Goal: Task Accomplishment & Management: Manage account settings

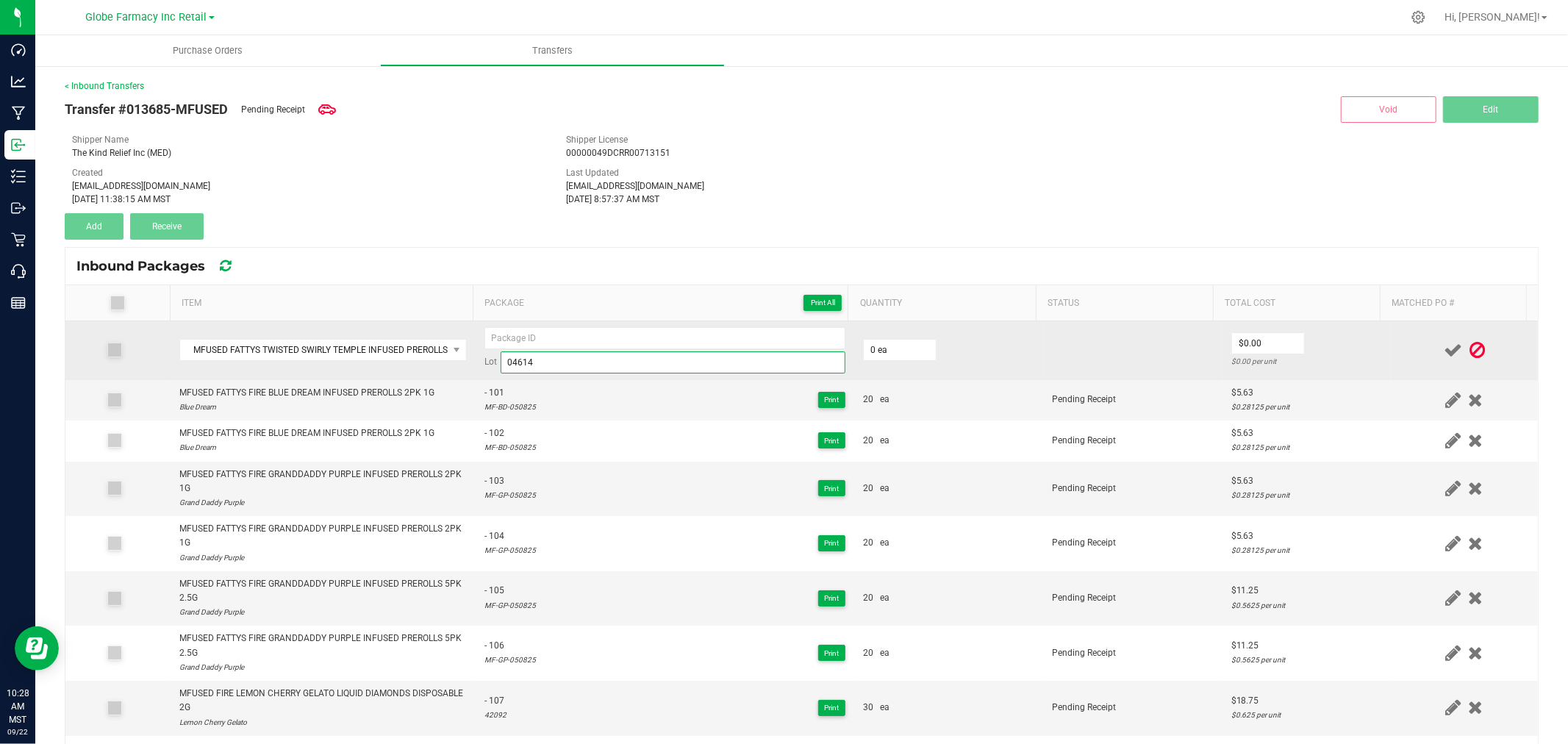
click at [581, 357] on input "04614" at bounding box center [672, 362] width 345 height 22
click at [920, 349] on input "0" at bounding box center [900, 350] width 72 height 21
type input "0 ea"
click at [648, 360] on input "04614" at bounding box center [672, 362] width 345 height 22
click at [517, 358] on input "04614" at bounding box center [672, 362] width 345 height 22
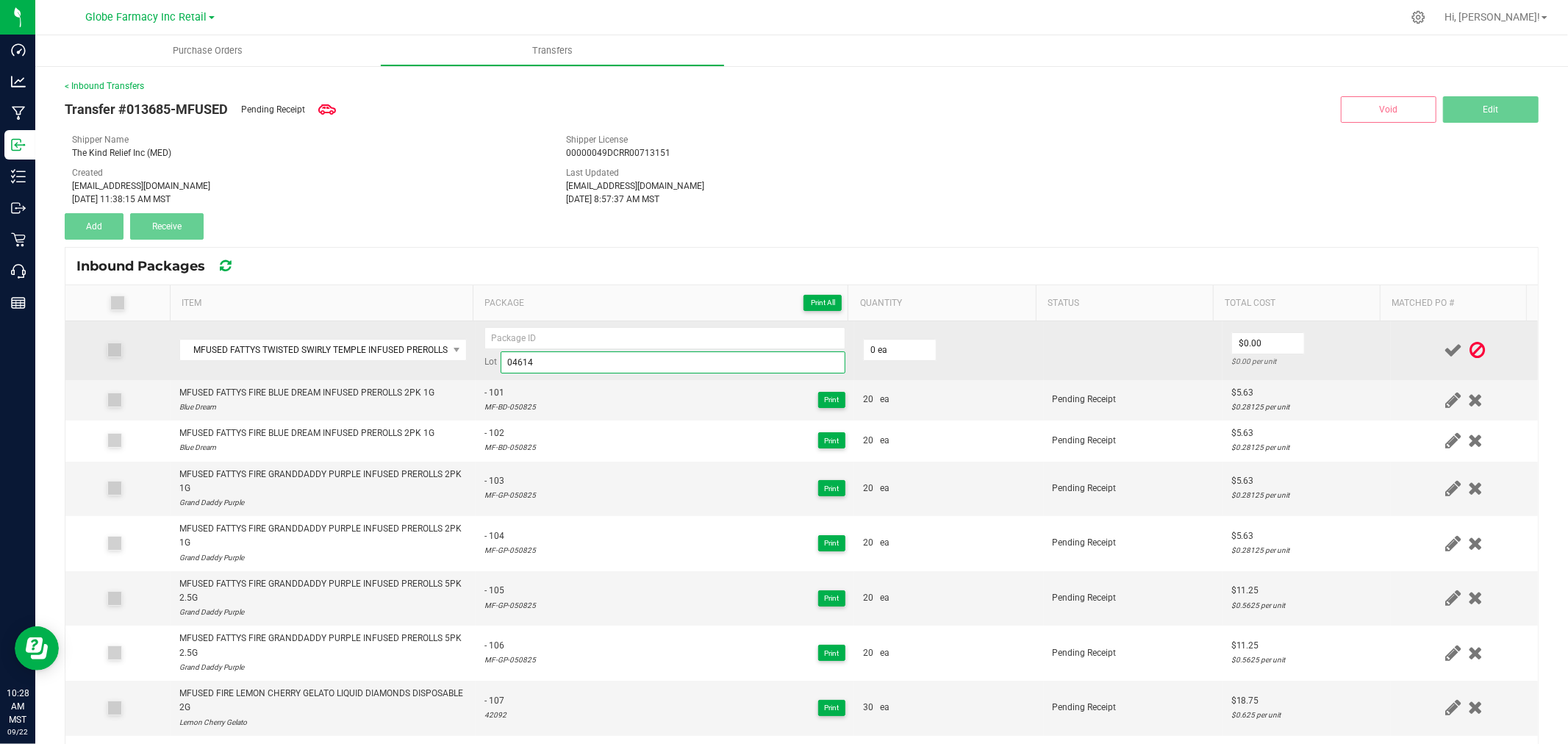
click at [517, 358] on input "04614" at bounding box center [672, 362] width 345 height 22
type input "04614"
click at [530, 364] on input at bounding box center [672, 362] width 345 height 22
paste input "MF-ST-042525"
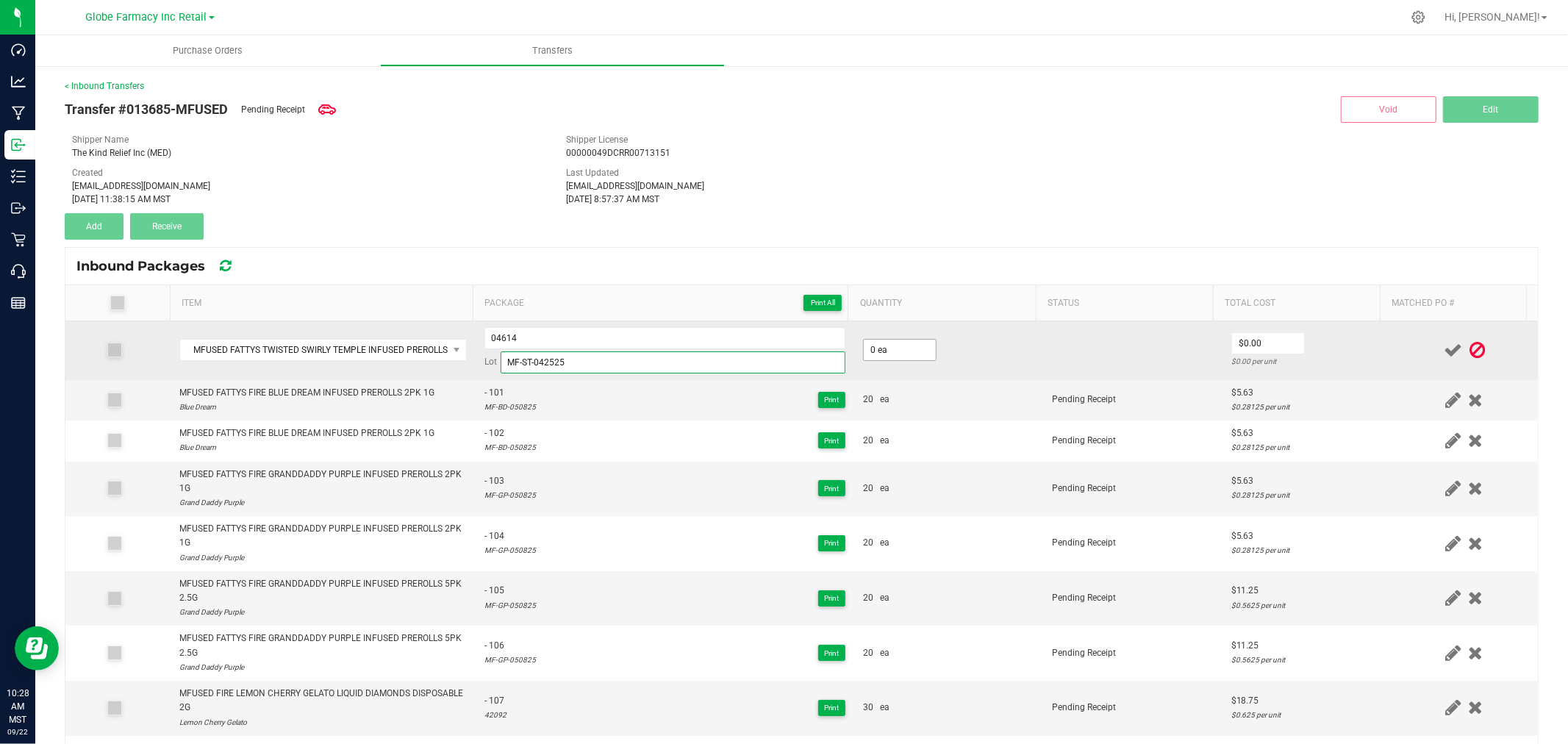
type input "MF-ST-042525"
click at [895, 348] on input "0" at bounding box center [900, 350] width 72 height 21
type input "20 ea"
type input "$11.25"
click at [1400, 353] on div at bounding box center [1465, 351] width 130 height 19
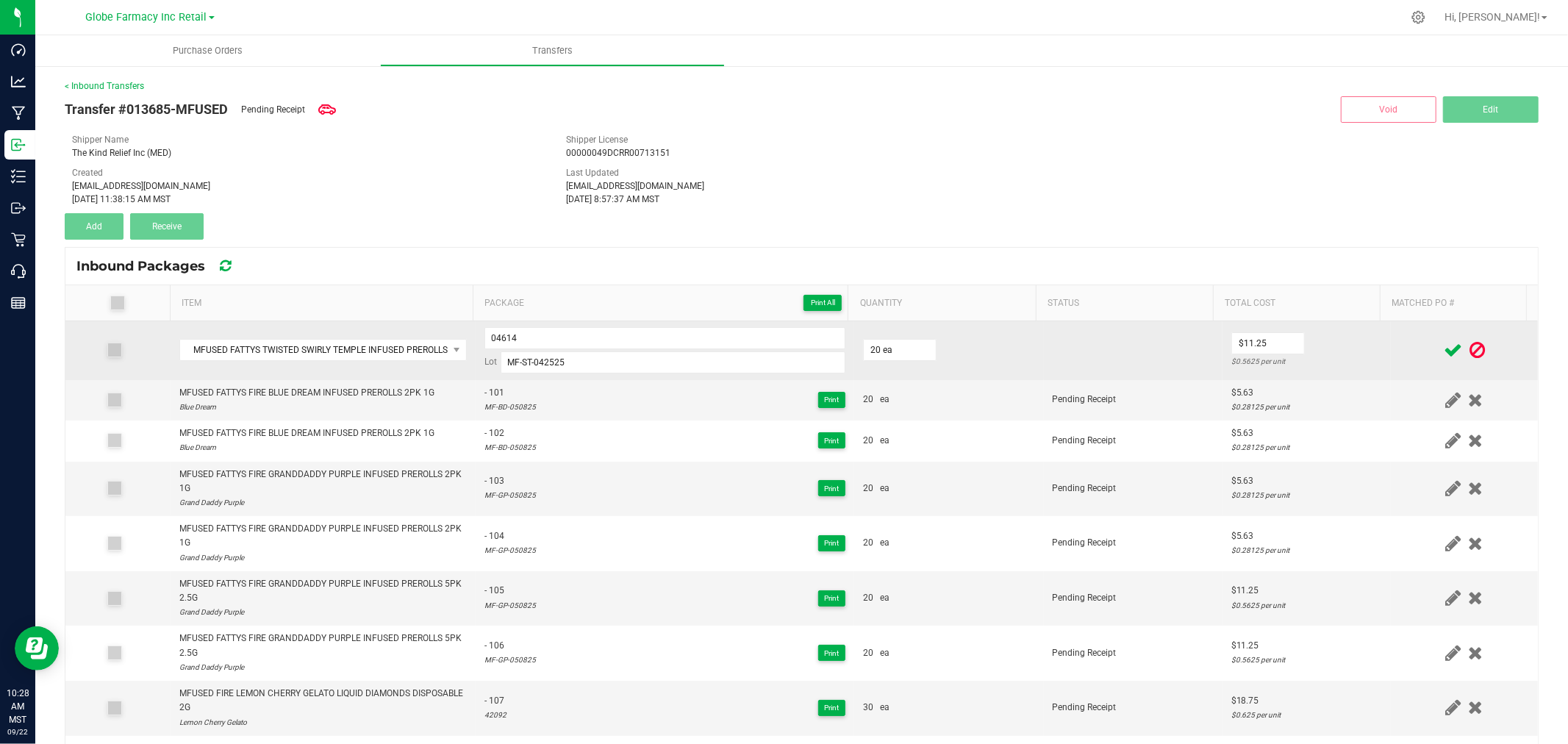
click at [1413, 353] on div at bounding box center [1465, 351] width 130 height 19
click at [1443, 351] on icon at bounding box center [1452, 351] width 19 height 19
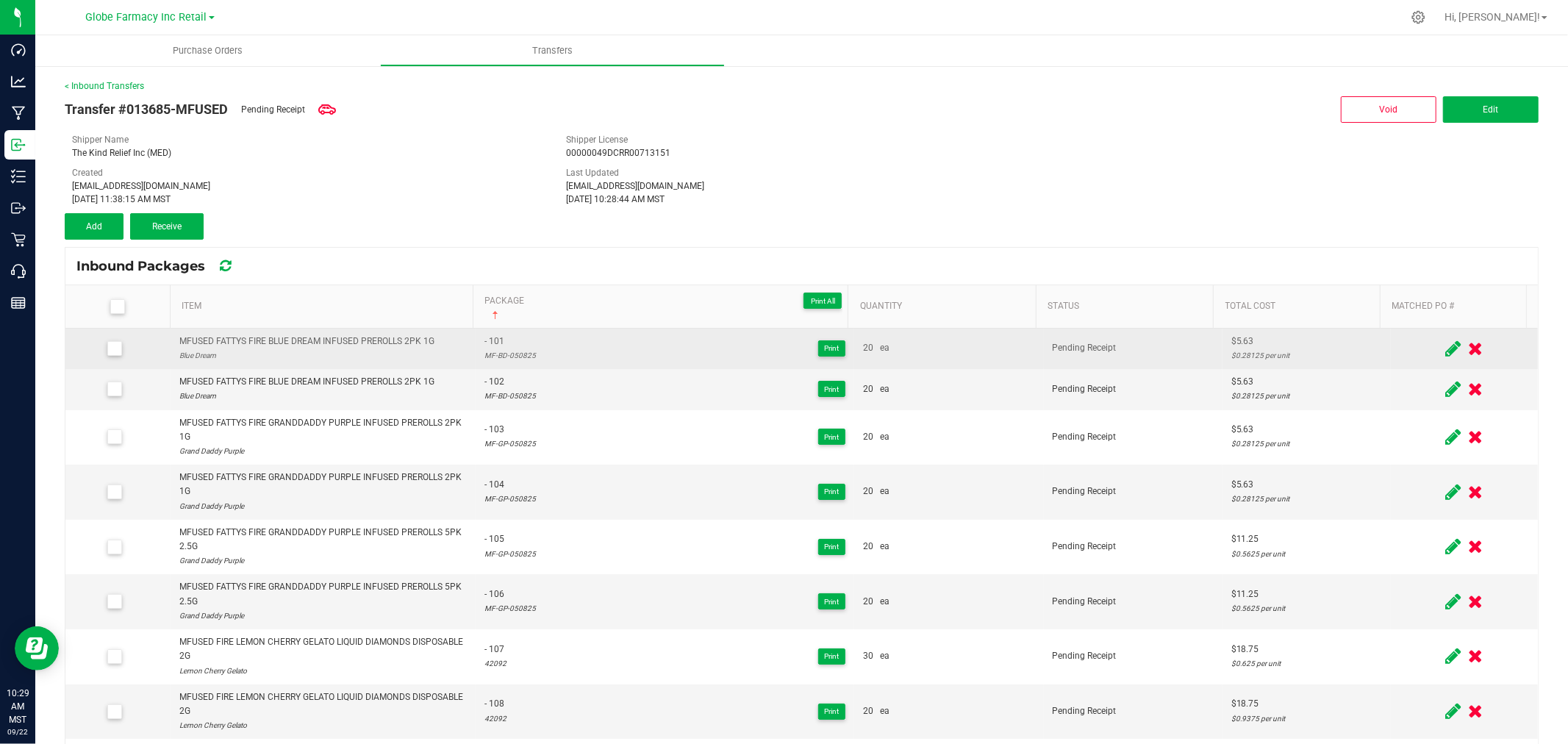
click at [319, 240] on div "< Inbound Transfers Transfer #013685-MFUSED Pending Receipt Void Edit Shipper N…" at bounding box center [802, 487] width 1474 height 816
click at [100, 217] on button "Add" at bounding box center [94, 227] width 59 height 26
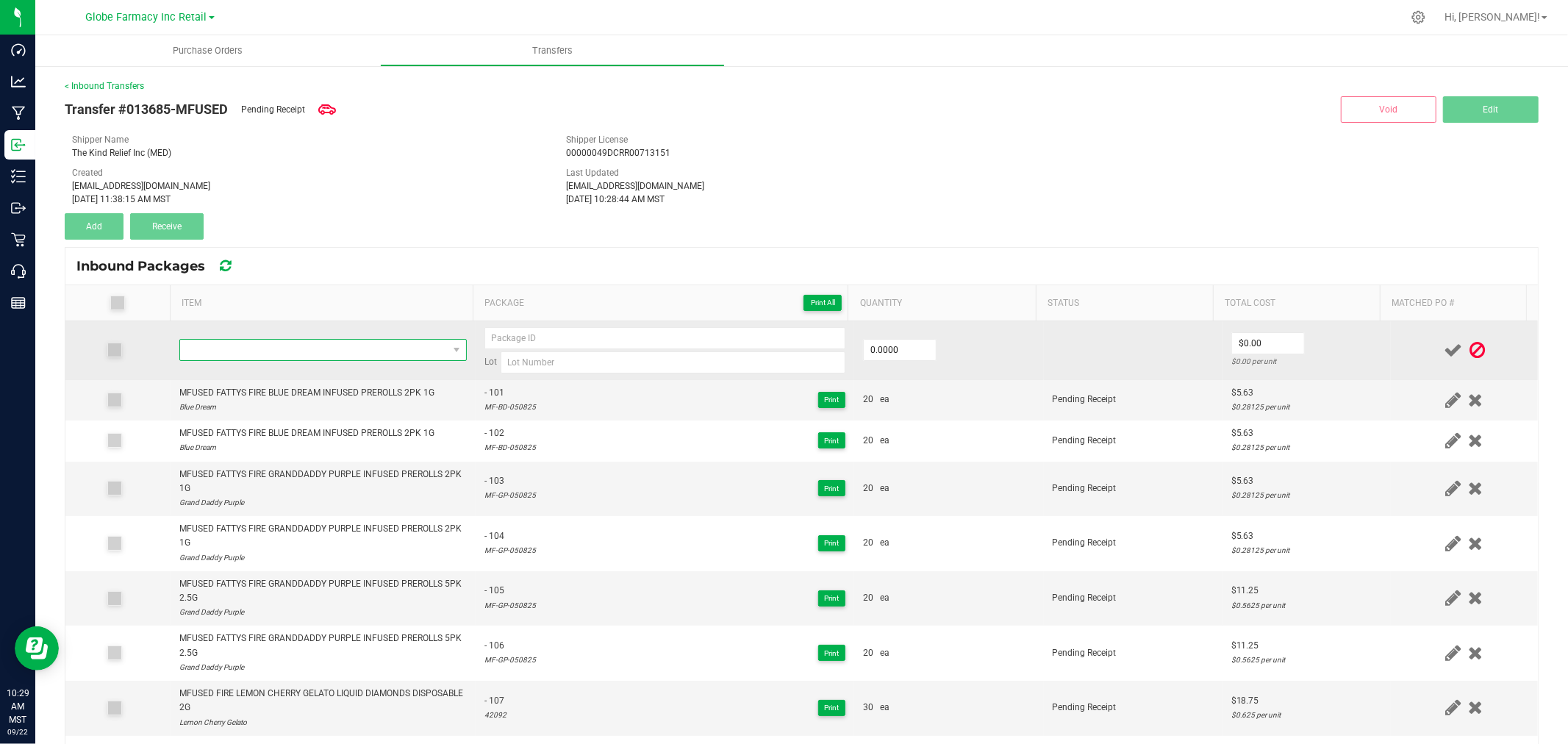
click at [332, 349] on span "NO DATA FOUND" at bounding box center [314, 350] width 268 height 21
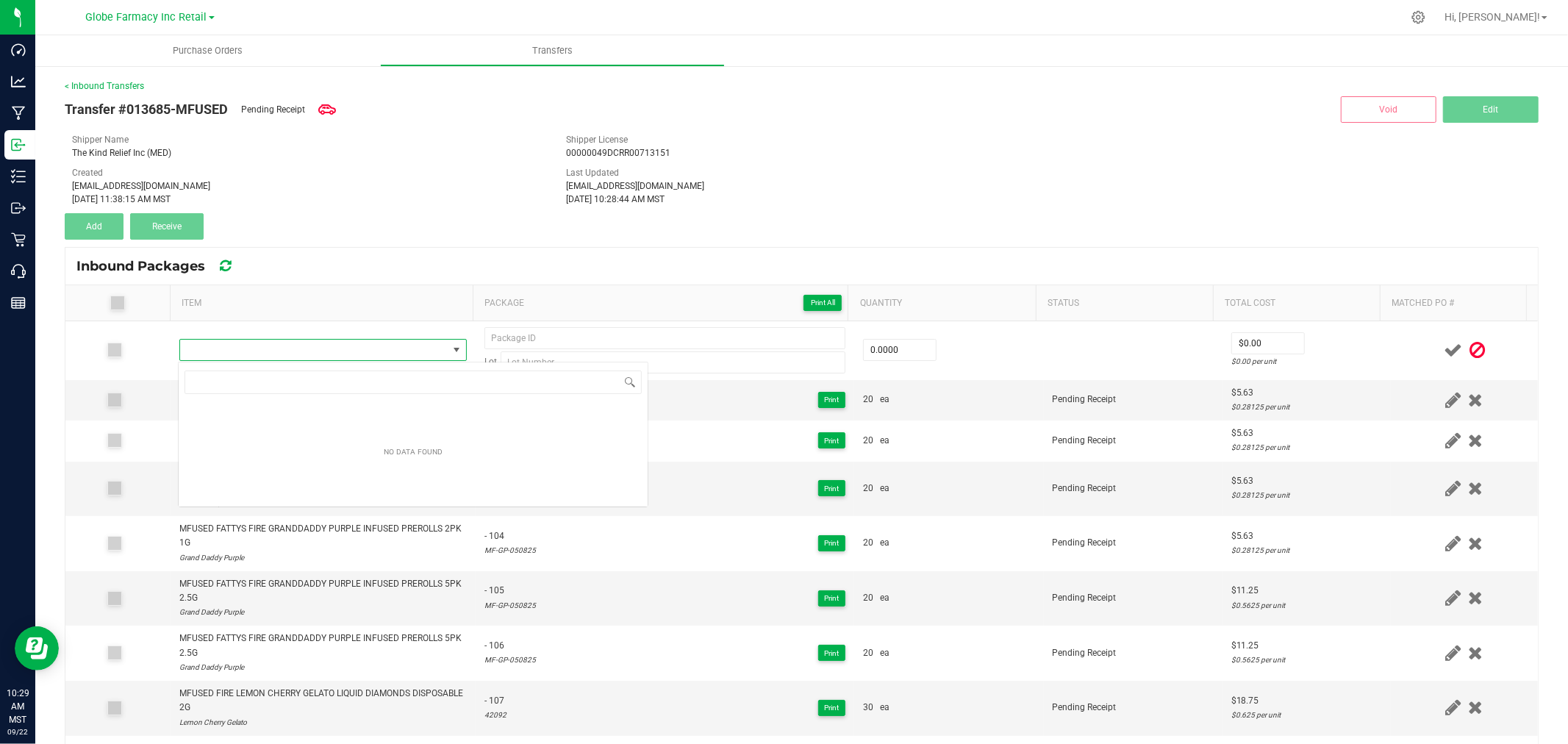
scroll to position [22, 281]
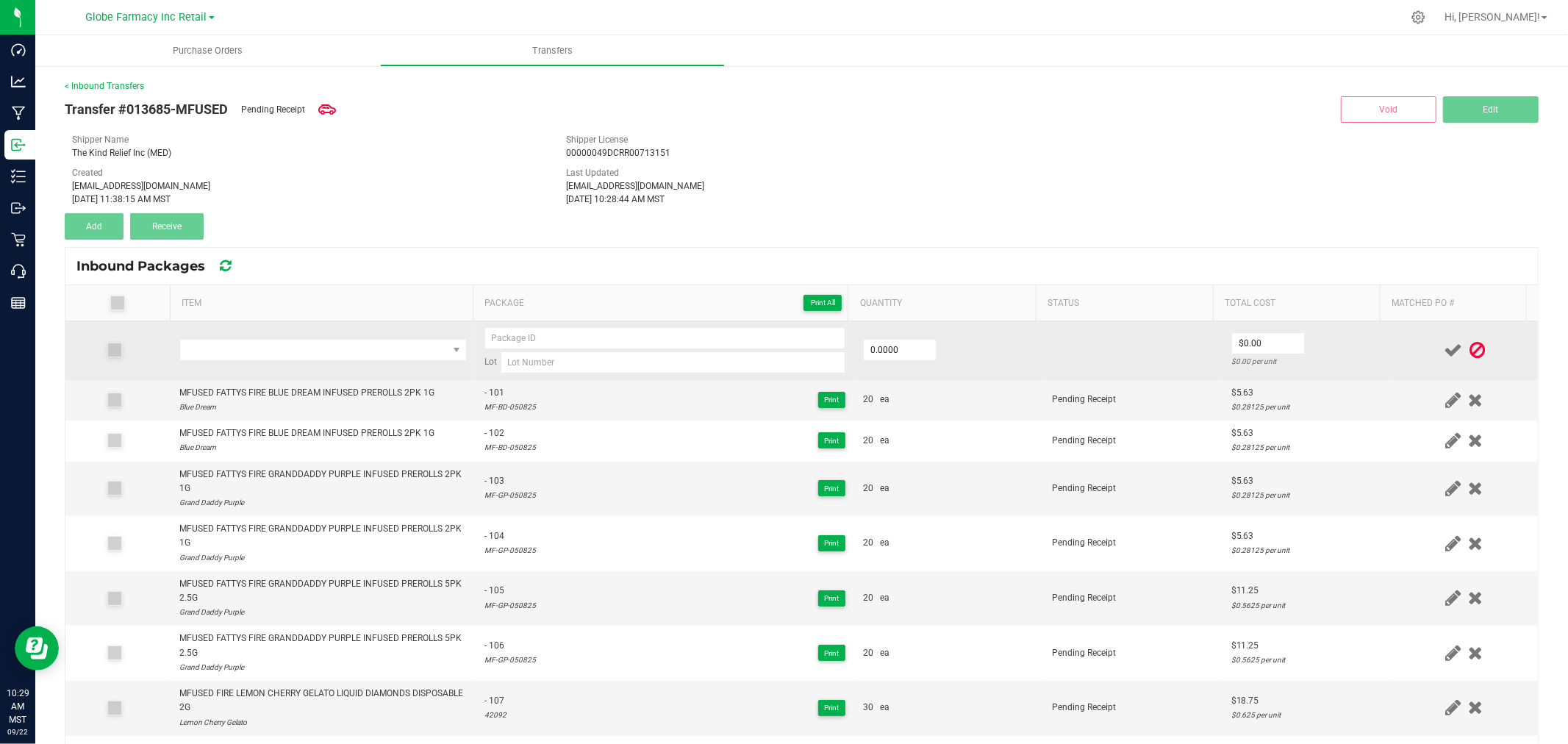
click at [237, 366] on td at bounding box center [322, 351] width 305 height 59
click at [245, 349] on span "NO DATA FOUND" at bounding box center [314, 350] width 268 height 21
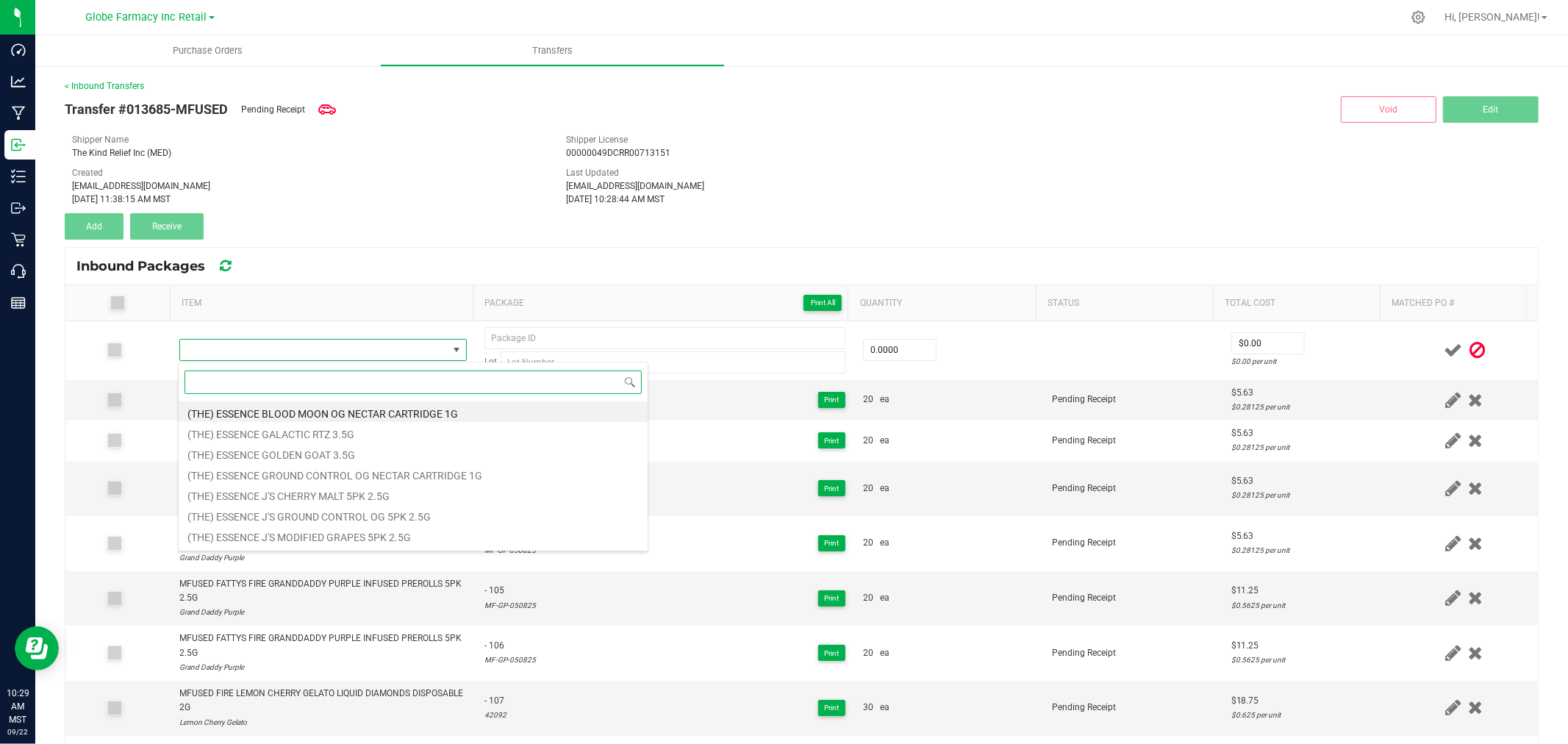
drag, startPoint x: 245, startPoint y: 349, endPoint x: 210, endPoint y: 377, distance: 44.8
click at [210, 377] on input at bounding box center [413, 382] width 457 height 23
paste input "MFUSED FATTYS TWISTED WILD WATERMELON INFUSED PREROLLS 5PK 2.5G"
type input "MFUSED FATTYS TWISTED WILD WATERMELON INFUSED PREROLLS 5PK 2.5G"
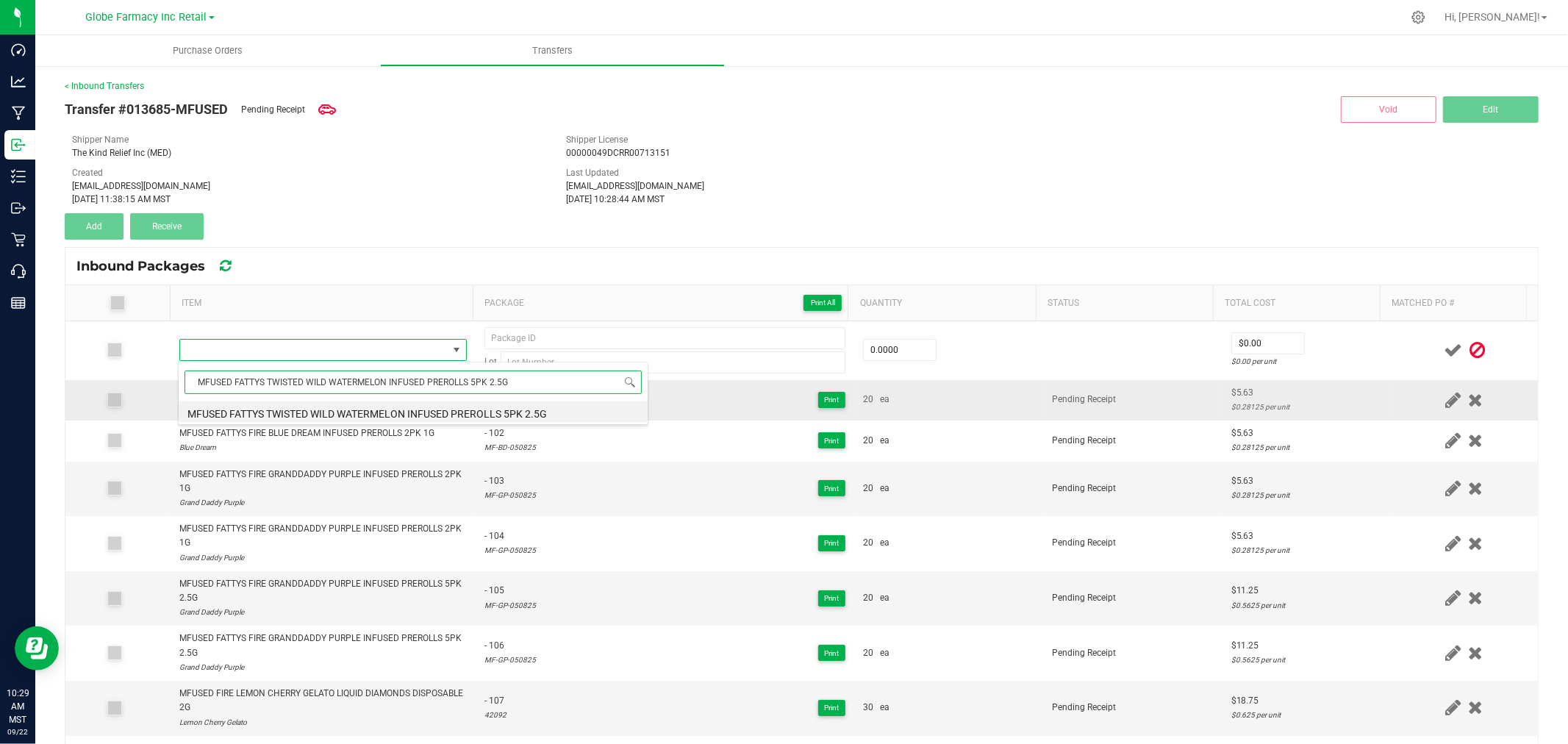
click at [344, 408] on li "MFUSED FATTYS TWISTED WILD WATERMELON INFUSED PREROLLS 5PK 2.5G" at bounding box center [413, 412] width 469 height 21
type input "0 ea"
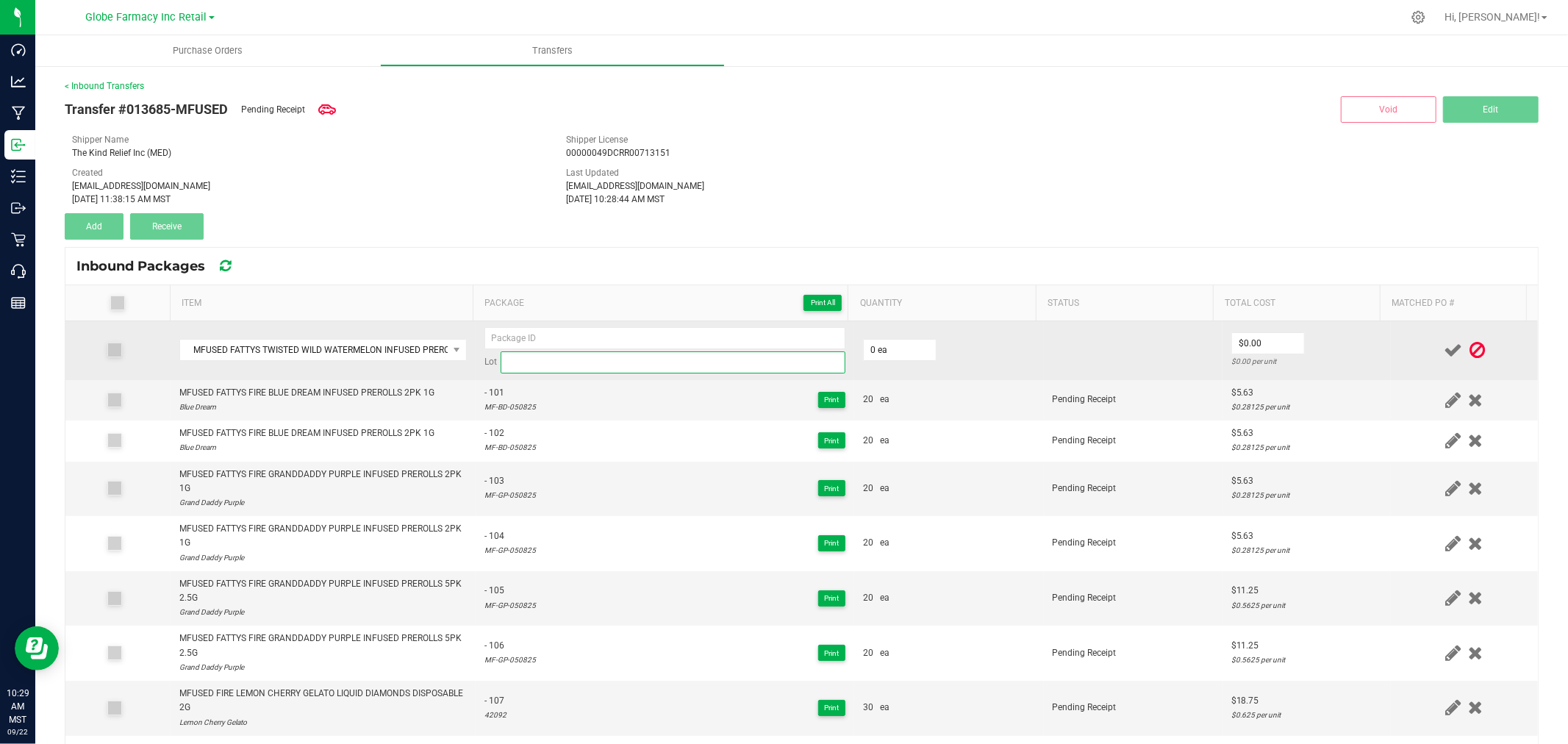
paste input "MF-ST-042525"
click at [674, 368] on input at bounding box center [672, 362] width 345 height 22
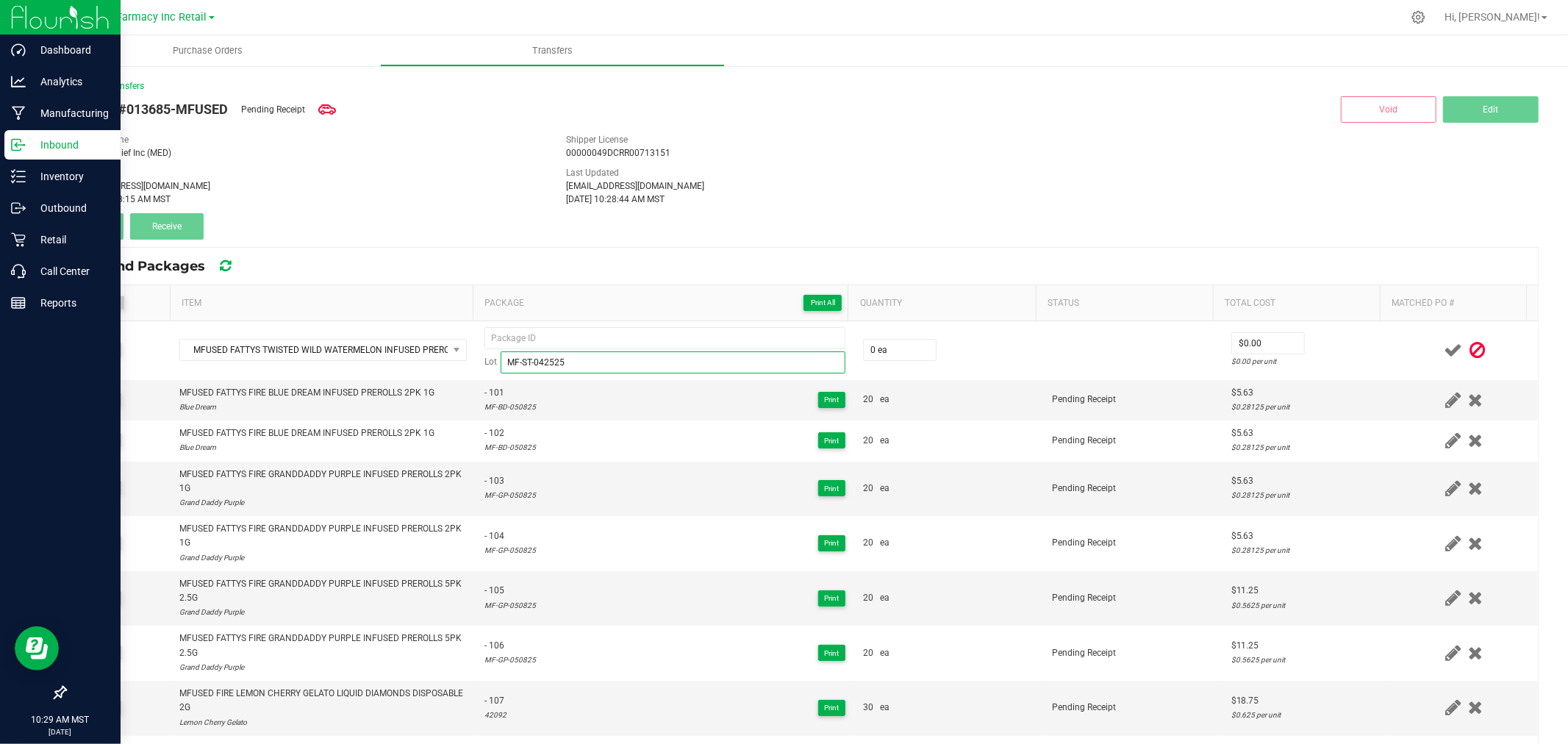
type input "MF-ST-042525"
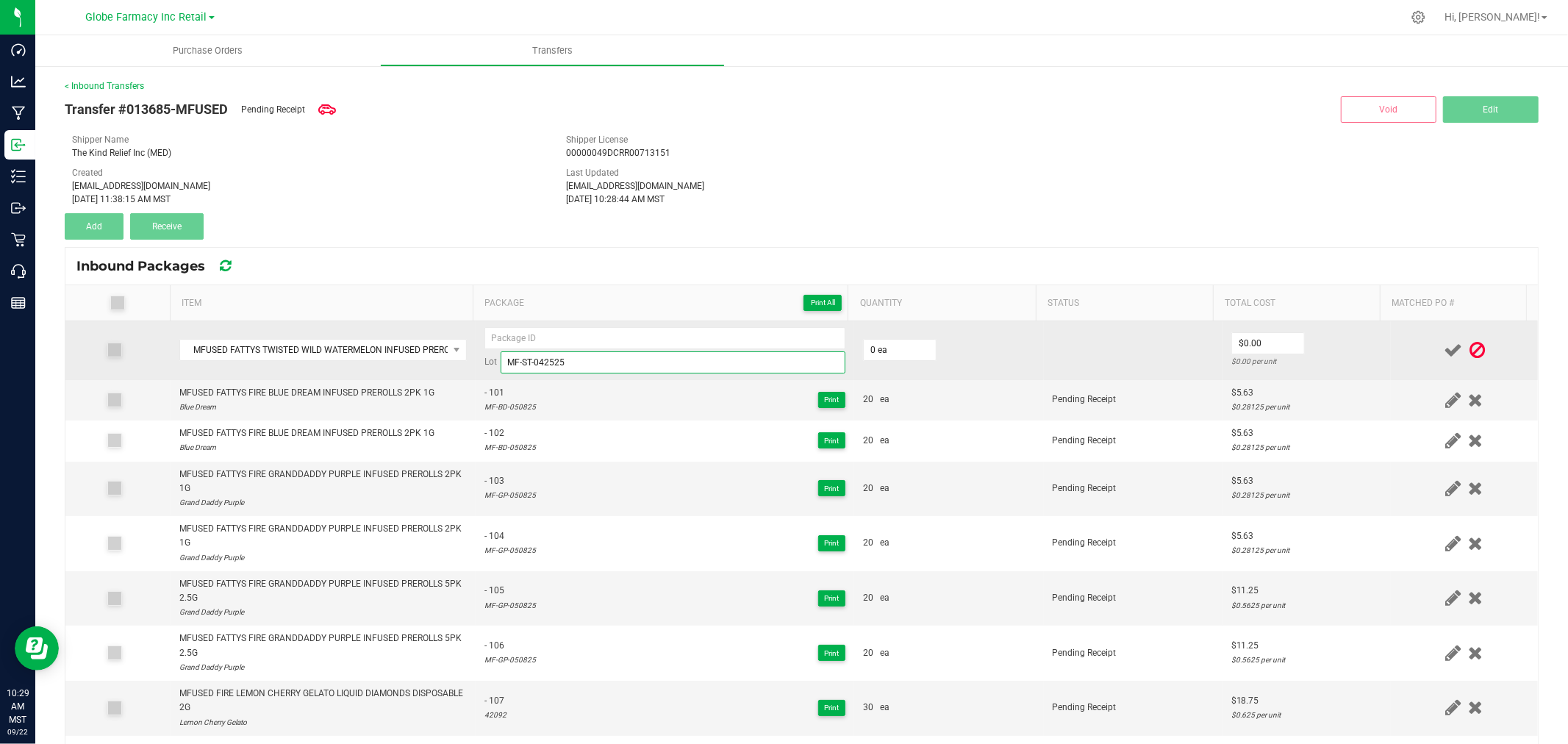
click at [600, 352] on input "MF-ST-042525" at bounding box center [672, 362] width 345 height 22
click at [599, 352] on input "MF-ST-042525" at bounding box center [672, 362] width 345 height 22
click at [232, 342] on span "MFUSED FATTYS TWISTED WILD WATERMELON INFUSED PREROLLS 5PK 2.5G" at bounding box center [314, 350] width 268 height 21
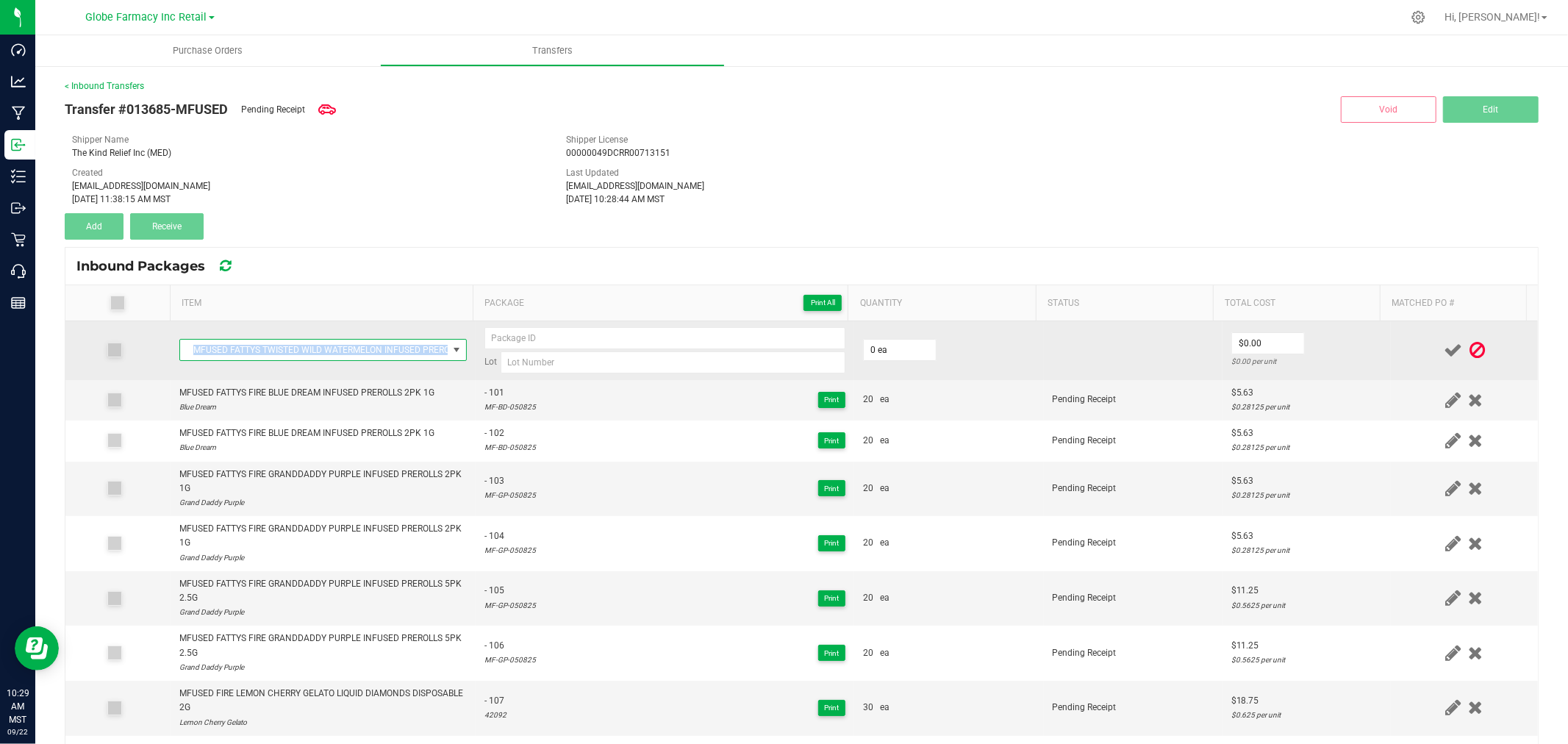
click at [232, 343] on span "MFUSED FATTYS TWISTED WILD WATERMELON INFUSED PREROLLS 5PK 2.5G" at bounding box center [314, 350] width 268 height 21
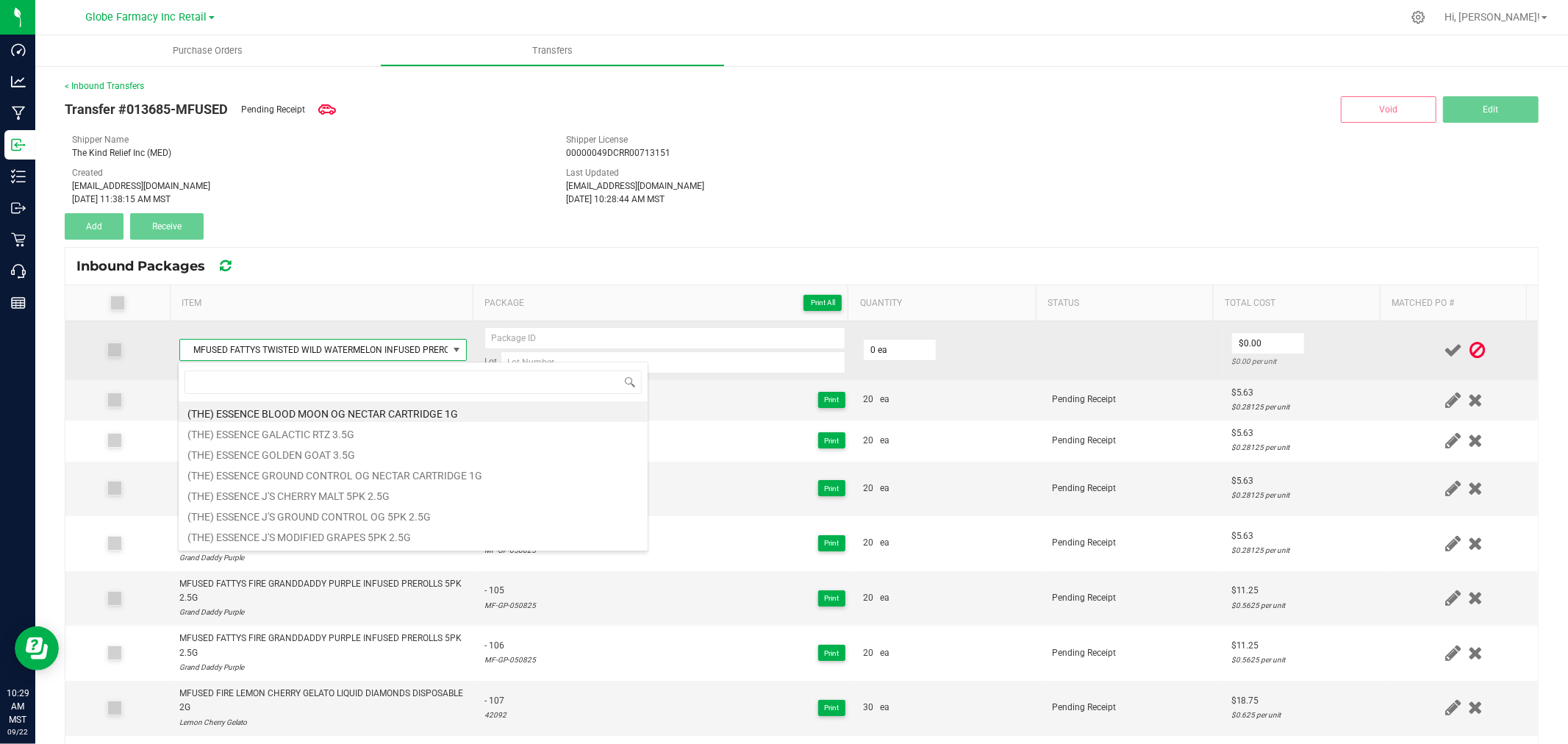
click at [232, 343] on span "MFUSED FATTYS TWISTED WILD WATERMELON INFUSED PREROLLS 5PK 2.5G" at bounding box center [314, 350] width 268 height 21
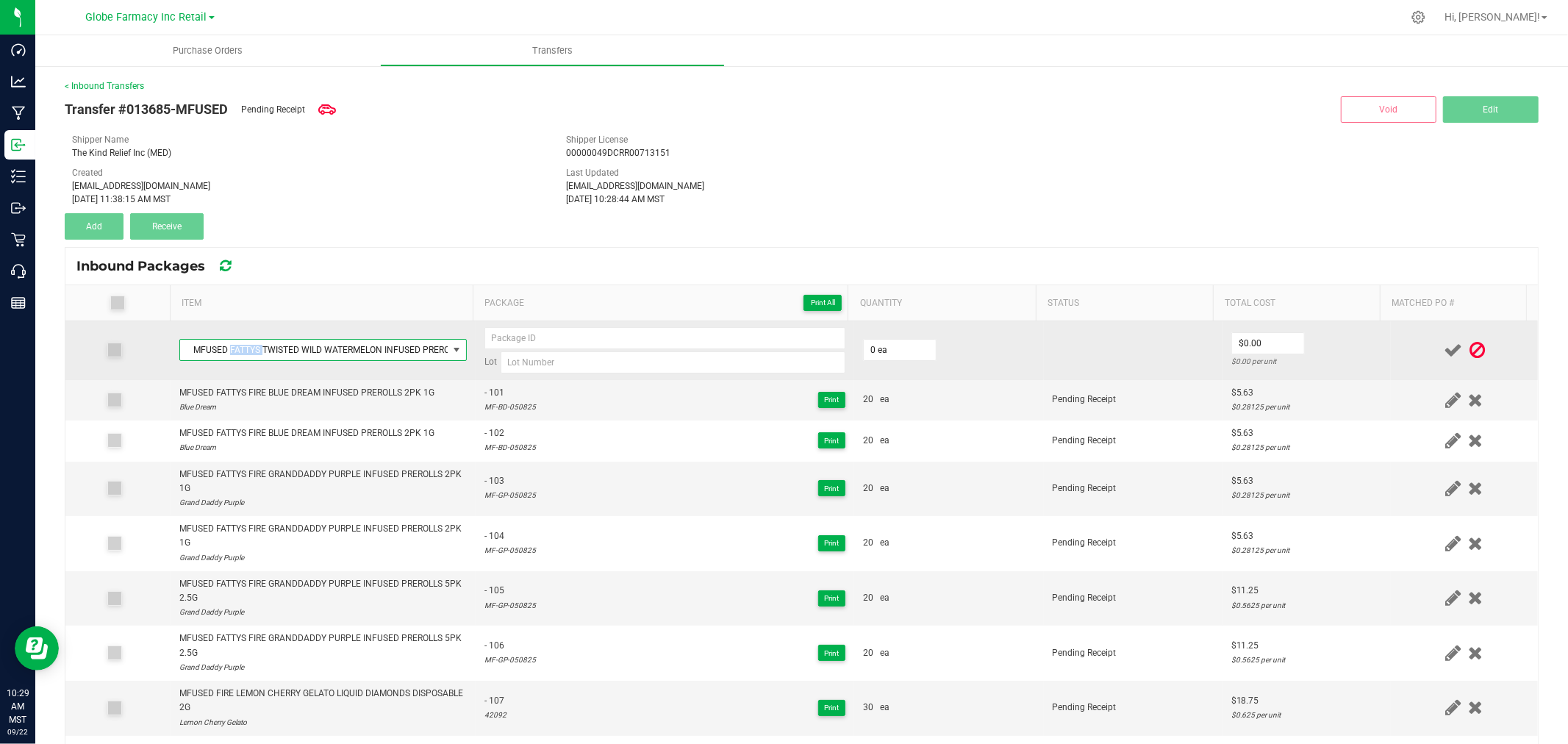
click at [232, 343] on span "MFUSED FATTYS TWISTED WILD WATERMELON INFUSED PREROLLS 5PK 2.5G" at bounding box center [314, 350] width 268 height 21
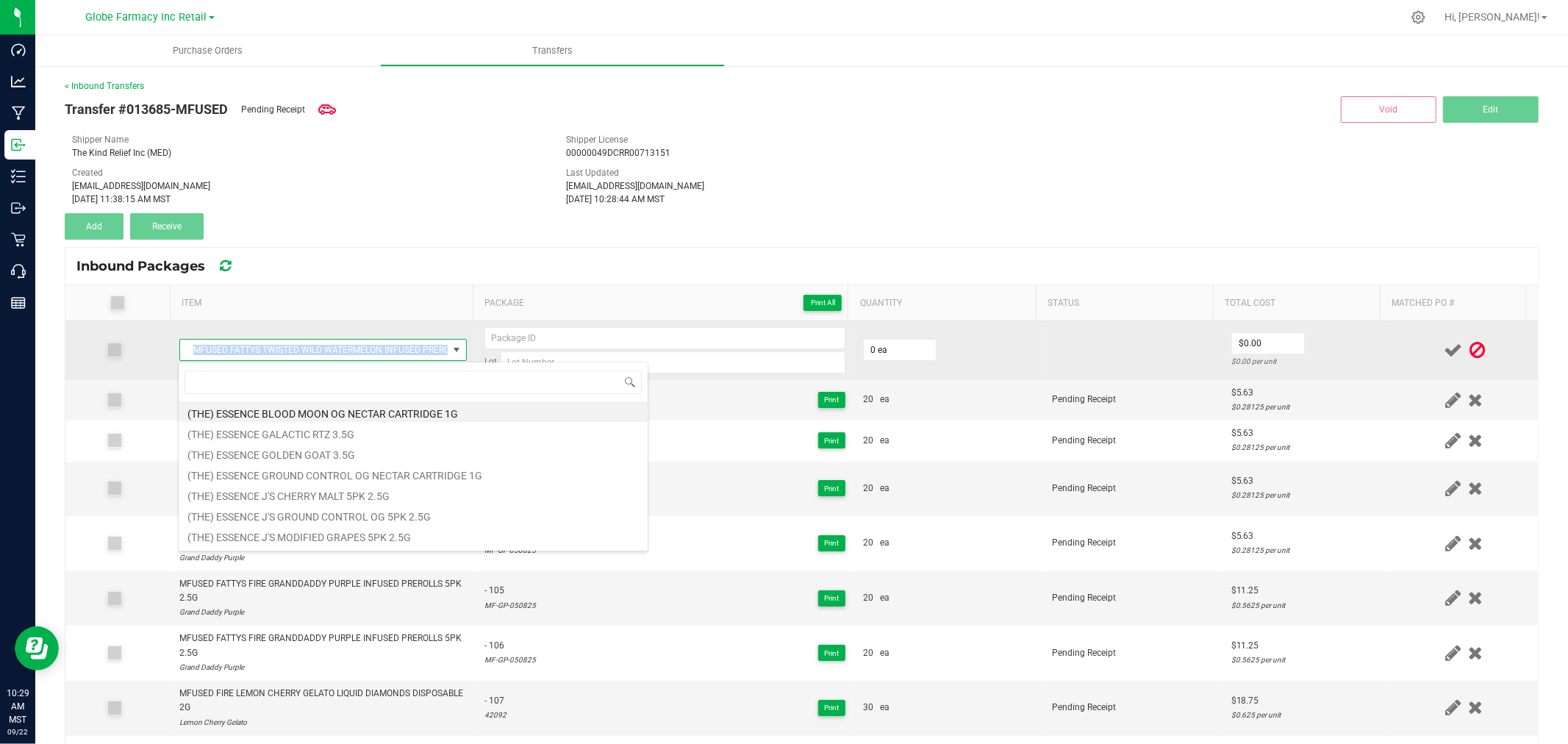
click at [232, 343] on span "MFUSED FATTYS TWISTED WILD WATERMELON INFUSED PREROLLS 5PK 2.5G" at bounding box center [314, 350] width 268 height 21
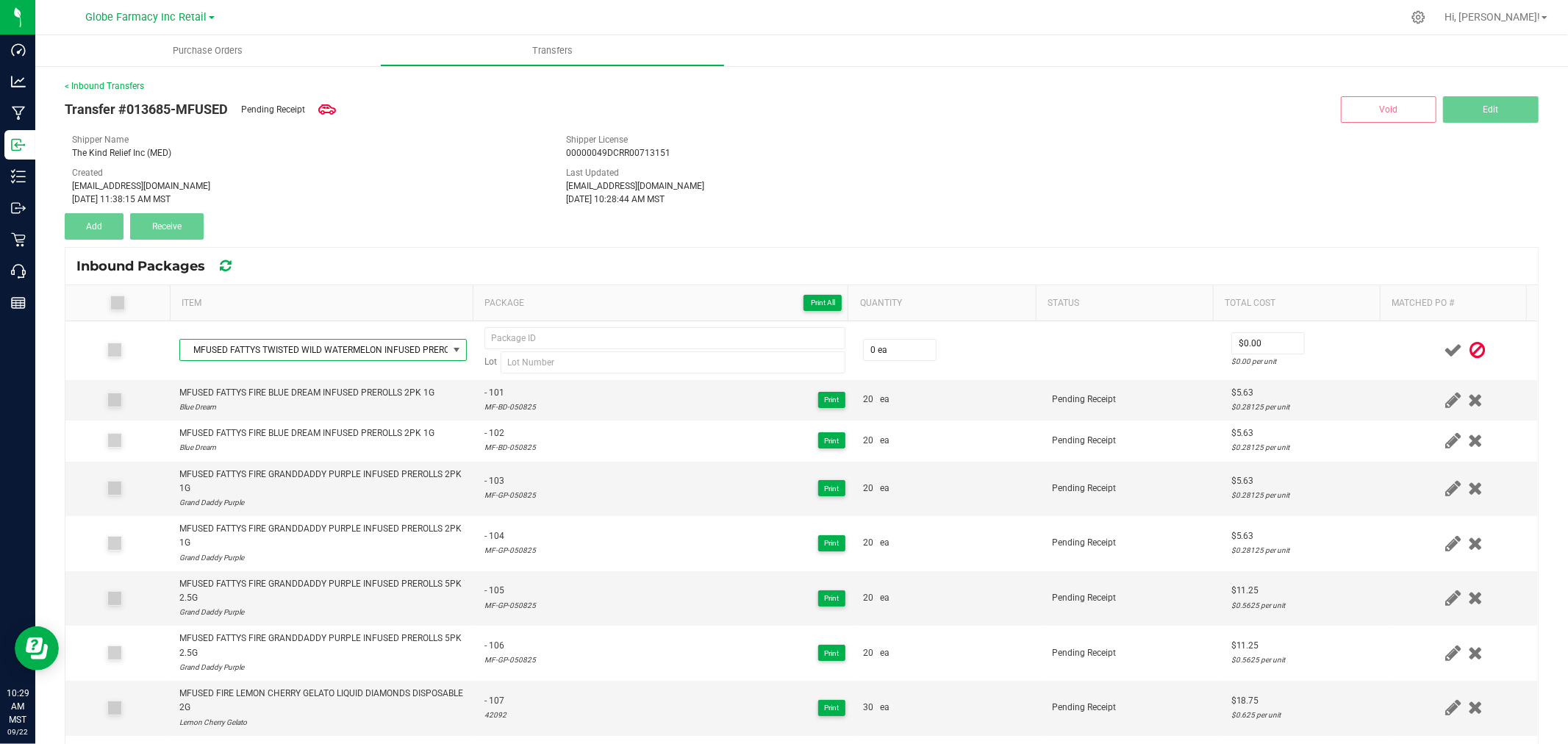
click at [331, 236] on div "Transfer #013685-MFUSED Pending Receipt Void Edit Shipper Name The Kind Relief …" at bounding box center [802, 166] width 1474 height 147
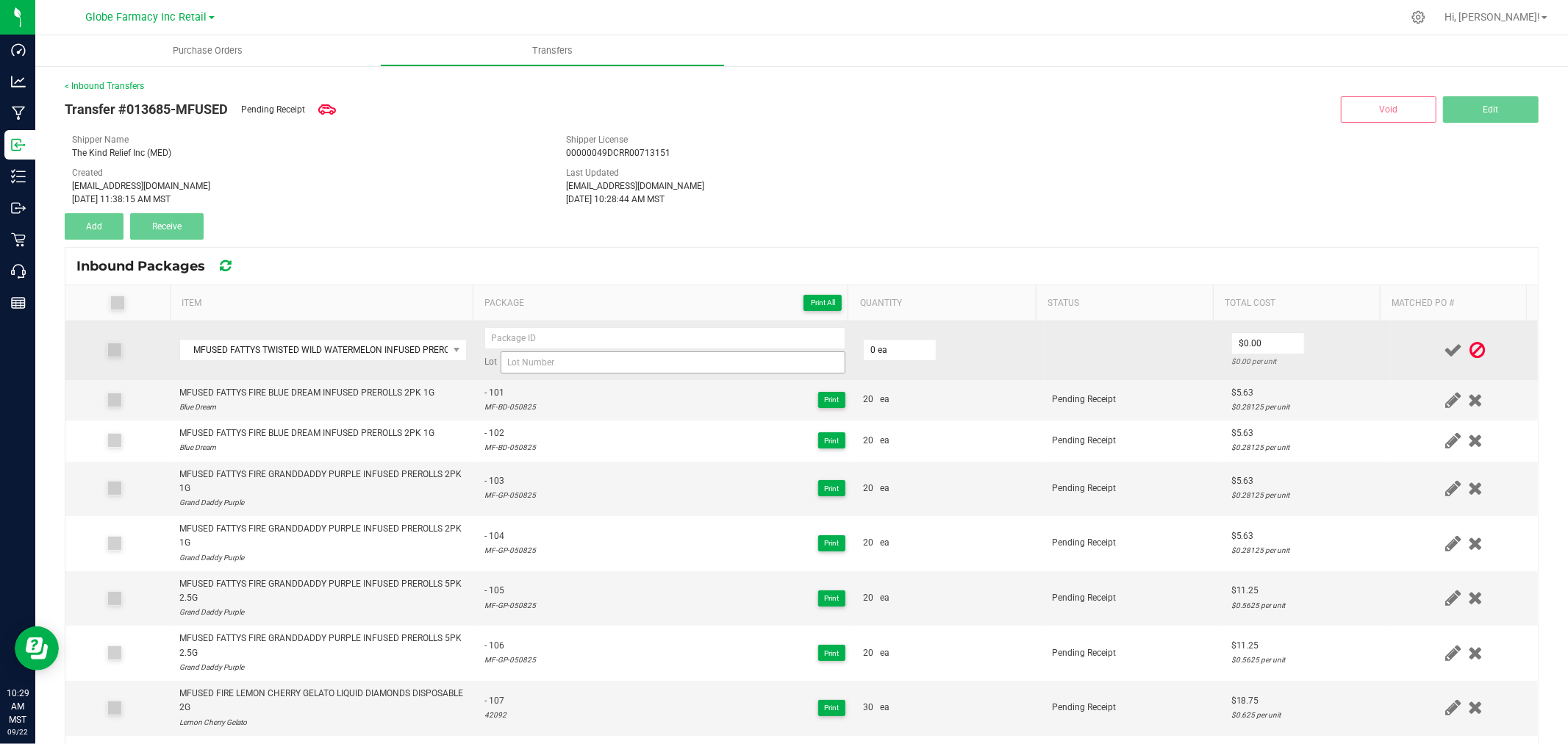
drag, startPoint x: 635, startPoint y: 376, endPoint x: 634, endPoint y: 368, distance: 8.1
click at [635, 376] on td "Lot" at bounding box center [665, 351] width 379 height 59
click at [634, 332] on input at bounding box center [665, 338] width 361 height 22
paste input "45563"
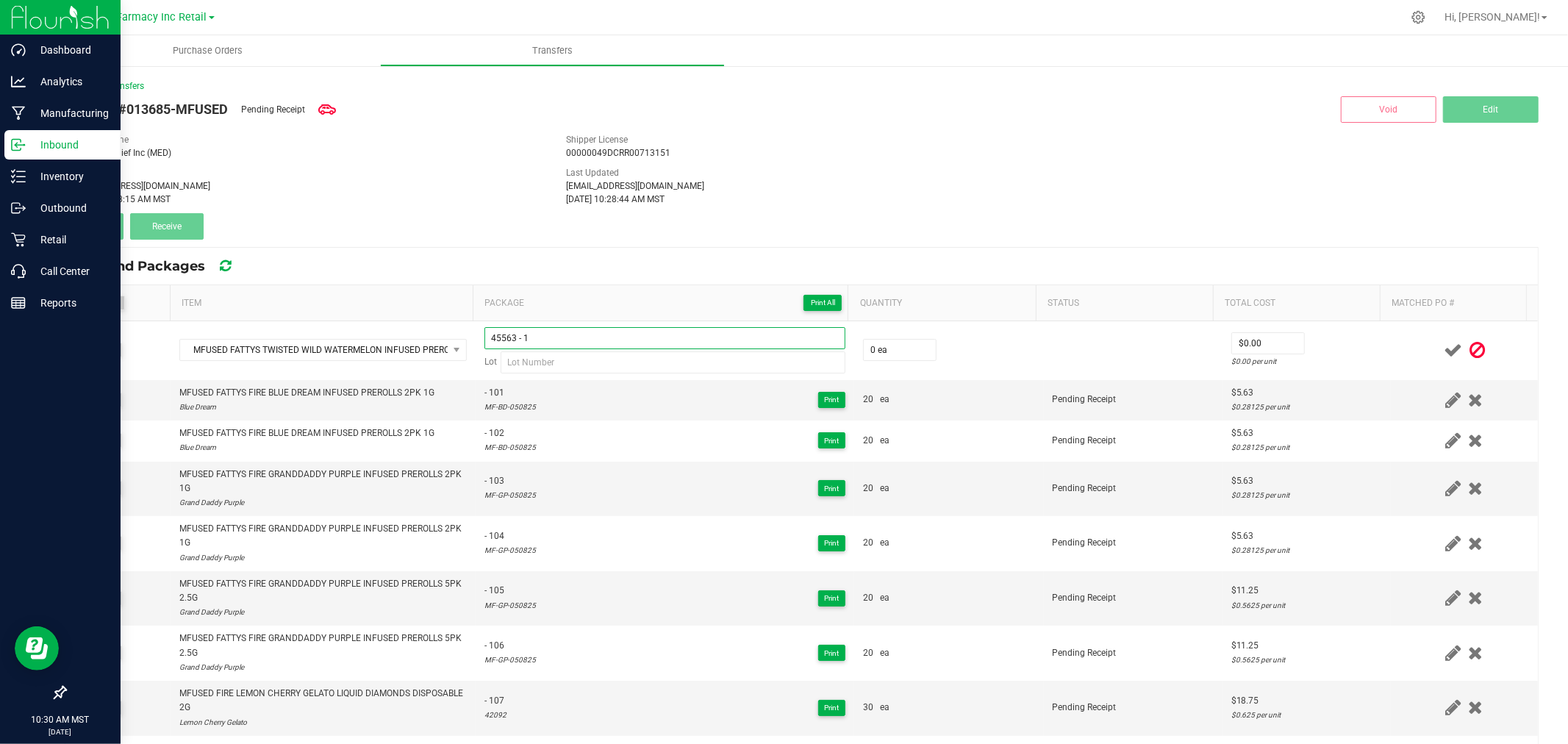
type input "45563 - 1"
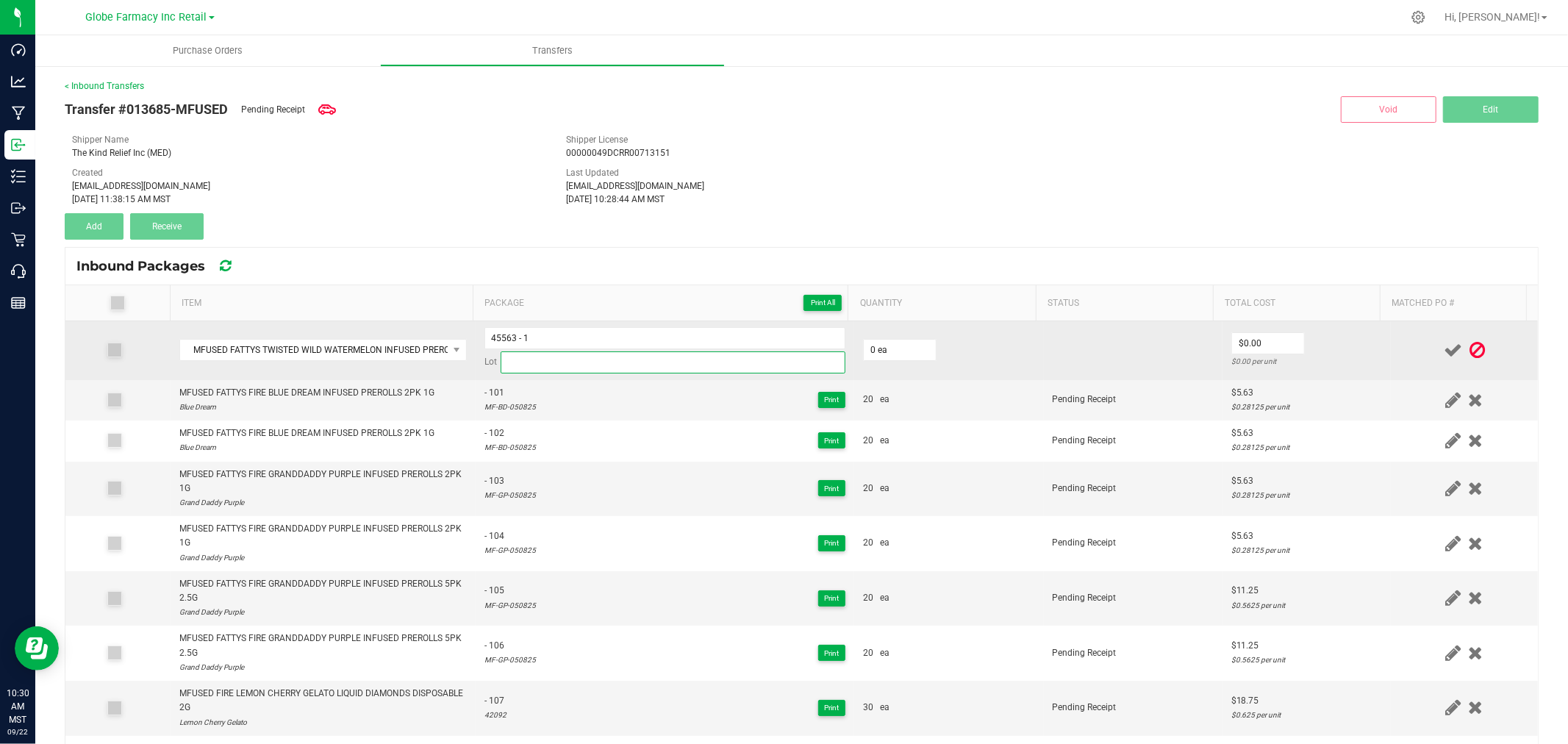
click at [557, 366] on input at bounding box center [672, 362] width 345 height 22
paste input "[PERSON_NAME]-050825"
type input "[PERSON_NAME]-050825"
click at [900, 352] on input "0" at bounding box center [900, 350] width 72 height 21
type input "20 ea"
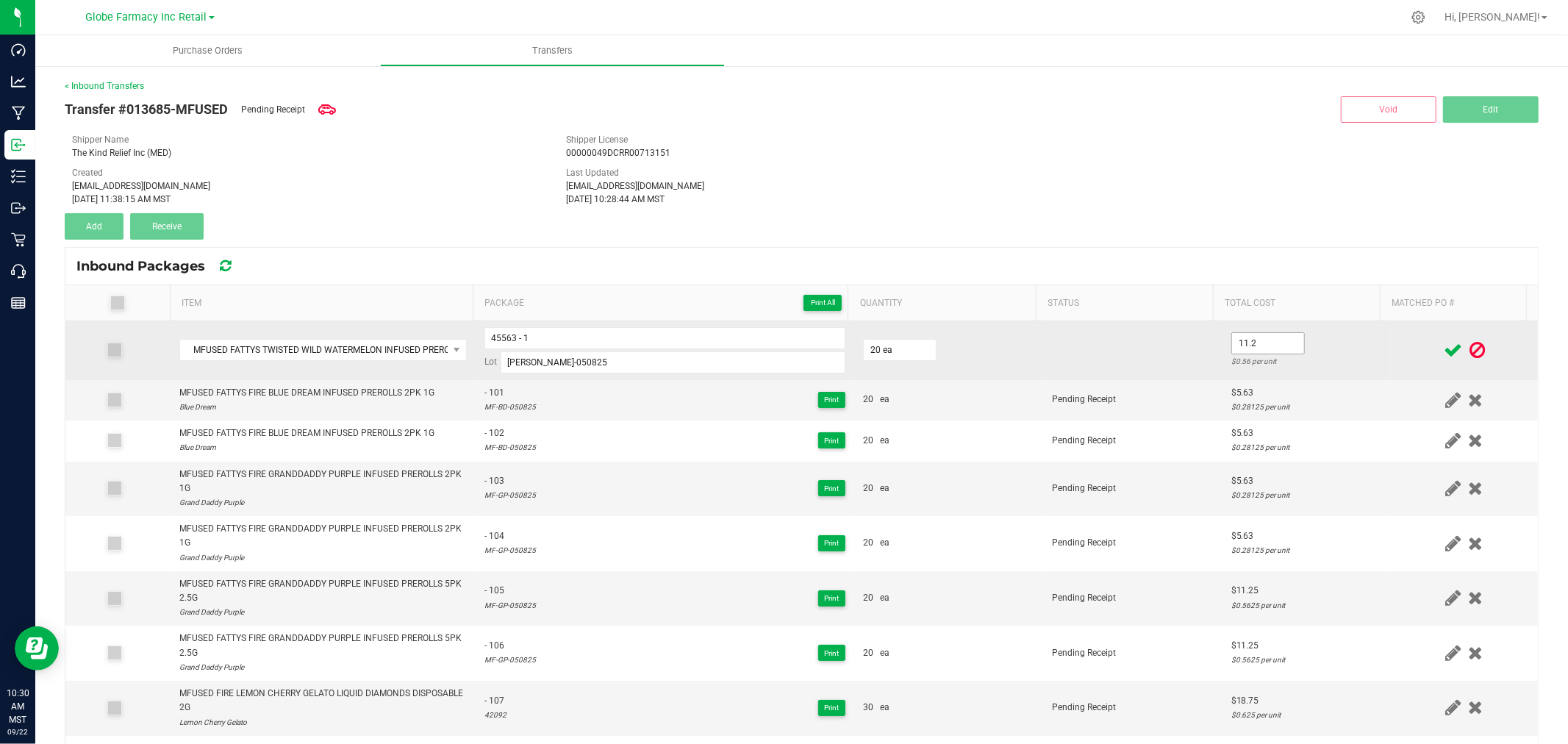
click at [1275, 344] on input "11.2" at bounding box center [1267, 343] width 72 height 21
type input "$11.25"
click at [1324, 339] on td "$11.25 $0.5625 per unit" at bounding box center [1306, 351] width 168 height 59
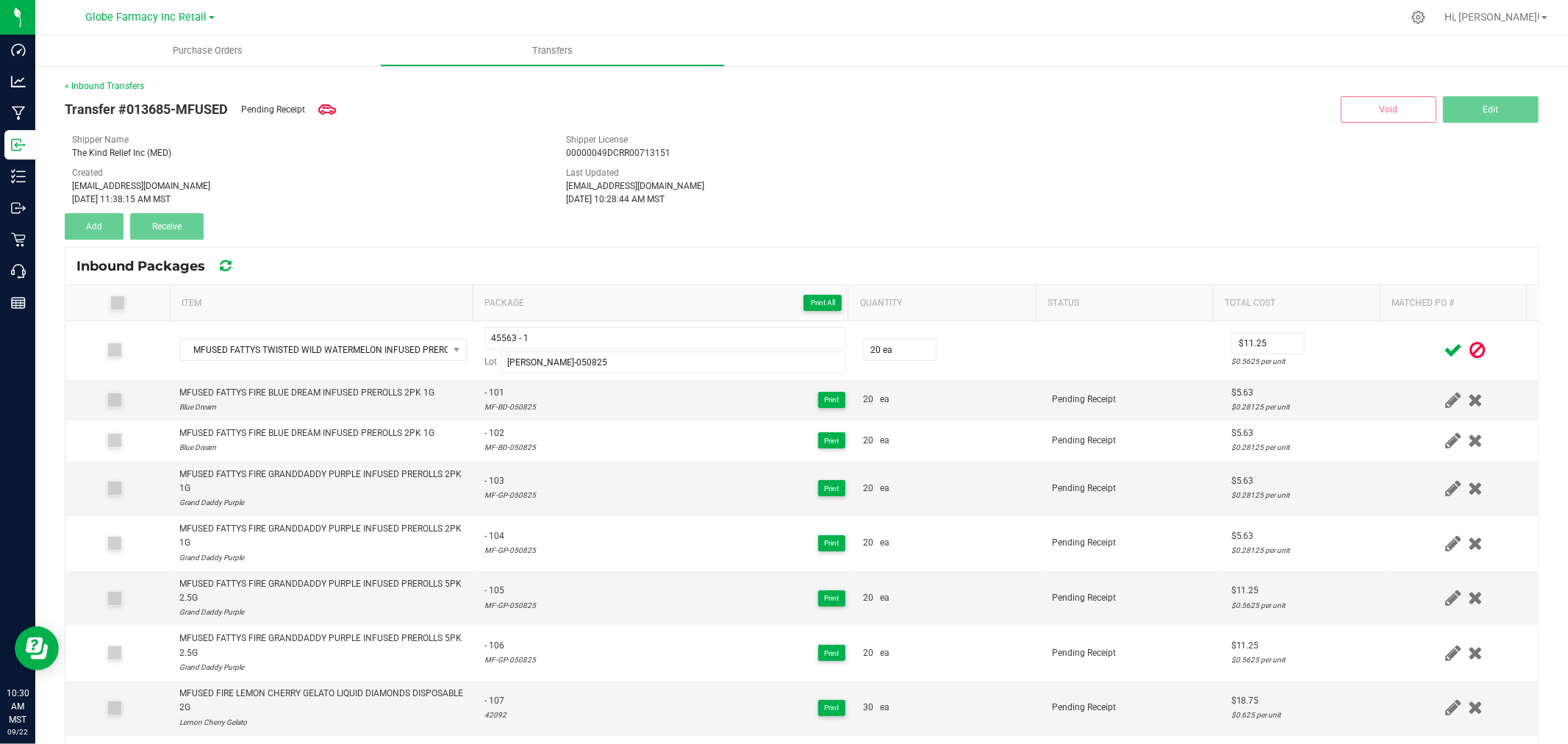
click at [1443, 349] on icon at bounding box center [1452, 351] width 19 height 19
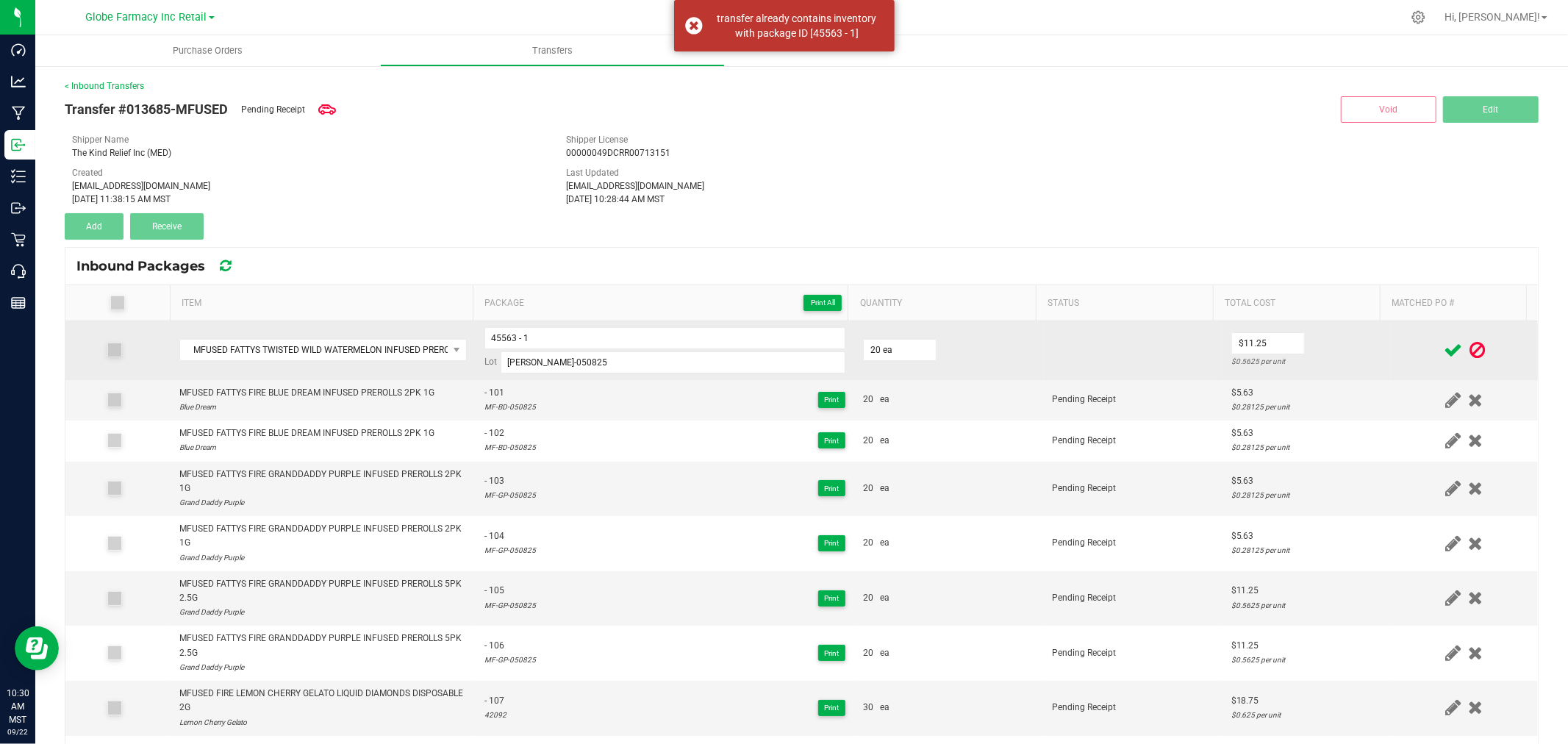
click at [564, 350] on div "45563 - 1 Lot [PERSON_NAME]-050825" at bounding box center [665, 350] width 361 height 46
click at [561, 325] on td "45563 - 1 Lot [PERSON_NAME]-050825" at bounding box center [665, 351] width 379 height 59
click at [559, 332] on input "45563 - 1" at bounding box center [665, 338] width 361 height 22
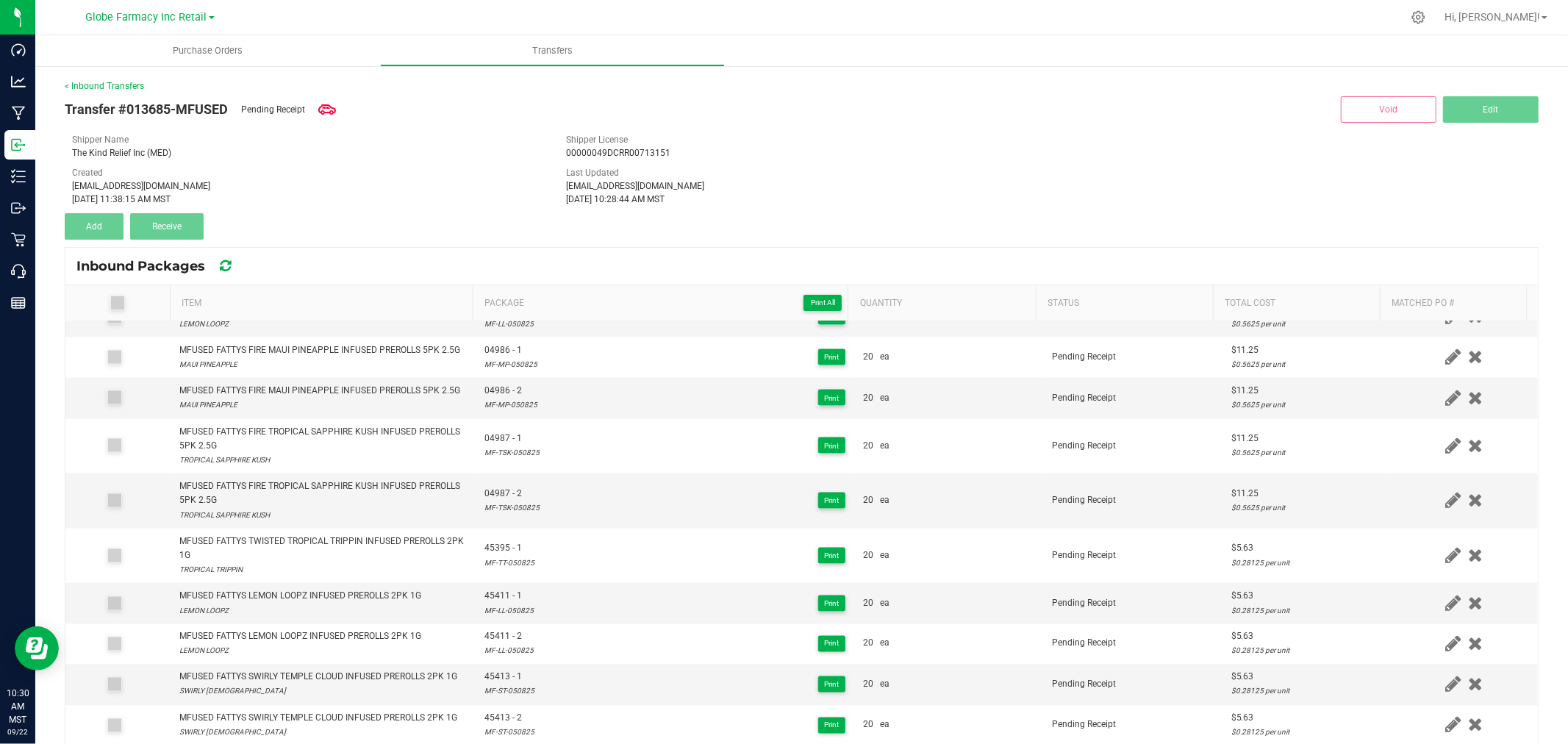
scroll to position [0, 0]
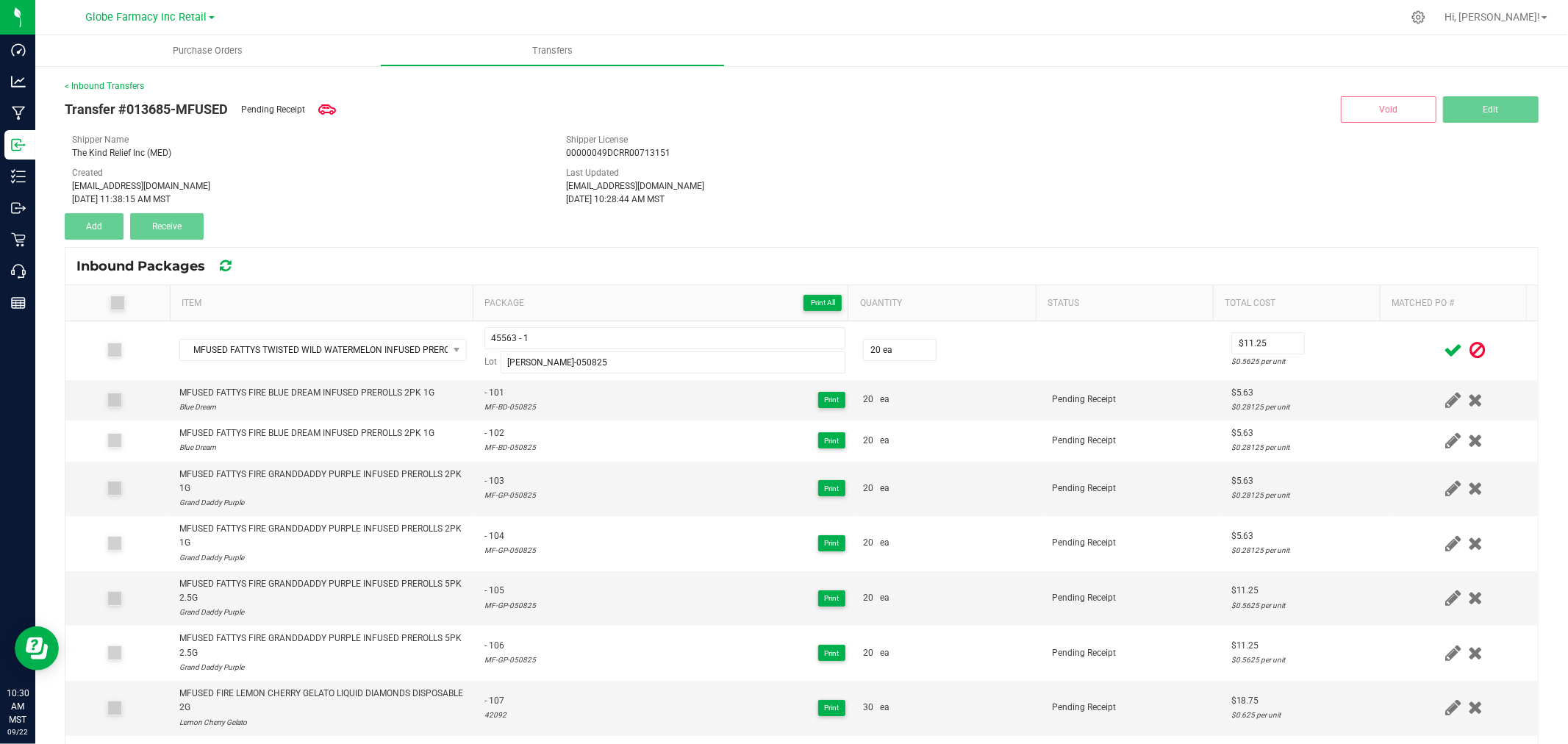
drag, startPoint x: 699, startPoint y: 456, endPoint x: 747, endPoint y: 47, distance: 411.8
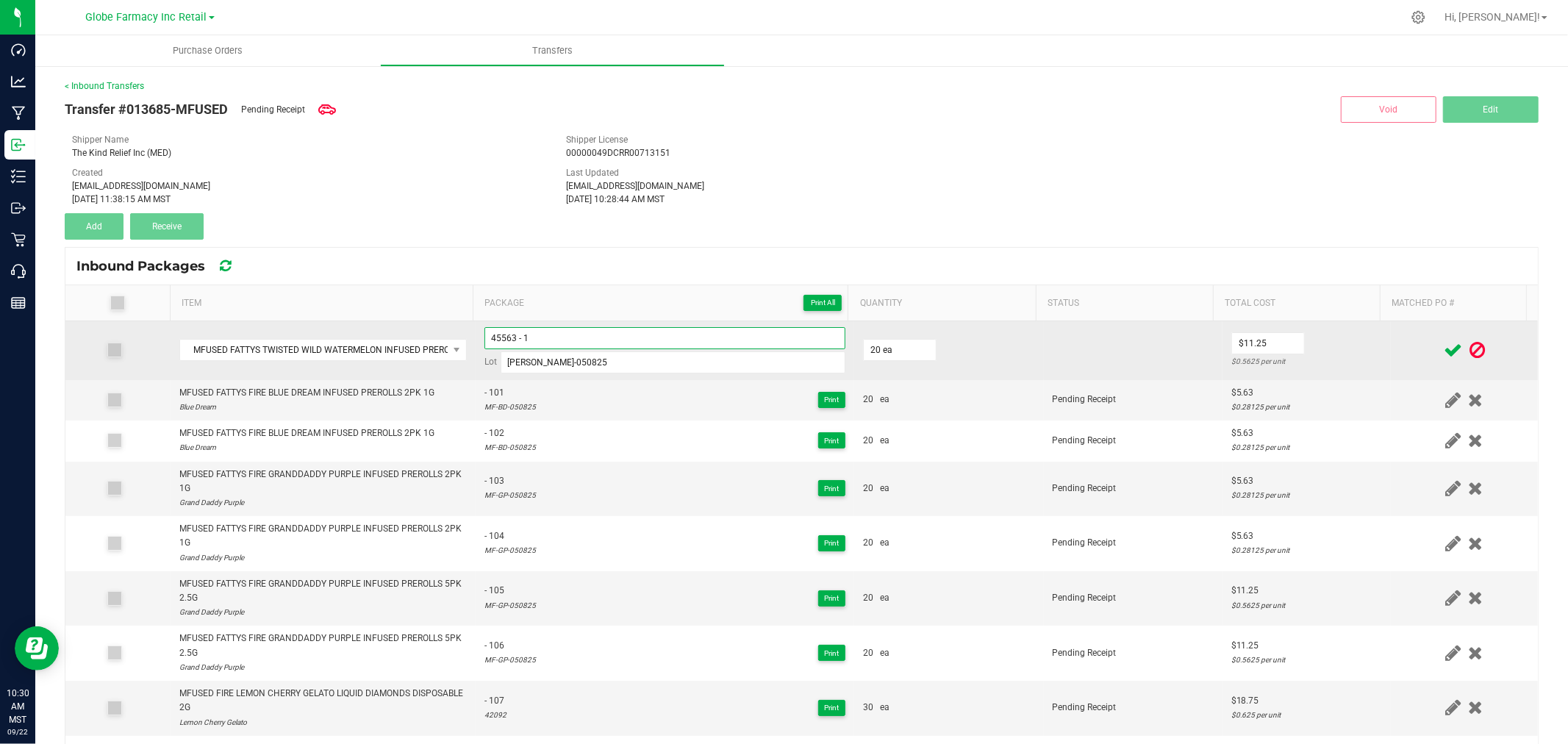
click at [569, 341] on input "45563 - 1" at bounding box center [665, 338] width 361 height 22
click at [569, 342] on input "45563 - 1" at bounding box center [665, 338] width 361 height 22
paste input "04614"
type input "04614 - 1"
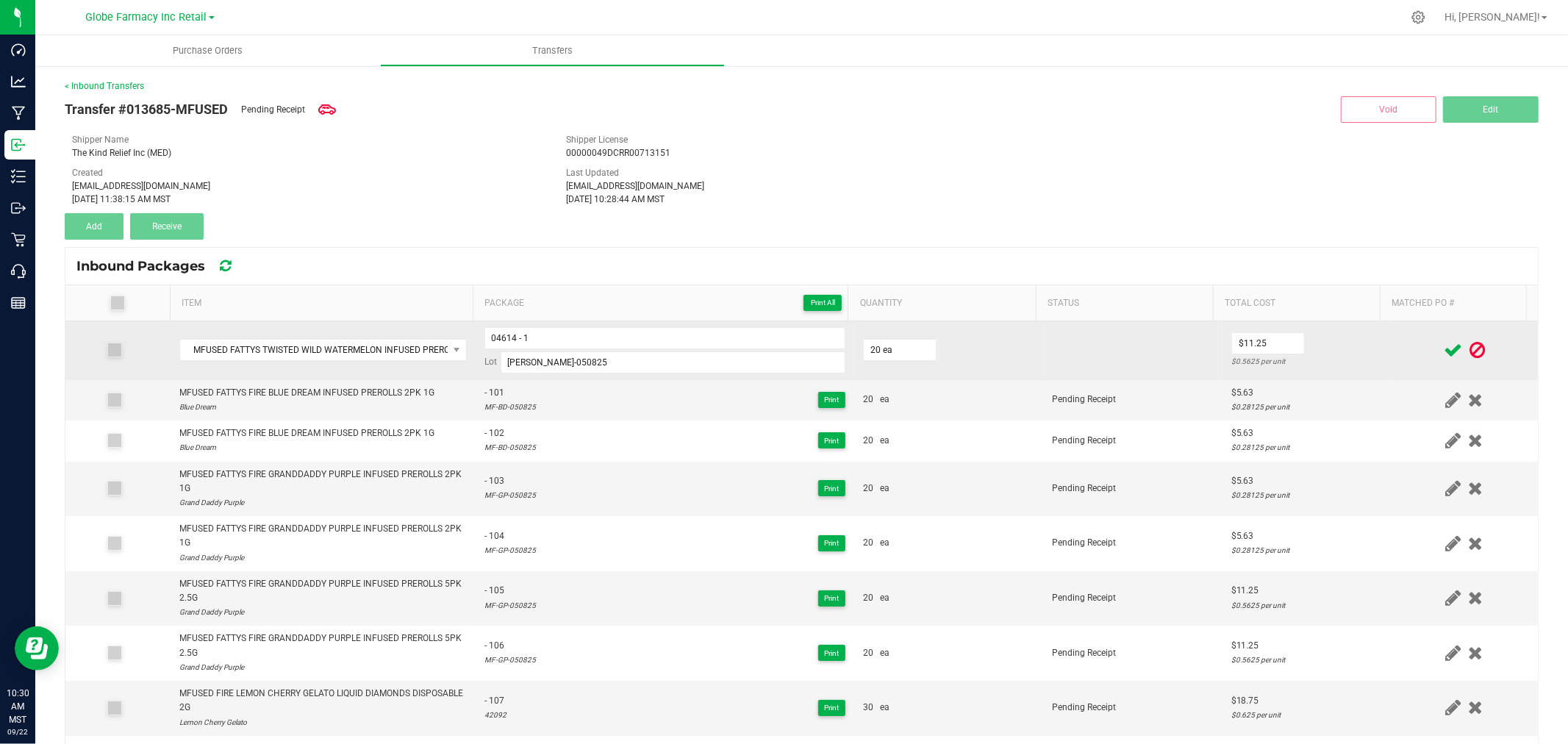
drag, startPoint x: 1297, startPoint y: 336, endPoint x: 1319, endPoint y: 336, distance: 22.0
click at [1298, 337] on td "$11.25 $0.5625 per unit" at bounding box center [1306, 351] width 168 height 59
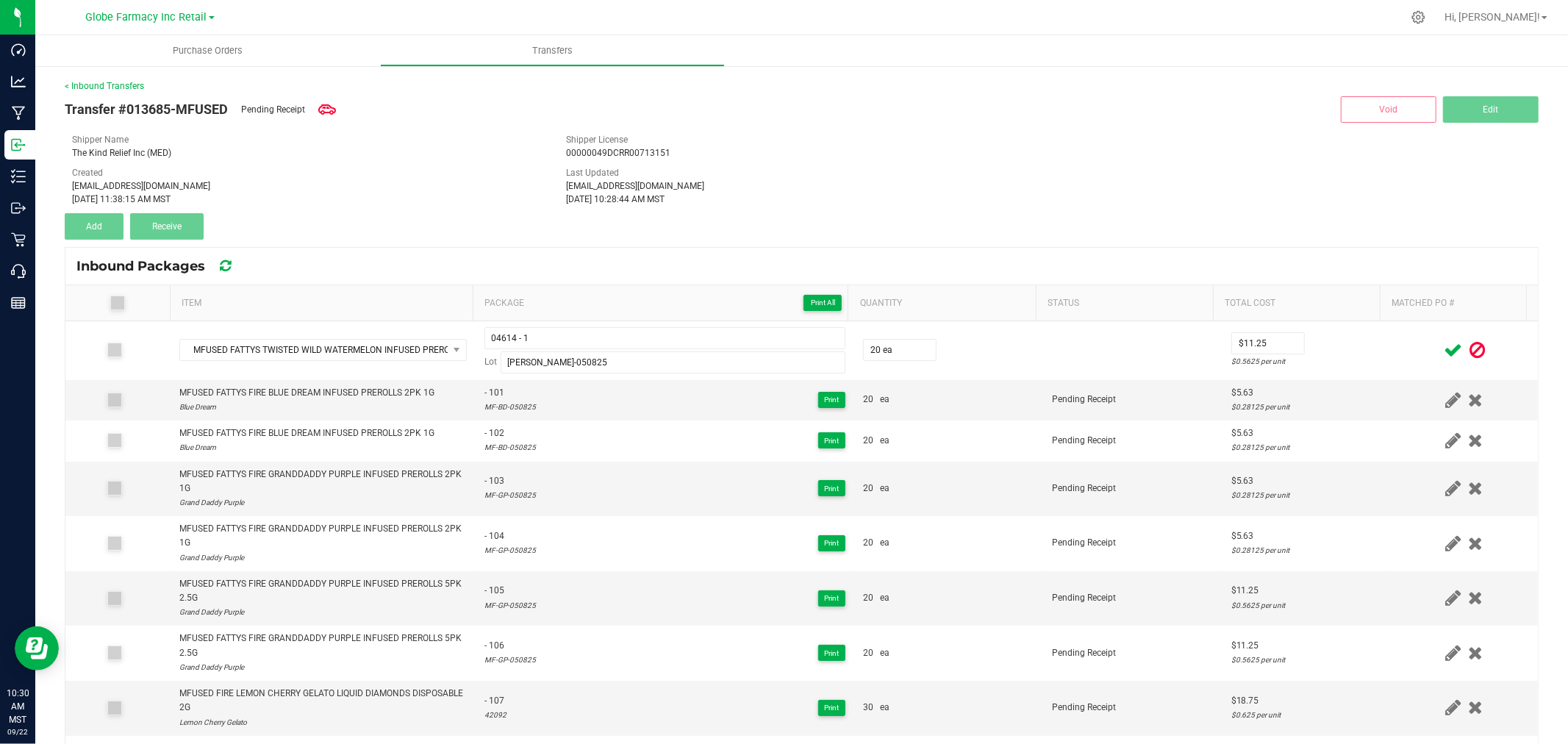
click at [1443, 343] on icon at bounding box center [1452, 351] width 19 height 19
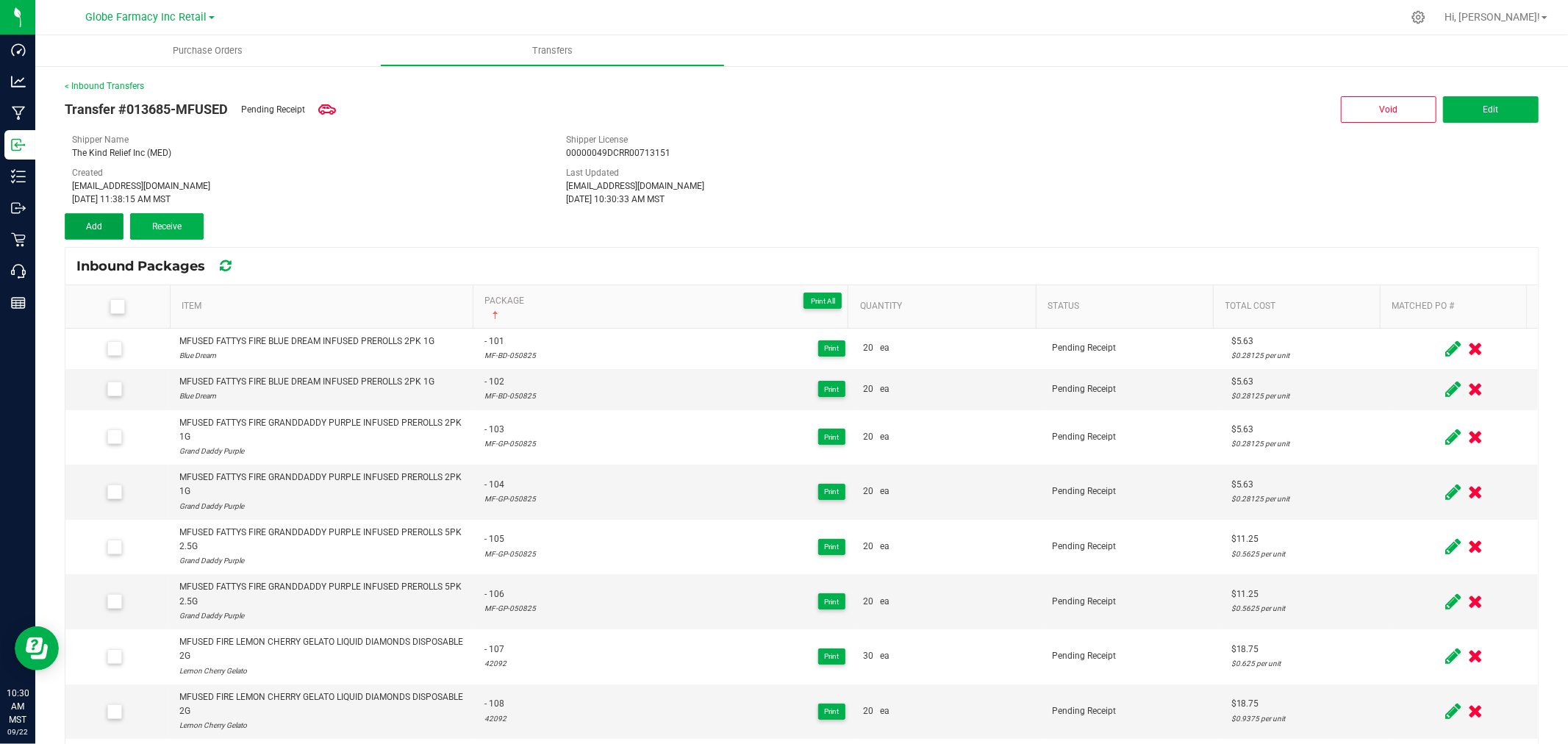
click at [101, 222] on span "Add" at bounding box center [93, 226] width 16 height 10
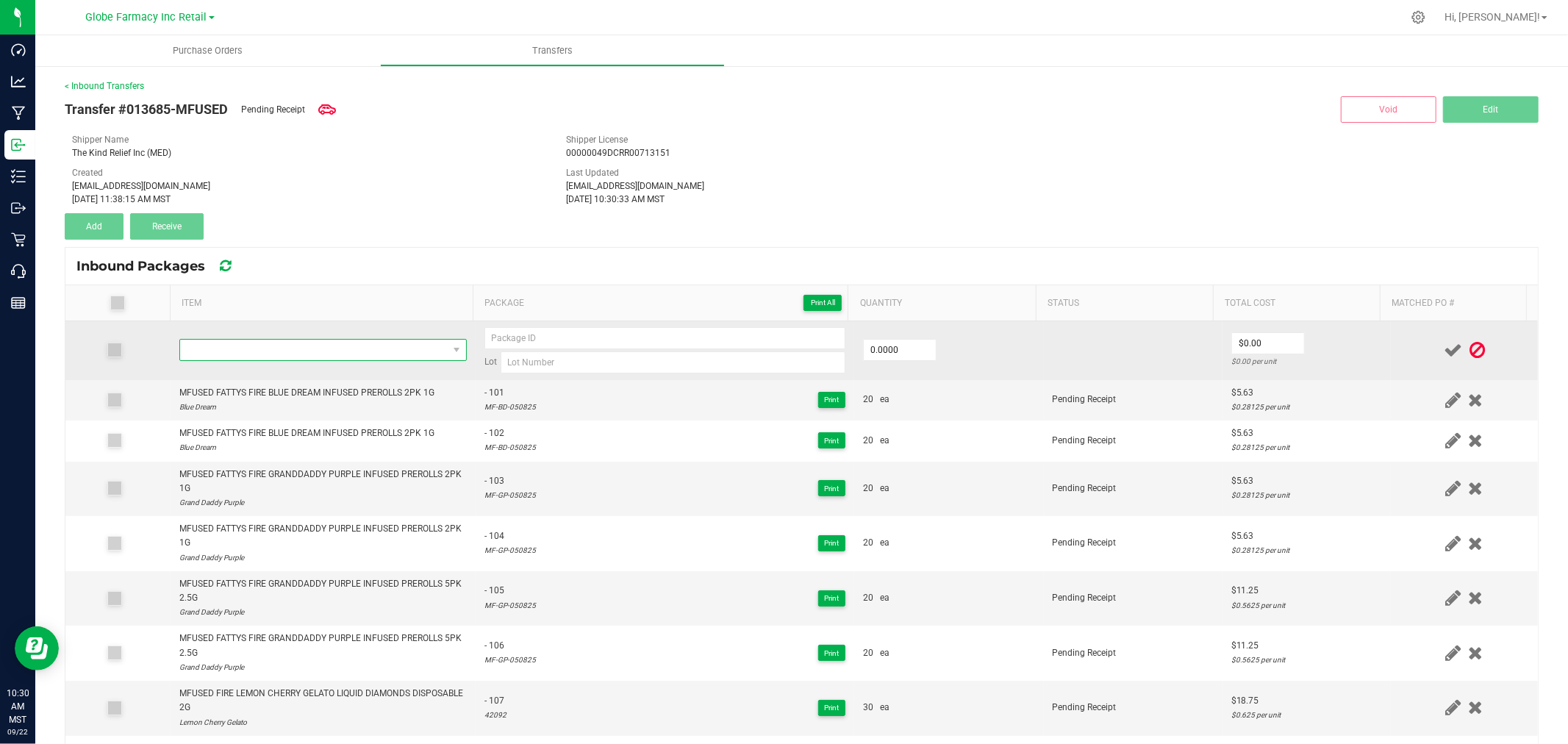
click at [357, 353] on span "NO DATA FOUND" at bounding box center [314, 350] width 268 height 21
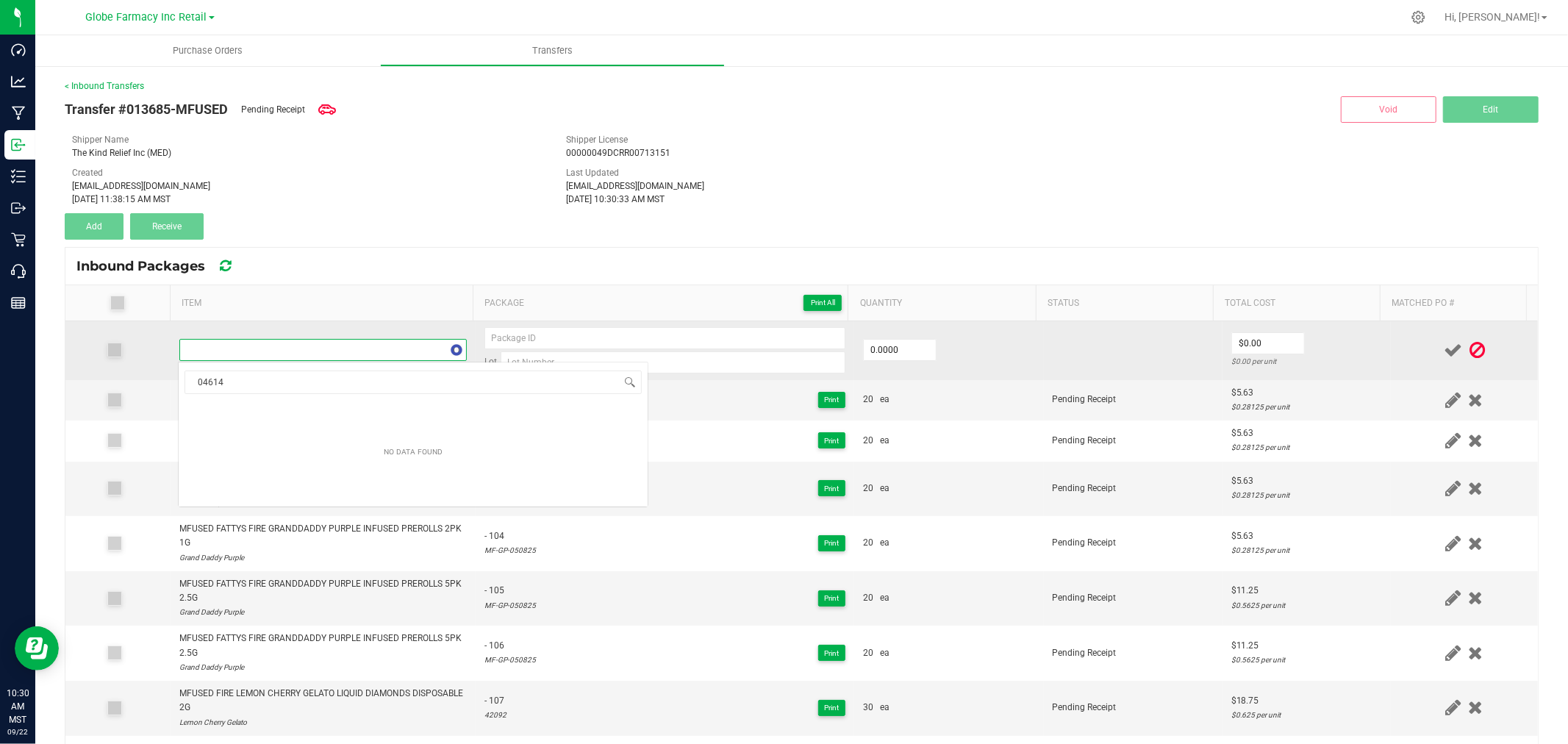
scroll to position [22, 281]
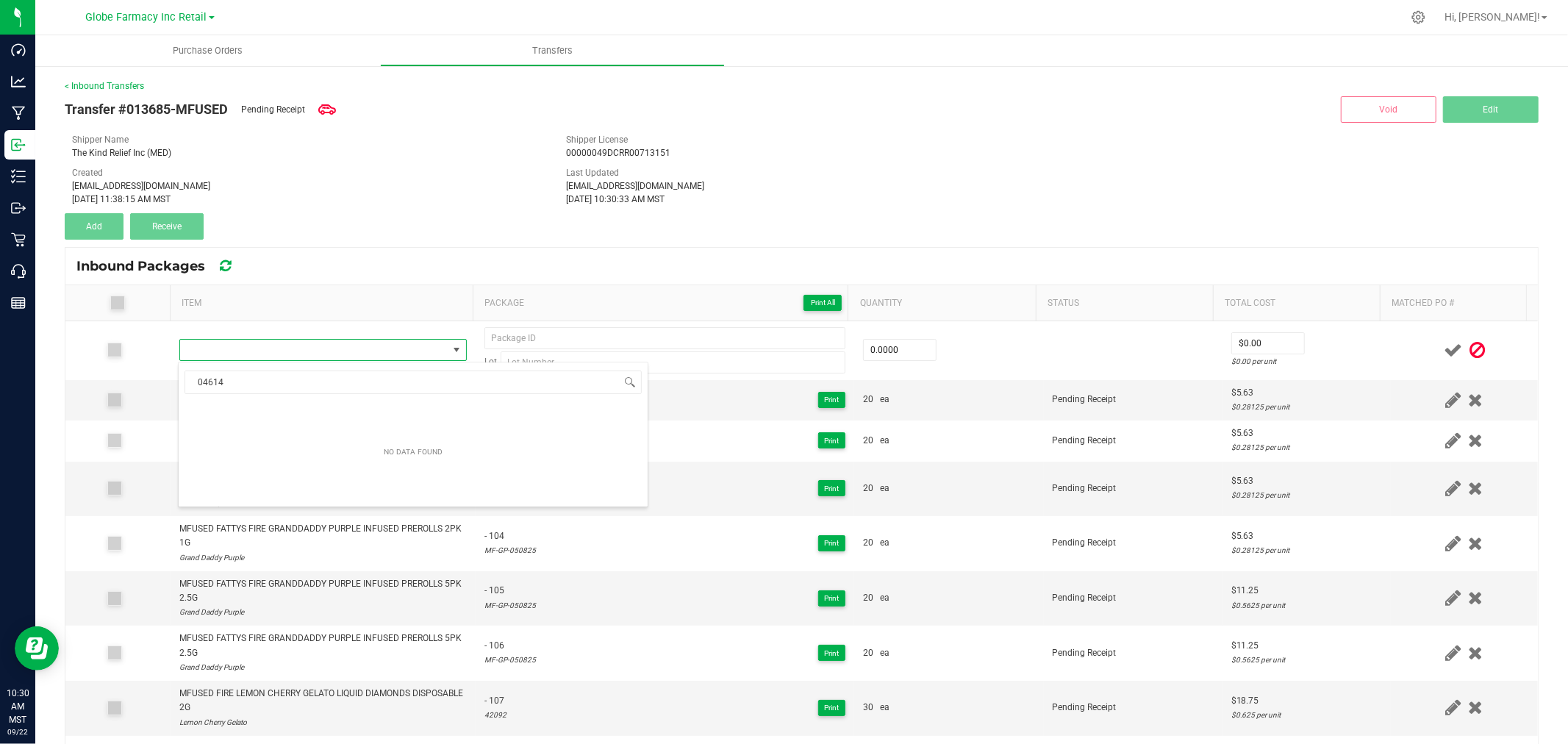
click at [360, 313] on th "Item" at bounding box center [321, 303] width 303 height 36
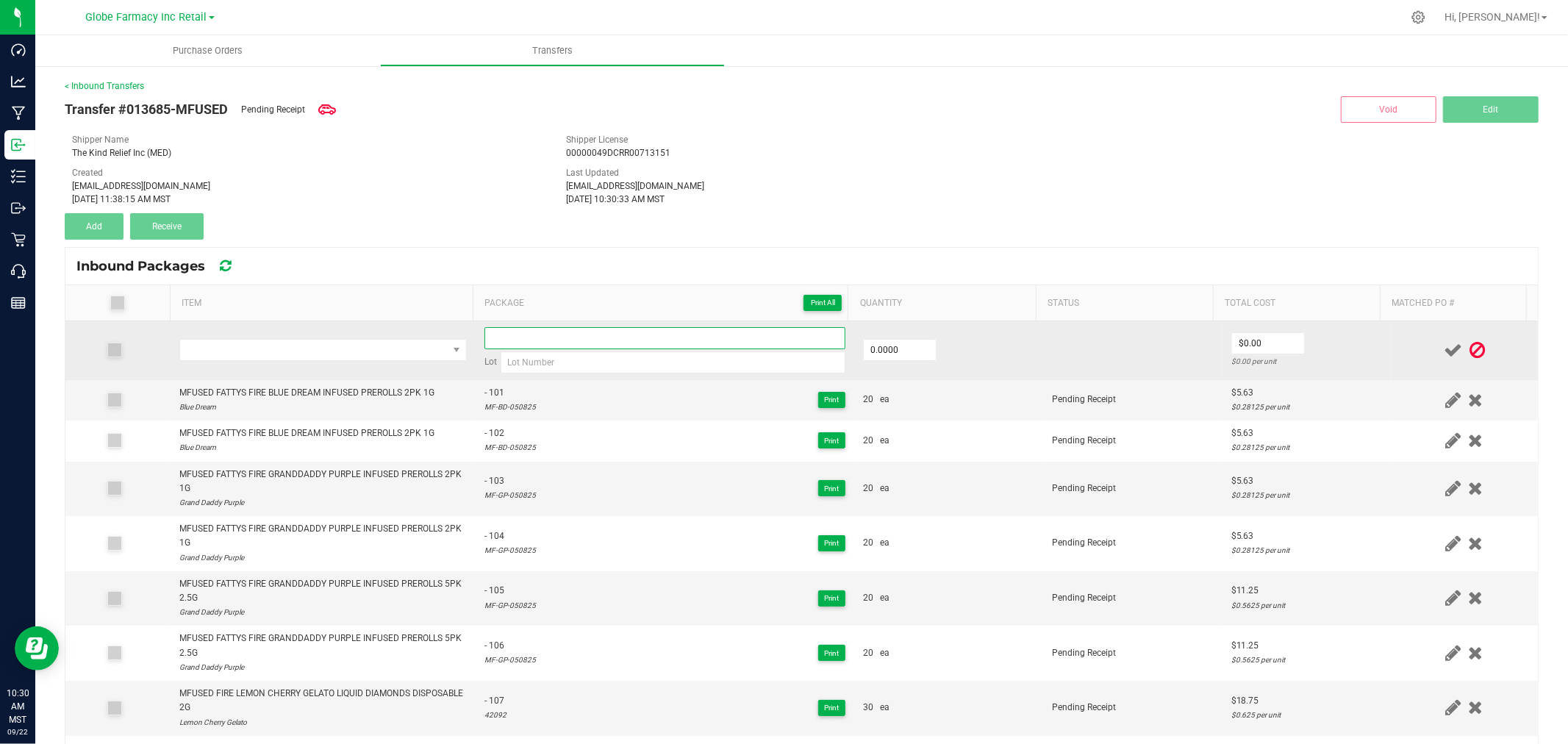
click at [588, 339] on input at bounding box center [665, 338] width 361 height 22
paste input "04614"
type input "04614"
click at [533, 358] on input at bounding box center [672, 362] width 345 height 22
paste input "MF-ST-042525"
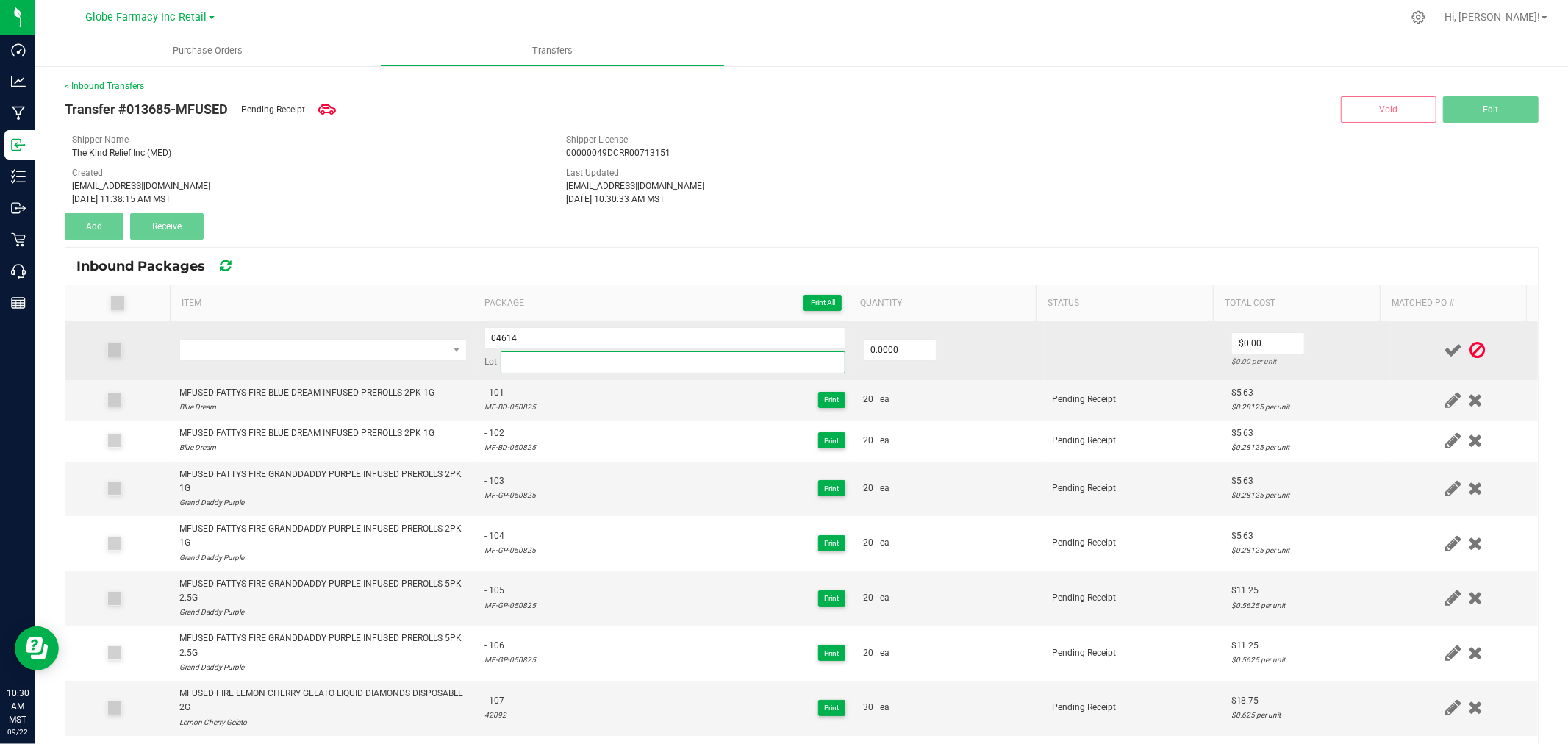
click at [563, 364] on input at bounding box center [672, 362] width 345 height 22
type input "MF-ST-042525"
click at [372, 342] on span "NO DATA FOUND" at bounding box center [314, 350] width 268 height 21
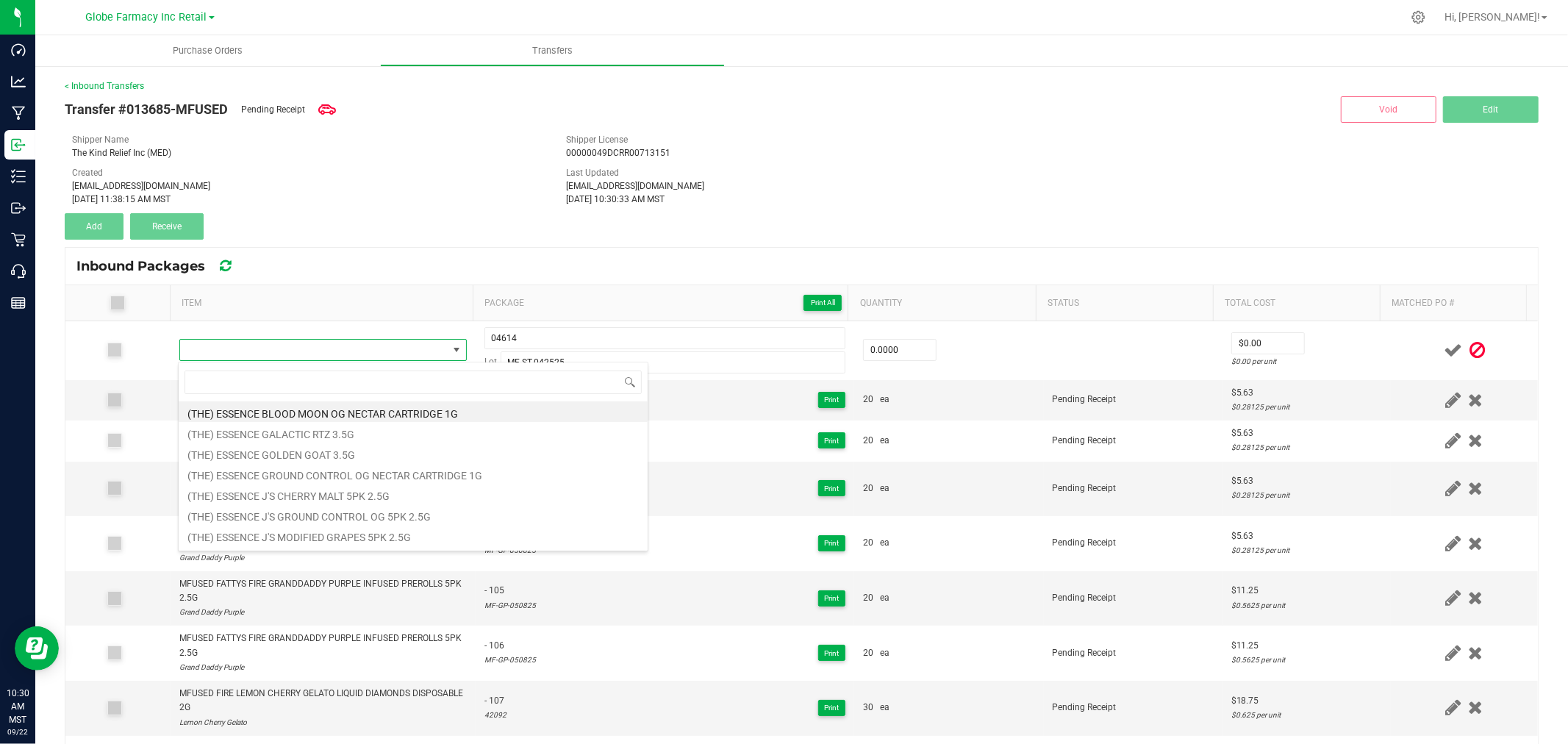
click at [551, 255] on div "Inbound Packages" at bounding box center [802, 265] width 1472 height 37
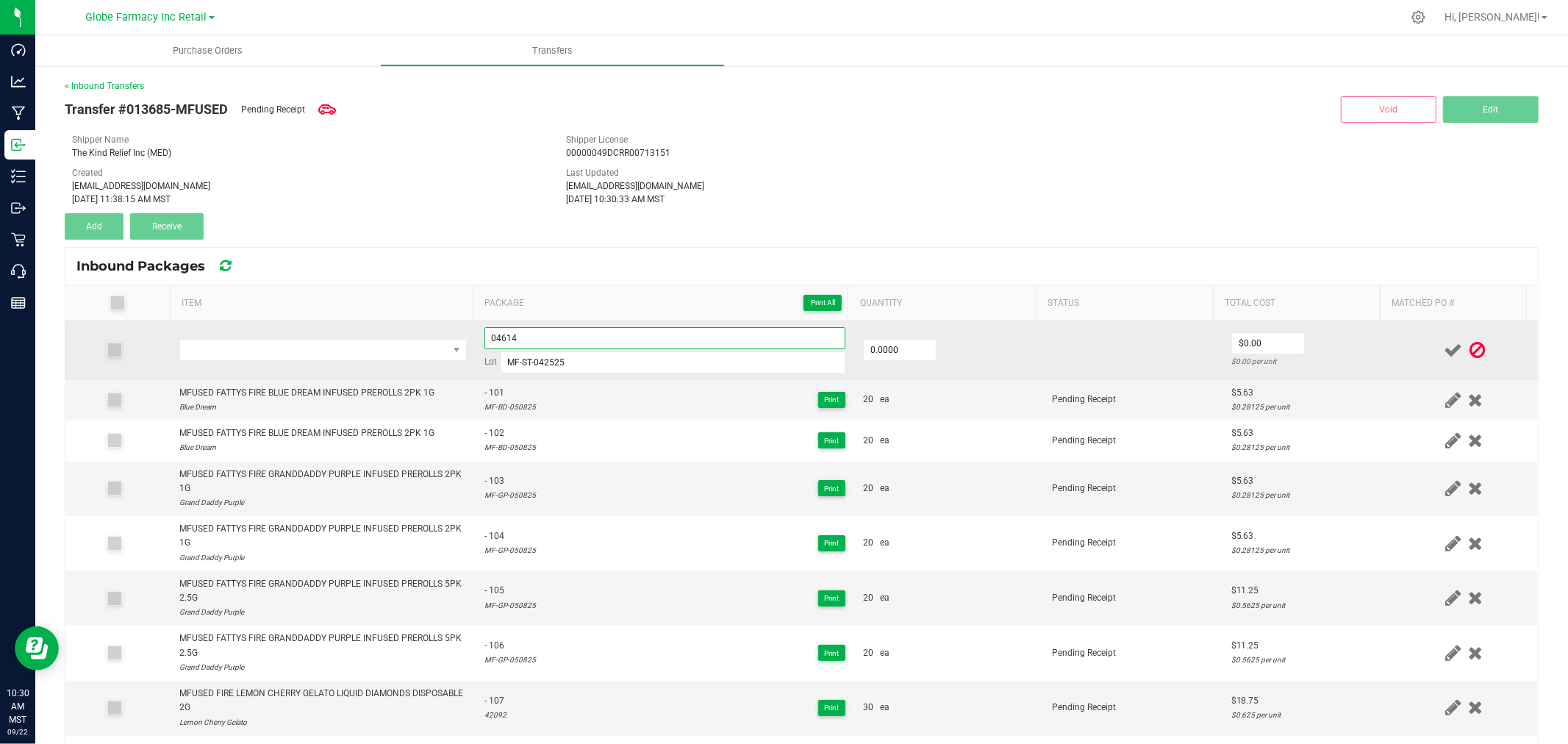
click at [510, 332] on input "04614" at bounding box center [665, 338] width 361 height 22
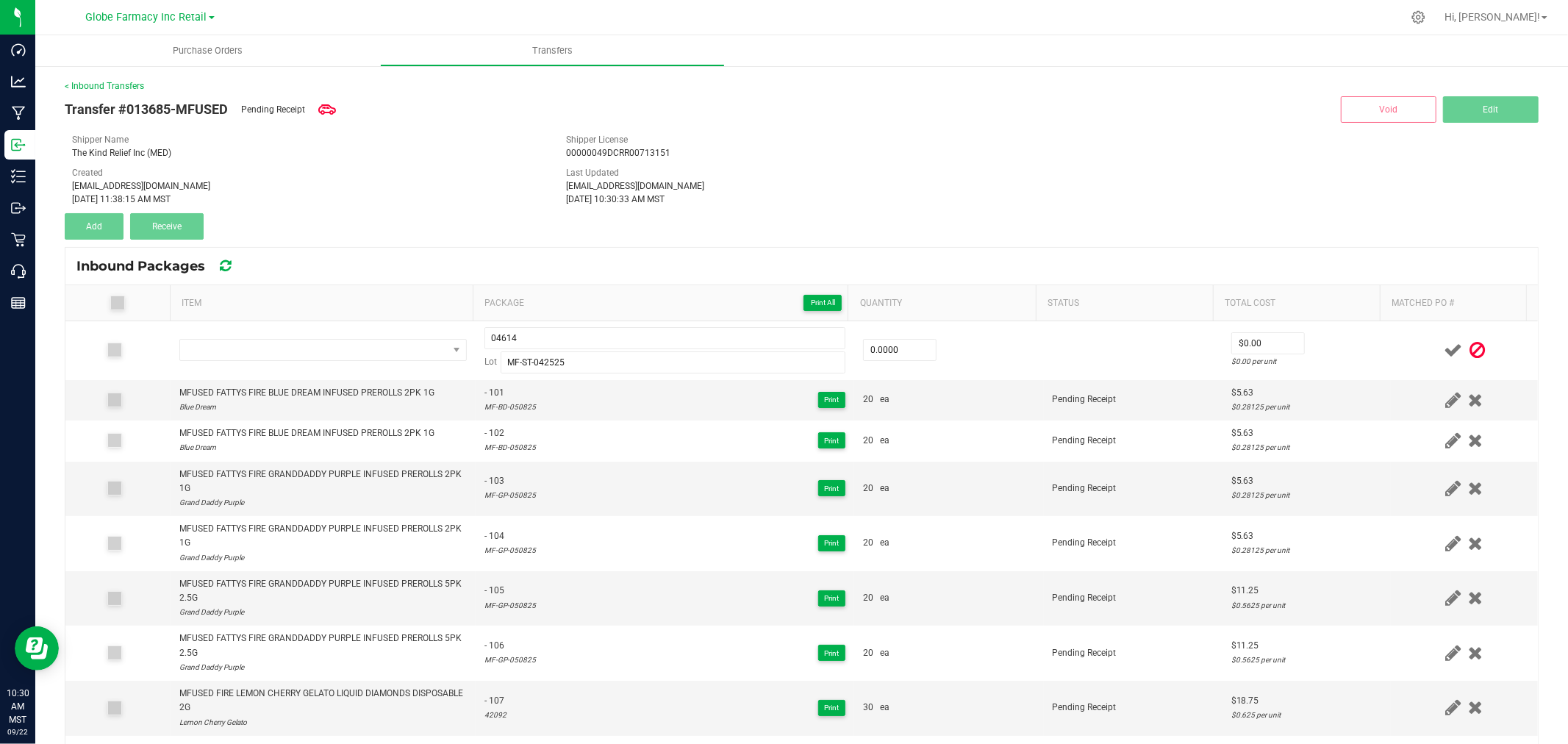
click at [669, 229] on div "Transfer #013685-MFUSED Pending Receipt Void Edit Shipper Name The Kind Relief …" at bounding box center [802, 166] width 1474 height 147
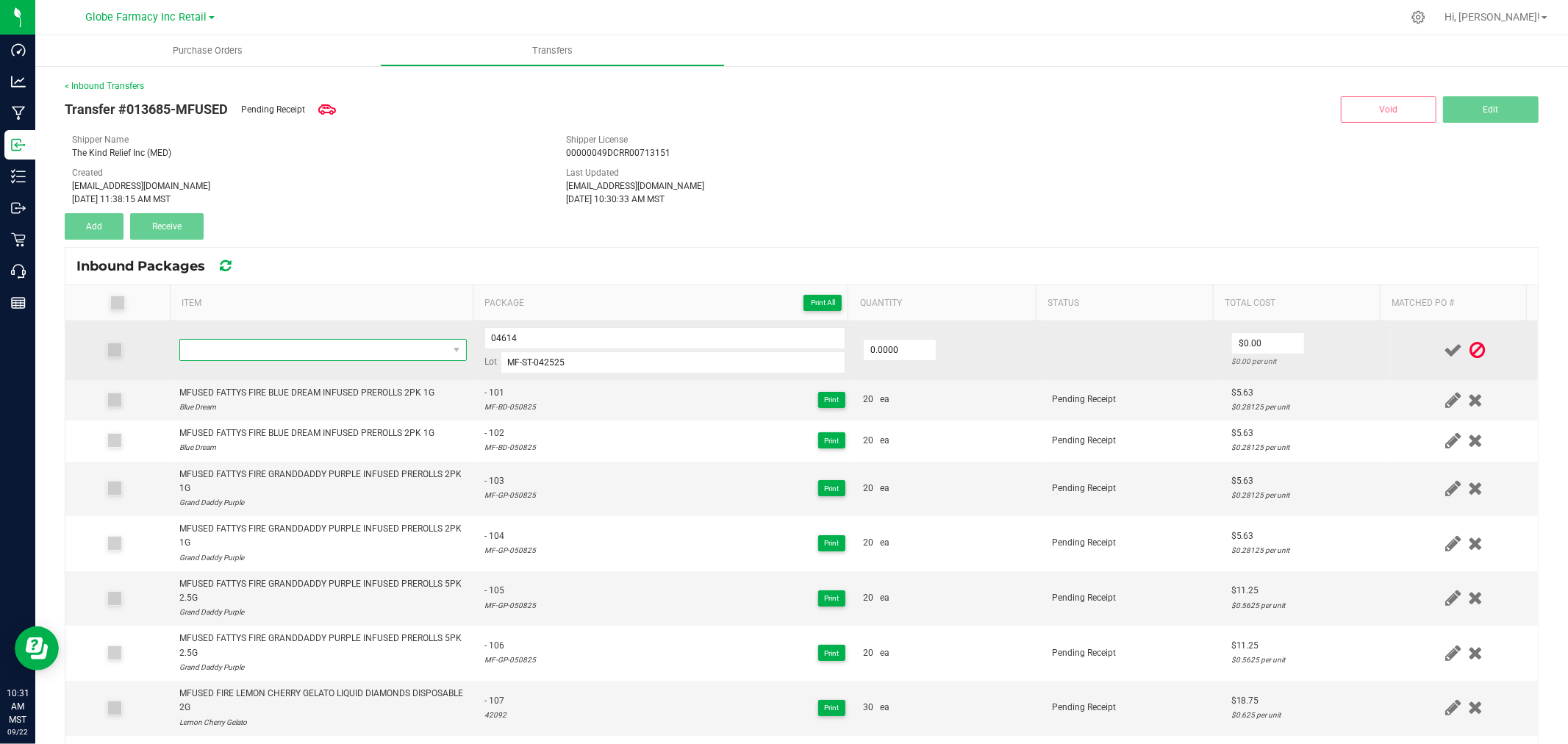
click at [409, 360] on span "NO DATA FOUND" at bounding box center [314, 350] width 268 height 21
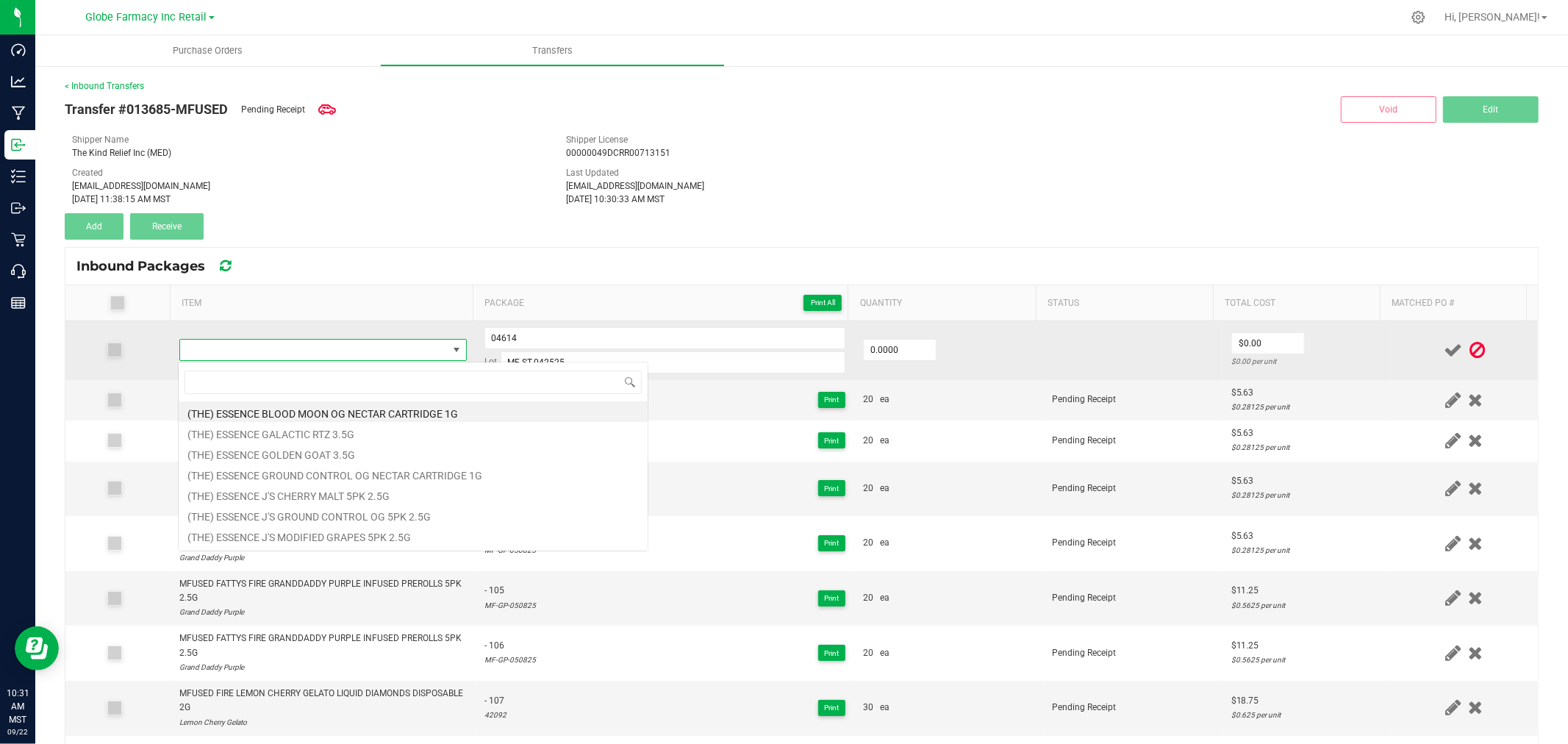
type input "MFUSED FATTYS TWISTED WILD WATERMELON INFUSED PREROLLS 5PK 2.5G"
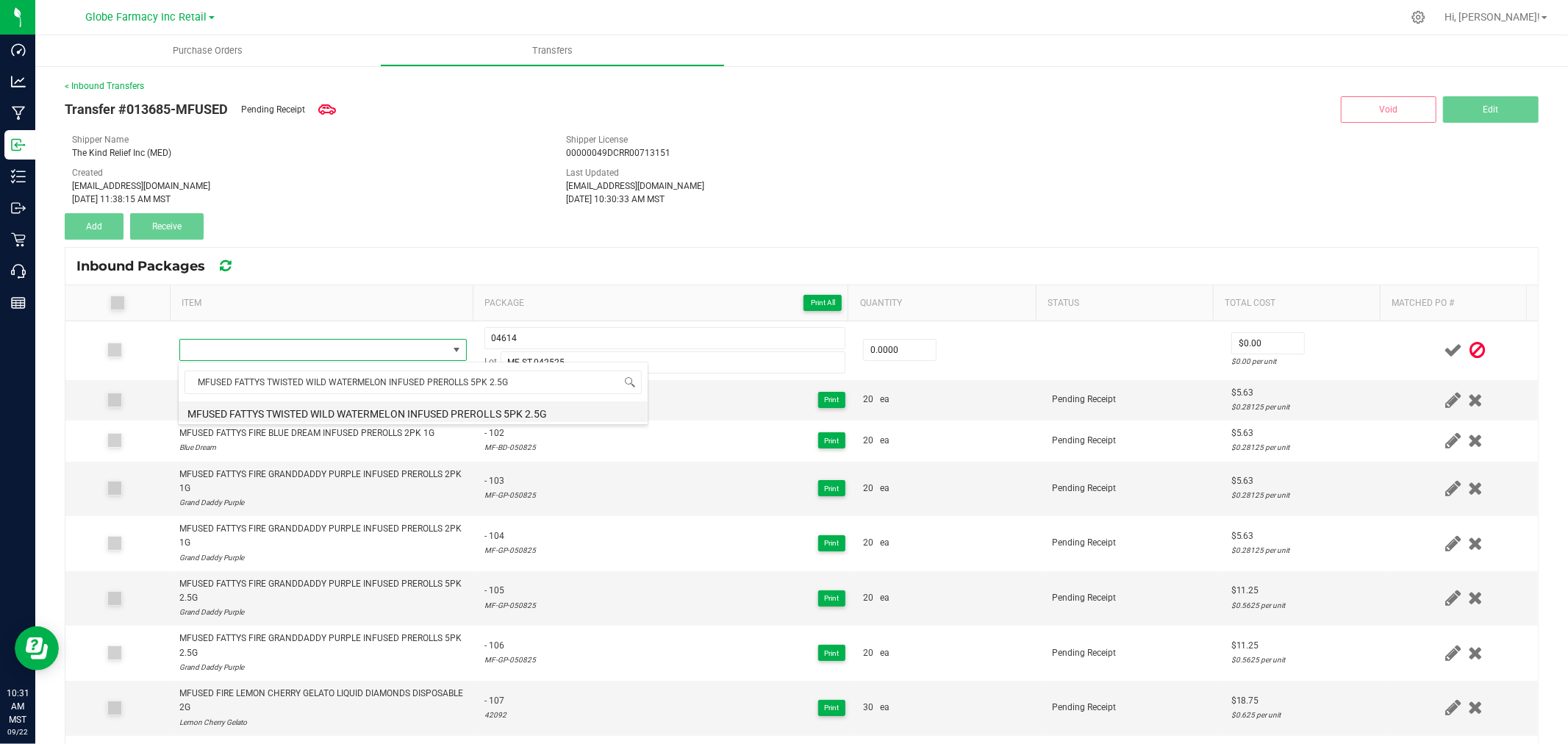
click at [380, 407] on li "MFUSED FATTYS TWISTED WILD WATERMELON INFUSED PREROLLS 5PK 2.5G" at bounding box center [413, 412] width 469 height 21
type input "0 ea"
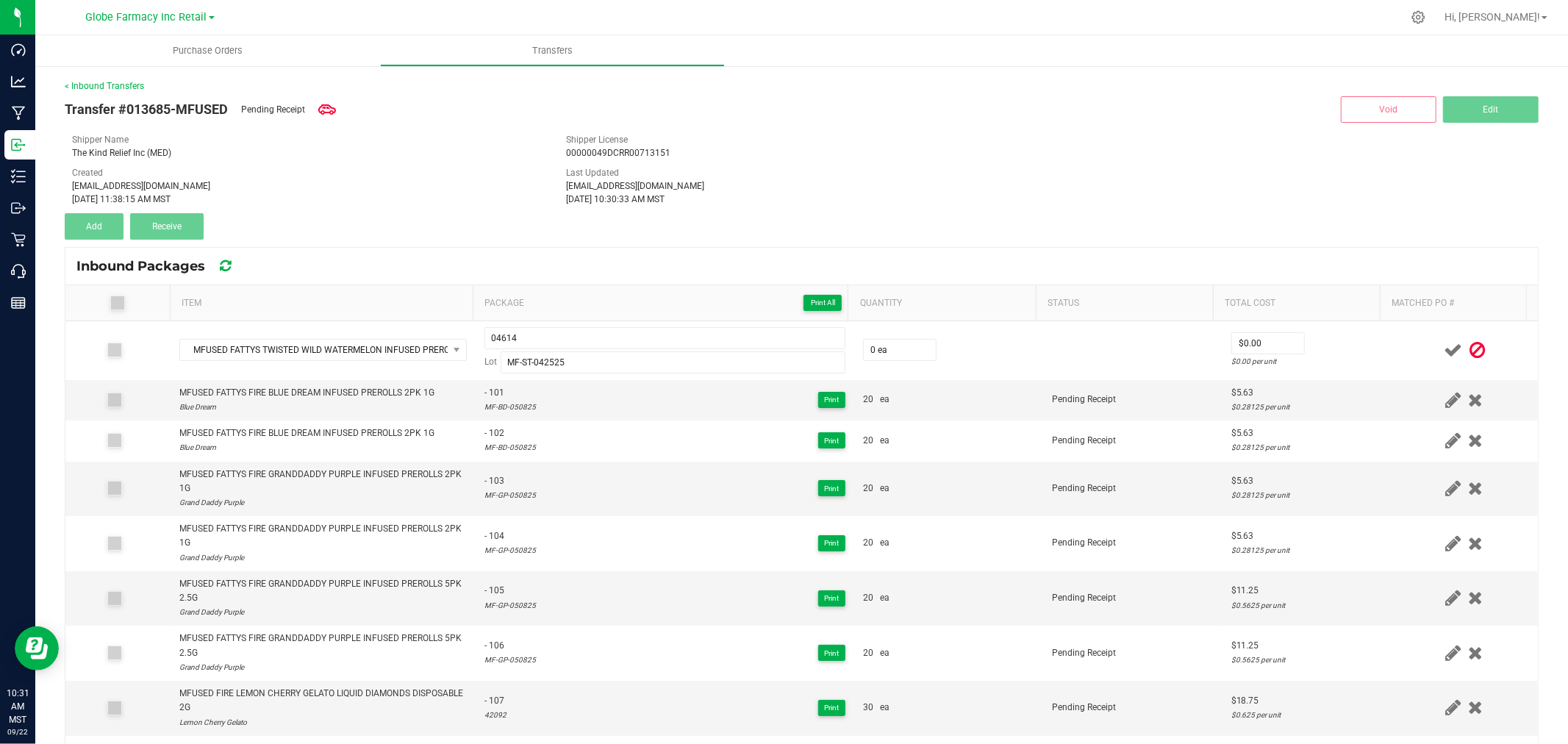
click at [555, 179] on div "Last Updated [EMAIL_ADDRESS][DOMAIN_NAME] [DATE] 10:30:33 AM MST" at bounding box center [801, 186] width 494 height 40
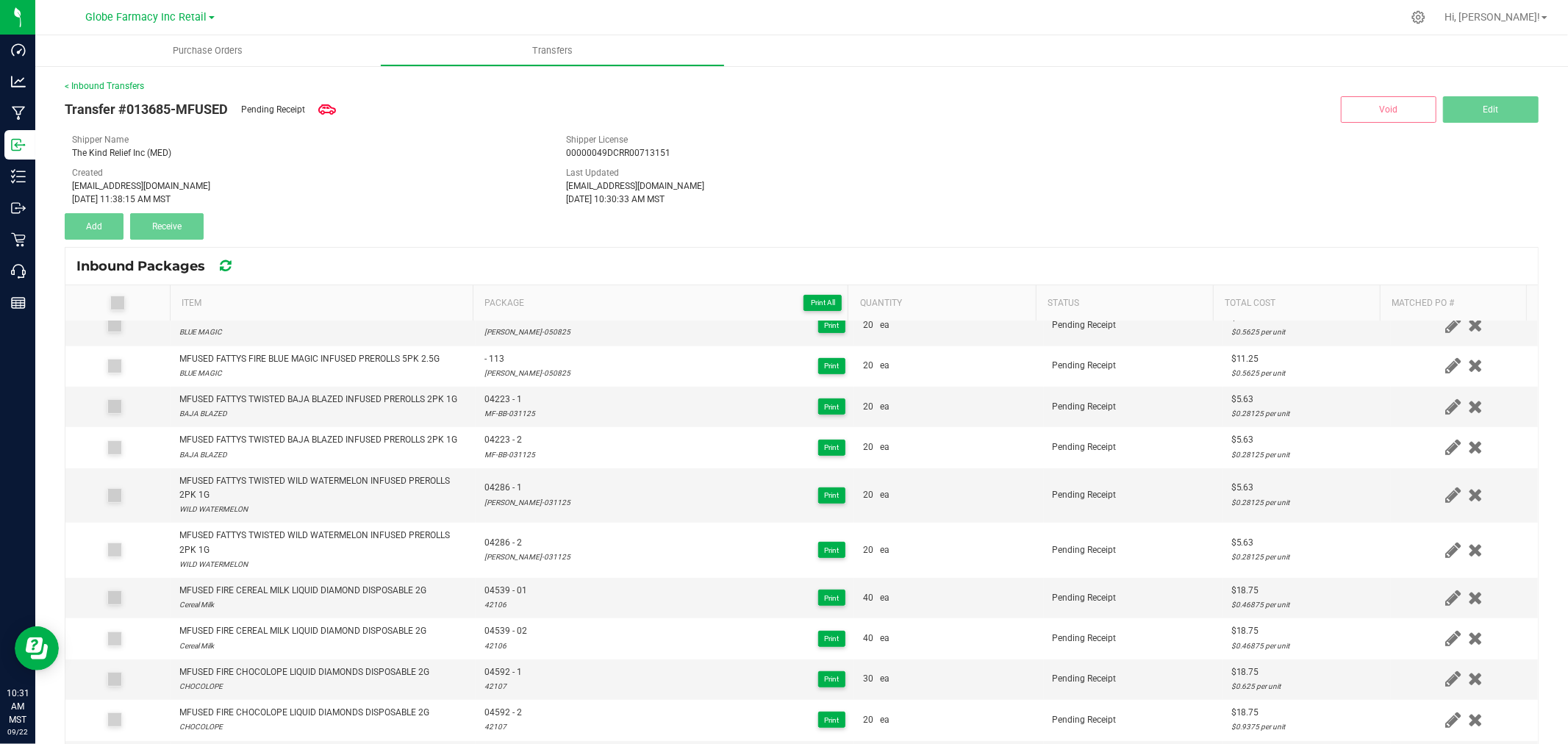
scroll to position [0, 0]
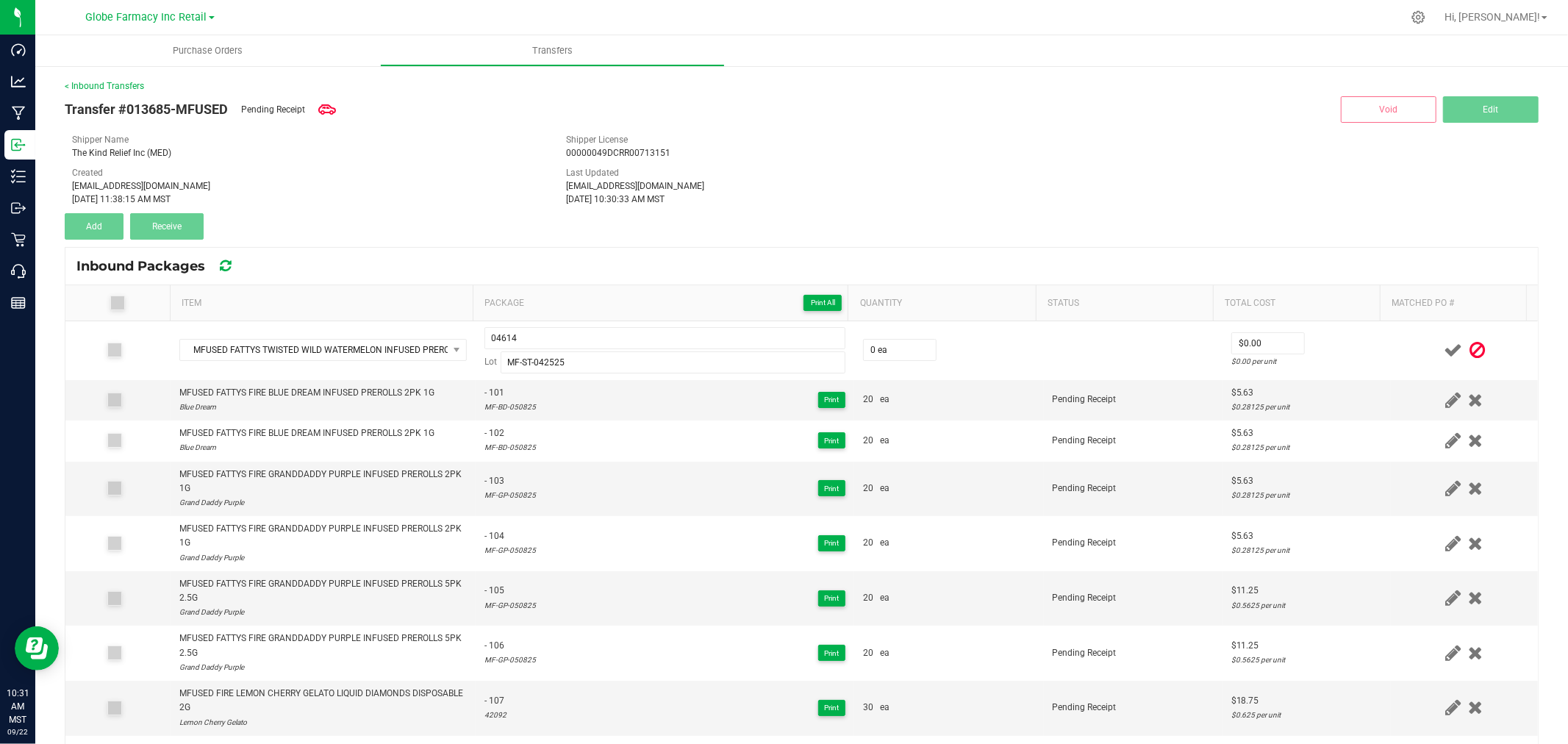
drag, startPoint x: 417, startPoint y: 579, endPoint x: 460, endPoint y: 277, distance: 305.0
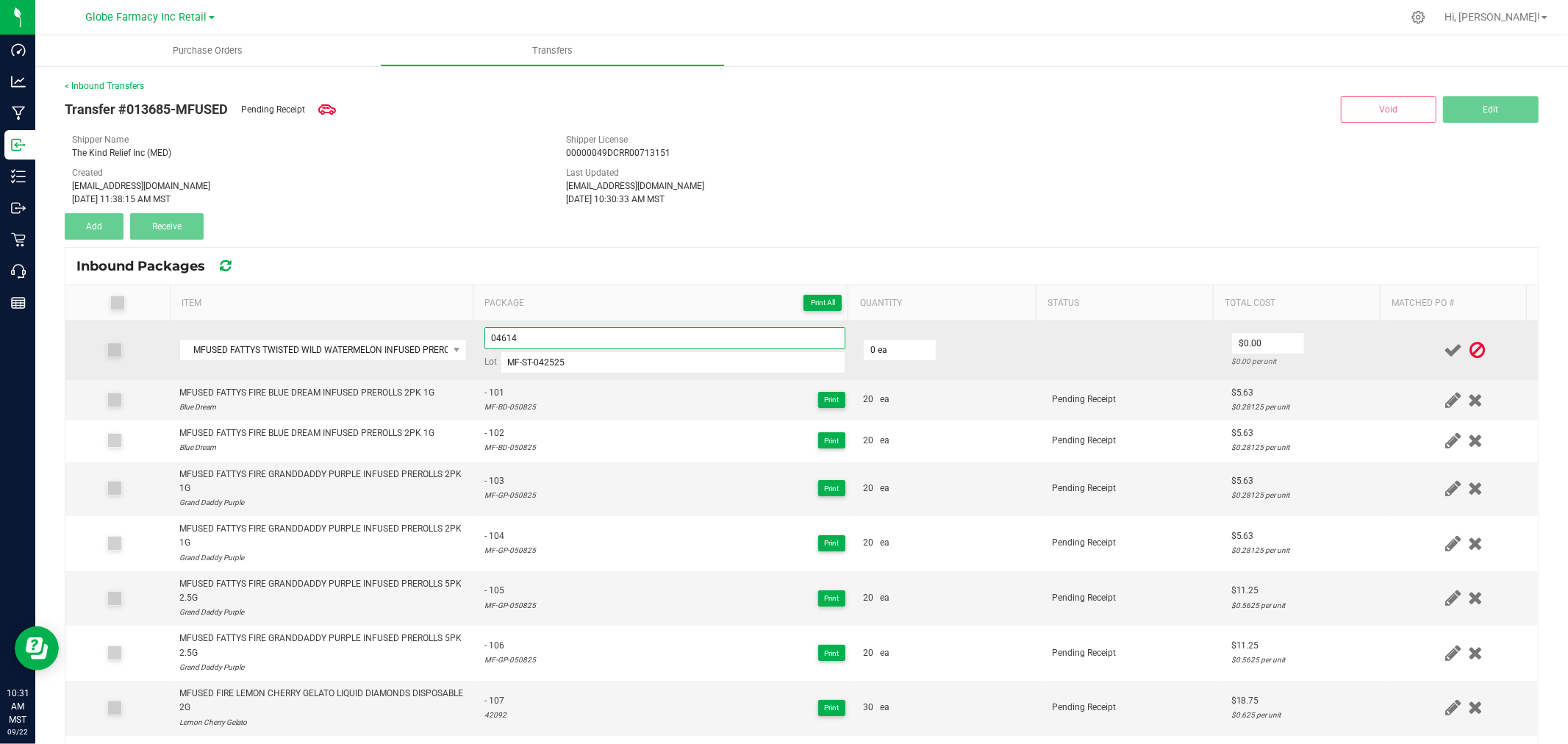
click at [568, 341] on input "04614" at bounding box center [665, 338] width 361 height 22
paste input "45559"
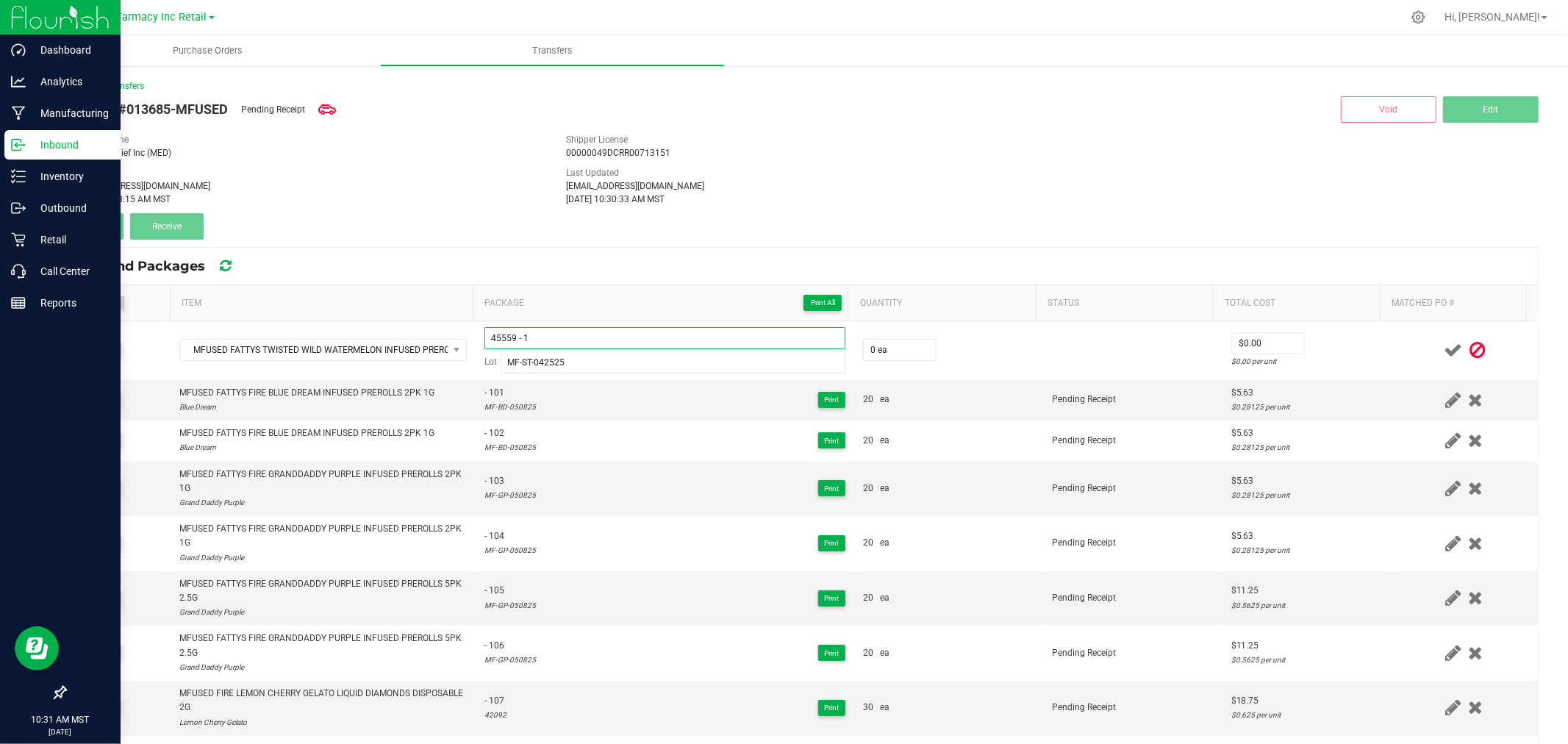
type input "45559 - 1"
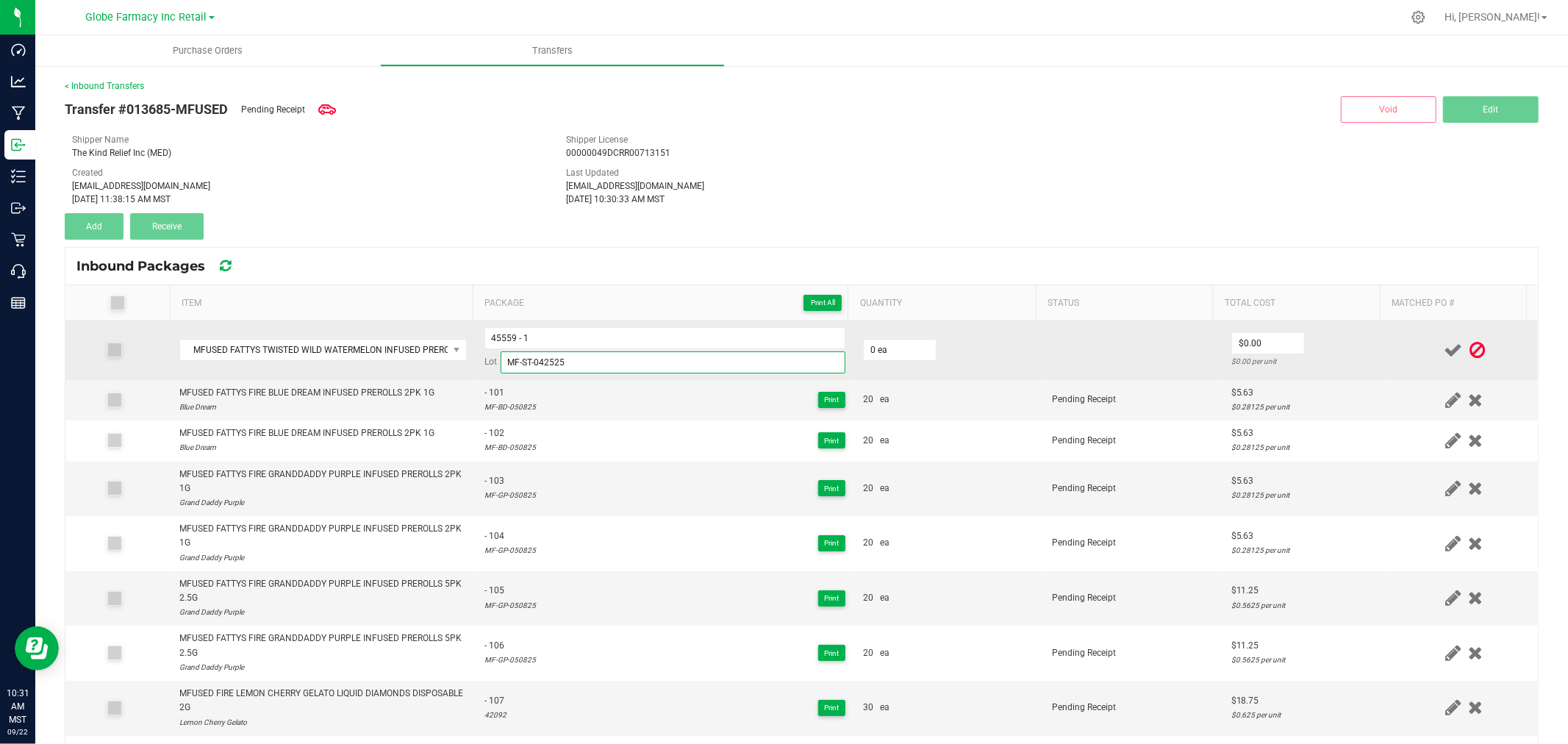
click at [623, 355] on input "MF-ST-042525" at bounding box center [672, 362] width 345 height 22
paste input "WW-0508"
type input "[PERSON_NAME]-050825"
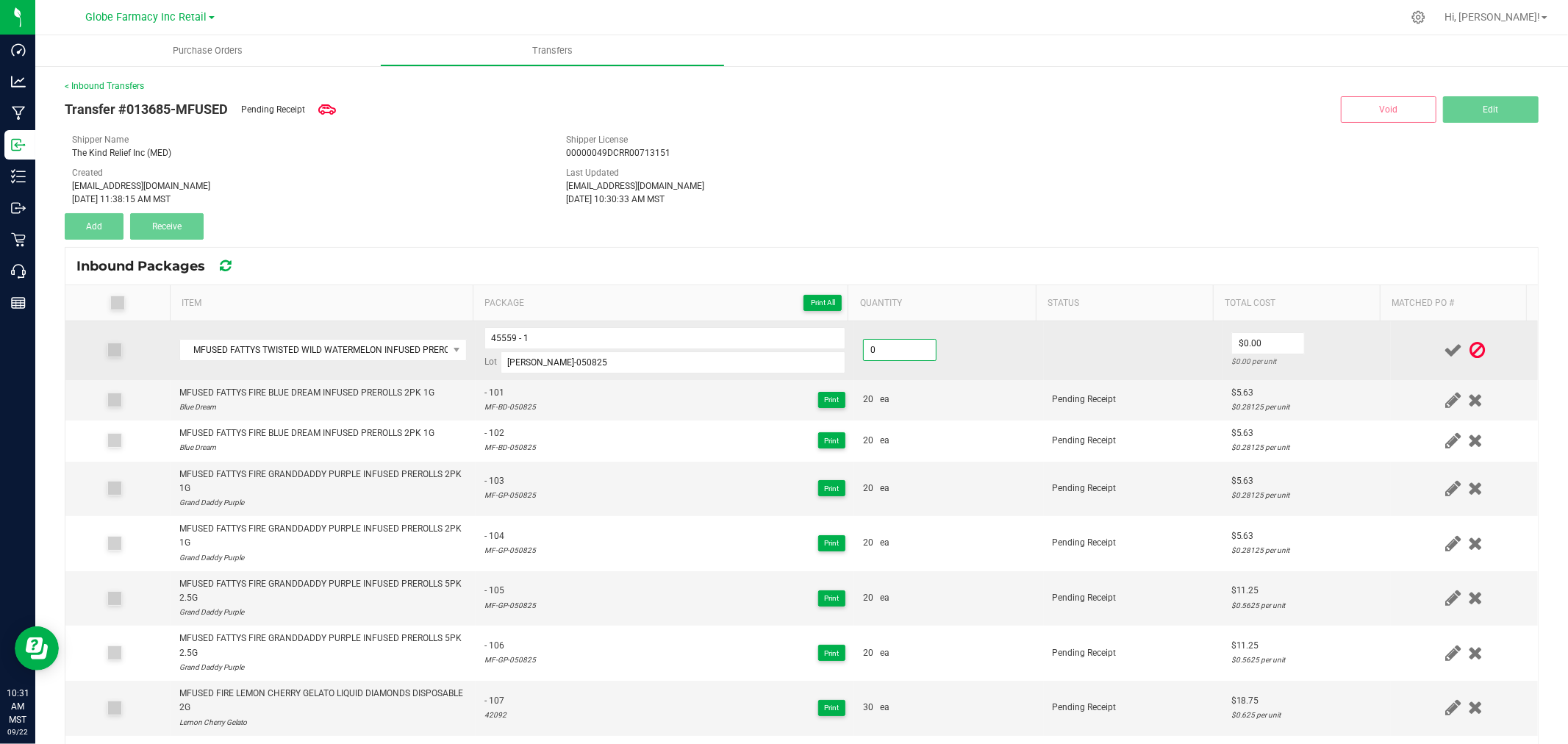
click at [907, 356] on input "0" at bounding box center [900, 350] width 72 height 21
type input "20 ea"
type input "$11.25"
click at [1347, 328] on td "$11.25 $0.5625 per unit" at bounding box center [1306, 351] width 168 height 59
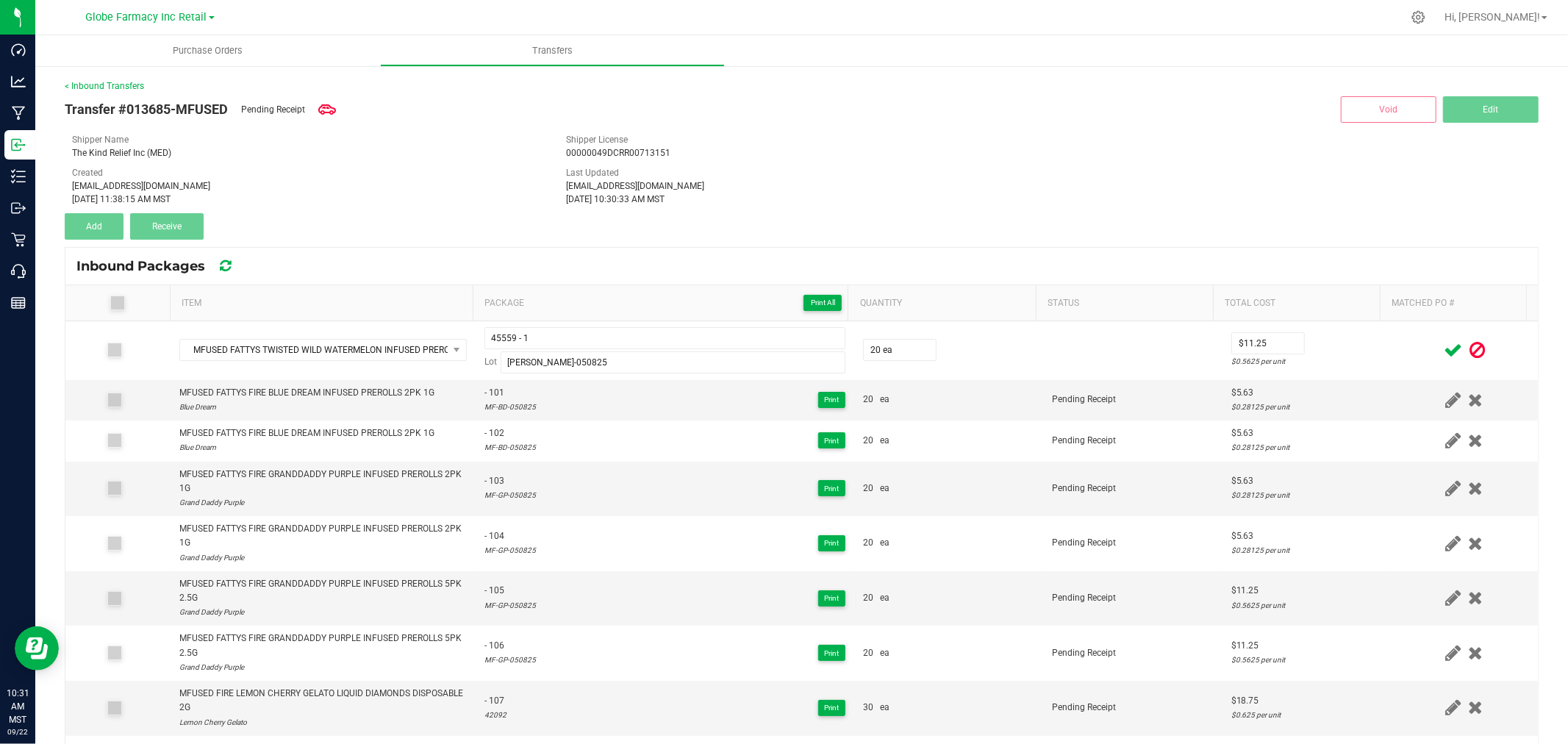
click at [1443, 351] on icon at bounding box center [1452, 351] width 19 height 19
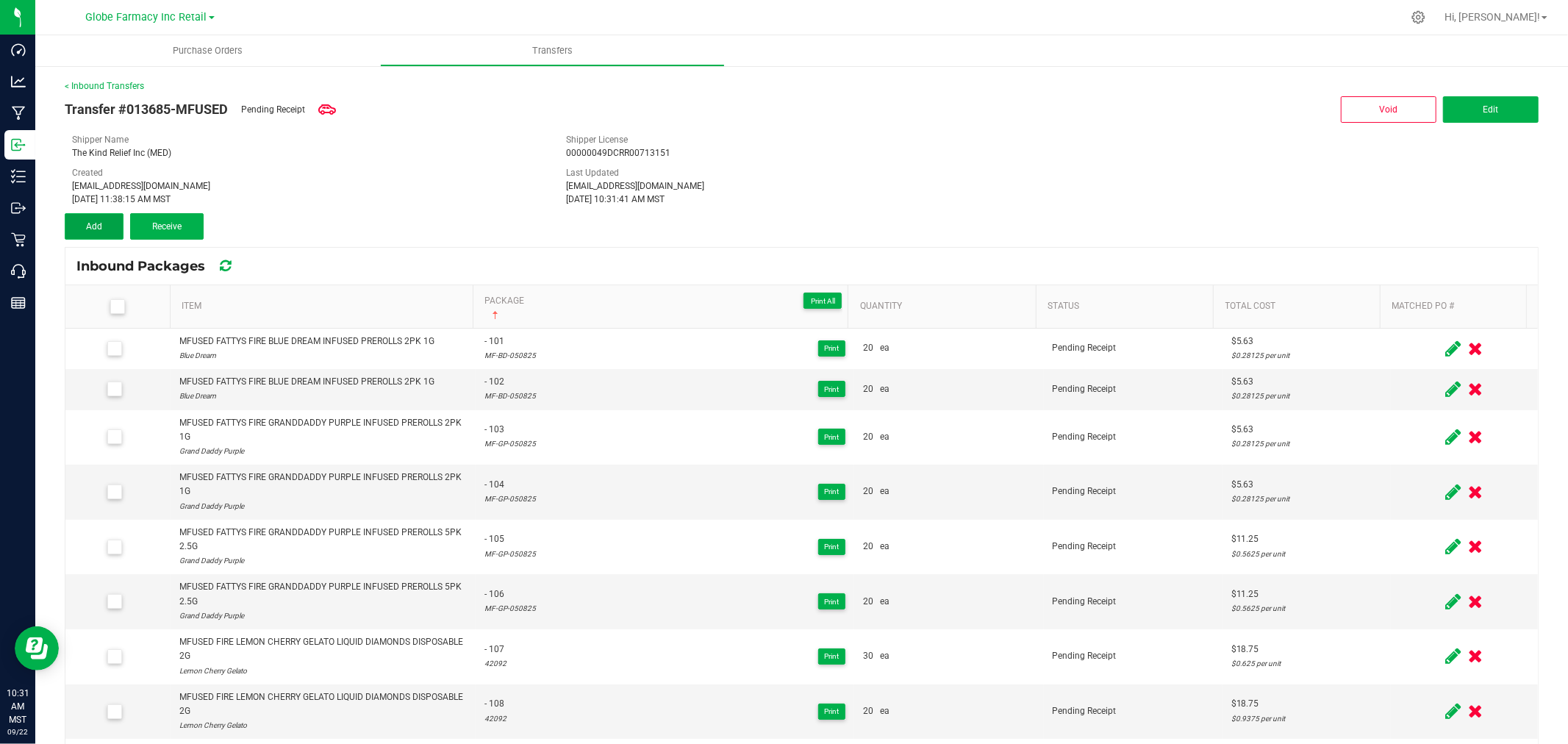
click at [101, 224] on span "Add" at bounding box center [93, 226] width 16 height 10
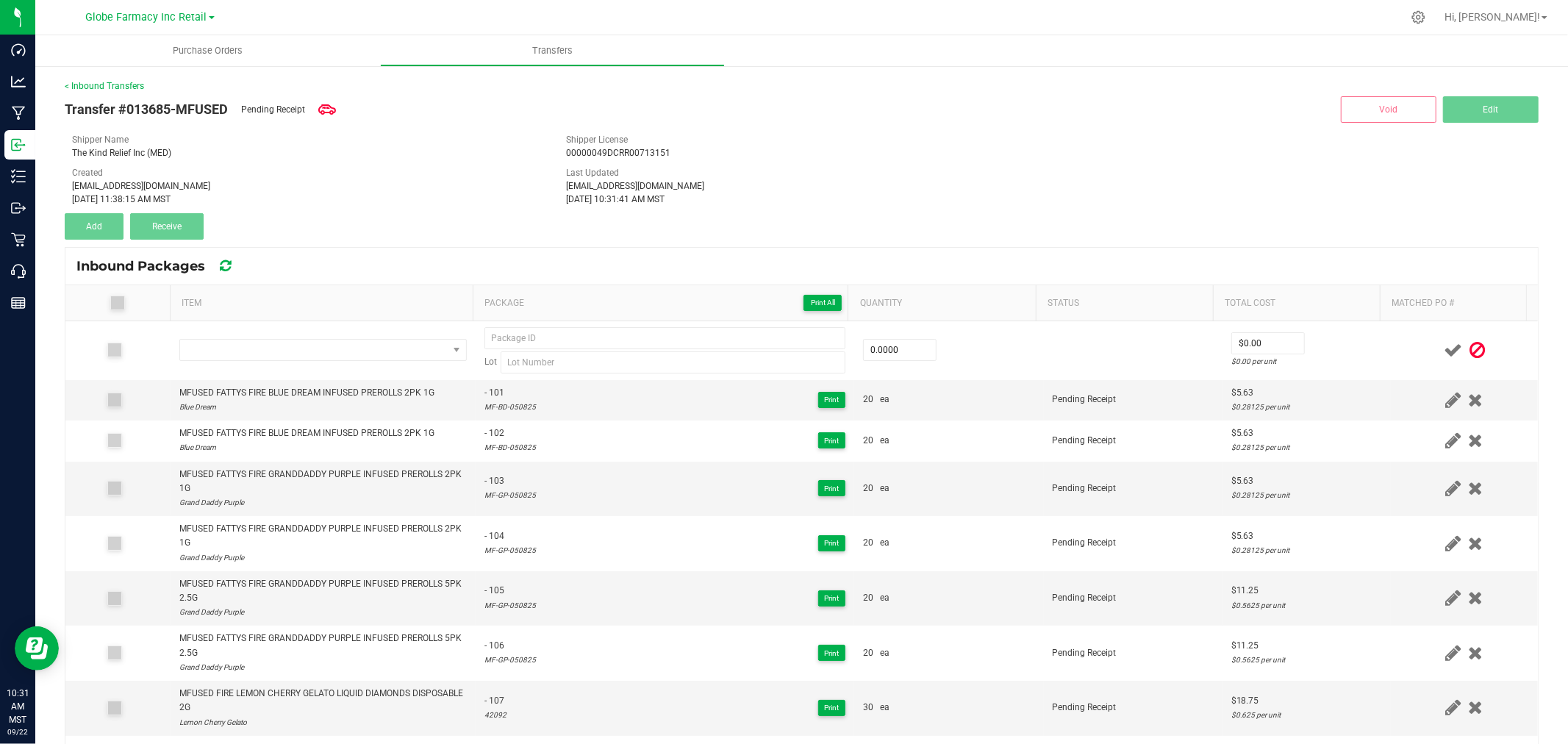
click at [675, 287] on th "Package Print All" at bounding box center [661, 303] width 376 height 36
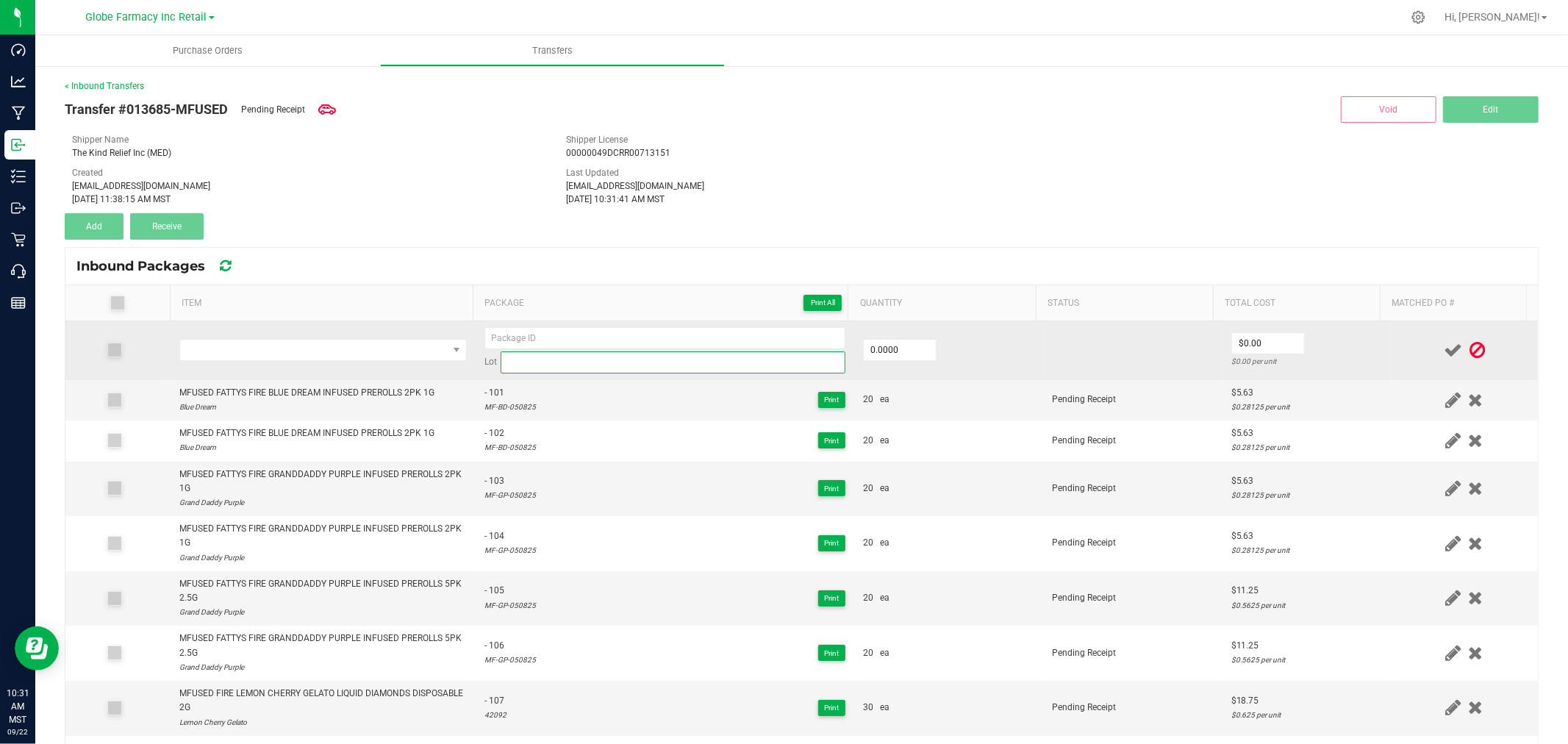
click at [563, 369] on input at bounding box center [672, 362] width 345 height 22
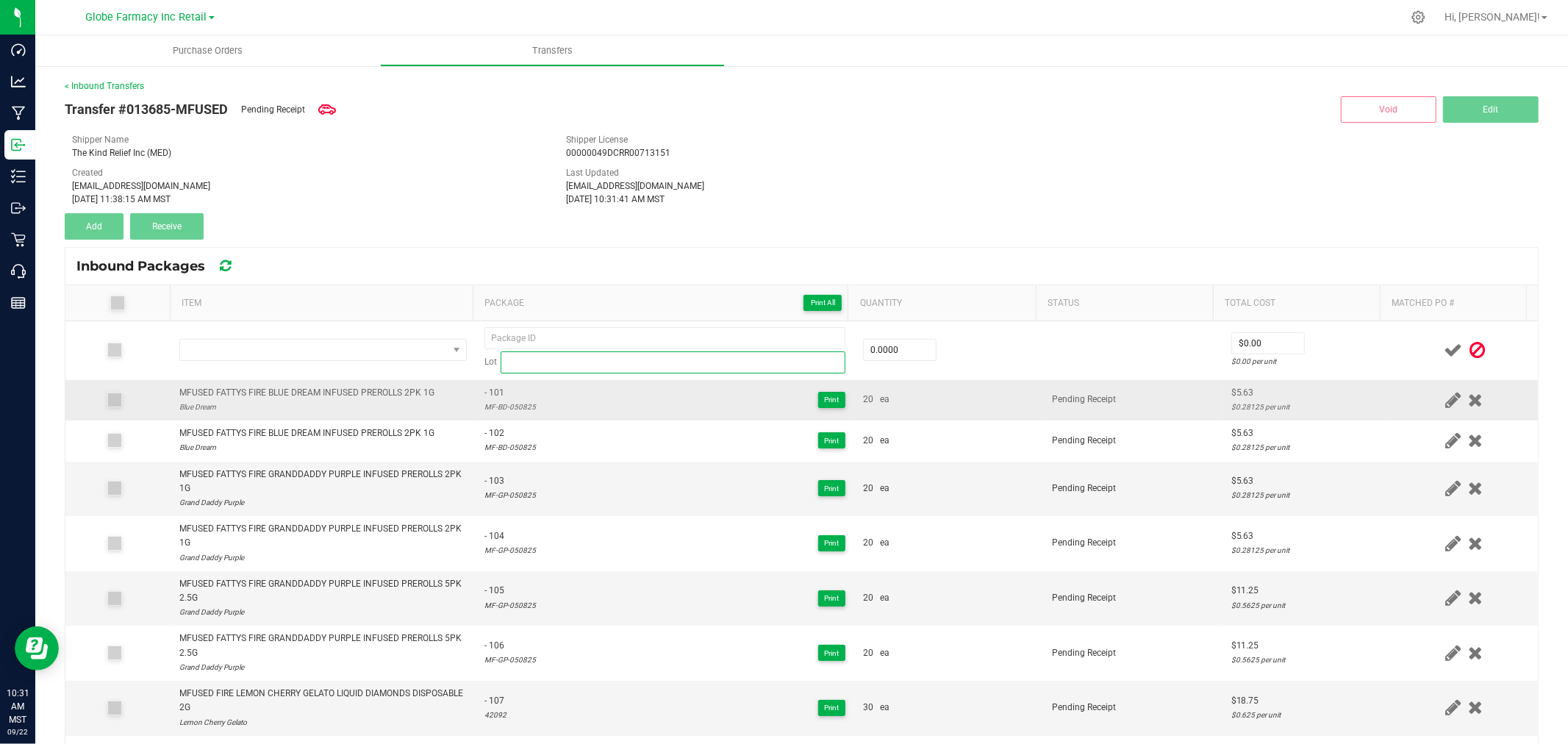
paste input "[PERSON_NAME]-050825"
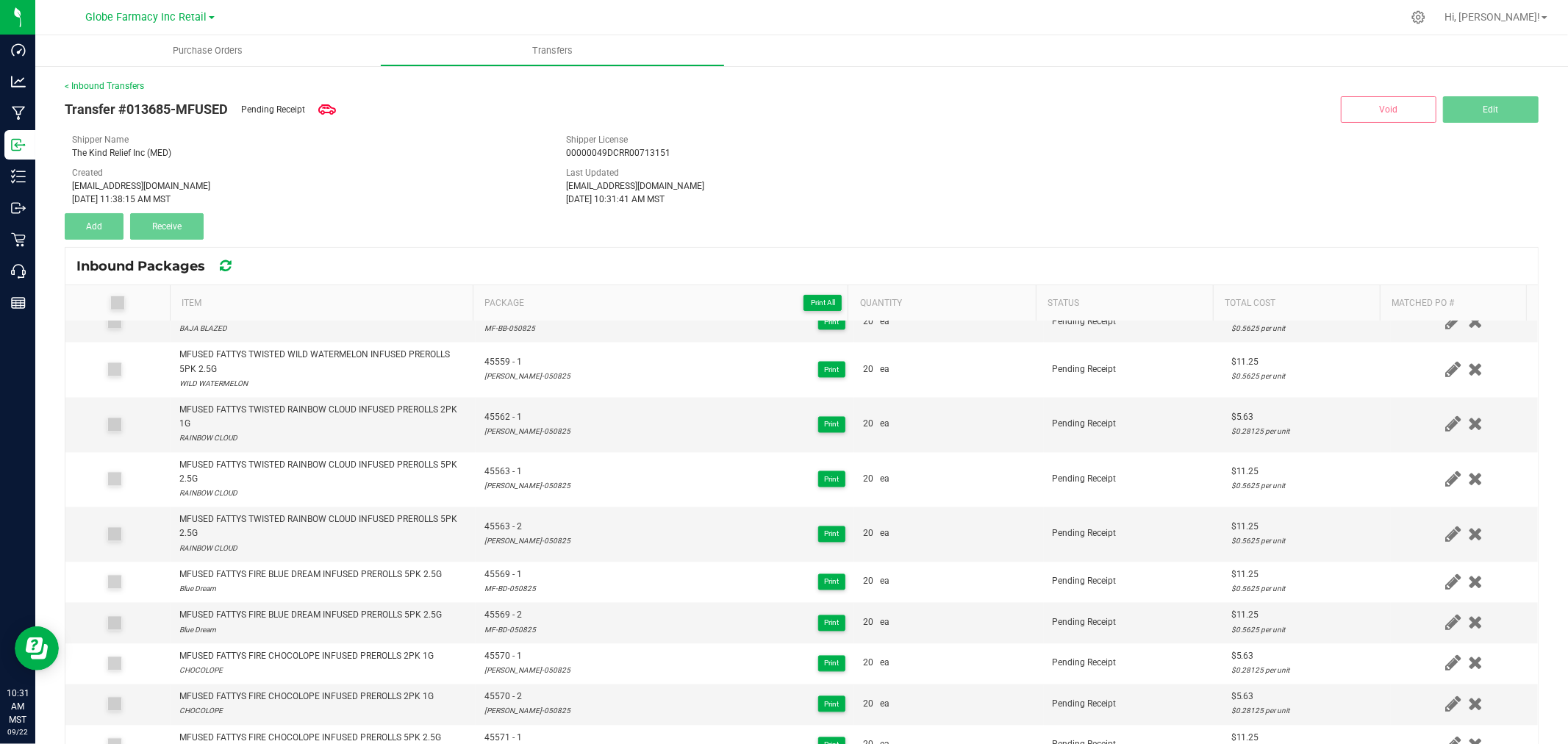
scroll to position [2652, 0]
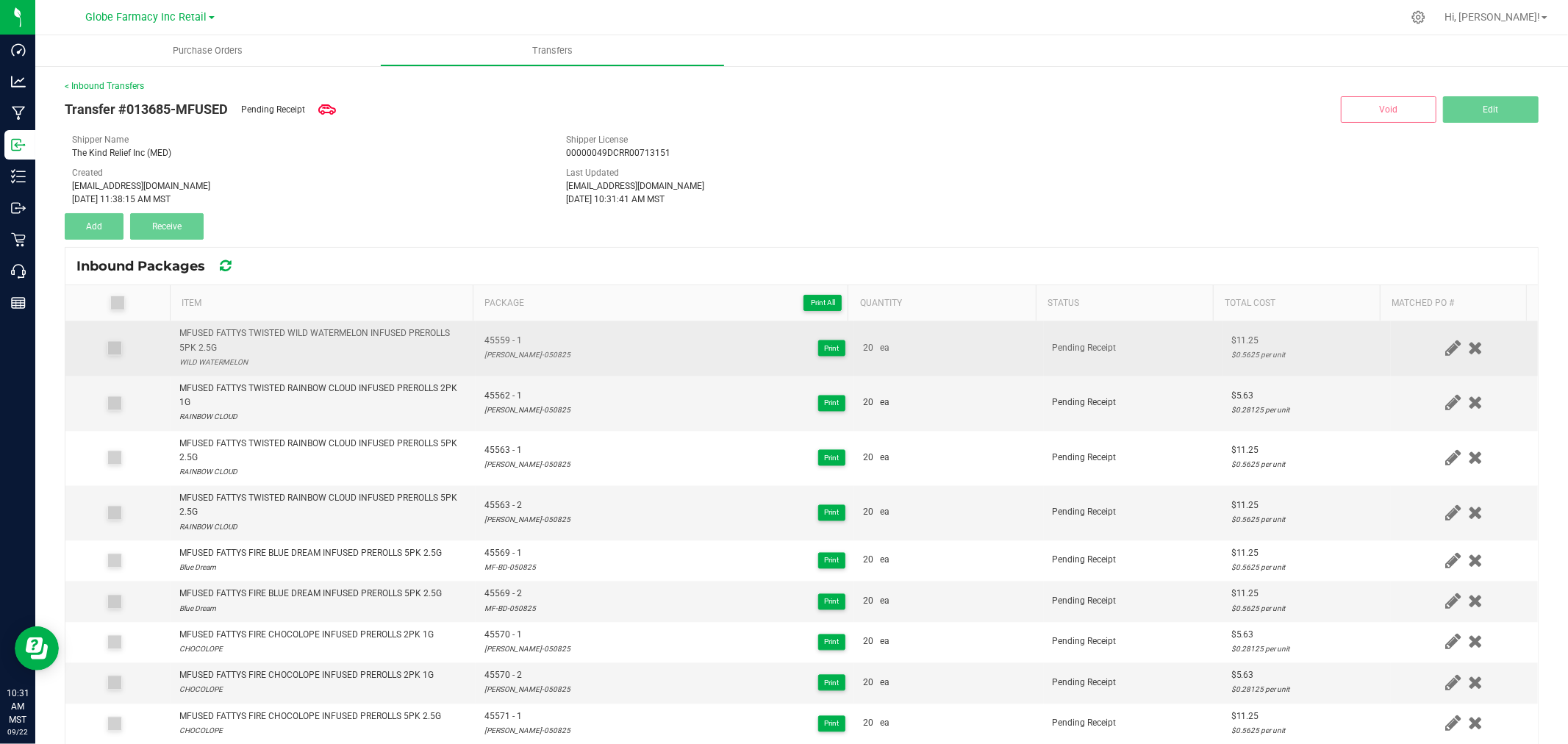
type input "[PERSON_NAME]-050825"
click at [498, 347] on span "45559 - 1" at bounding box center [526, 341] width 86 height 14
copy span "45559 - 1"
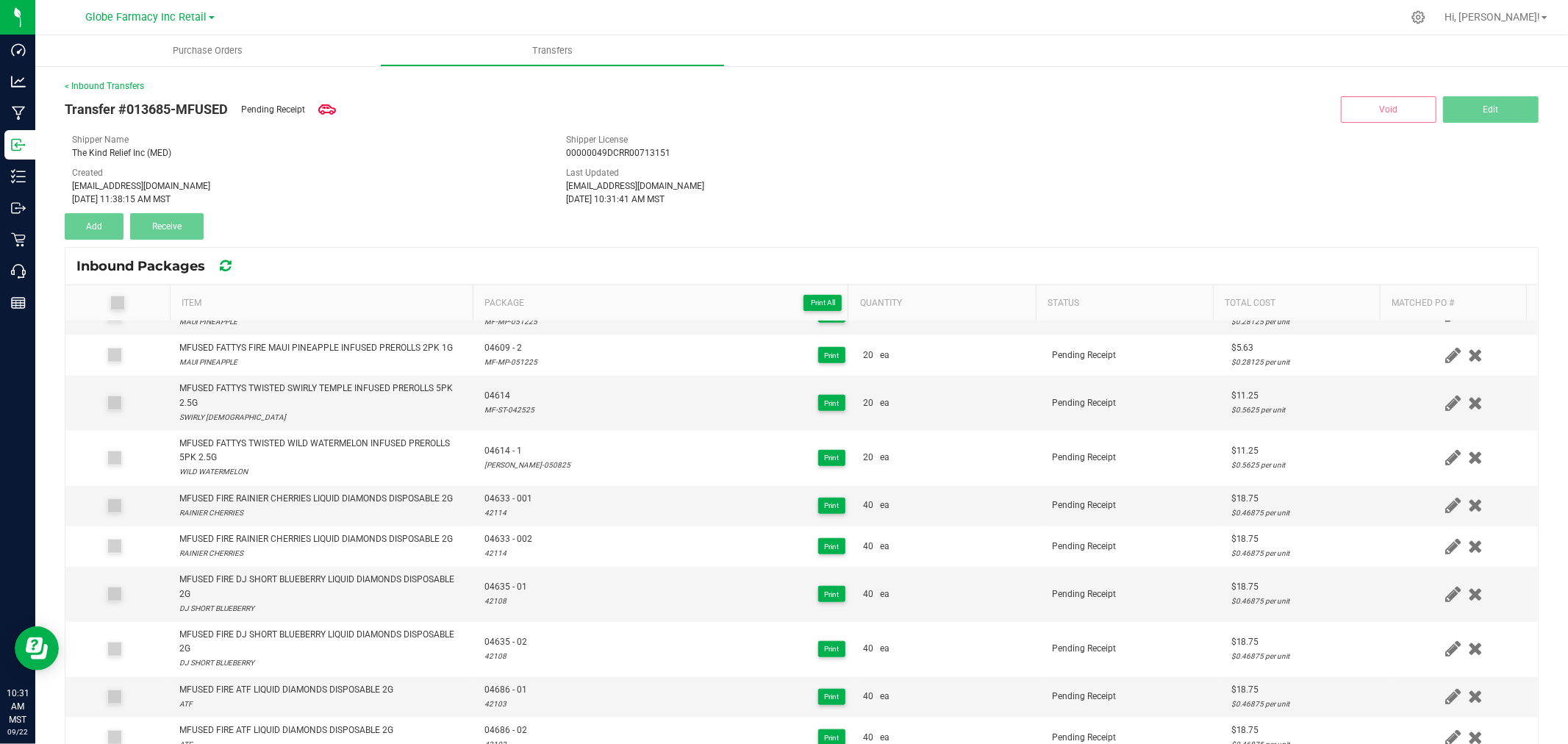
scroll to position [0, 0]
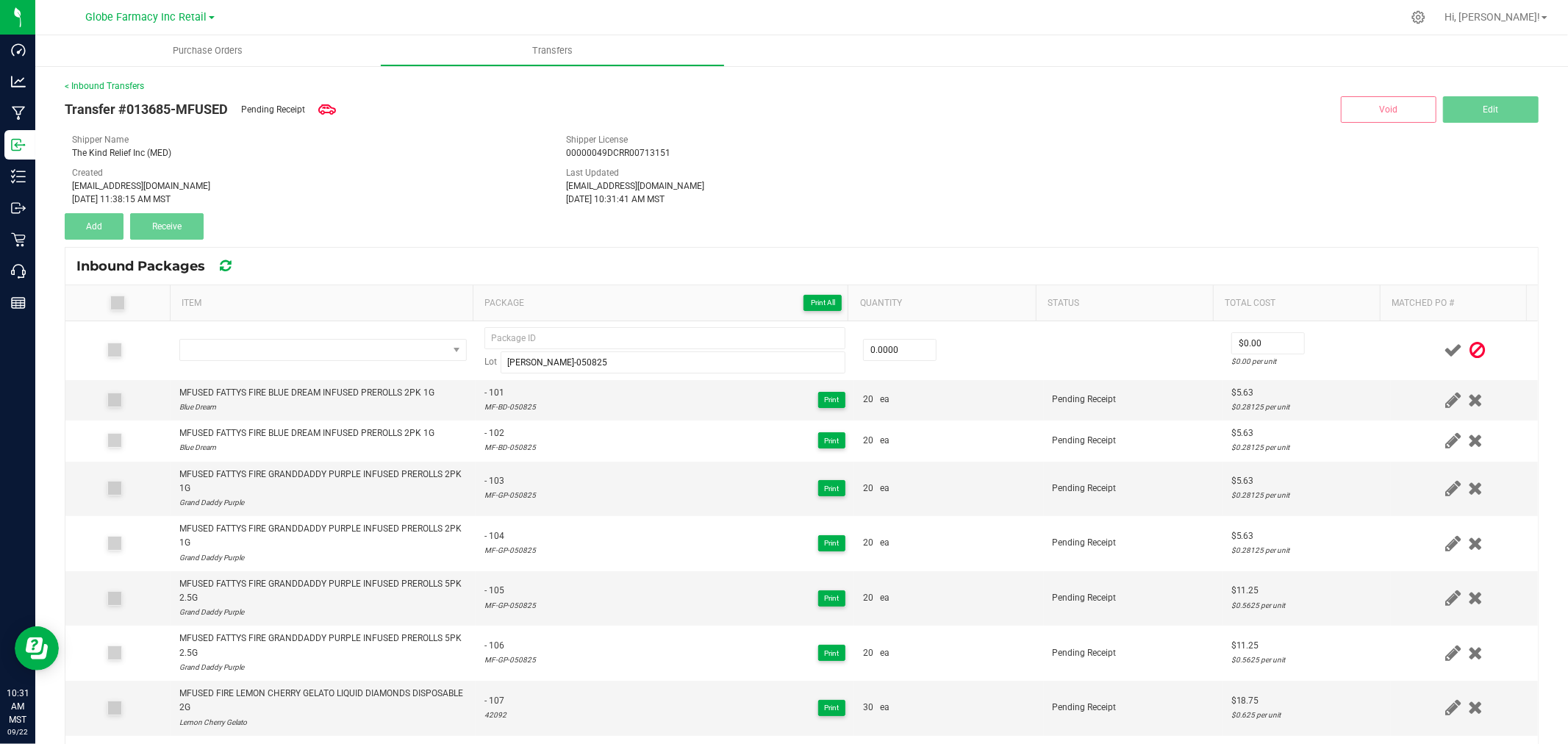
drag, startPoint x: 581, startPoint y: 507, endPoint x: 601, endPoint y: 223, distance: 284.7
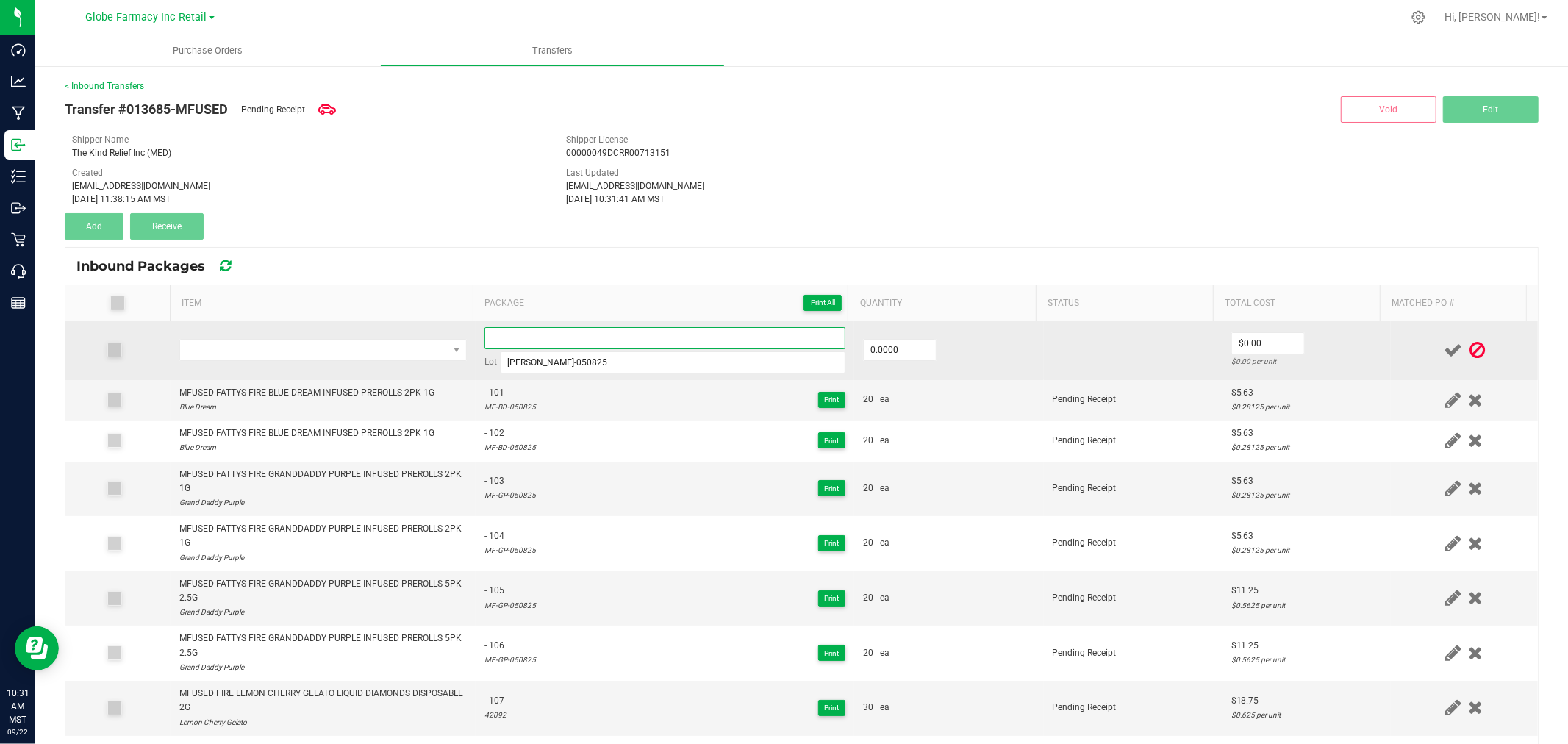
click at [561, 344] on input at bounding box center [665, 338] width 361 height 22
paste input "45559 - 1"
type input "45559 - 2"
click at [907, 355] on input "0" at bounding box center [900, 350] width 72 height 21
type input "0.0000"
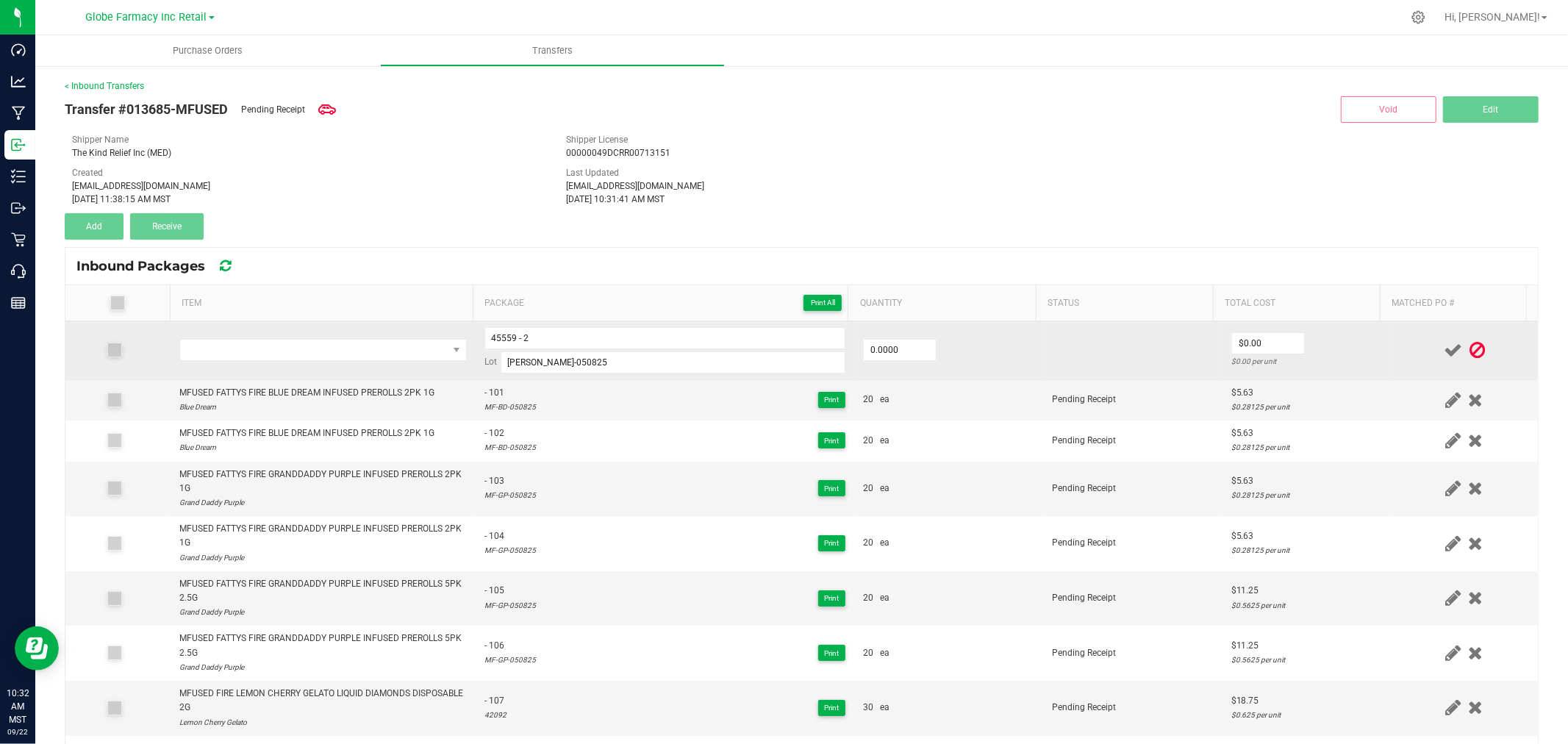
click at [325, 365] on td at bounding box center [322, 351] width 305 height 59
click at [327, 353] on span "NO DATA FOUND" at bounding box center [314, 350] width 268 height 21
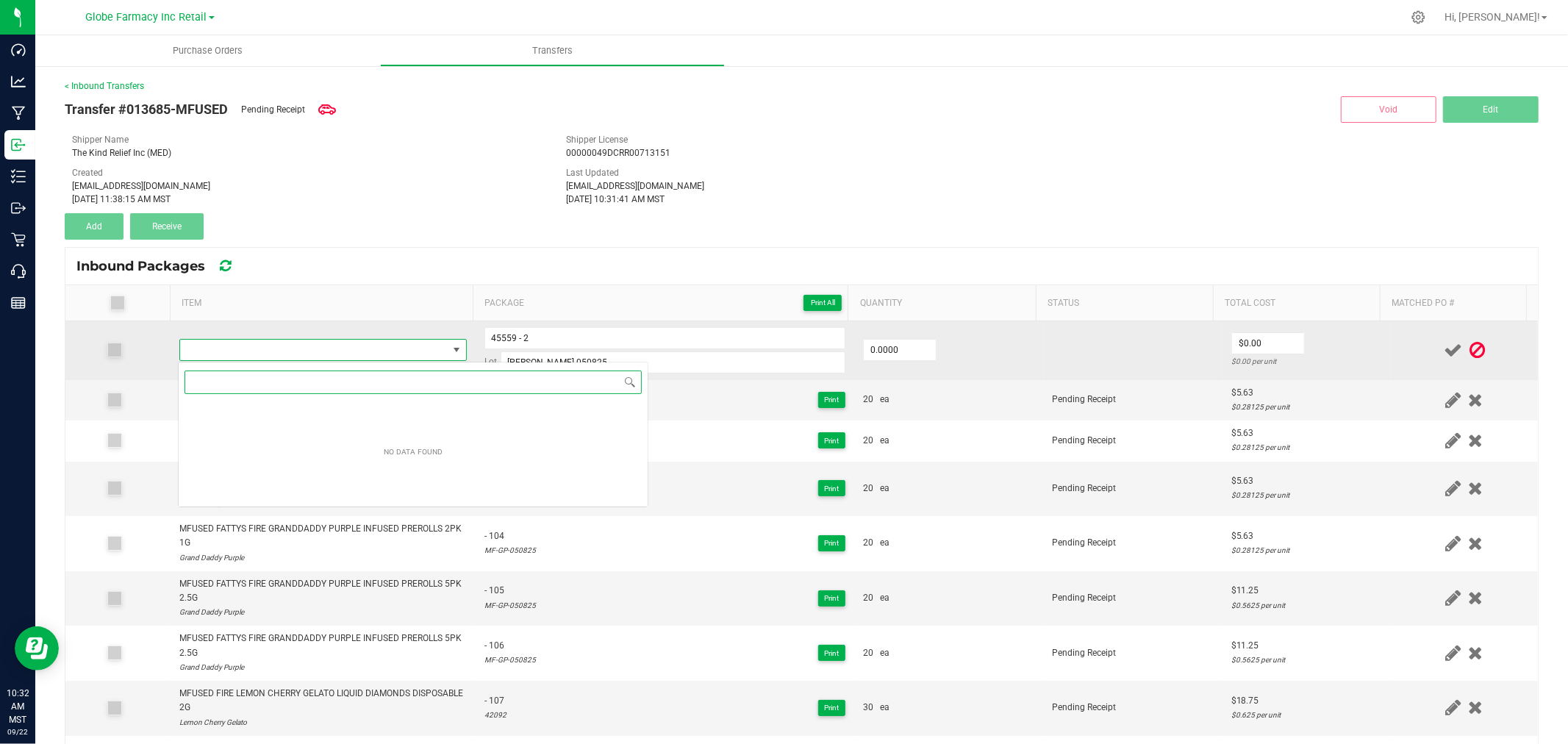
paste input "MFUSED FATTYS TWISTED WILD WATERMELON INFUSED PREROLLS 5PK 2.5G"
type input "MFUSED FATTYS TWISTED WILD WATERMELON INFUSED PREROLLS 5PK 2.5G"
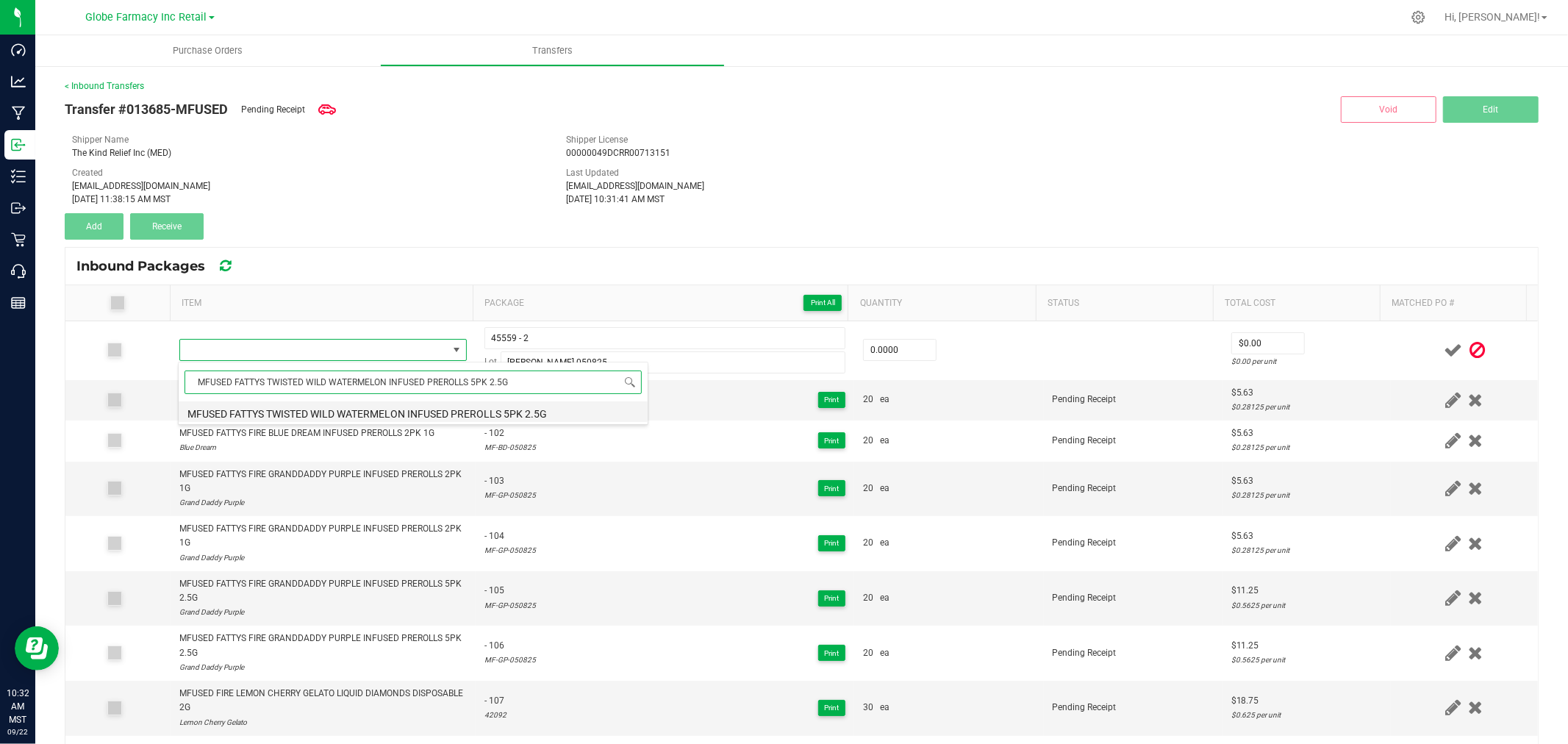
click at [383, 408] on li "MFUSED FATTYS TWISTED WILD WATERMELON INFUSED PREROLLS 5PK 2.5G" at bounding box center [413, 412] width 469 height 21
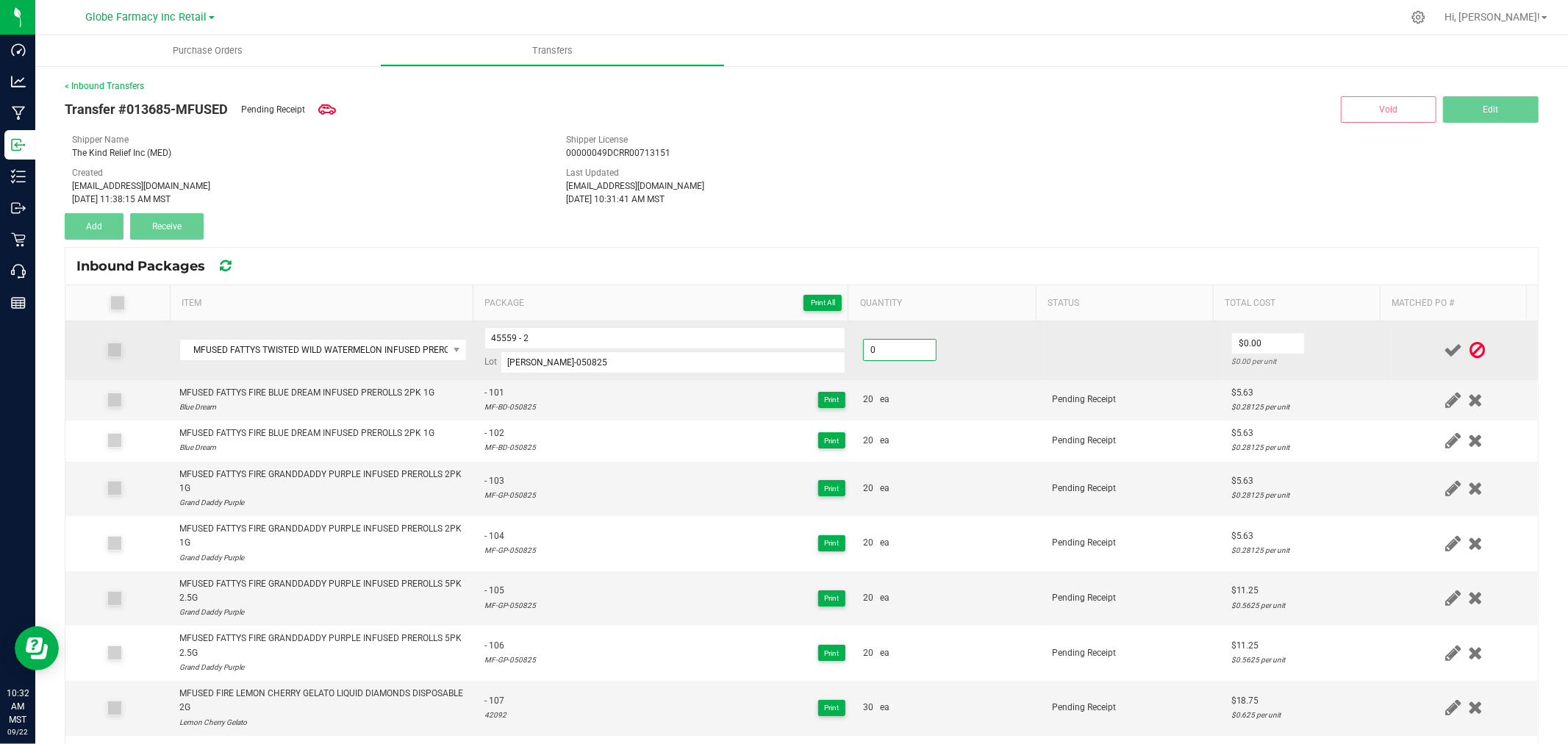
click at [886, 354] on input "0" at bounding box center [900, 350] width 72 height 21
type input "20 ea"
type input "$11.25"
click at [1333, 336] on td "$11.25 $0.5625 per unit" at bounding box center [1306, 351] width 168 height 59
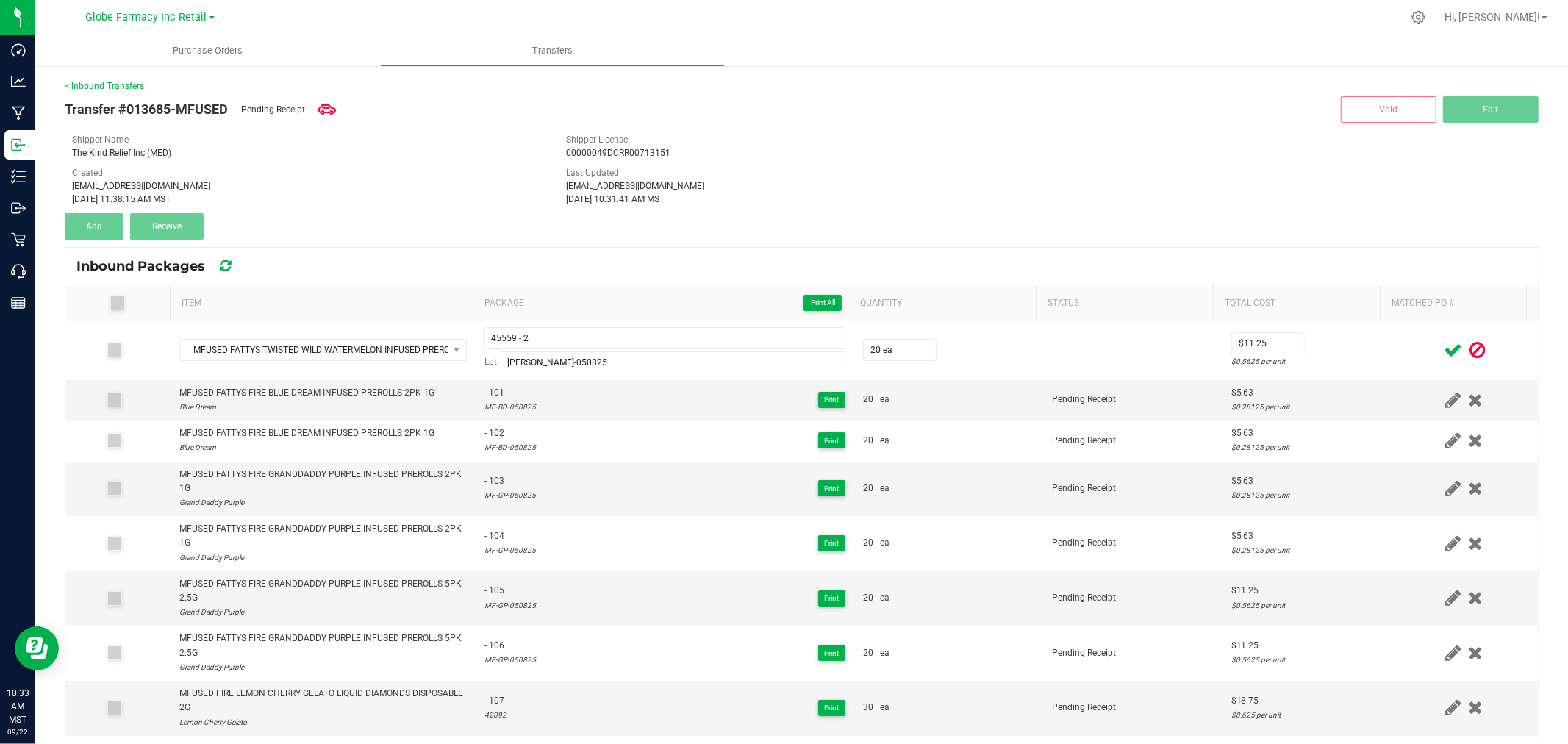
click at [1443, 348] on icon at bounding box center [1452, 351] width 19 height 19
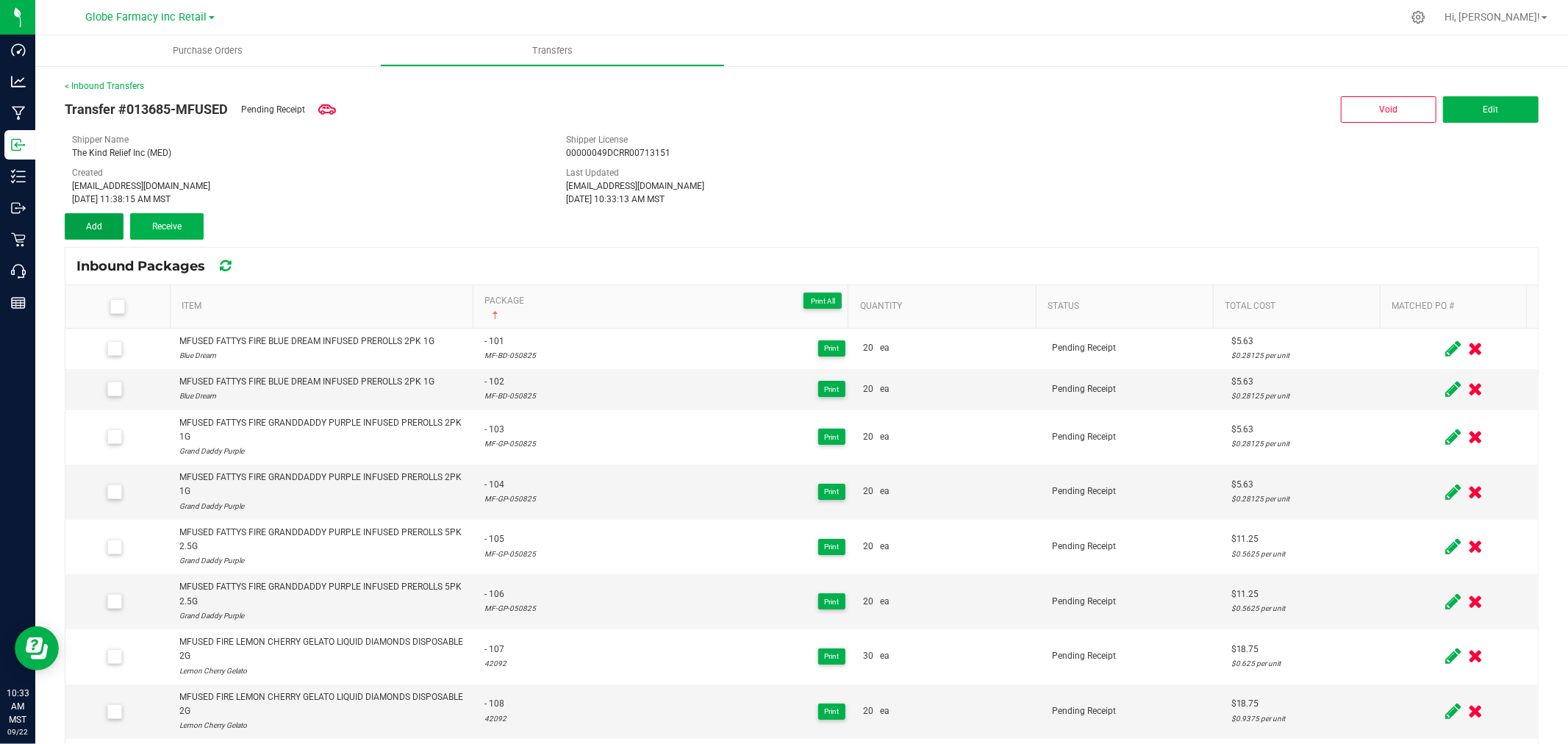
drag, startPoint x: 105, startPoint y: 221, endPoint x: 84, endPoint y: 192, distance: 35.8
click at [105, 221] on button "Add" at bounding box center [94, 227] width 59 height 26
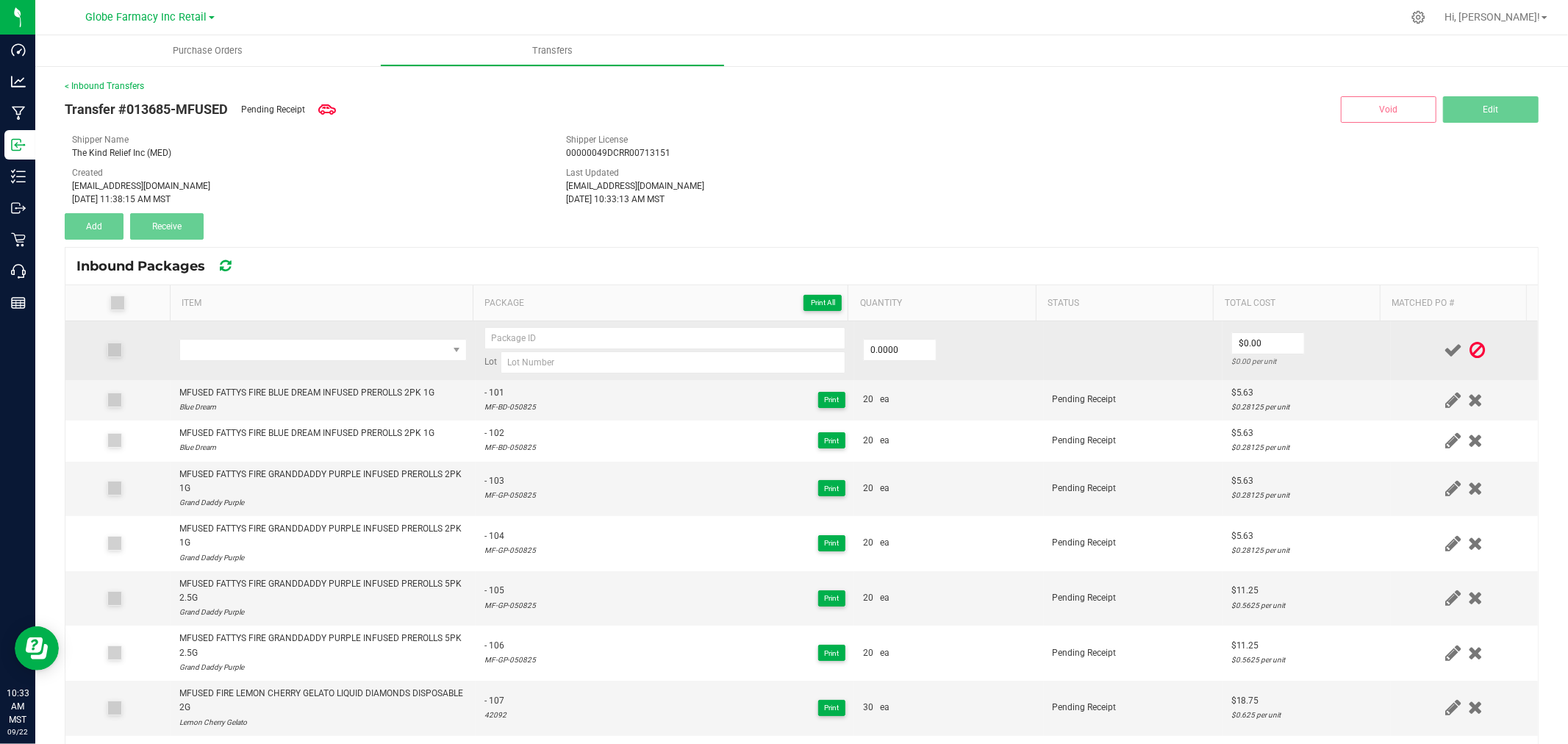
click at [321, 362] on td at bounding box center [322, 351] width 305 height 59
click at [326, 350] on span "NO DATA FOUND" at bounding box center [314, 350] width 268 height 21
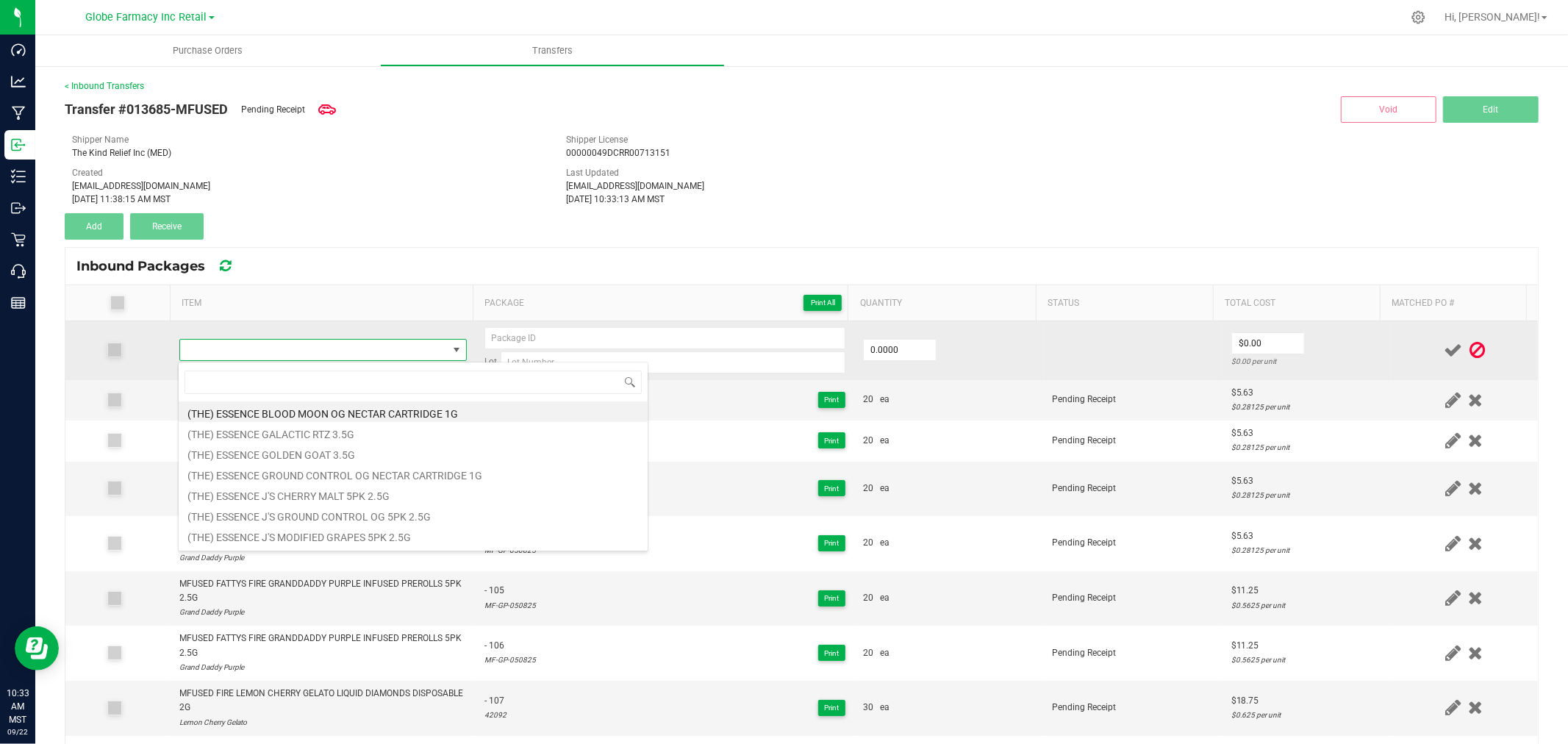
type input "MFUSED TWISTED APPLE AMBUSH LIQUID DIAMONDS DISPOSABLE 2G"
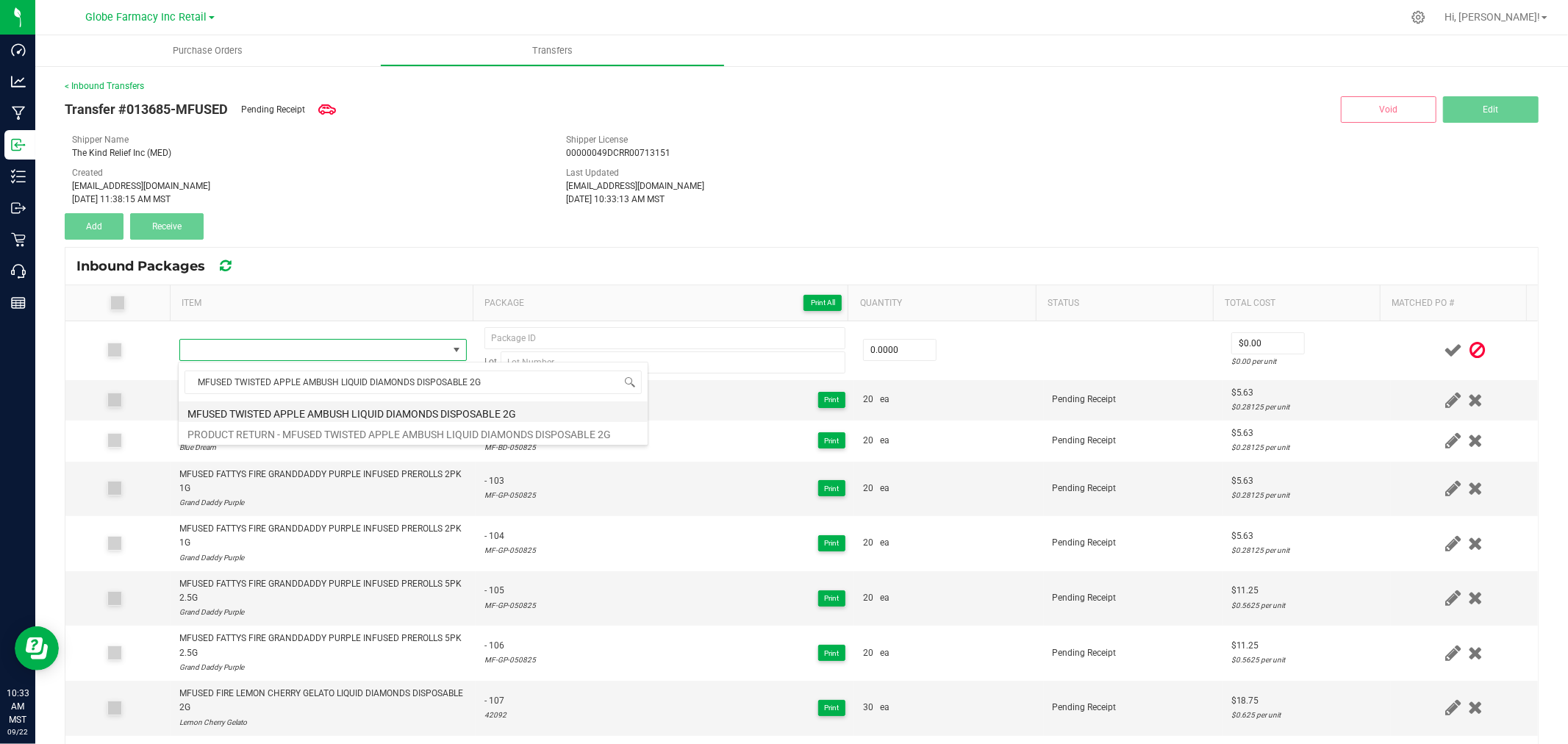
click at [342, 403] on li "MFUSED TWISTED APPLE AMBUSH LIQUID DIAMONDS DISPOSABLE 2G" at bounding box center [413, 412] width 469 height 21
type input "0 ea"
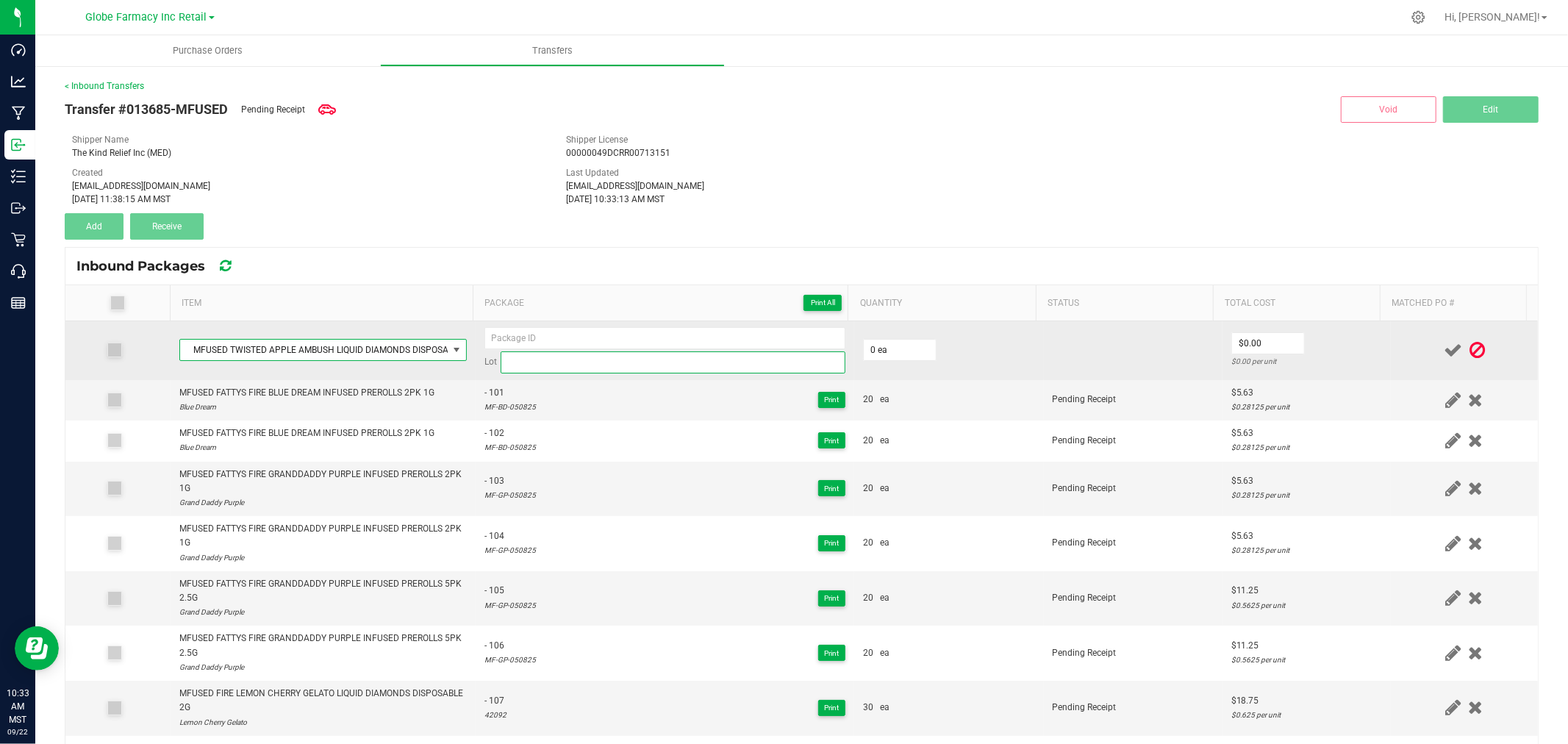
drag, startPoint x: 588, startPoint y: 360, endPoint x: 530, endPoint y: 366, distance: 58.3
click at [588, 360] on input at bounding box center [672, 362] width 345 height 22
paste input "21242"
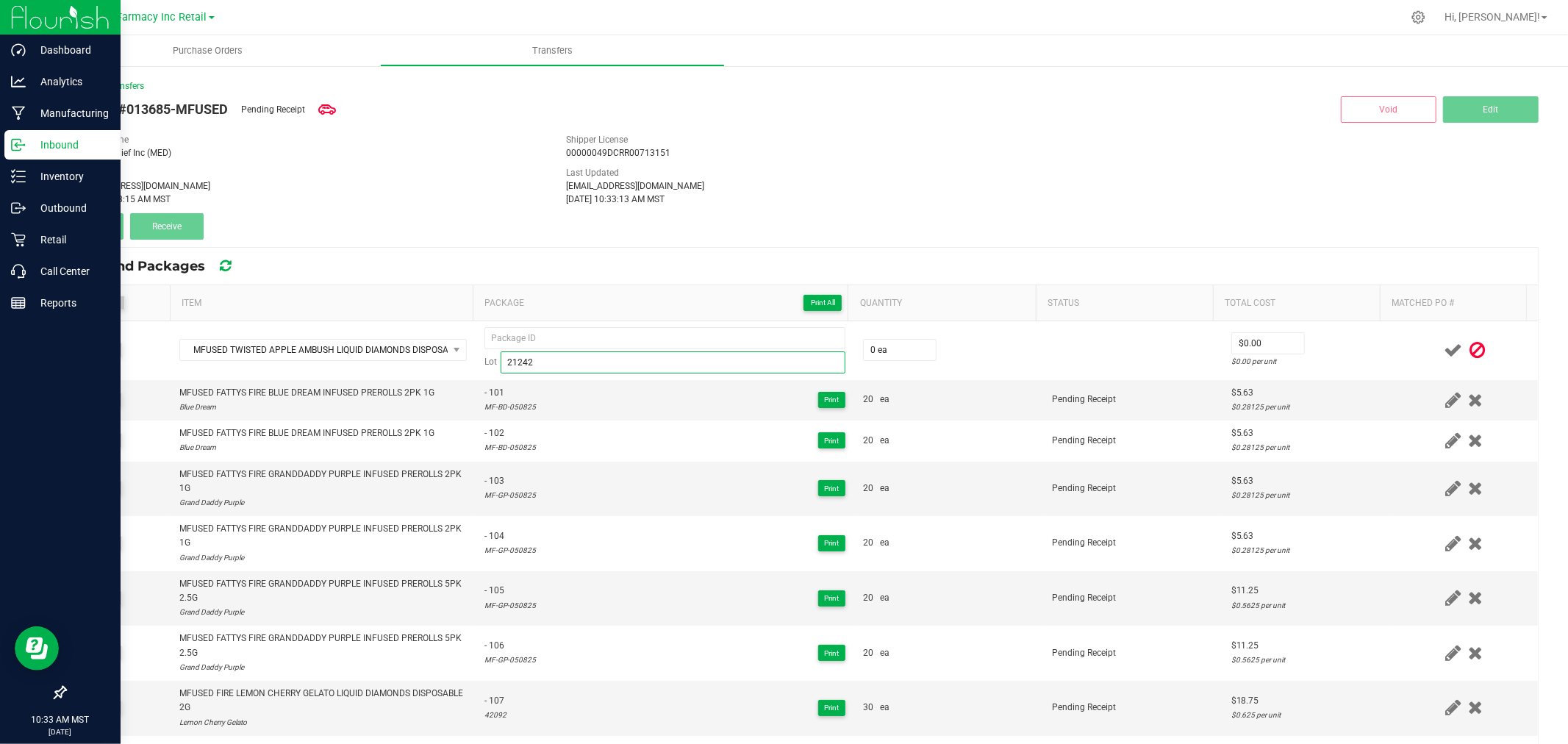
type input "21242"
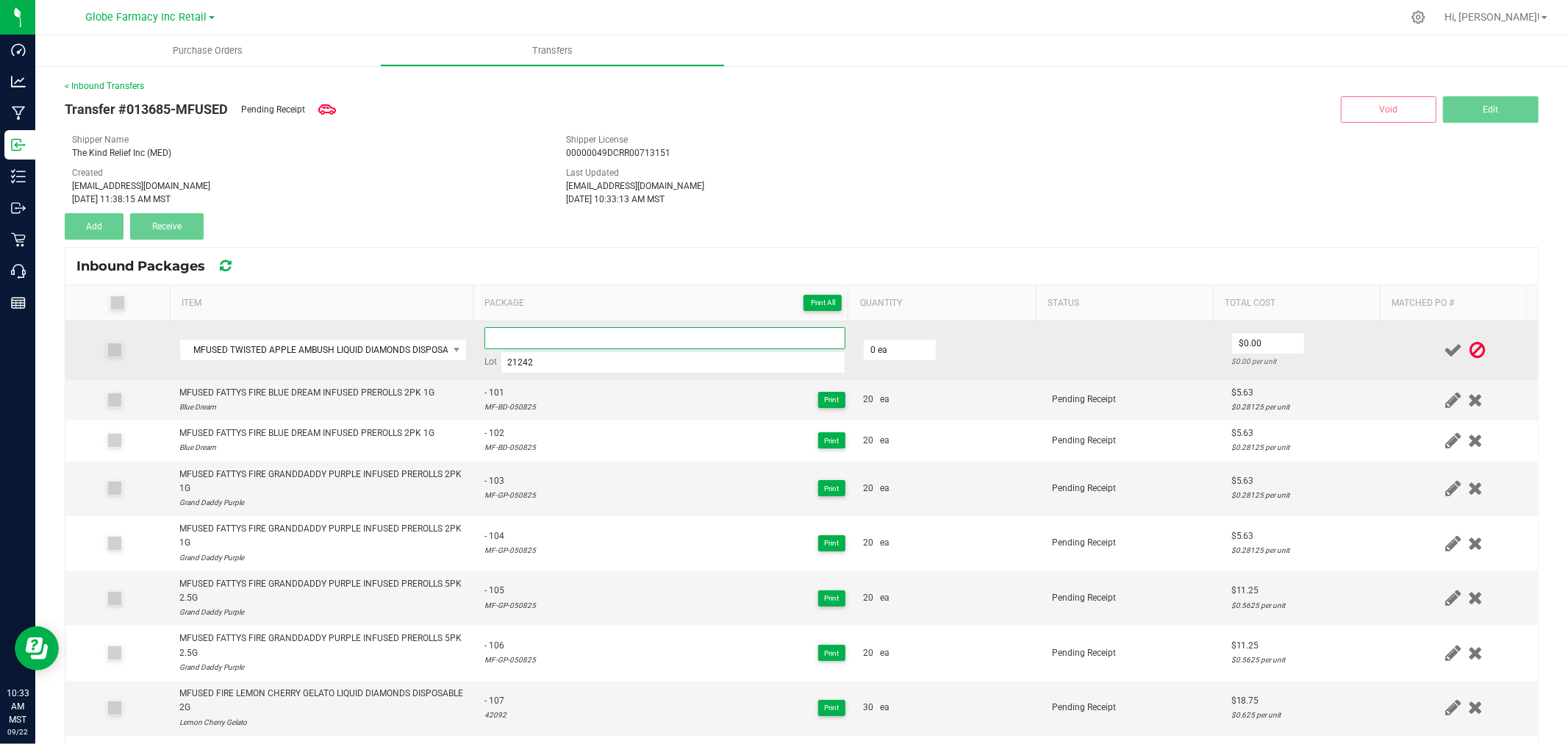
paste input "04631"
click at [513, 340] on input "04631" at bounding box center [665, 338] width 361 height 22
type input "04631 - 1"
type input "40 ea"
type input "$16.88"
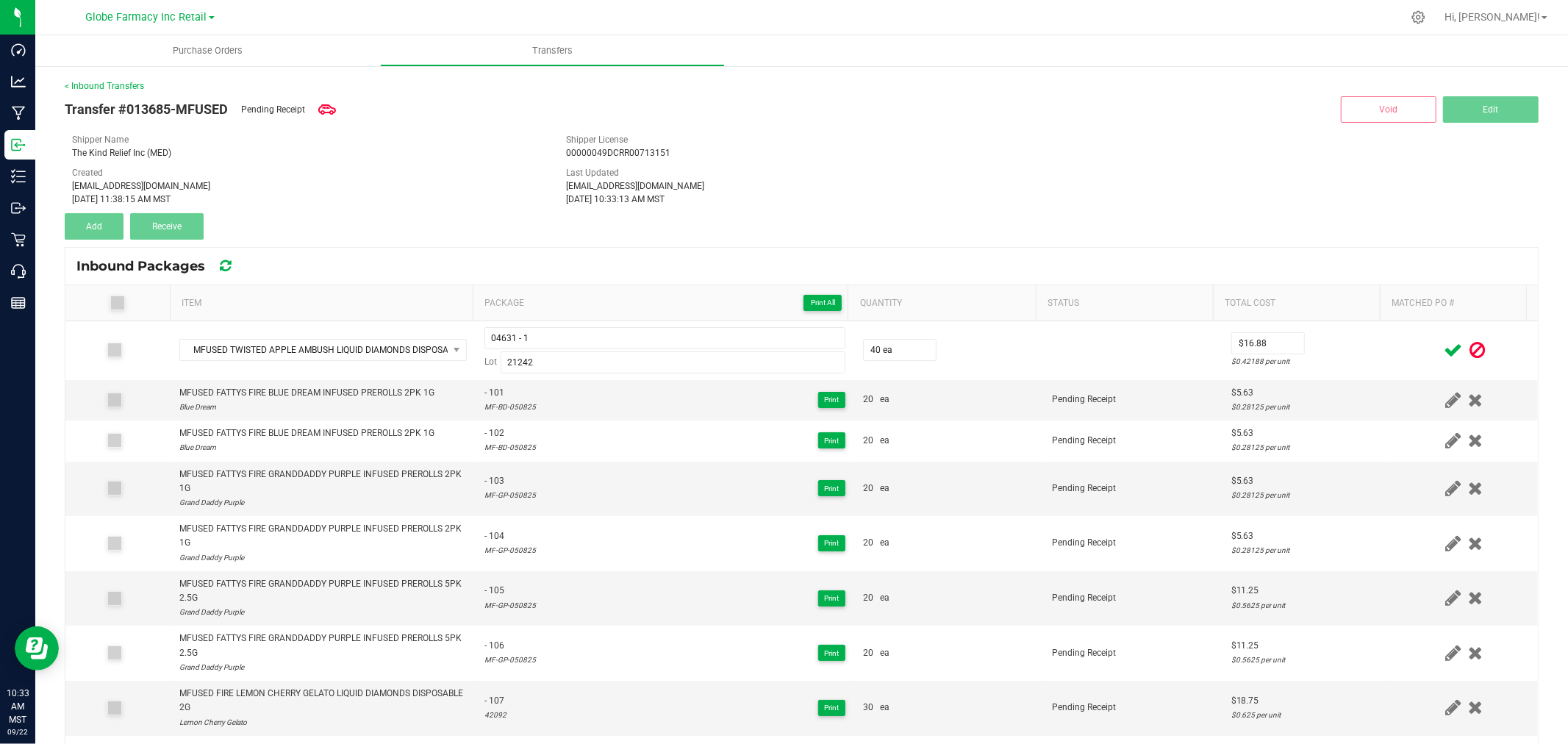
click at [1404, 344] on div at bounding box center [1465, 351] width 130 height 19
click at [1443, 344] on icon at bounding box center [1452, 351] width 19 height 19
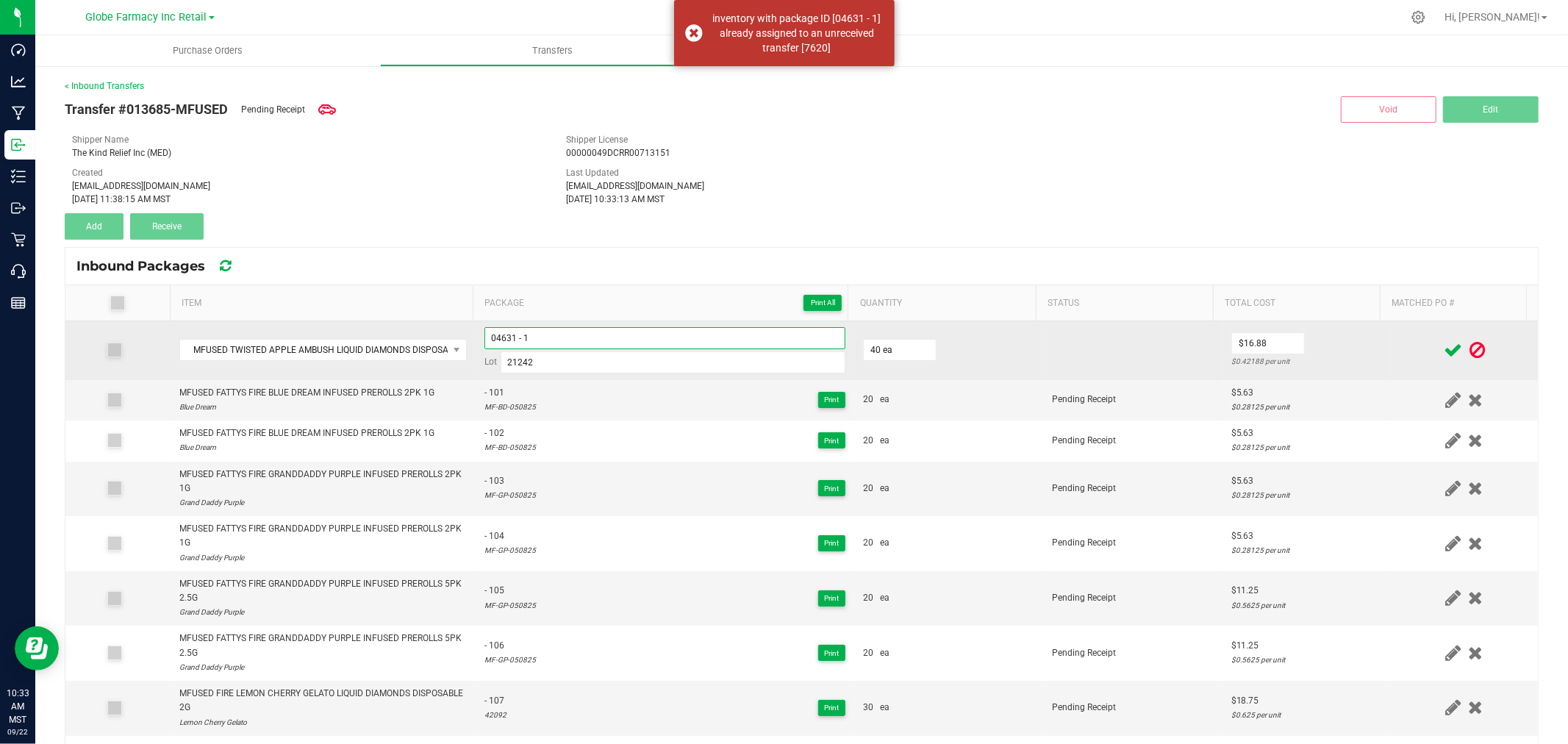
click at [576, 345] on input "04631 - 1" at bounding box center [665, 338] width 361 height 22
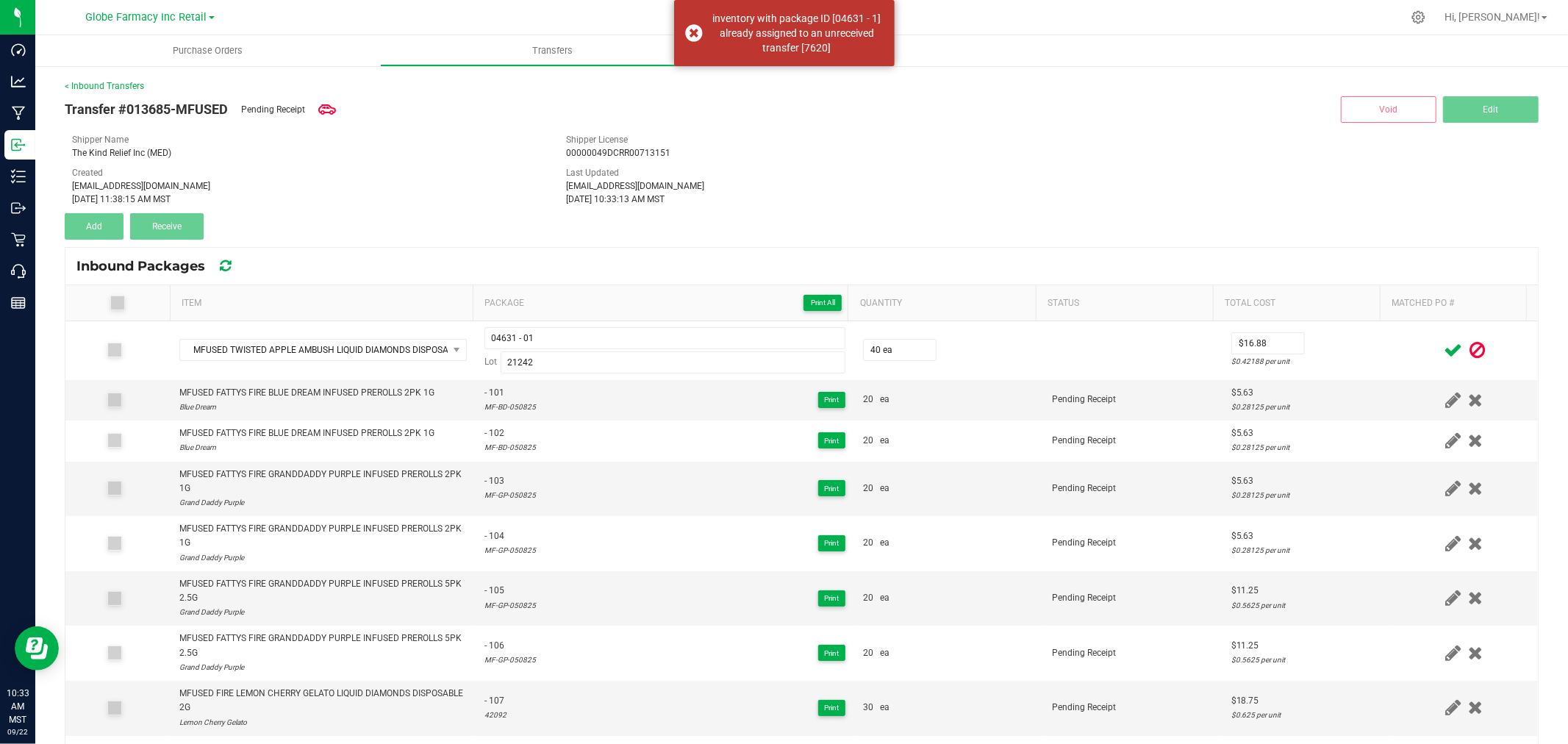
click at [1400, 358] on div at bounding box center [1465, 351] width 130 height 19
click at [1443, 351] on icon at bounding box center [1452, 351] width 19 height 19
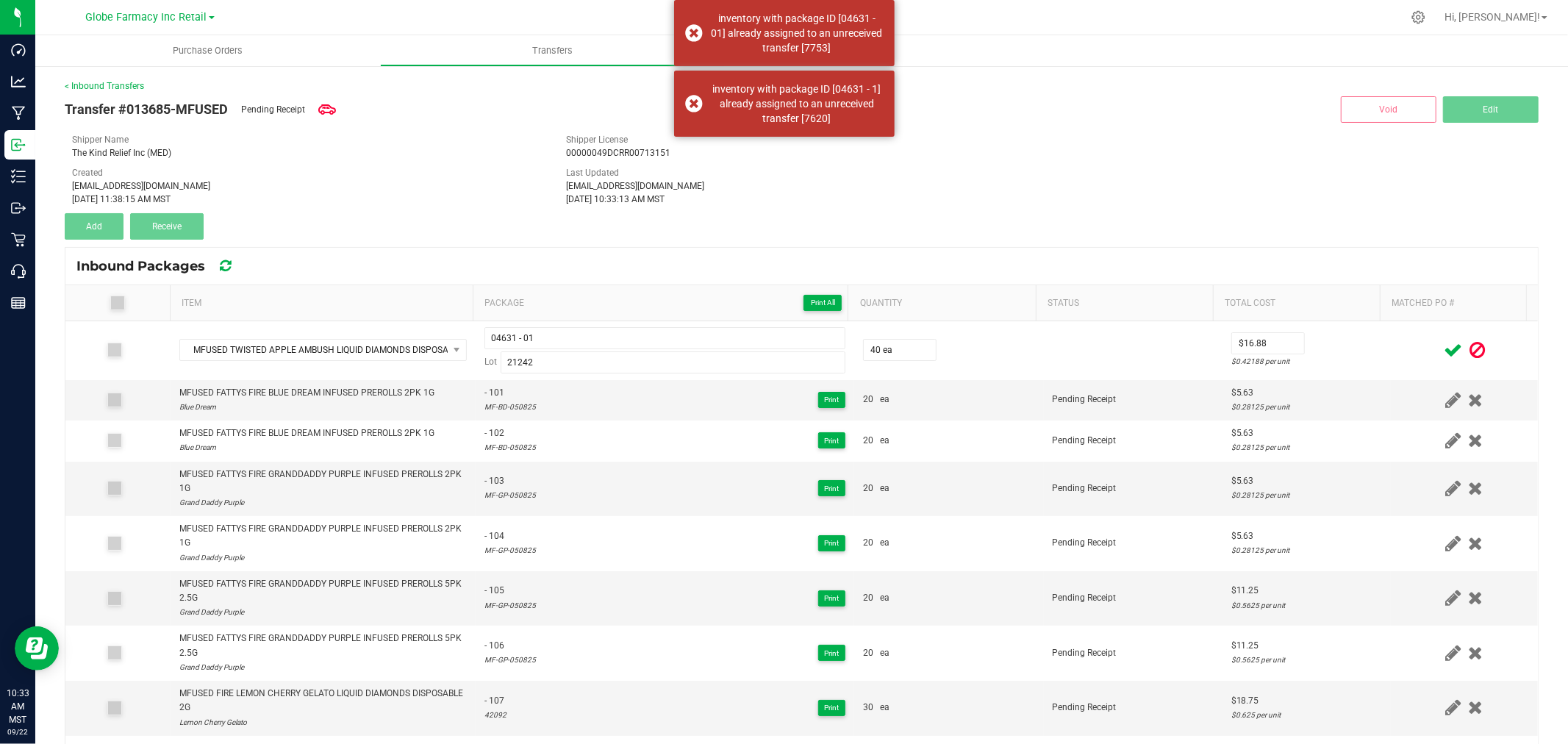
click at [1443, 349] on icon at bounding box center [1452, 351] width 19 height 19
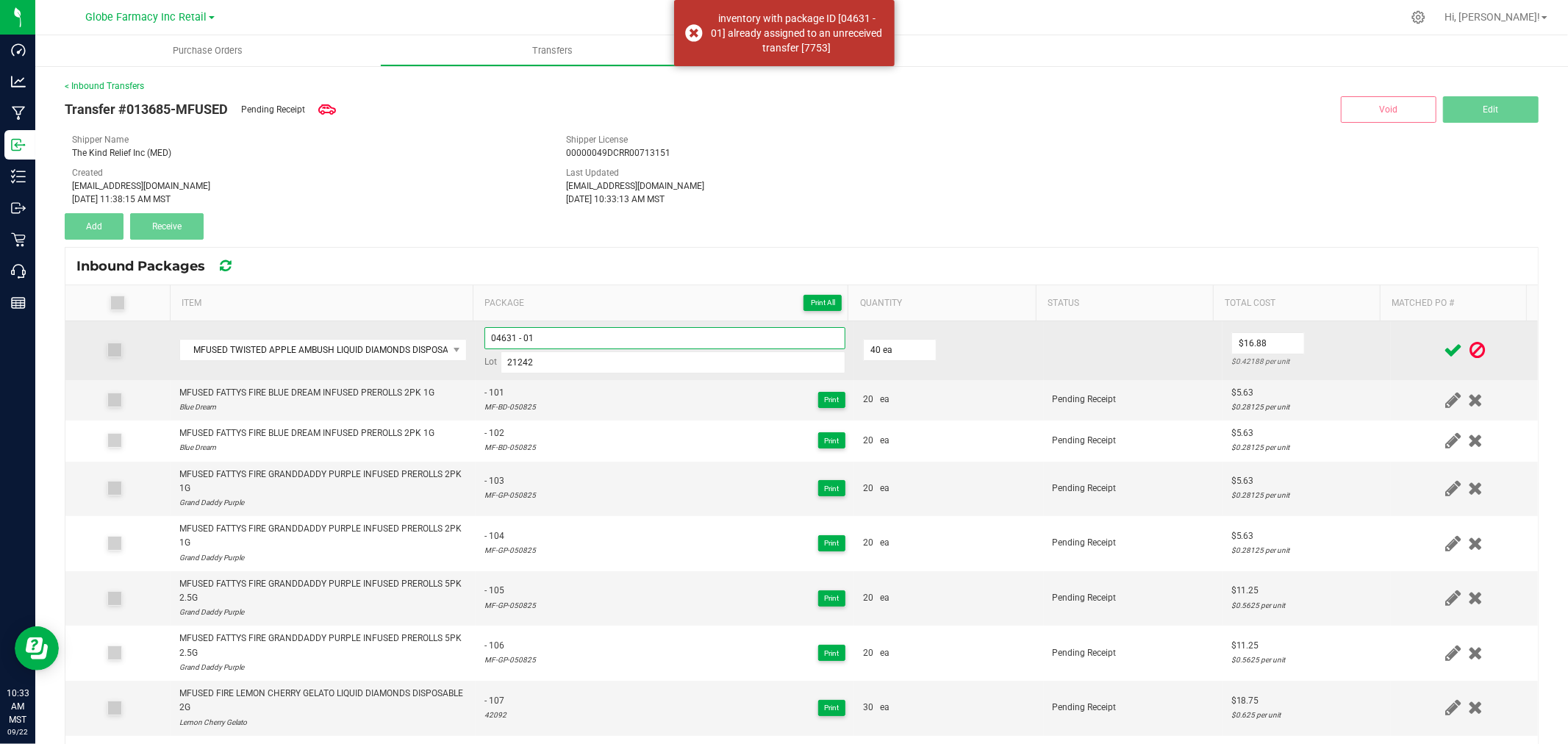
click at [651, 346] on input "04631 - 01" at bounding box center [665, 338] width 361 height 22
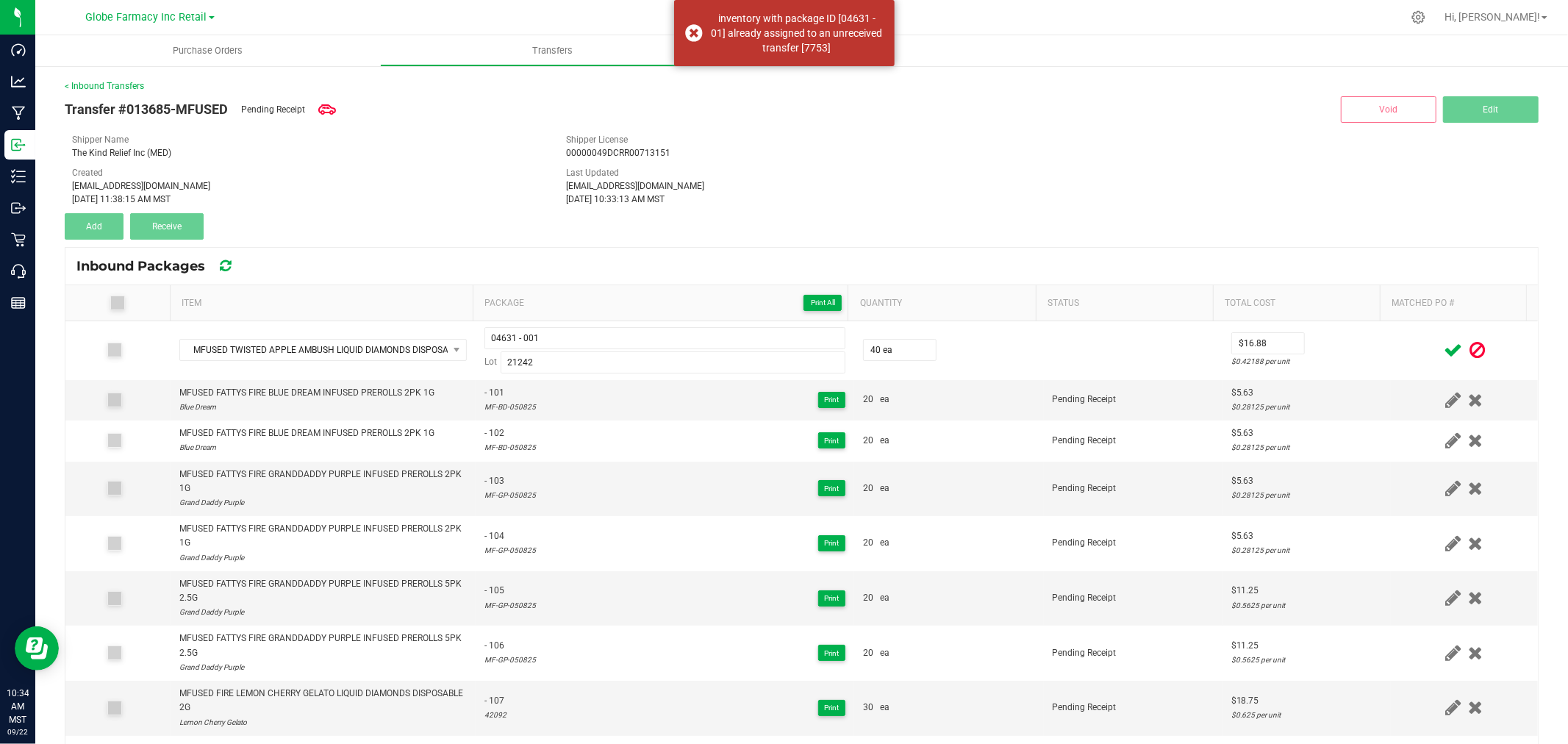
click at [1347, 347] on td "$16.88 $0.42188 per unit" at bounding box center [1306, 351] width 168 height 59
click at [1443, 349] on icon at bounding box center [1452, 351] width 19 height 19
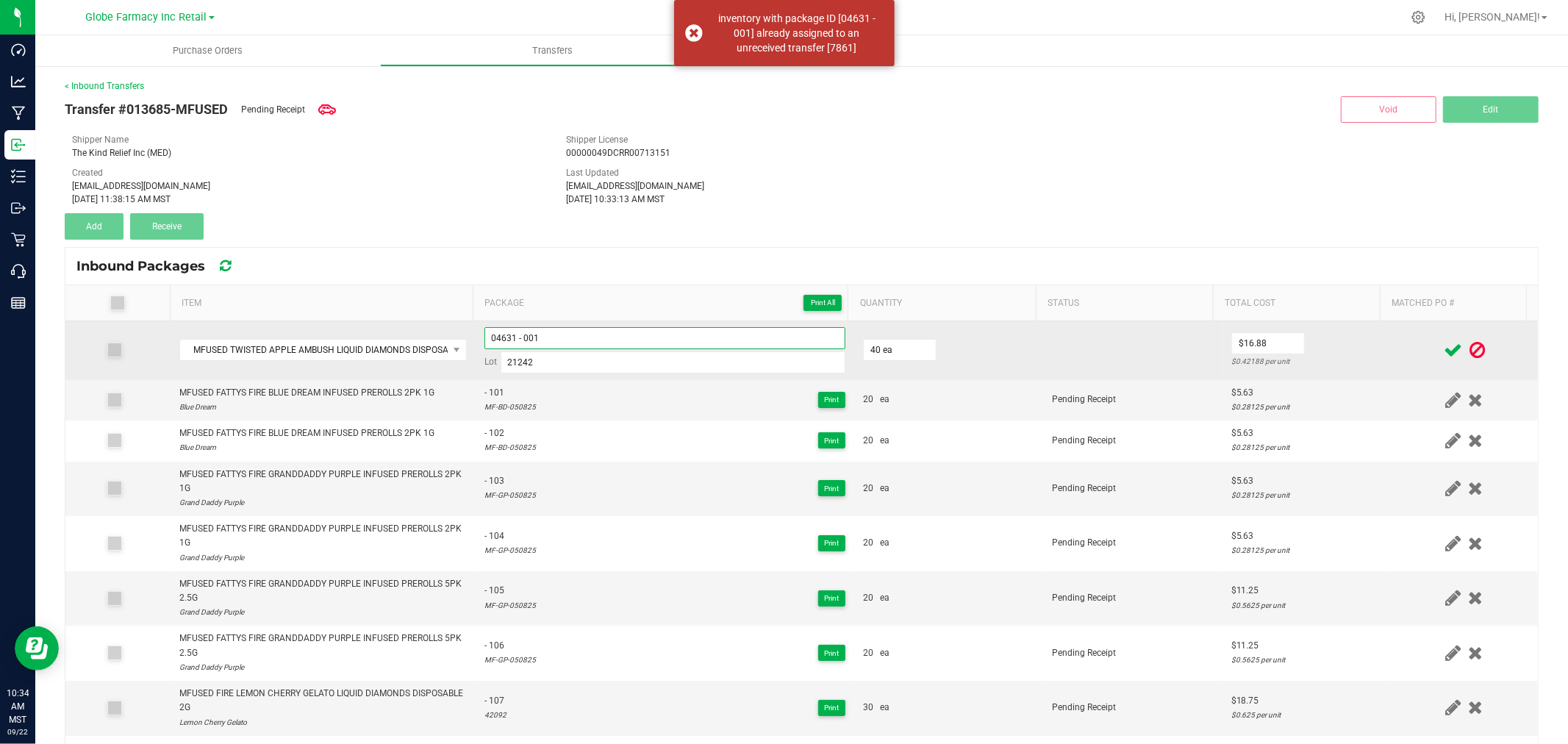
click at [581, 336] on input "04631 - 001" at bounding box center [665, 338] width 361 height 22
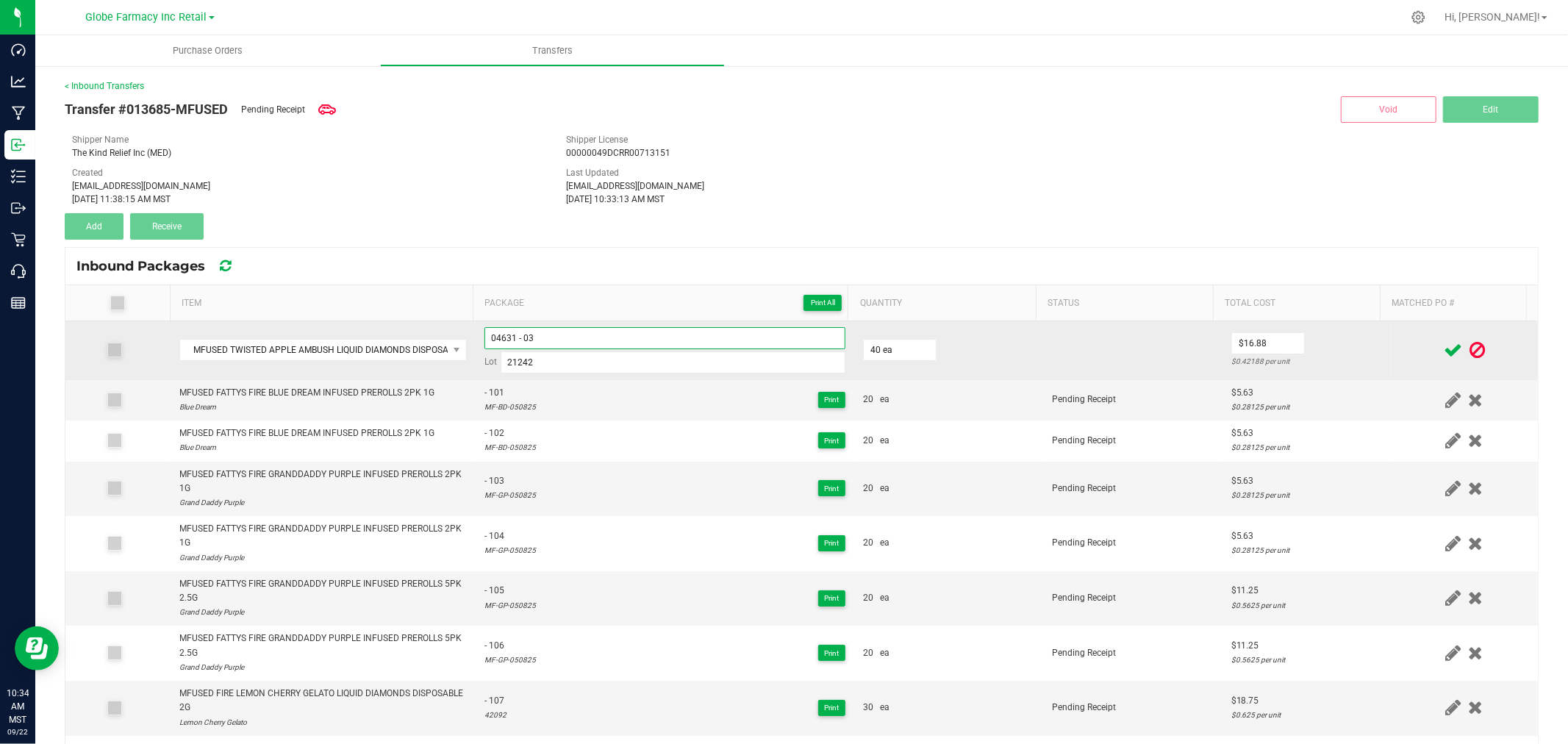
type input "04631 - 03"
click at [1342, 329] on td "$16.88 $0.42188 per unit" at bounding box center [1306, 351] width 168 height 59
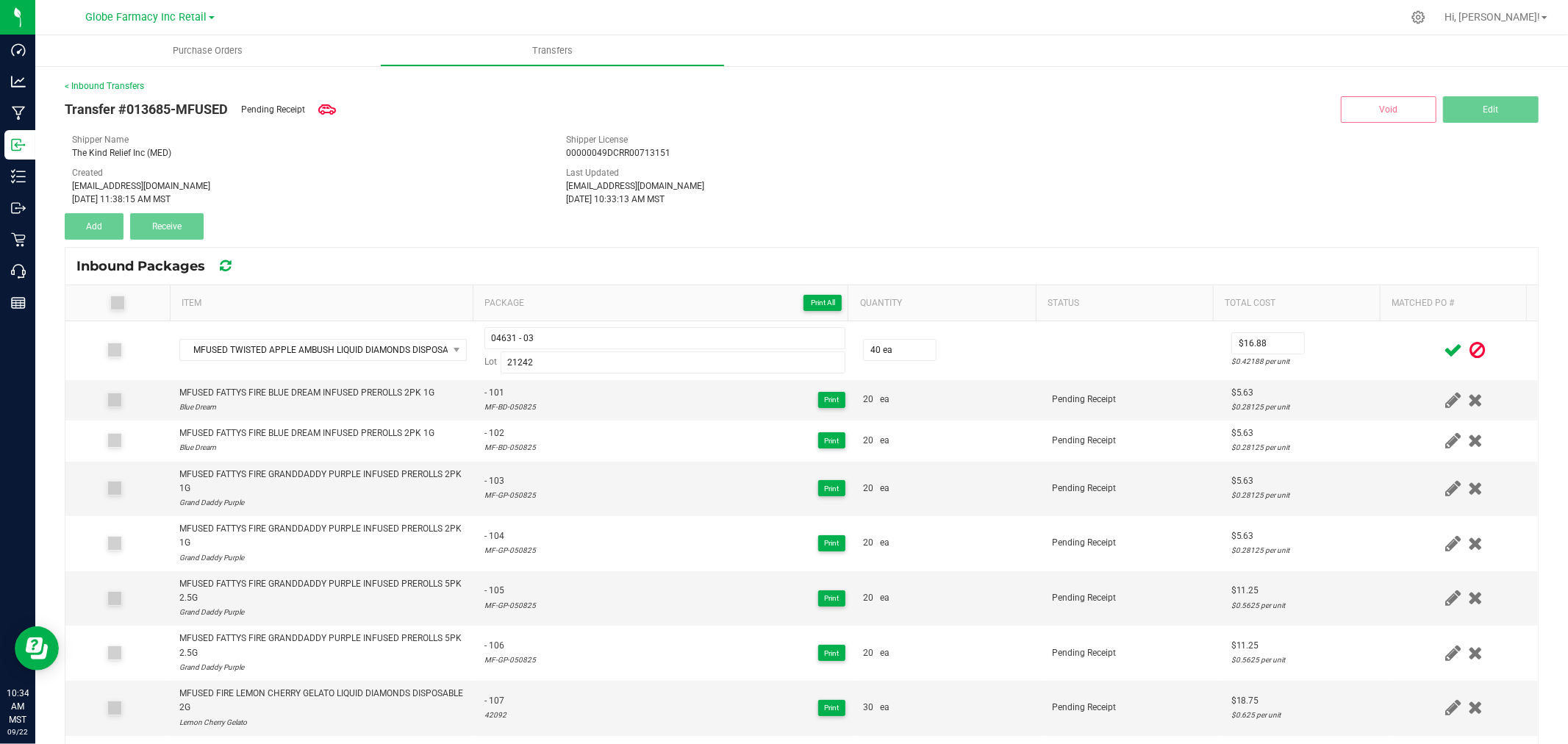
click at [1443, 354] on icon at bounding box center [1452, 351] width 19 height 19
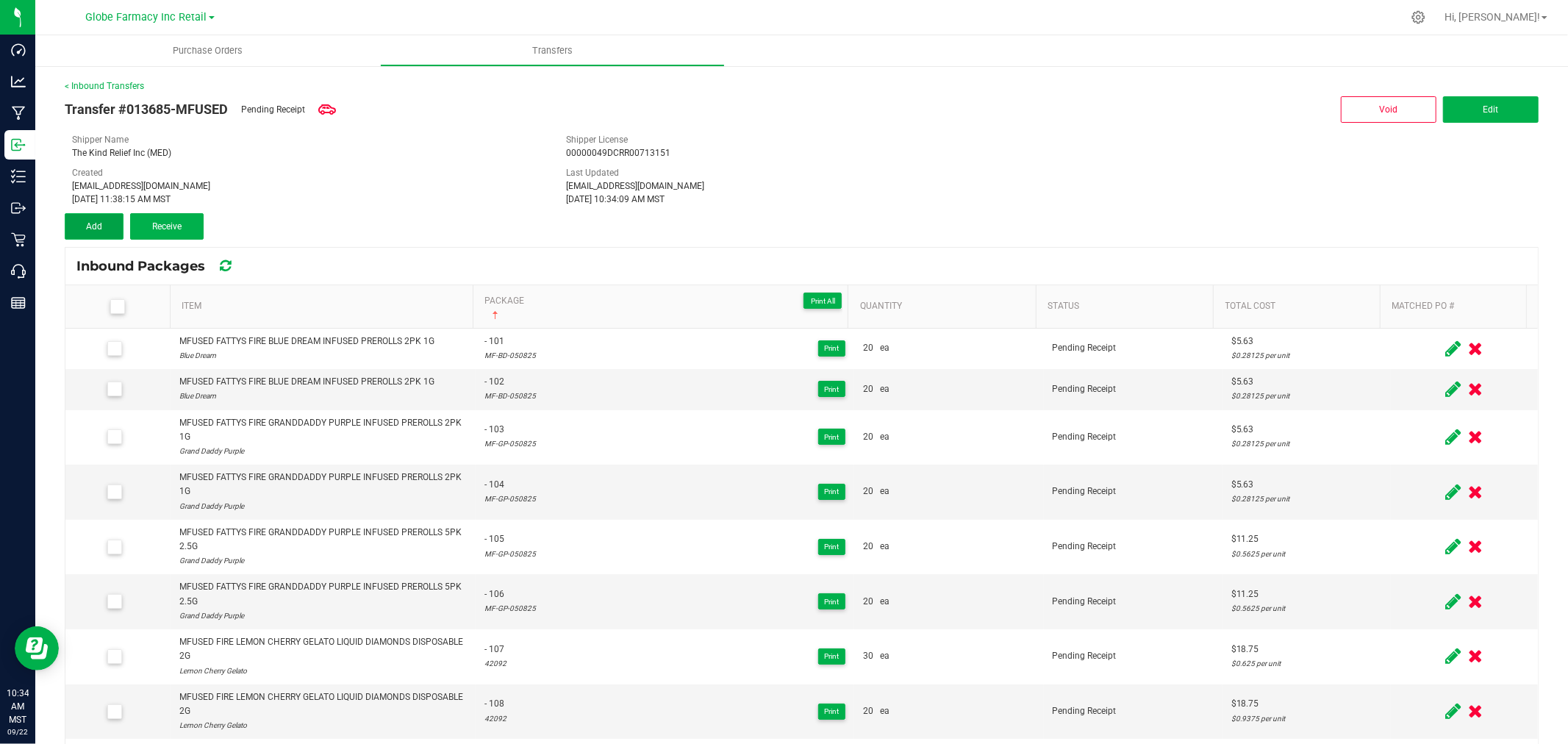
click at [88, 224] on span "Add" at bounding box center [93, 226] width 16 height 10
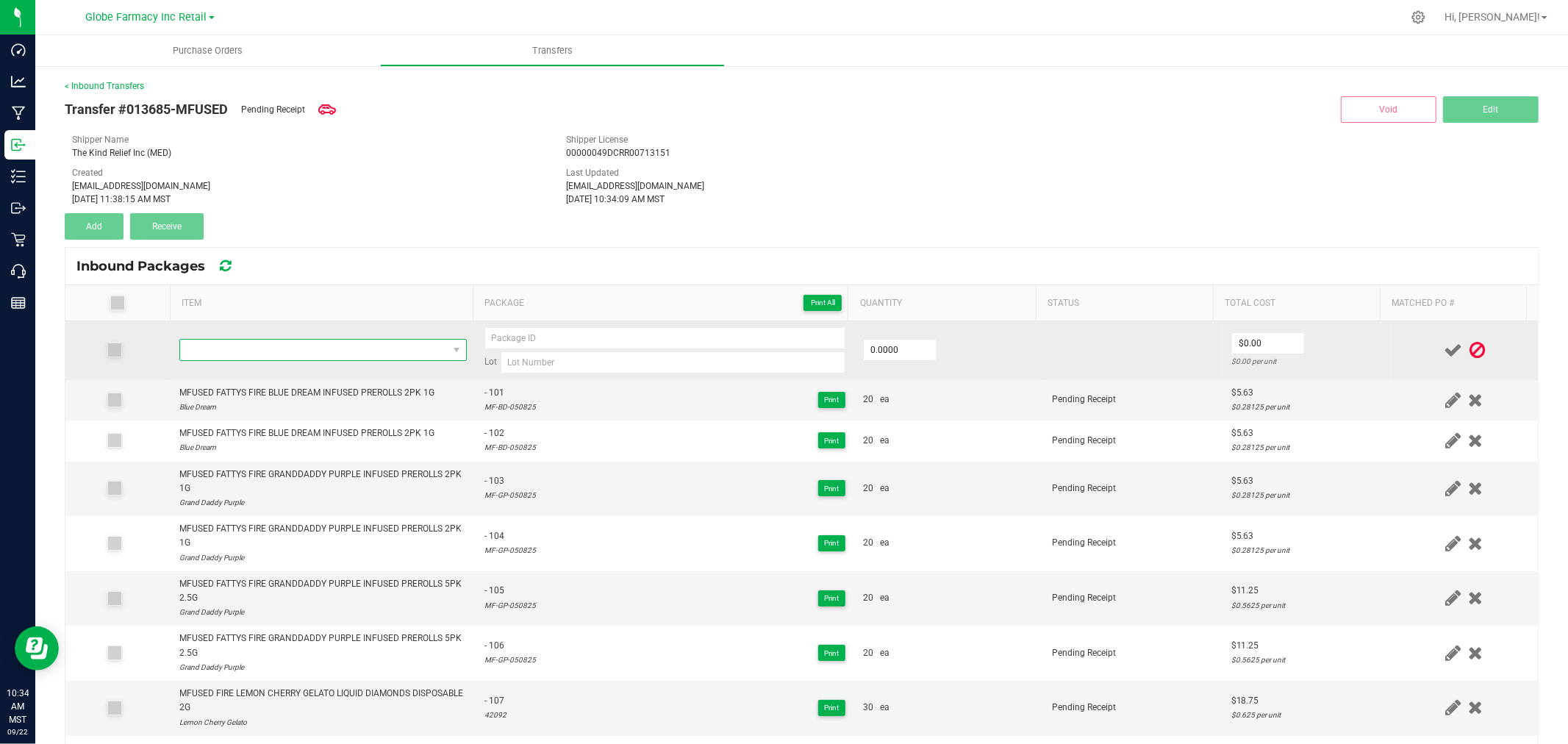
click at [346, 358] on span "NO DATA FOUND" at bounding box center [314, 350] width 268 height 21
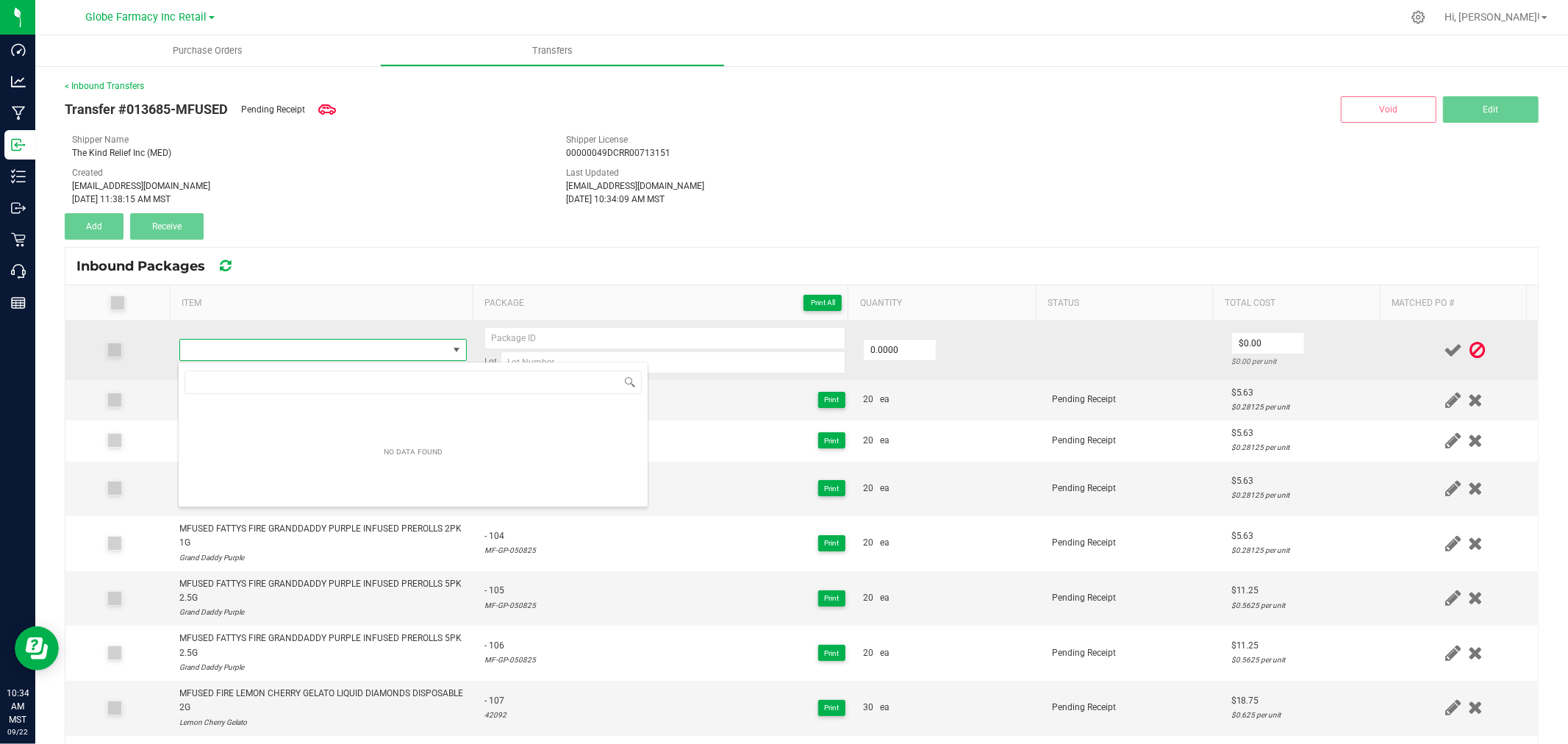
type input "MFUSED TWISTED APPLE AMBUSH LIQUID DIAMONDS DISPOSABLE 2G"
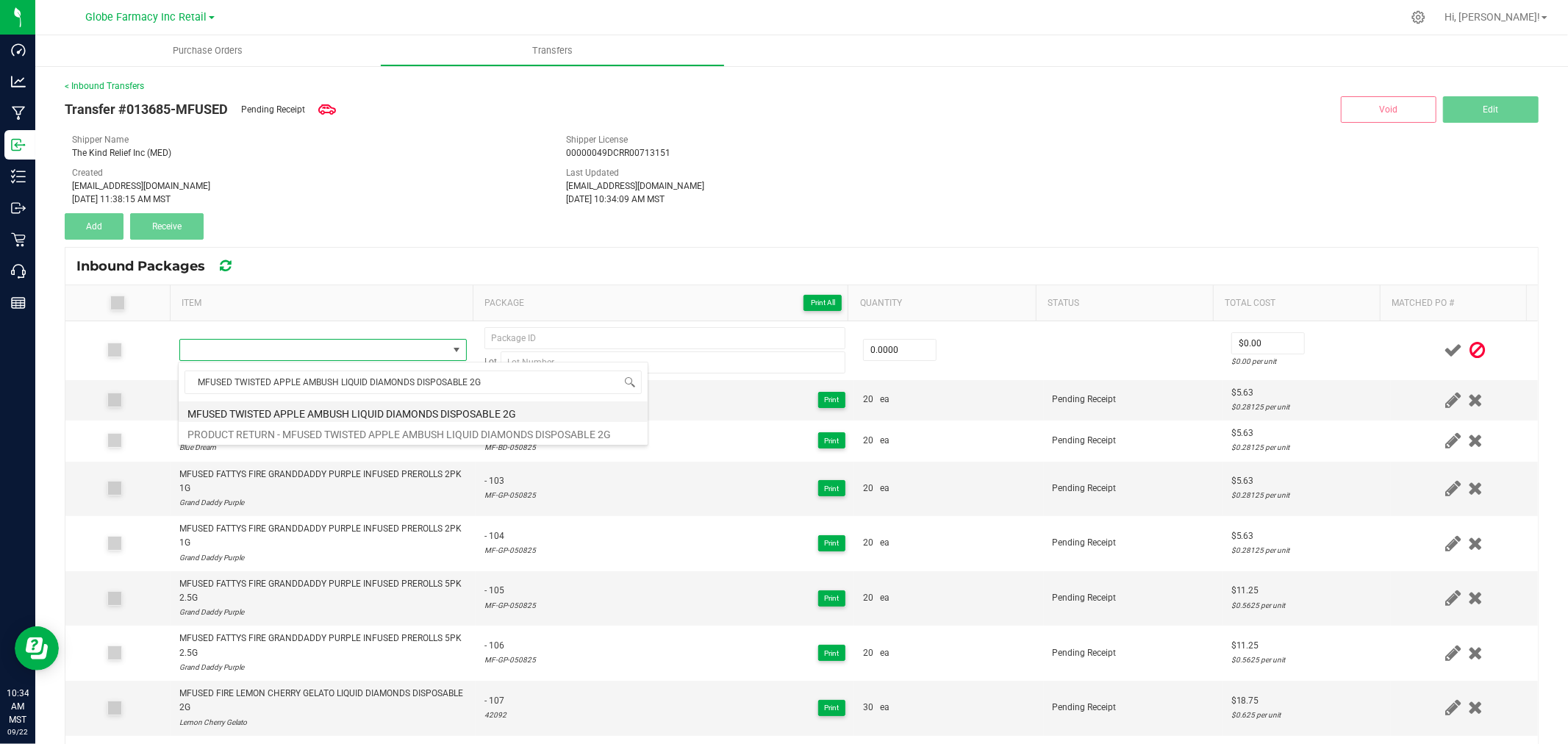
click at [396, 410] on li "MFUSED TWISTED APPLE AMBUSH LIQUID DIAMONDS DISPOSABLE 2G" at bounding box center [413, 412] width 469 height 21
type input "0 ea"
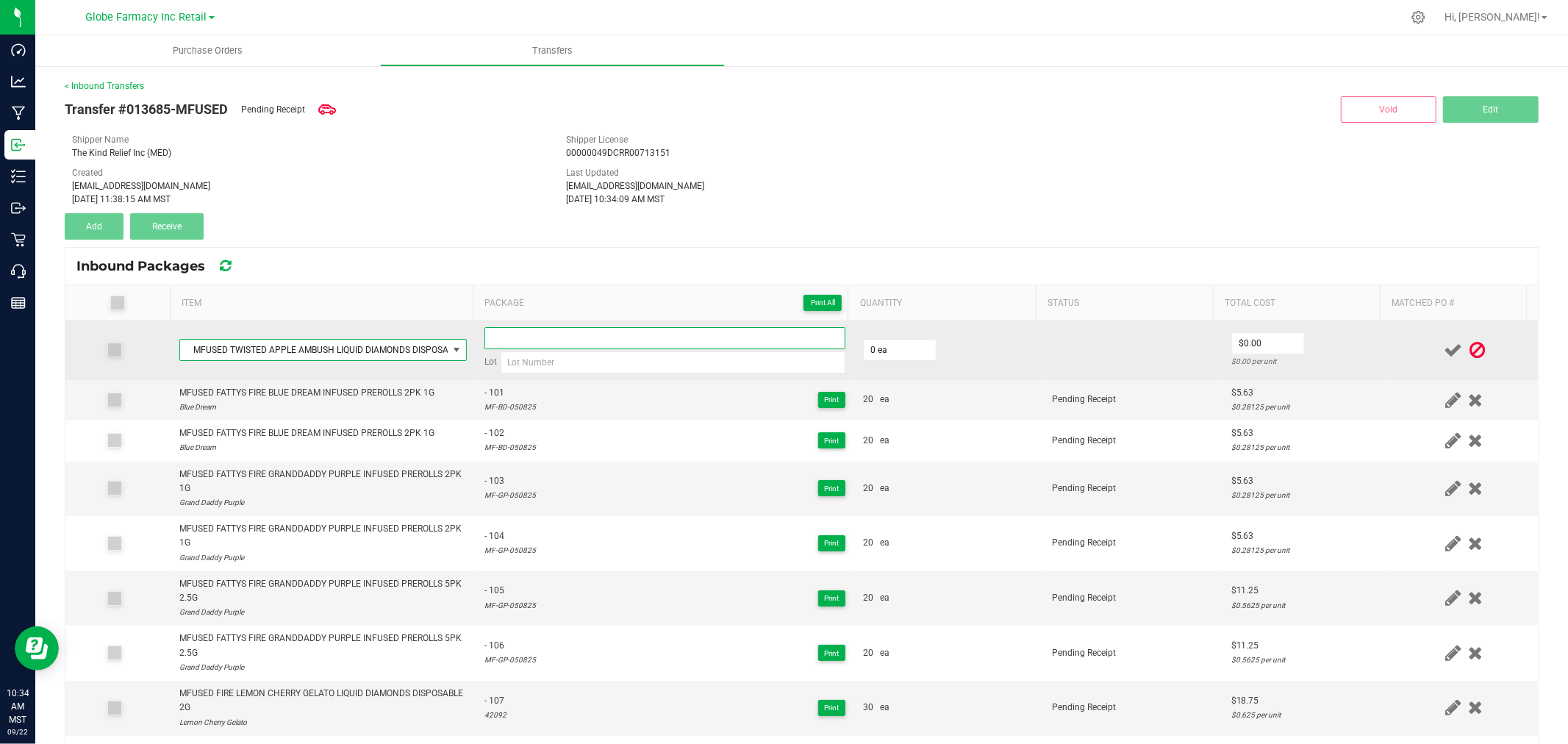
click at [639, 346] on input at bounding box center [665, 338] width 361 height 22
paste input "04631"
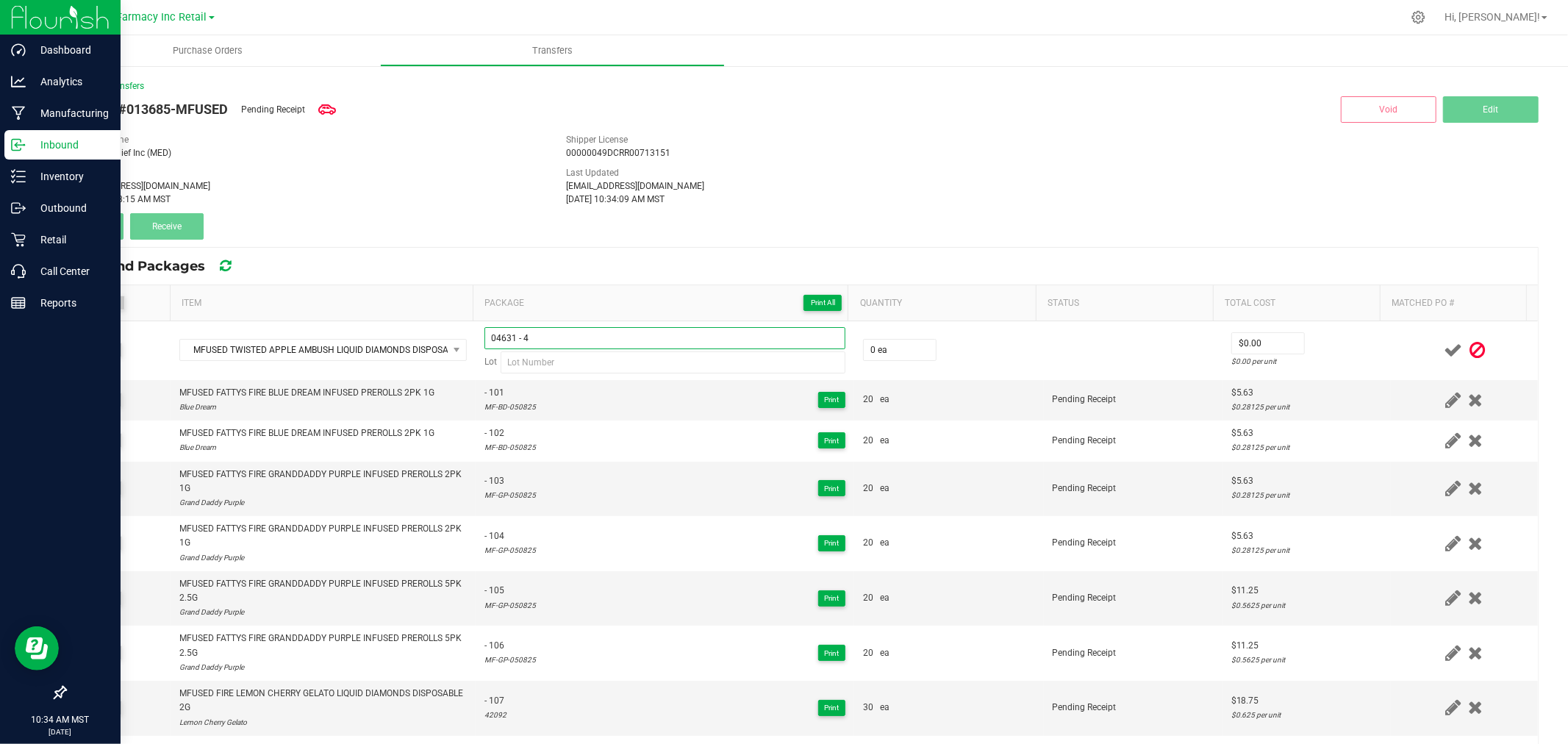
type input "04631 - 4"
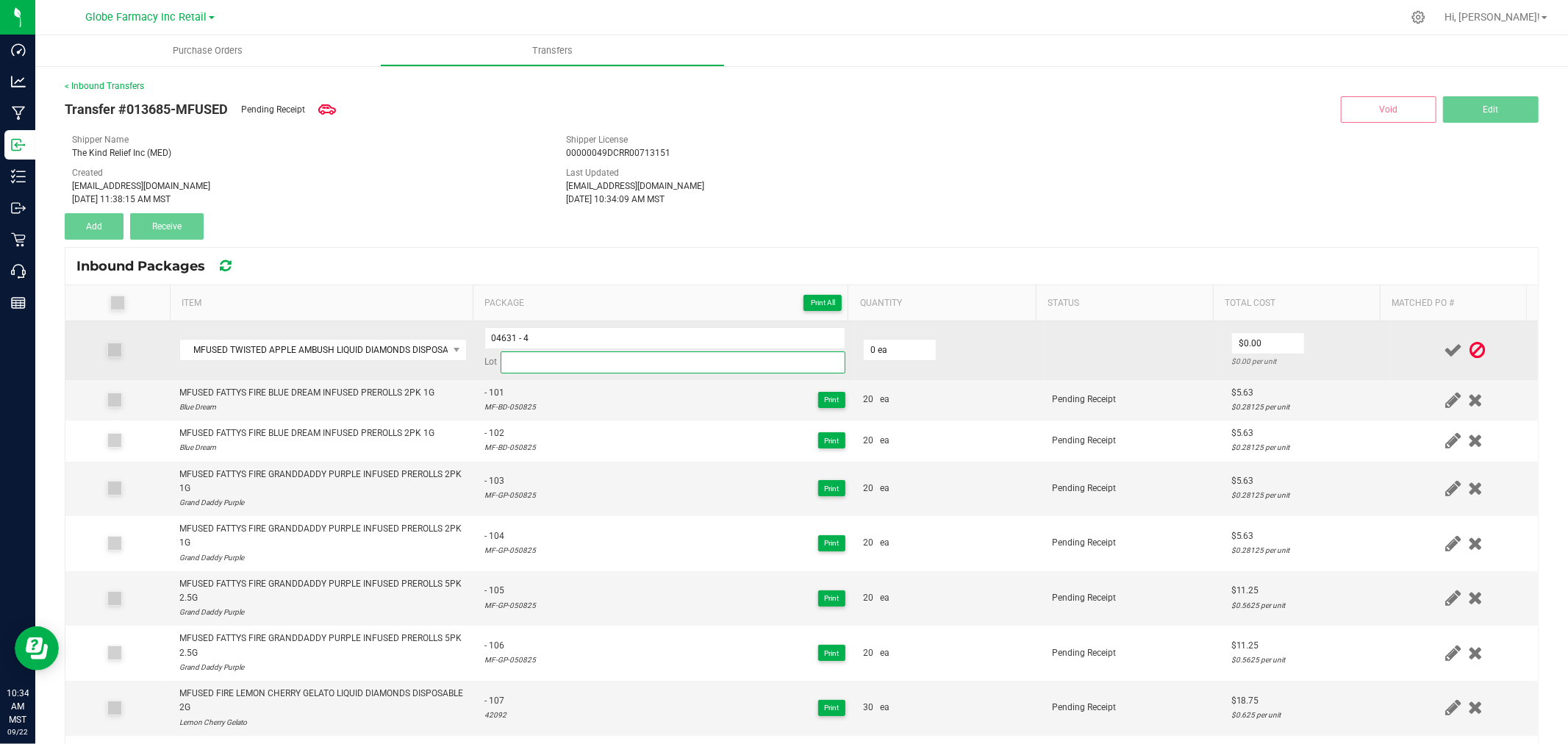
click at [541, 358] on input at bounding box center [672, 362] width 345 height 22
paste input "21242"
type input "21242"
click at [885, 346] on input "0" at bounding box center [900, 350] width 72 height 21
type input "40 ea"
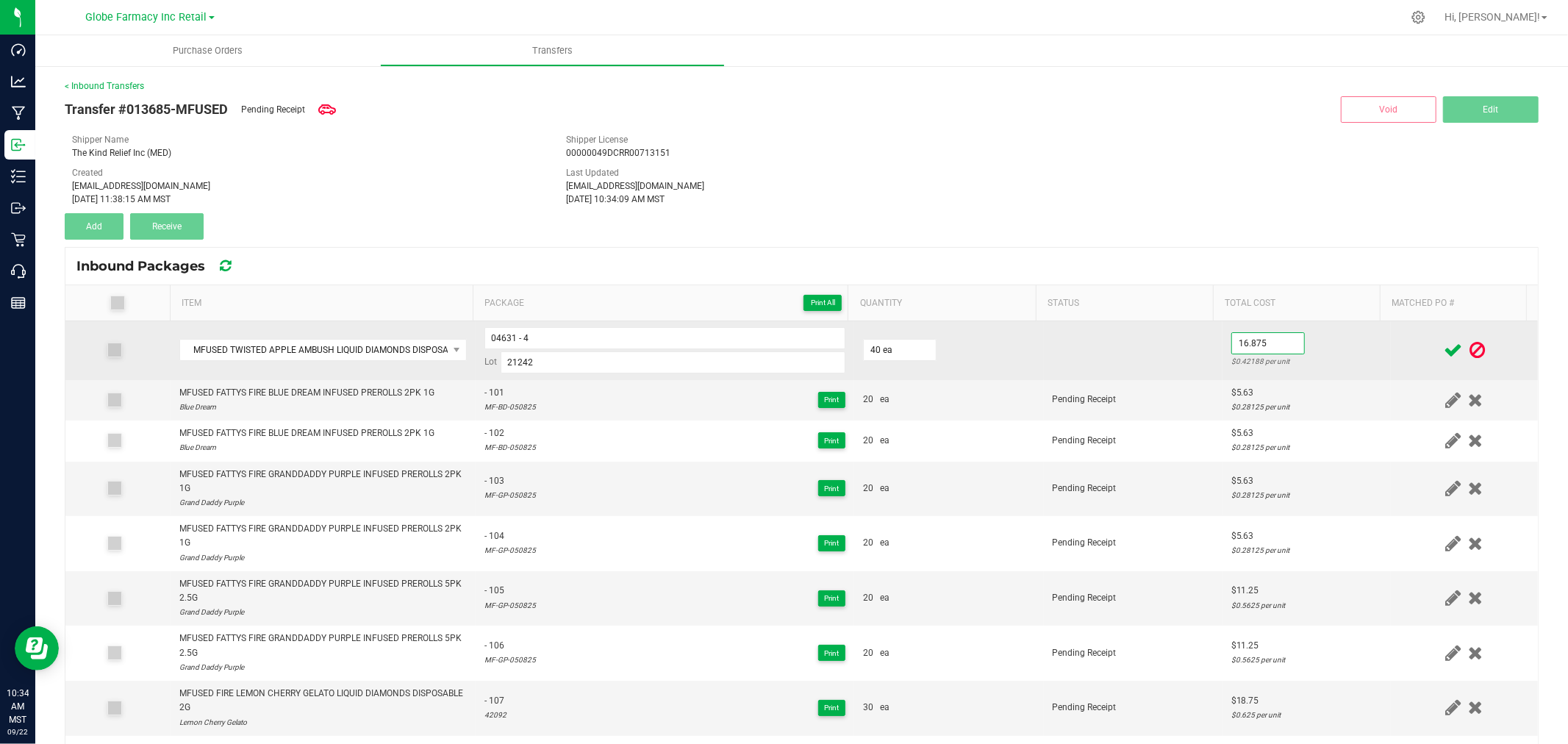
type input "$16.88"
drag, startPoint x: 1126, startPoint y: 349, endPoint x: 1306, endPoint y: 347, distance: 180.0
click at [1127, 349] on td at bounding box center [1133, 351] width 179 height 59
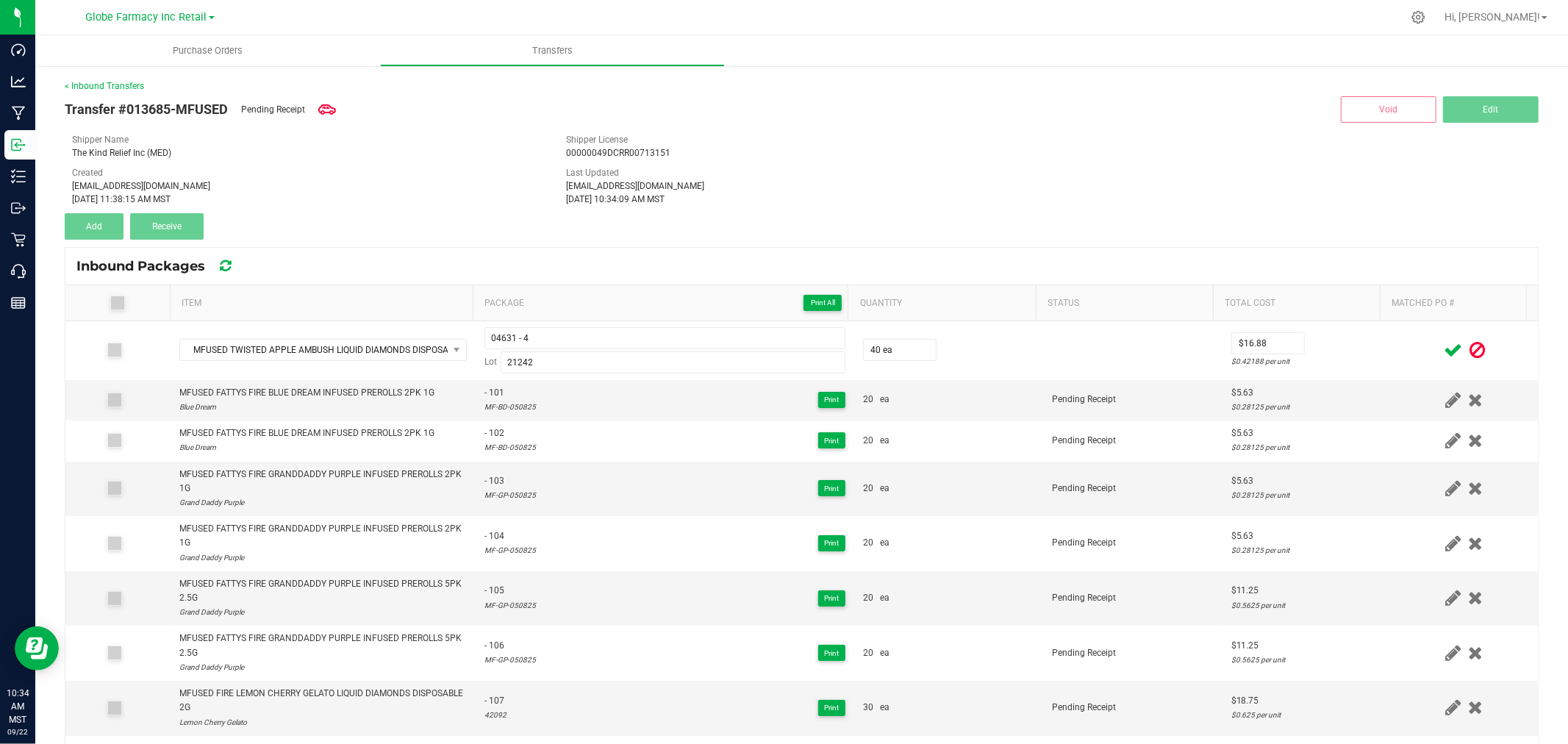
drag, startPoint x: 1356, startPoint y: 350, endPoint x: 1377, endPoint y: 350, distance: 21.0
click at [1356, 350] on td "$16.88 $0.42188 per unit" at bounding box center [1306, 351] width 168 height 59
click at [1443, 348] on icon at bounding box center [1452, 351] width 19 height 19
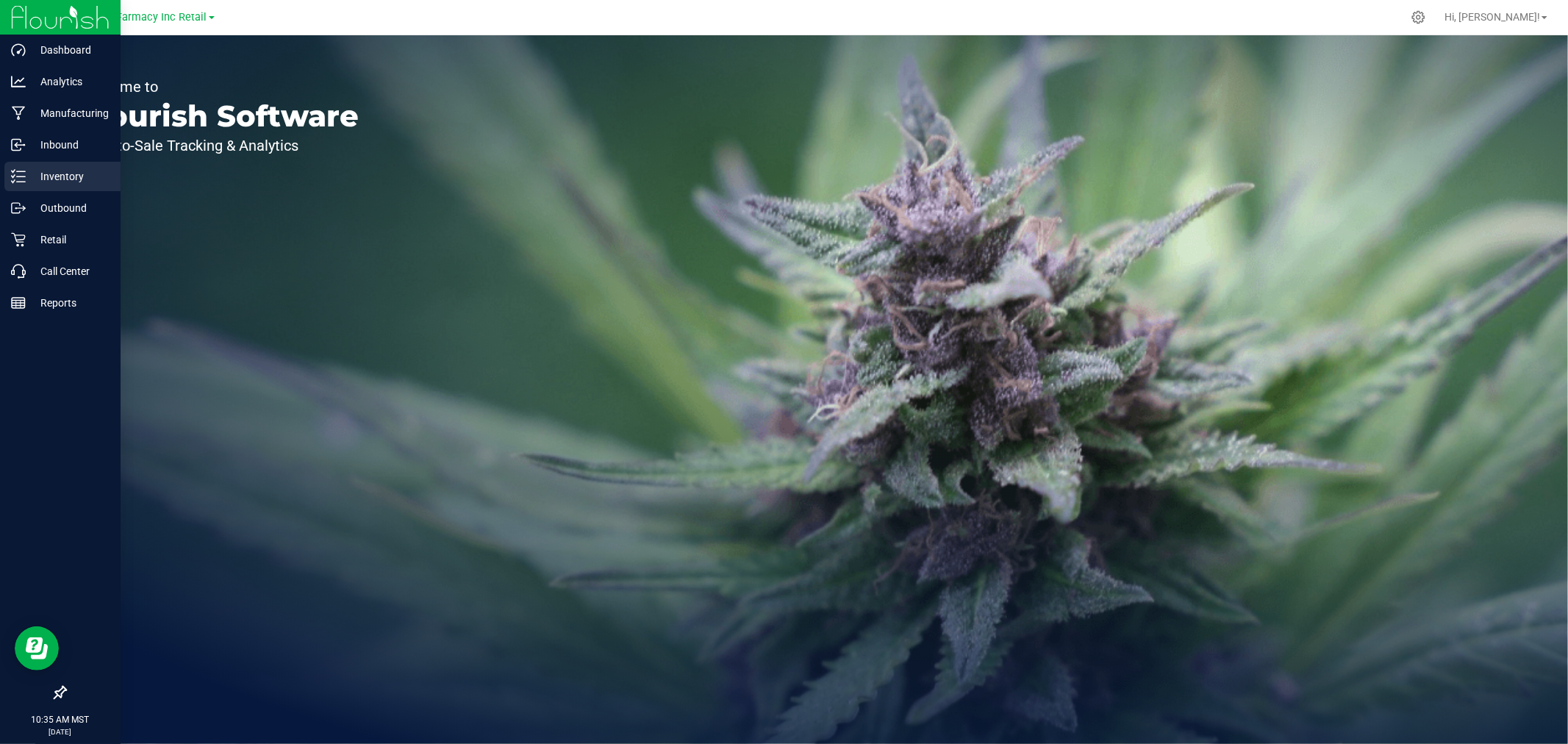
click at [29, 174] on p "Inventory" at bounding box center [70, 176] width 88 height 18
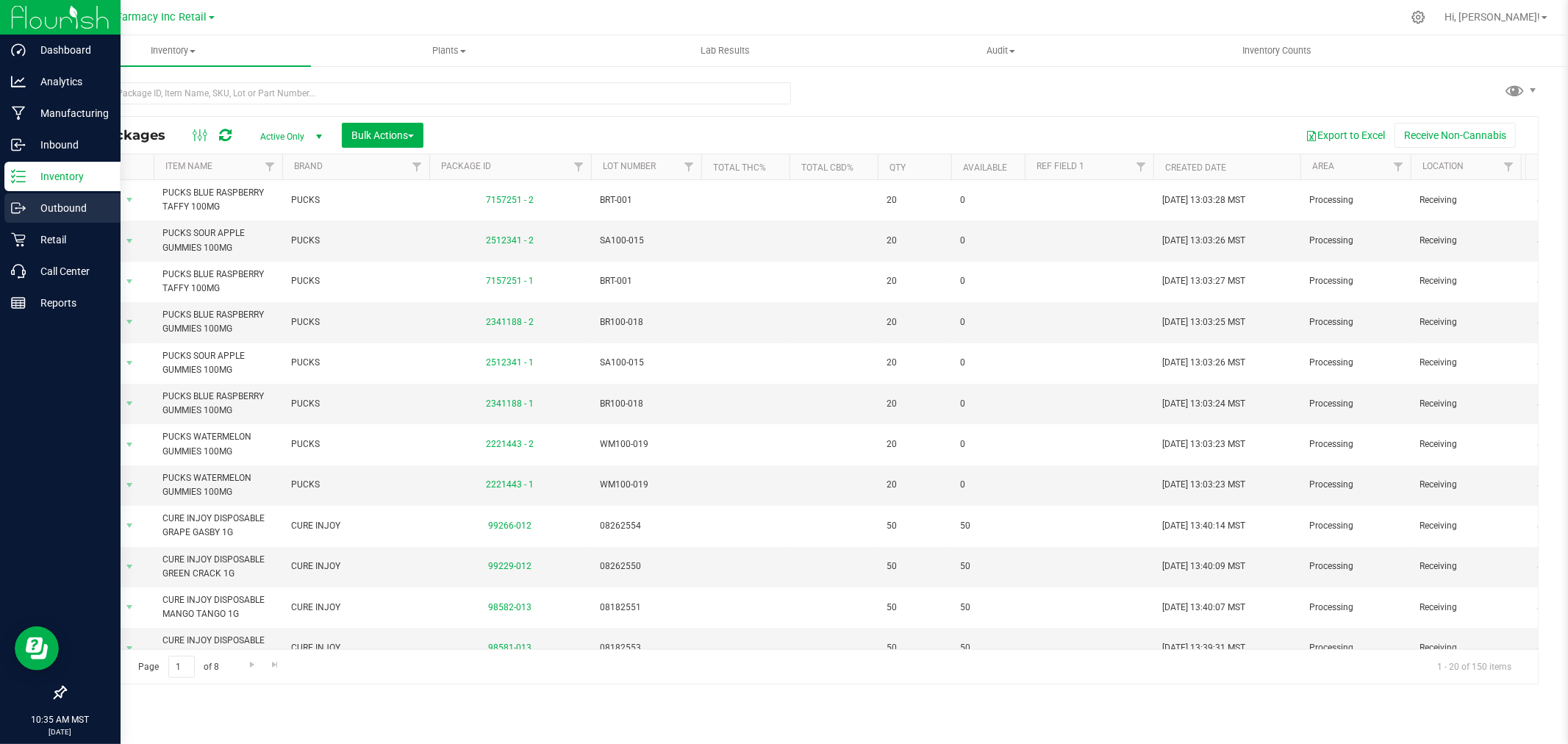
click at [24, 204] on icon at bounding box center [19, 208] width 15 height 15
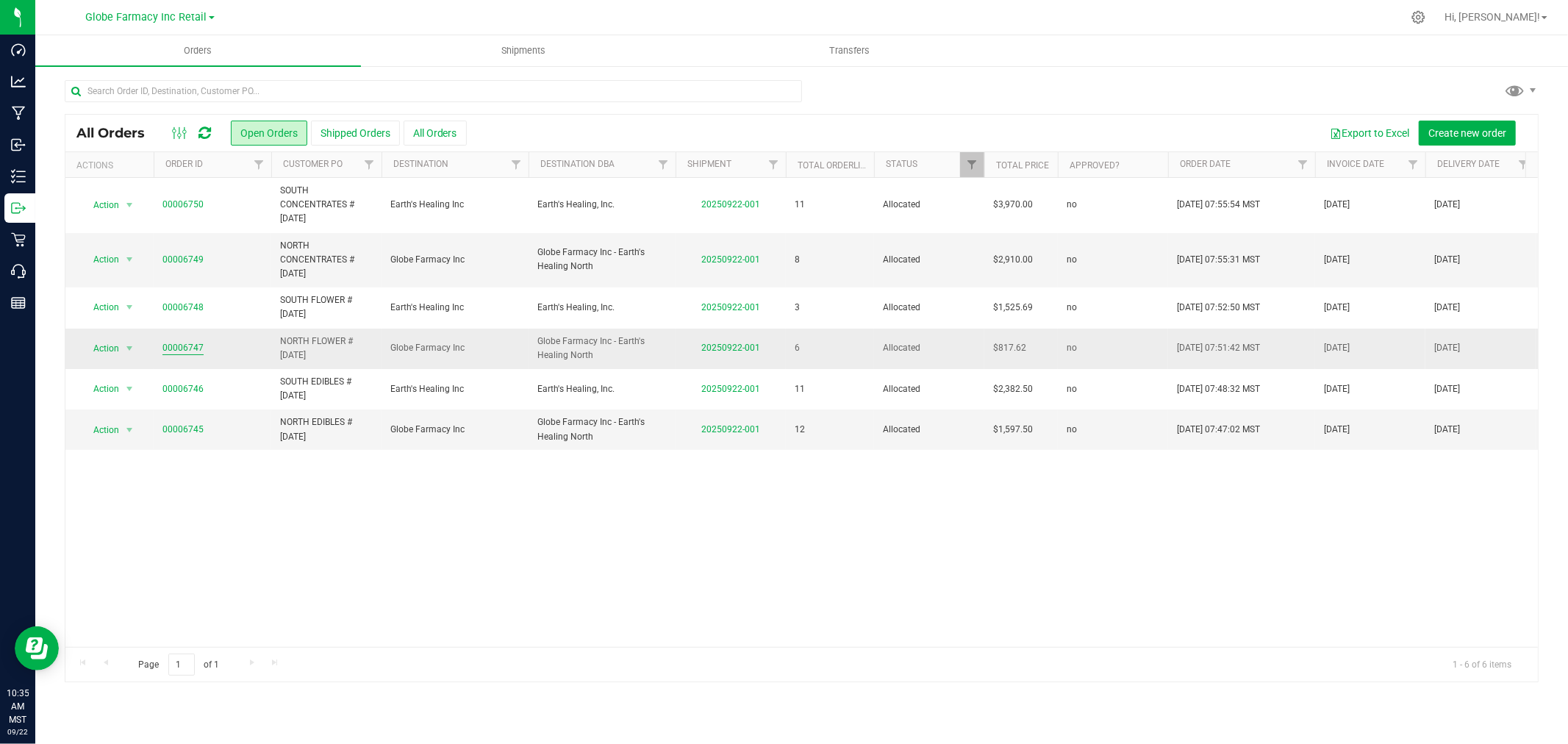
click at [193, 349] on link "00006747" at bounding box center [183, 348] width 41 height 14
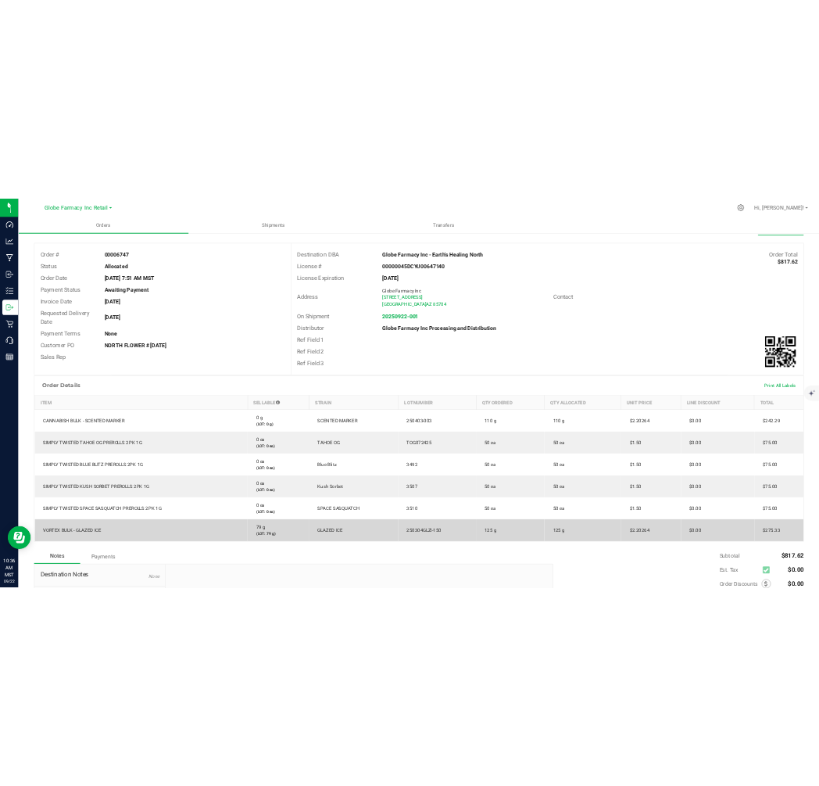
scroll to position [244, 0]
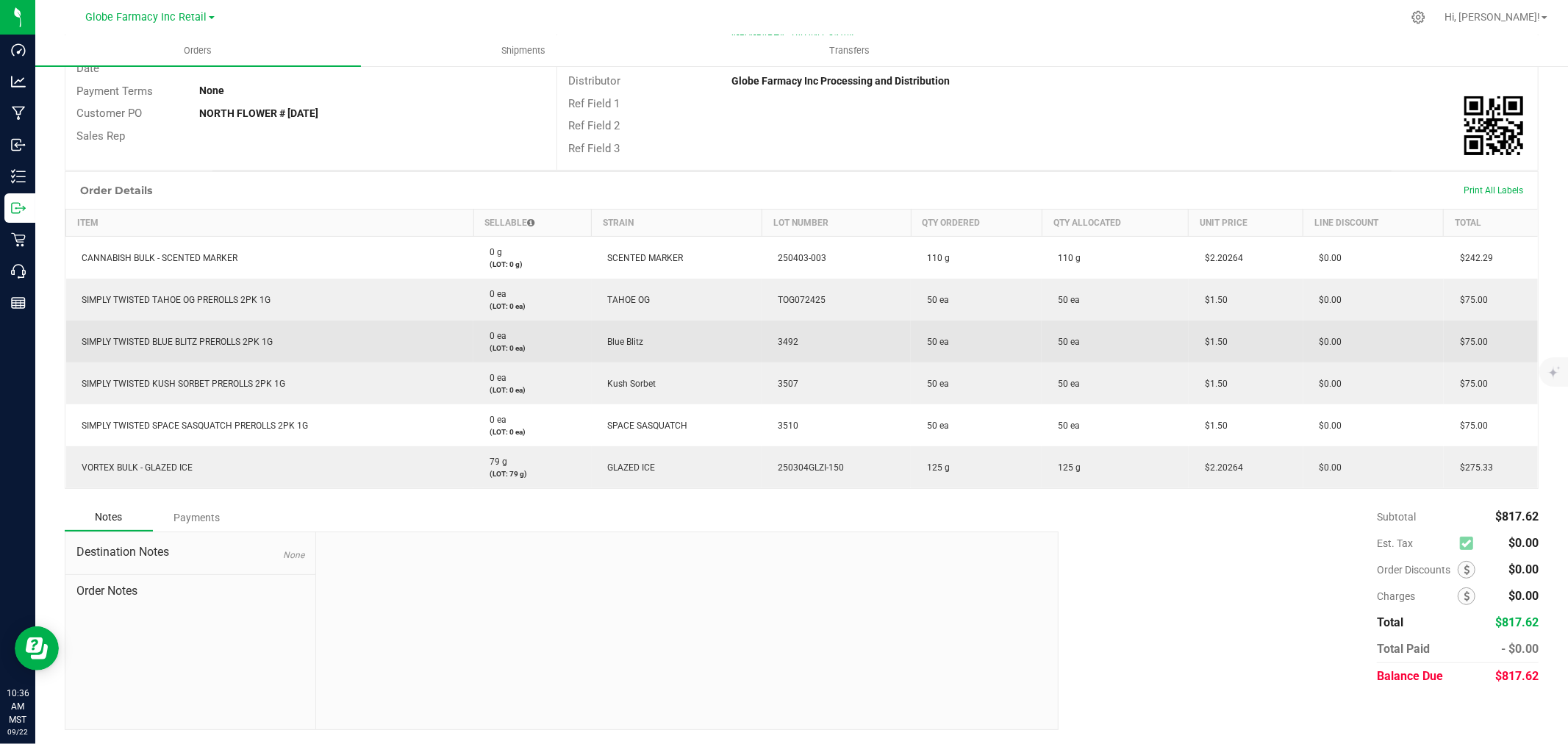
click at [195, 333] on td "SIMPLY TWISTED BLUE BLITZ PREROLLS 2PK 1G" at bounding box center [270, 341] width 408 height 42
copy span "SIMPLY TWISTED BLUE BLITZ PREROLLS 2PK 1G"
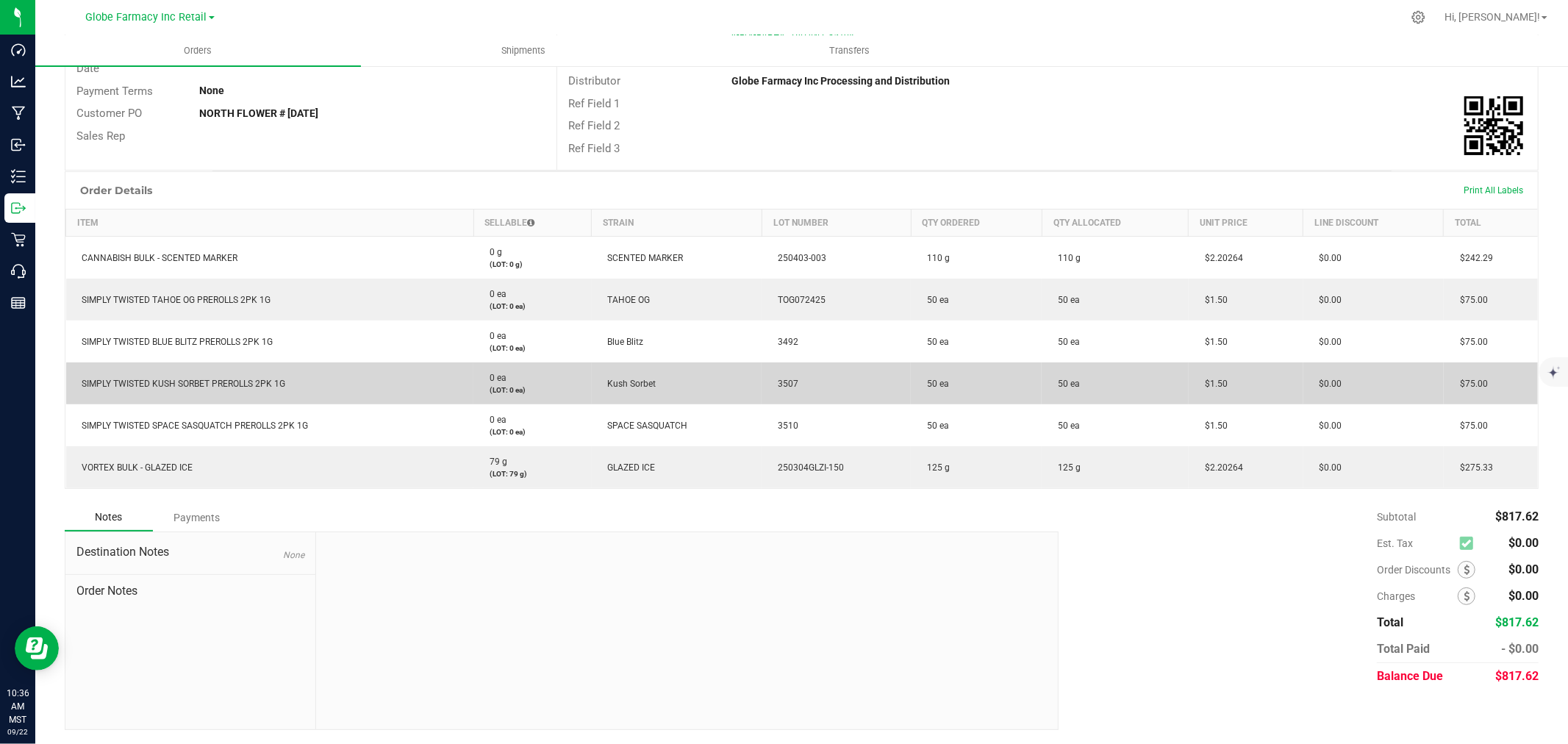
click at [251, 380] on span "SIMPLY TWISTED KUSH SORBET PREROLLS 2PK 1G" at bounding box center [180, 384] width 211 height 10
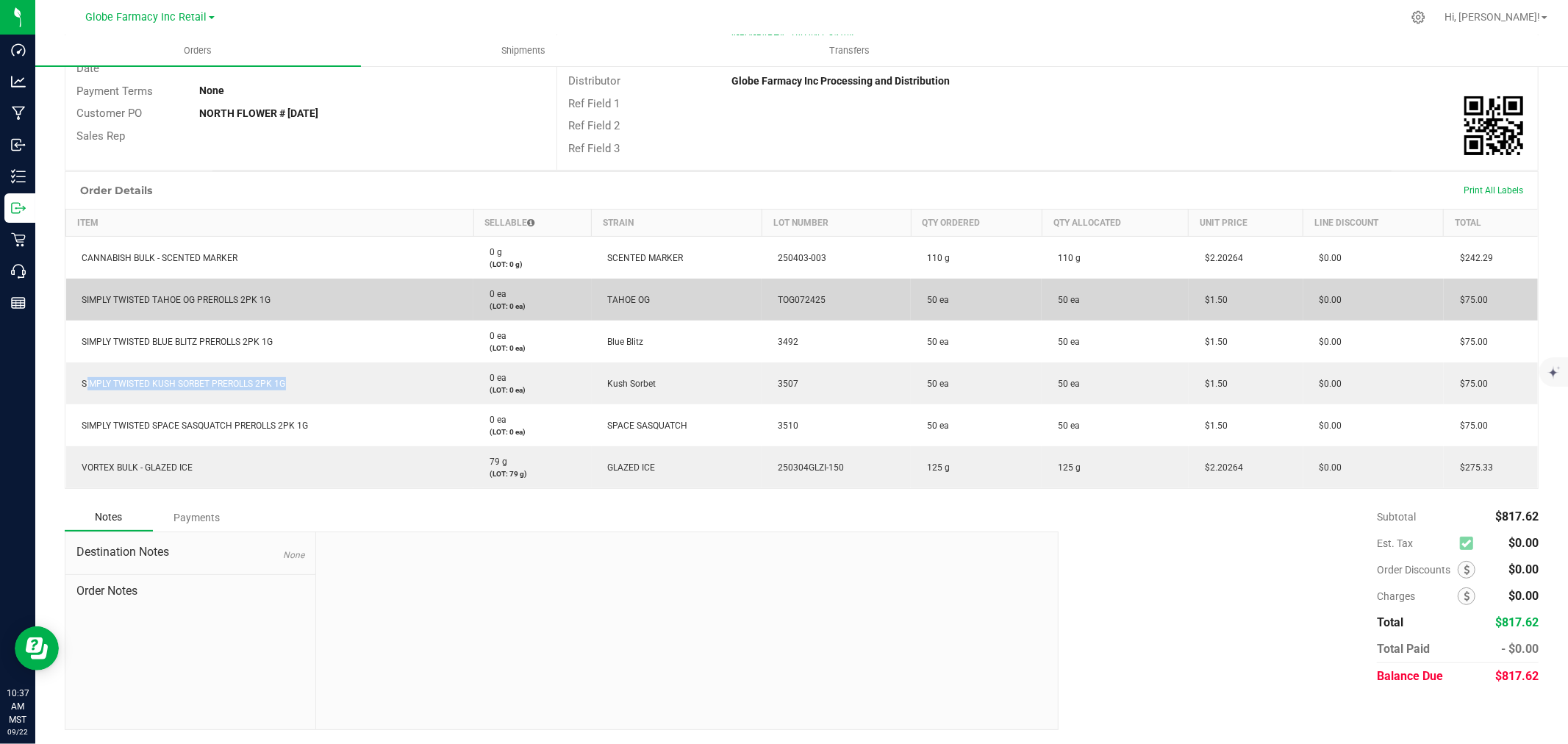
copy span "SIMPLY TWISTED KUSH SORBET PREROLLS 2PK 1G"
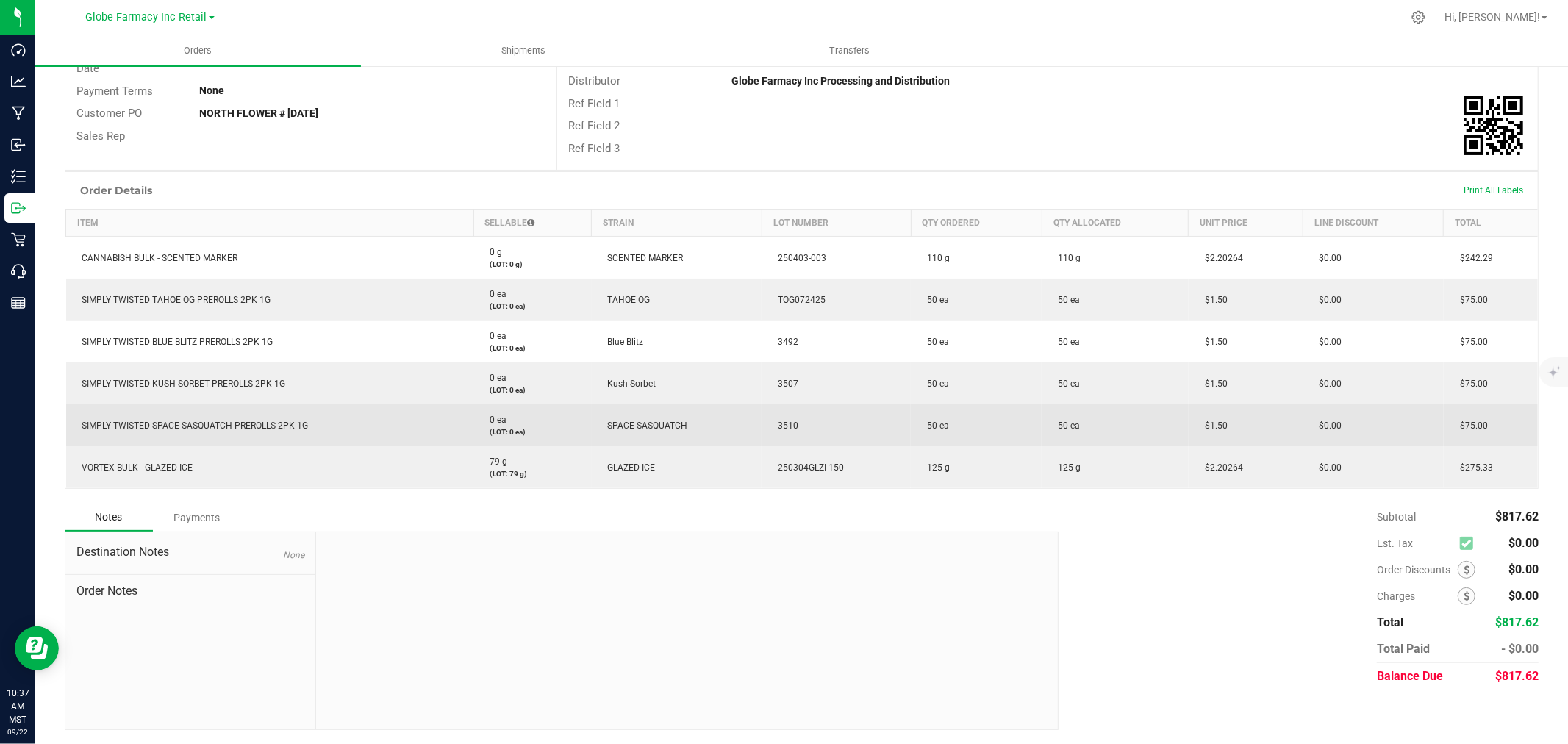
click at [202, 423] on span "SIMPLY TWISTED SPACE SASQUATCH PREROLLS 2PK 1G" at bounding box center [192, 425] width 234 height 10
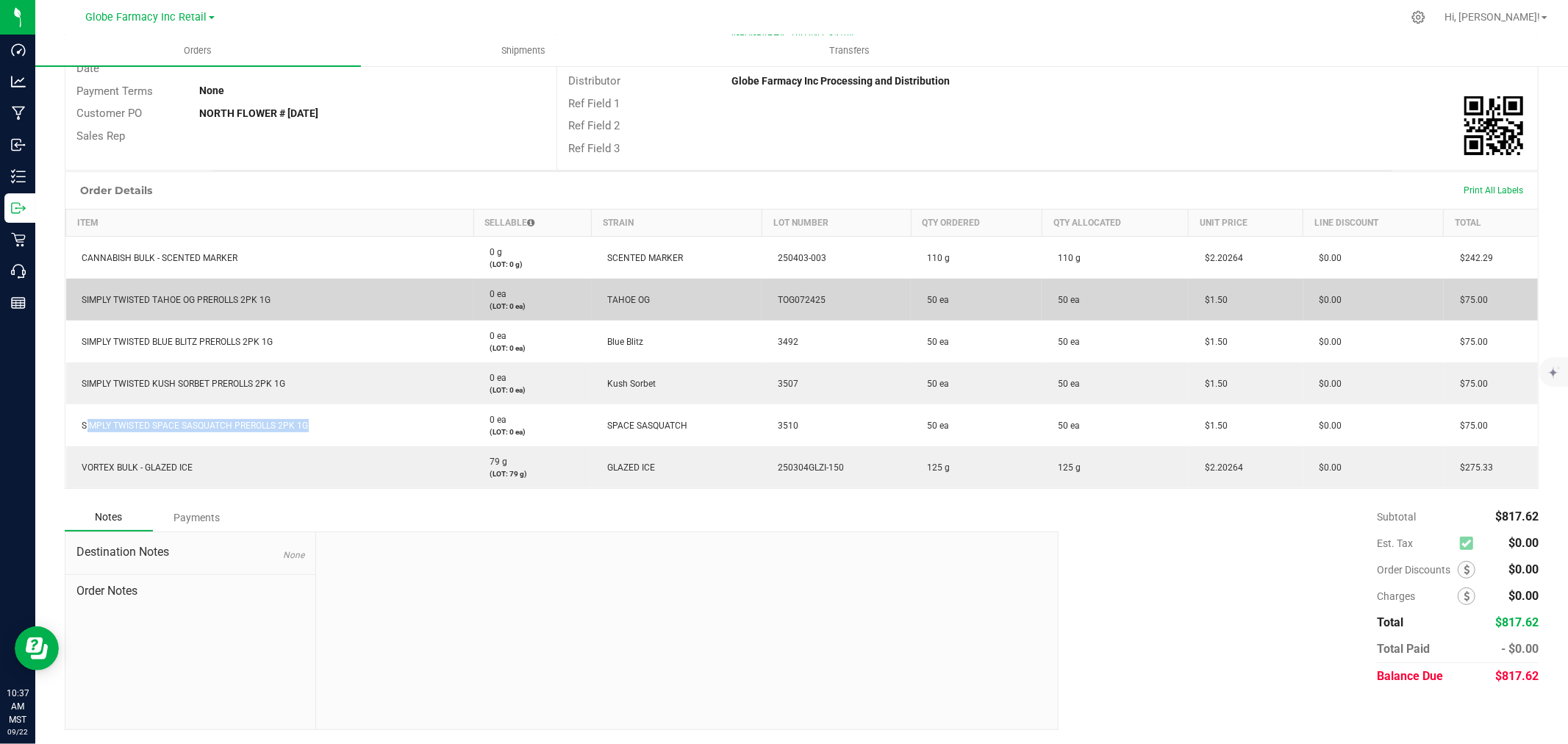
copy span "SIMPLY TWISTED SPACE SASQUATCH PREROLLS 2PK 1G"
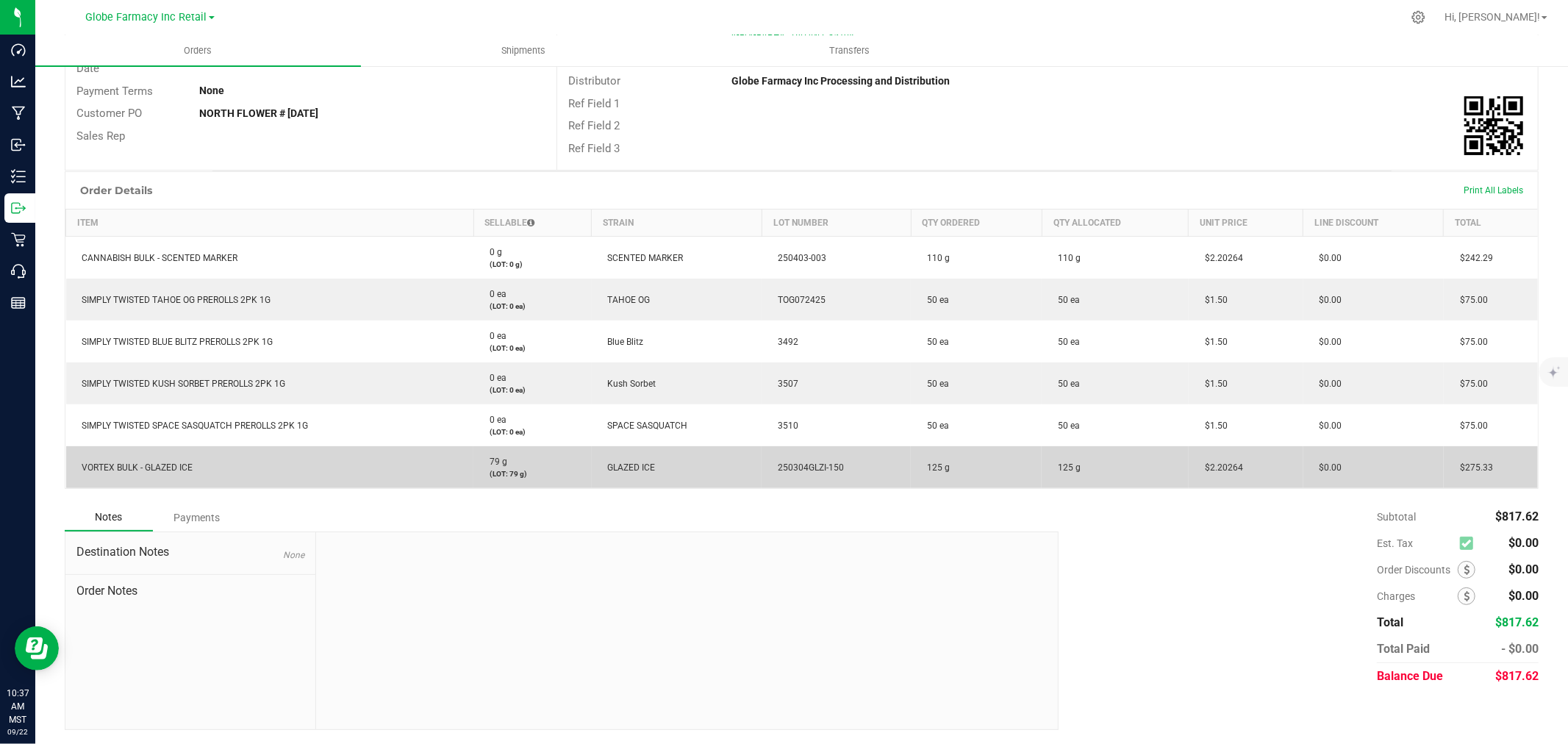
click at [118, 475] on td "VORTEX BULK - GLAZED ICE" at bounding box center [270, 467] width 408 height 42
click at [118, 474] on td "VORTEX BULK - GLAZED ICE" at bounding box center [270, 467] width 408 height 42
copy span "VORTEX BULK - GLAZED ICE"
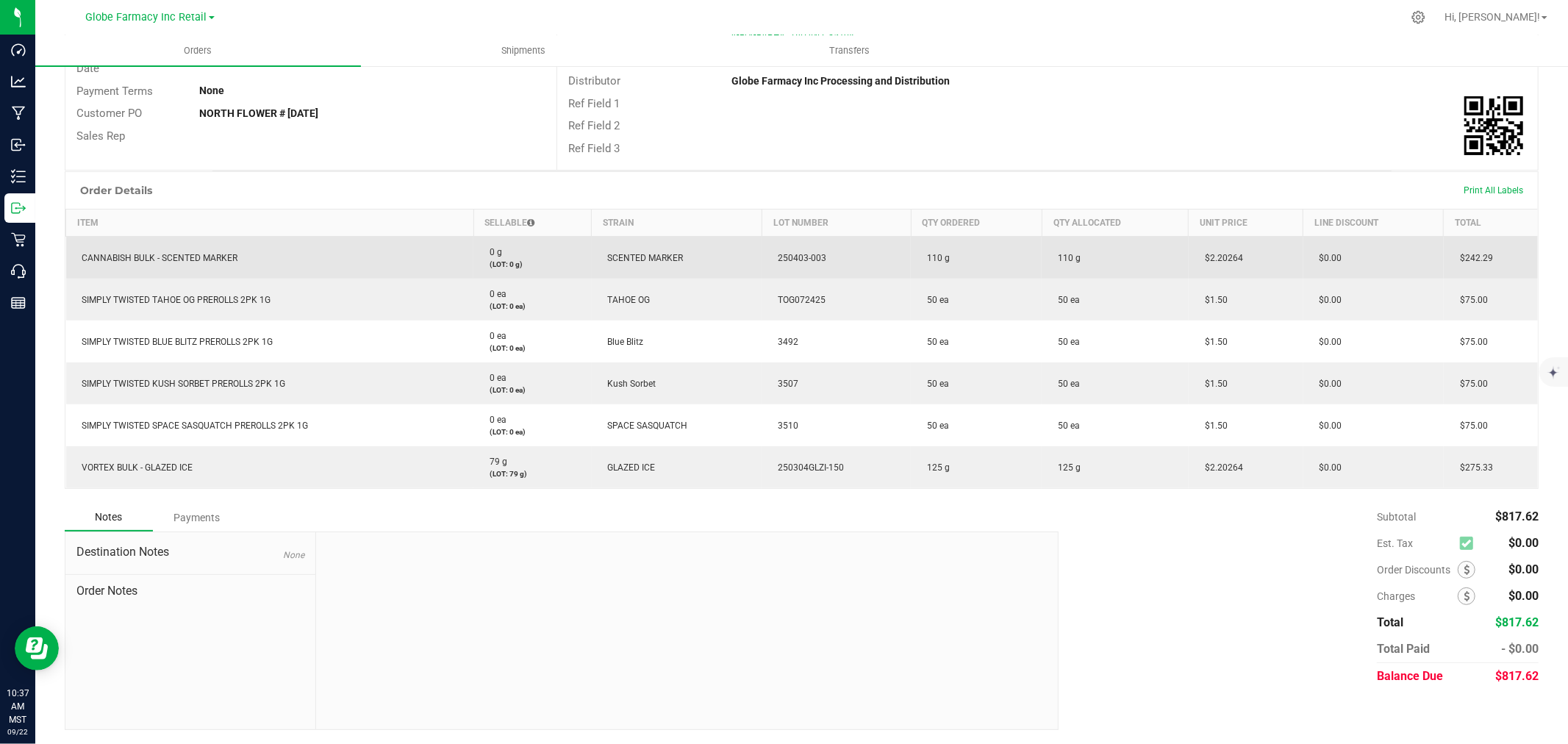
click at [1208, 255] on span "$2.20264" at bounding box center [1220, 258] width 45 height 10
copy span "2.20264"
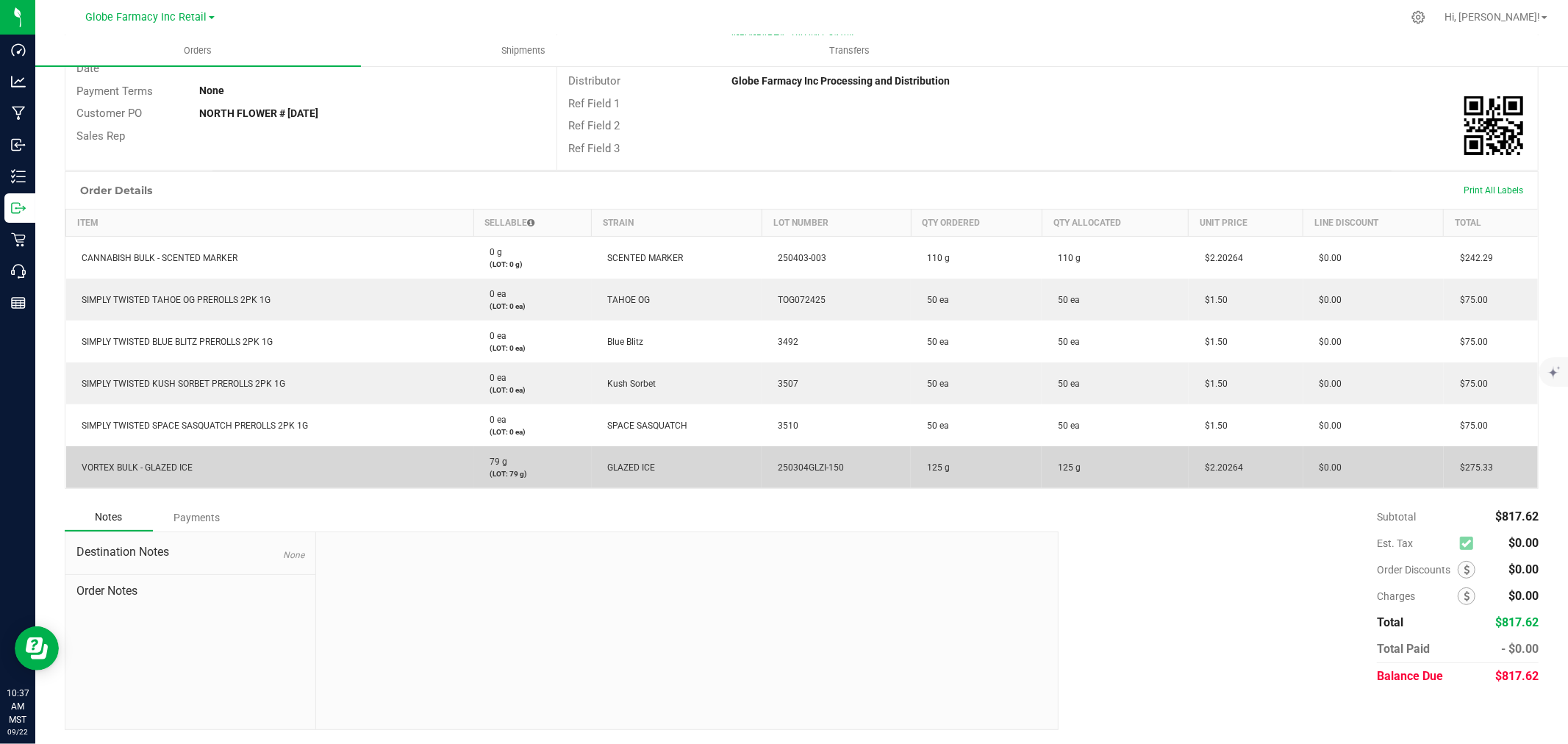
click at [1223, 469] on span "$2.20264" at bounding box center [1220, 467] width 45 height 10
copy span "$2.20264"
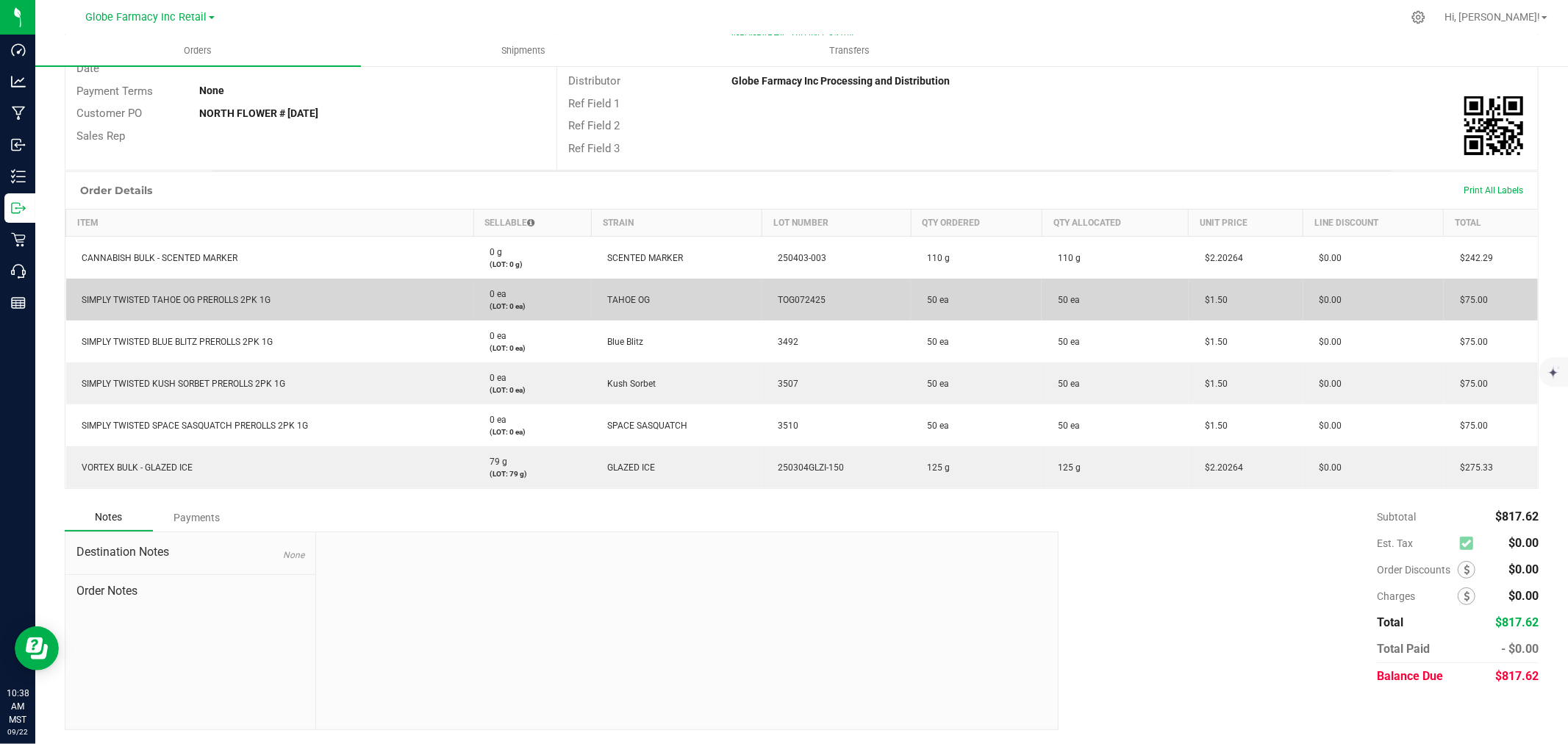
click at [1214, 298] on span "$1.50" at bounding box center [1213, 300] width 30 height 10
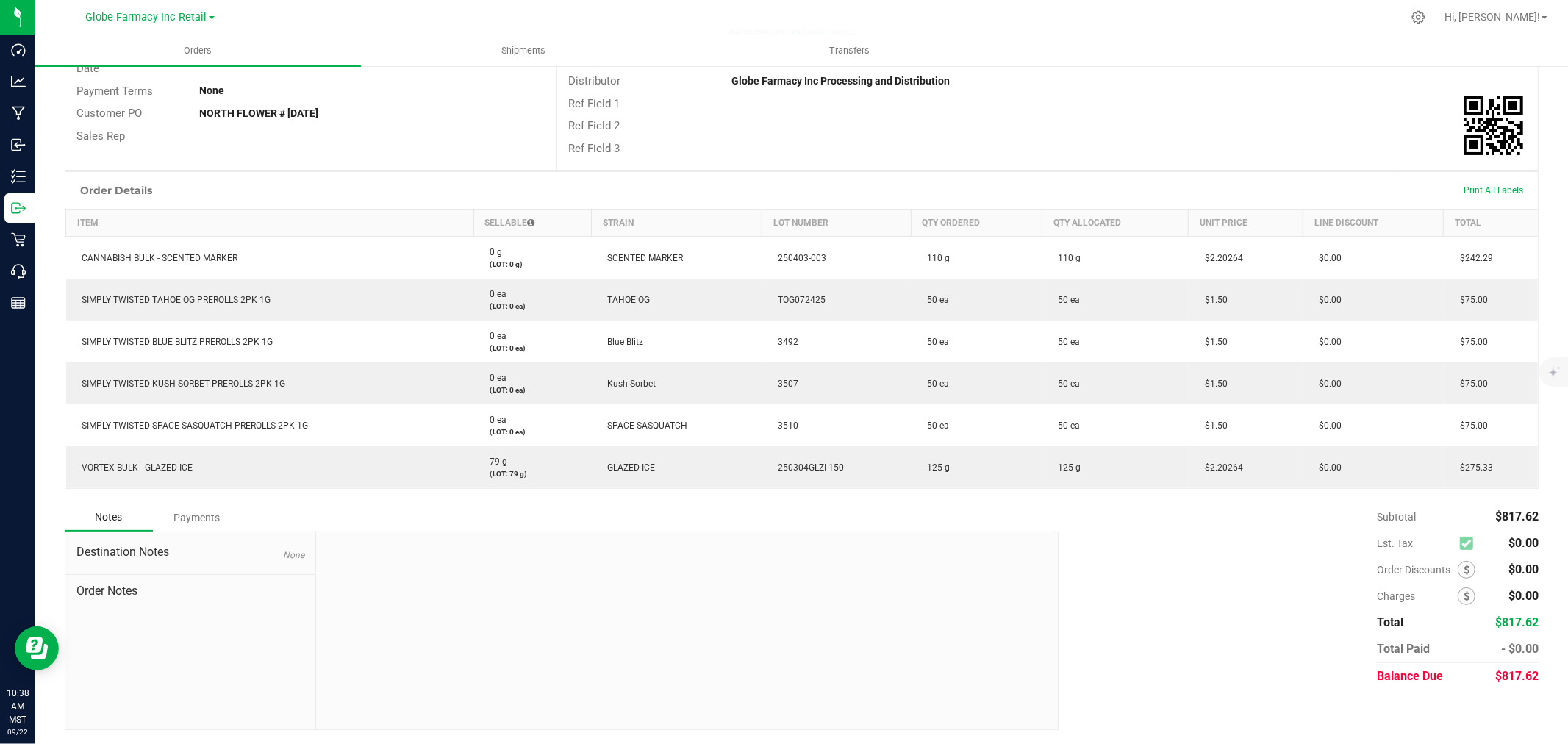
copy span "1.50"
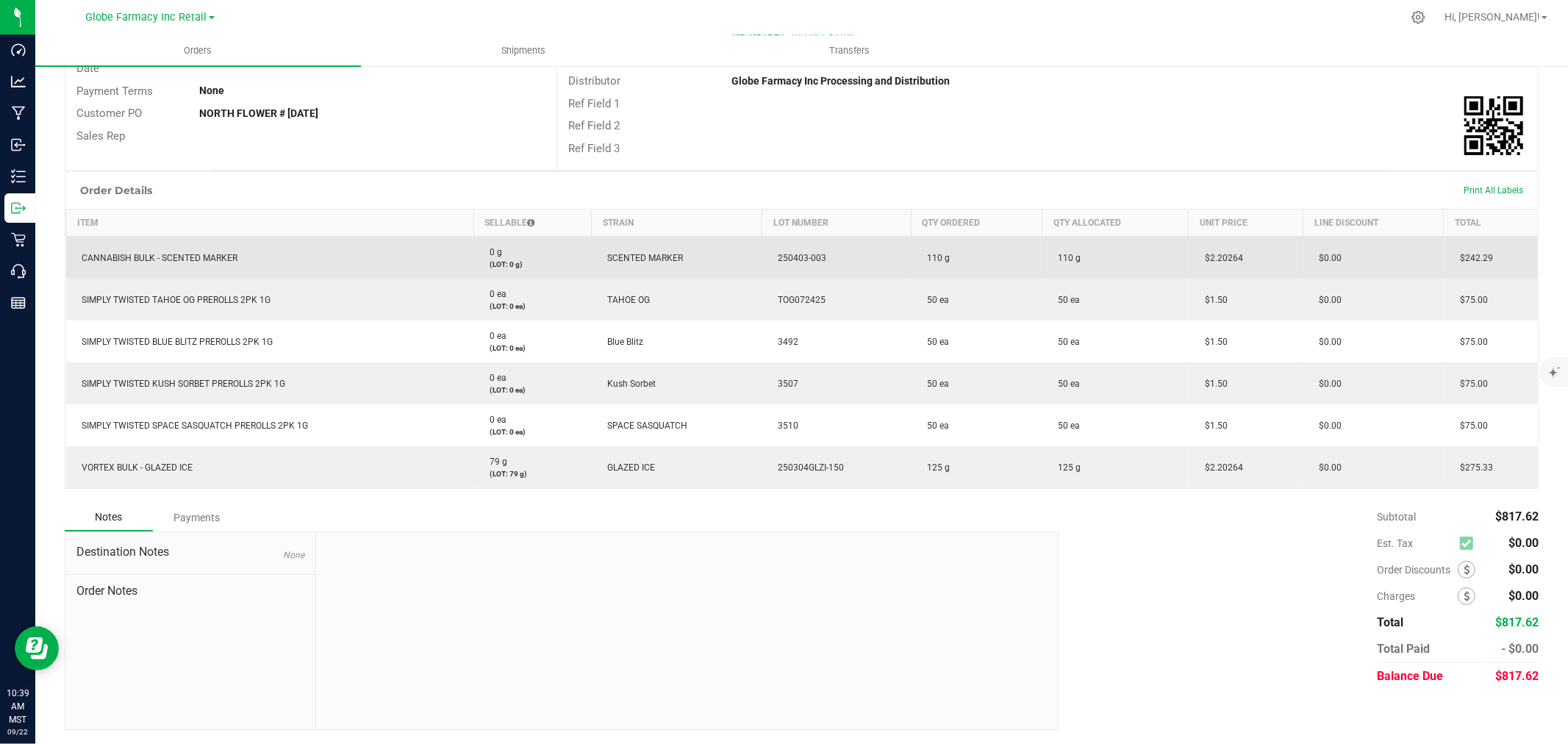
click at [806, 256] on span "250403-003" at bounding box center [797, 258] width 55 height 10
click at [806, 258] on span "250403-003" at bounding box center [797, 258] width 55 height 10
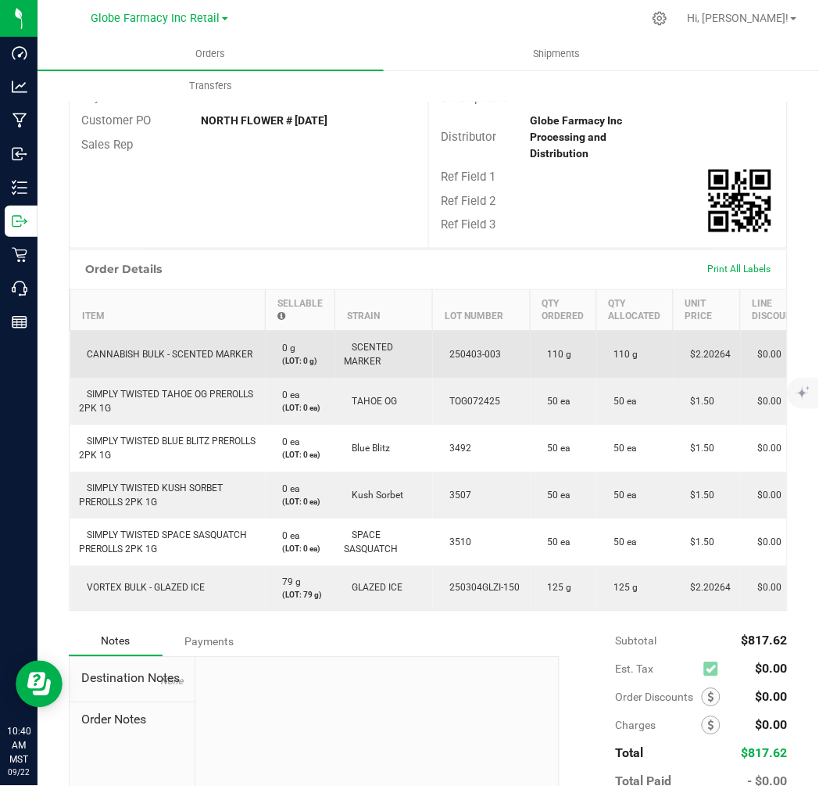
click at [462, 360] on span "250403-003" at bounding box center [472, 354] width 59 height 11
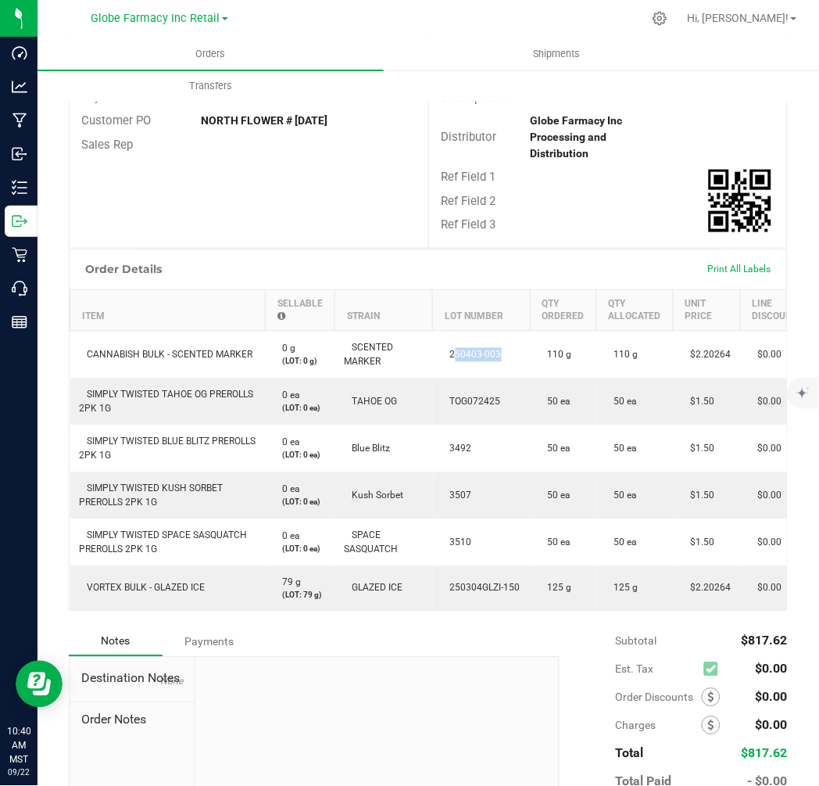
copy span "250403-003"
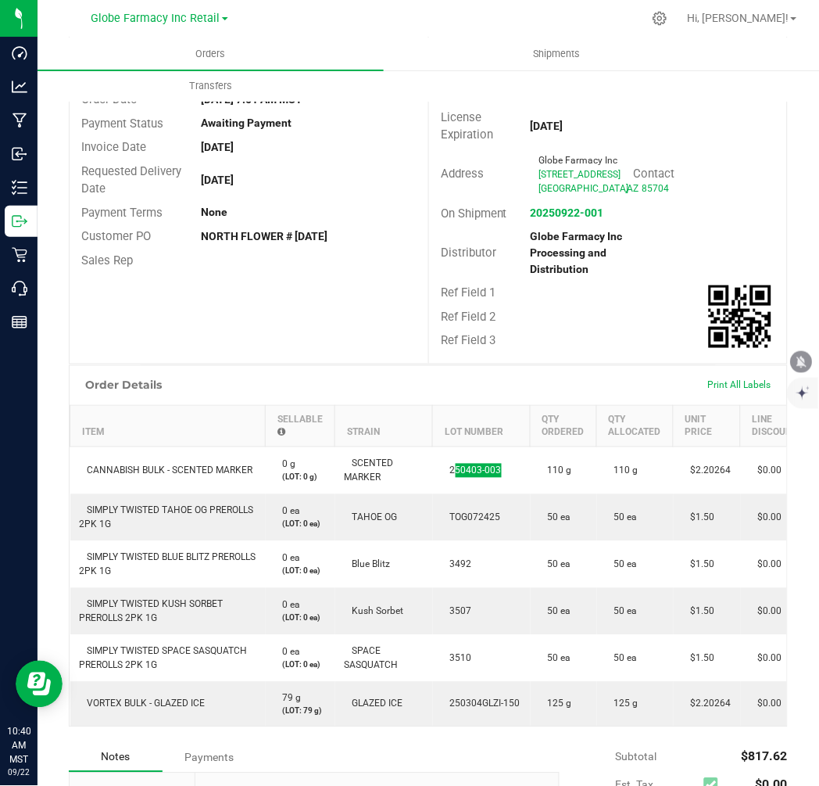
scroll to position [0, 0]
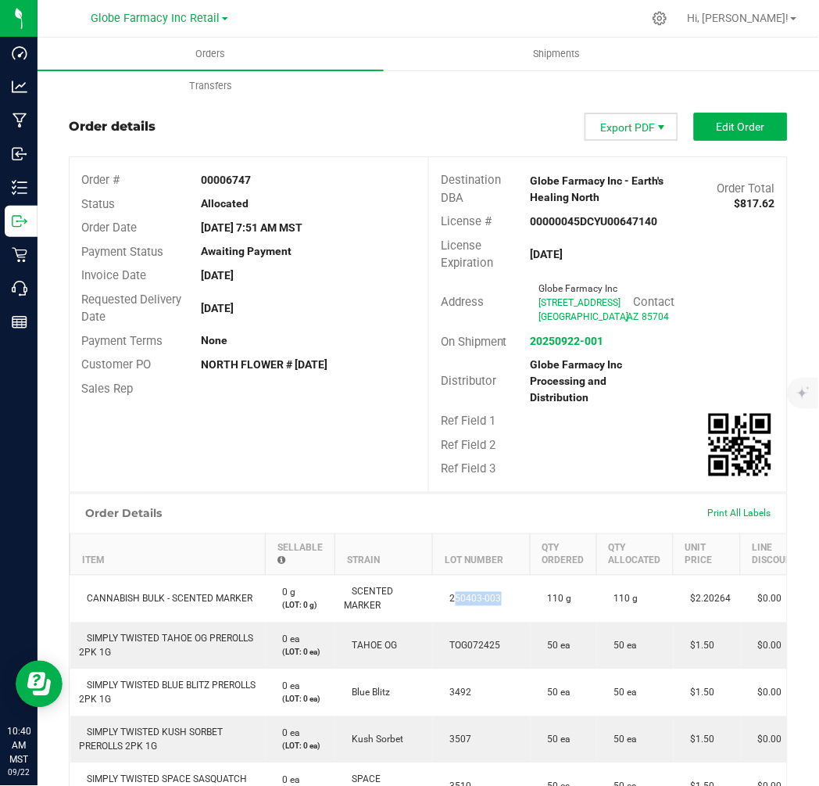
click at [656, 124] on span "Export PDF" at bounding box center [662, 127] width 13 height 13
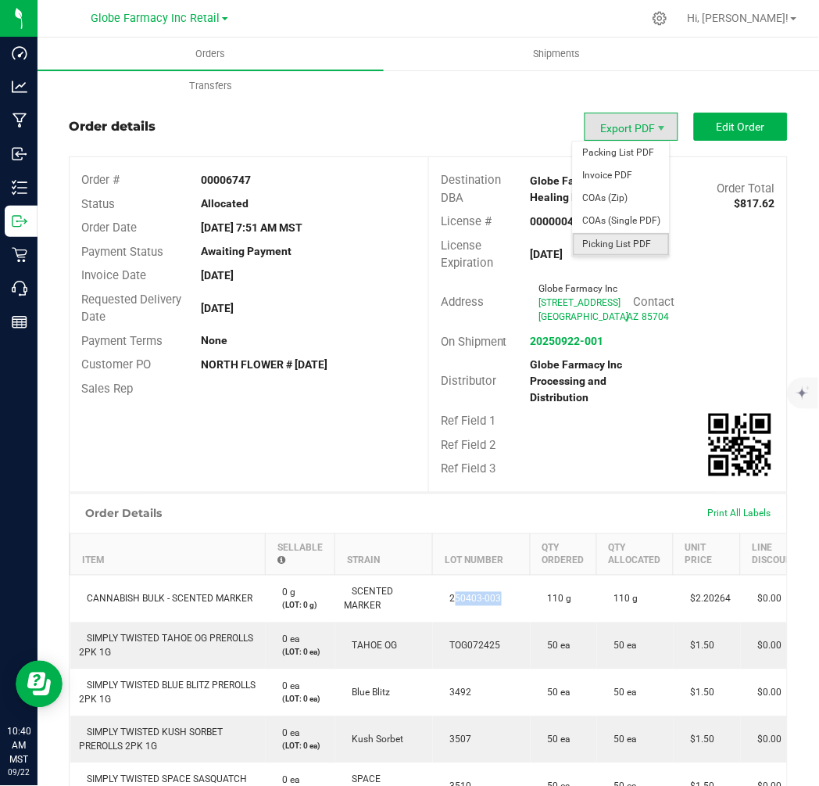
click at [624, 250] on span "Picking List PDF" at bounding box center [621, 244] width 97 height 23
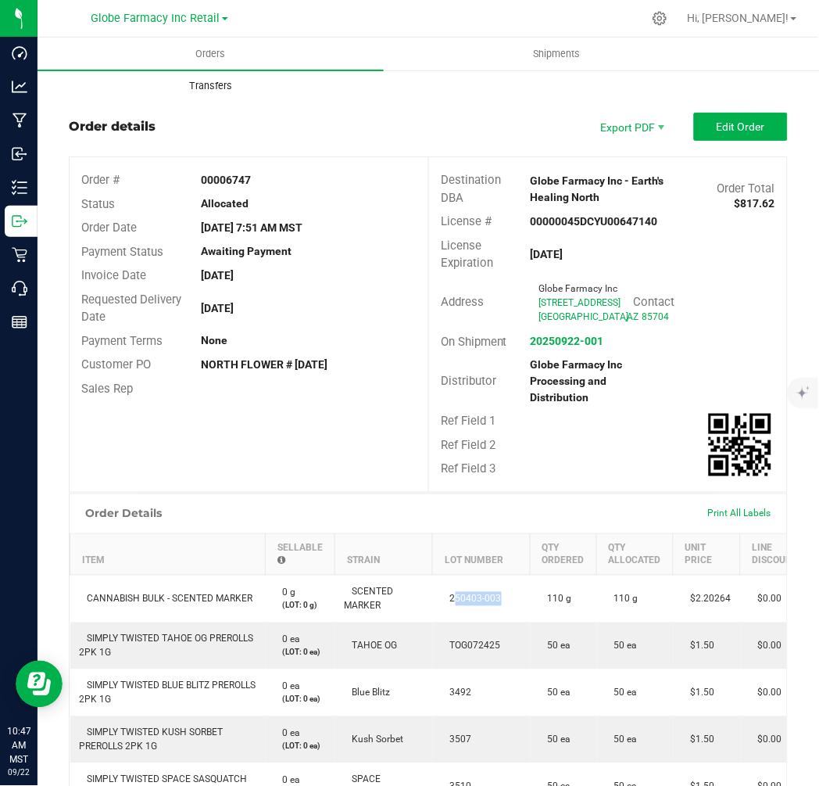
click at [125, 89] on uib-tab-heading "Transfers" at bounding box center [210, 85] width 345 height 31
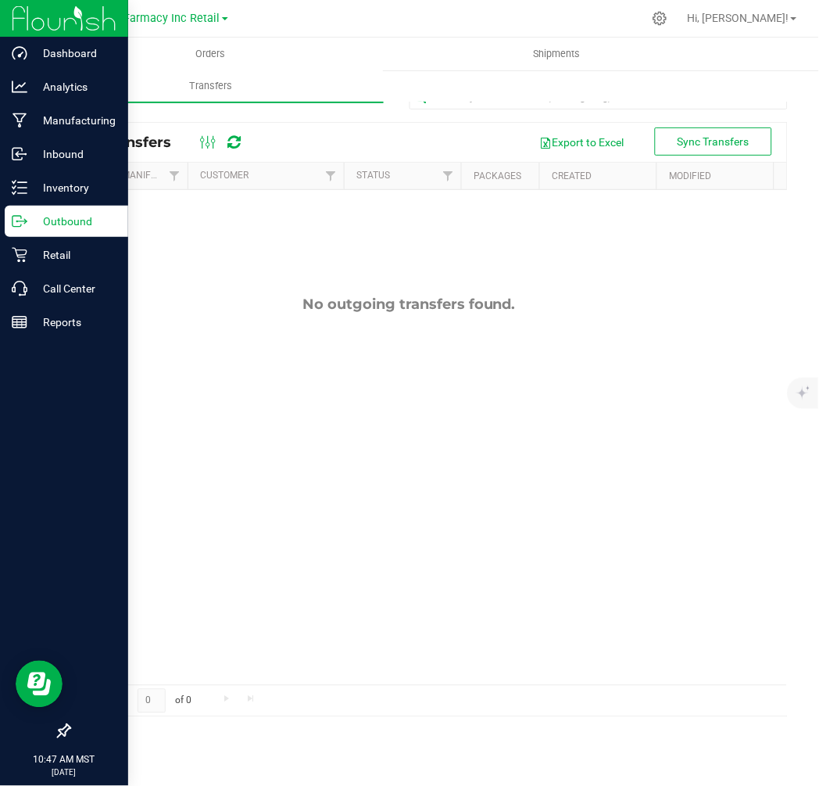
click at [14, 223] on icon at bounding box center [20, 221] width 16 height 16
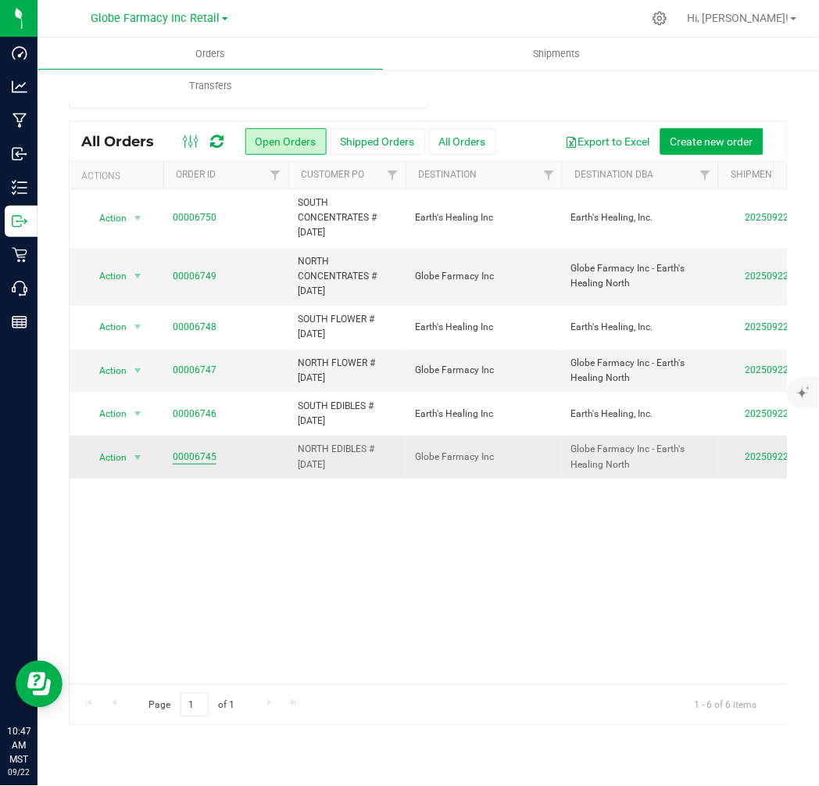
click at [190, 456] on link "00006745" at bounding box center [195, 457] width 44 height 15
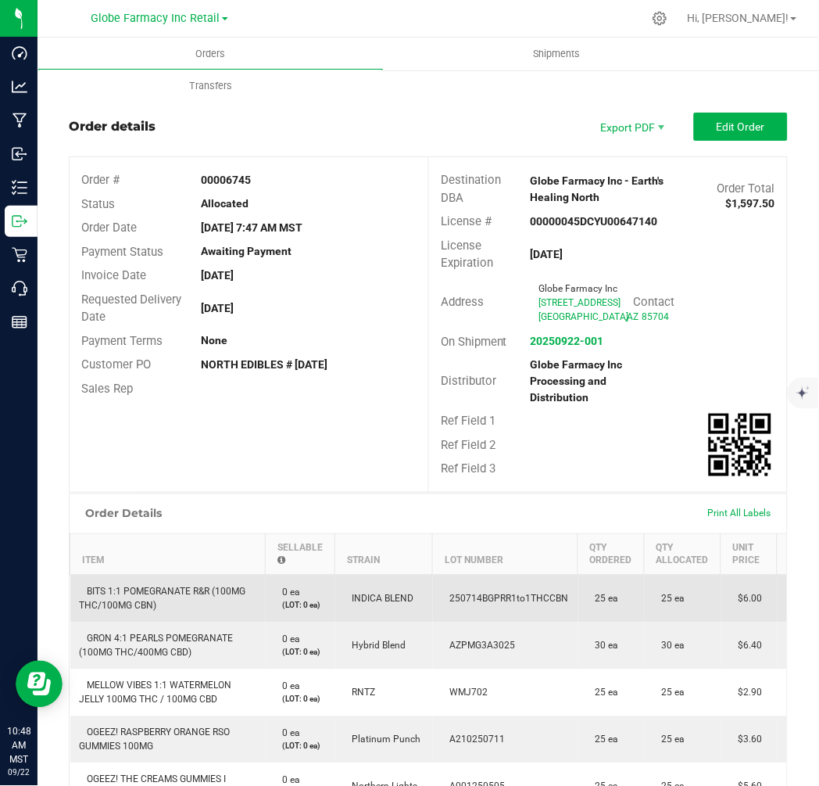
click at [120, 605] on td "BITS 1:1 POMEGRANATE R&R (100MG THC/100MG CBN)" at bounding box center [167, 599] width 195 height 48
click at [120, 607] on td "BITS 1:1 POMEGRANATE R&R (100MG THC/100MG CBN)" at bounding box center [167, 599] width 195 height 48
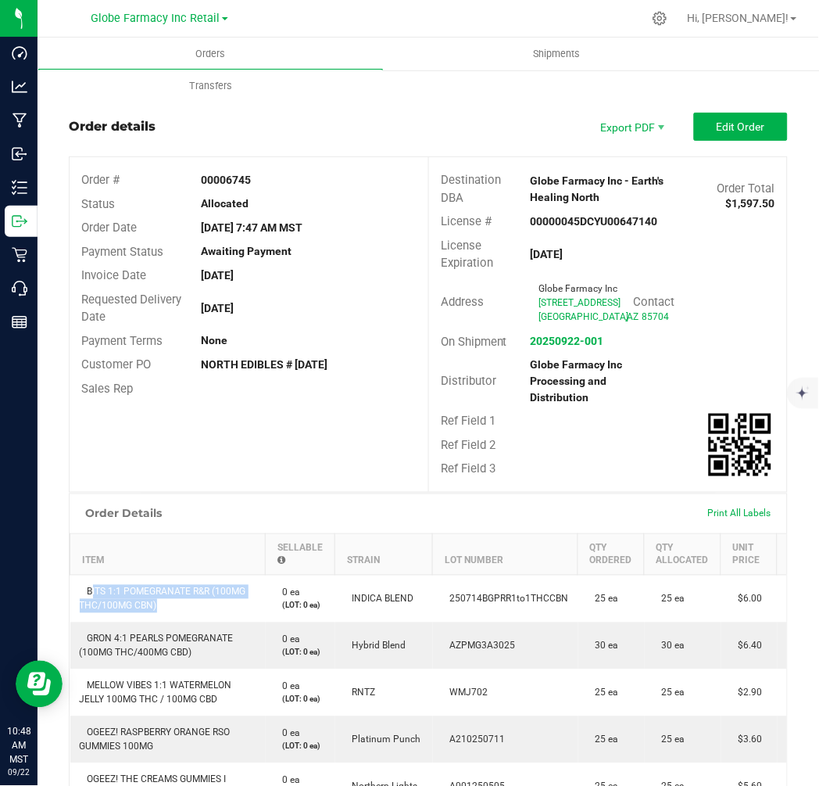
copy span "BITS 1:1 POMEGRANATE R&R (100MG THC/100MG CBN)"
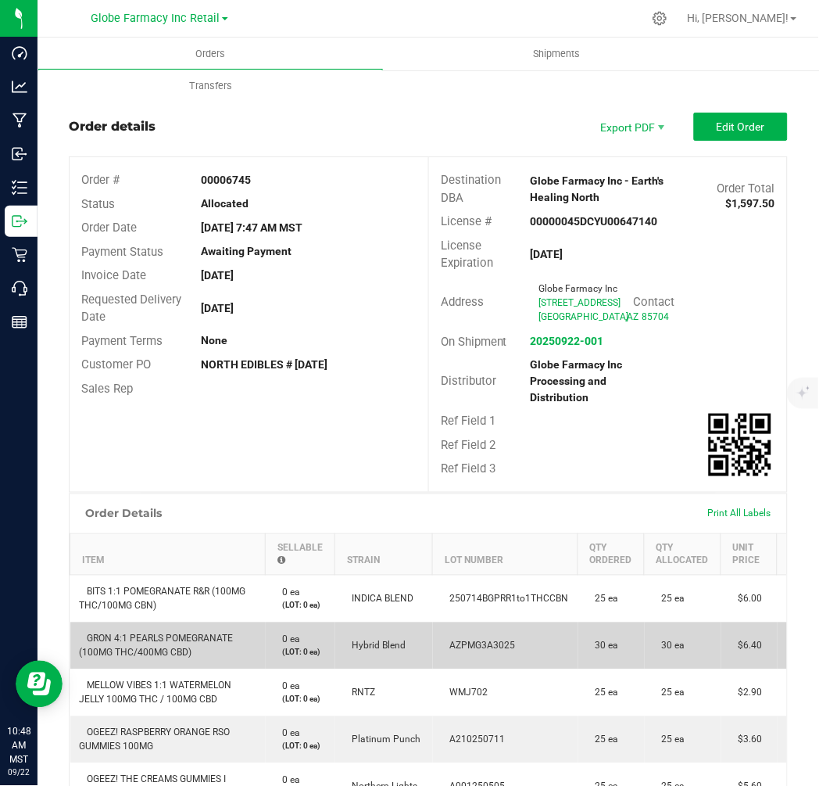
click at [157, 658] on span "GRON 4:1 PEARLS POMEGRANATE (100MG THC/400MG CBD)" at bounding box center [157, 645] width 154 height 25
copy span "GRON 4:1 PEARLS POMEGRANATE (100MG THC/400MG CBD)"
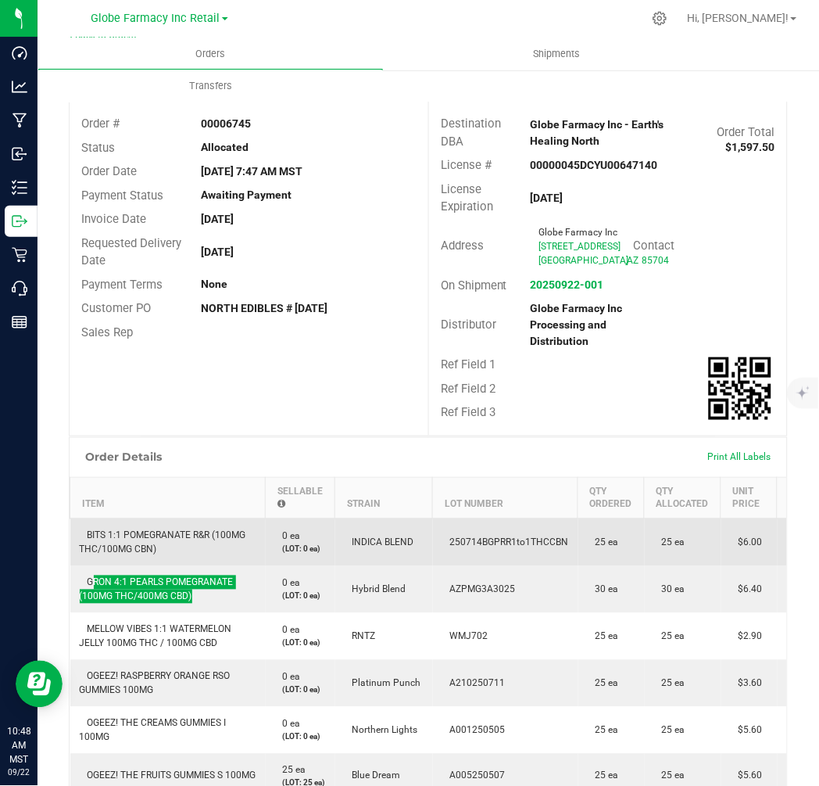
scroll to position [260, 0]
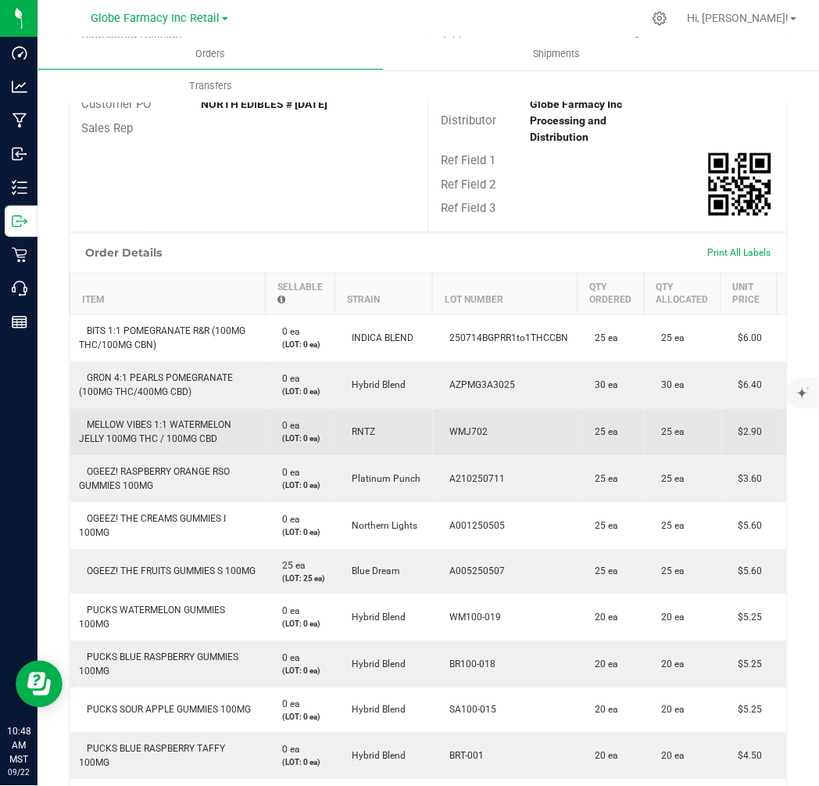
click at [159, 456] on td "MELLOW VIBES 1:1 WATERMELON JELLY 100MG THC / 100MG CBD" at bounding box center [167, 432] width 195 height 47
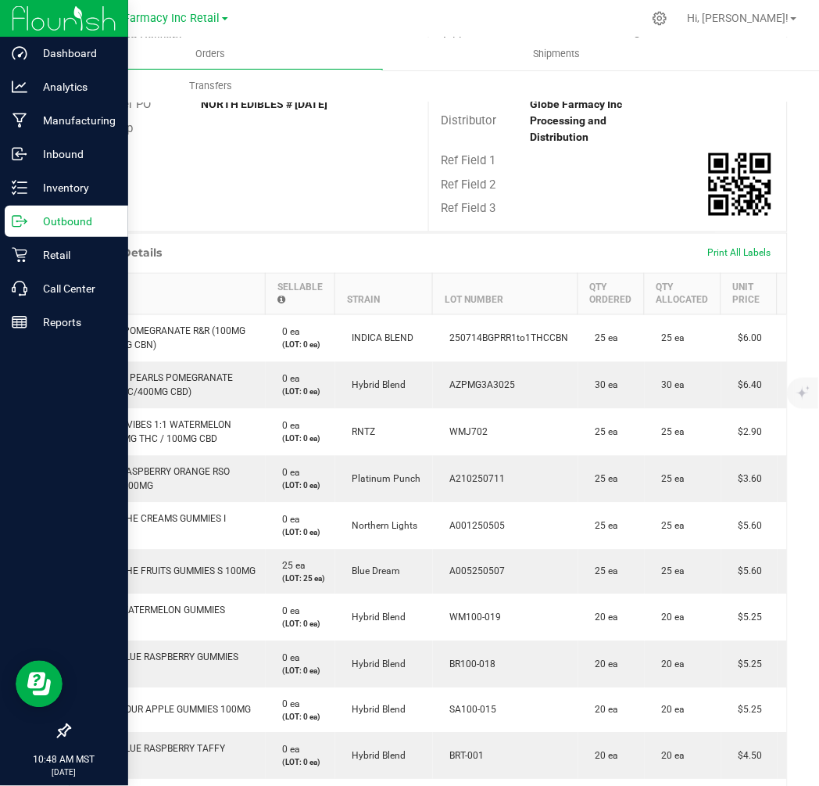
click at [120, 500] on div at bounding box center [64, 528] width 128 height 376
click at [123, 498] on div at bounding box center [64, 528] width 128 height 376
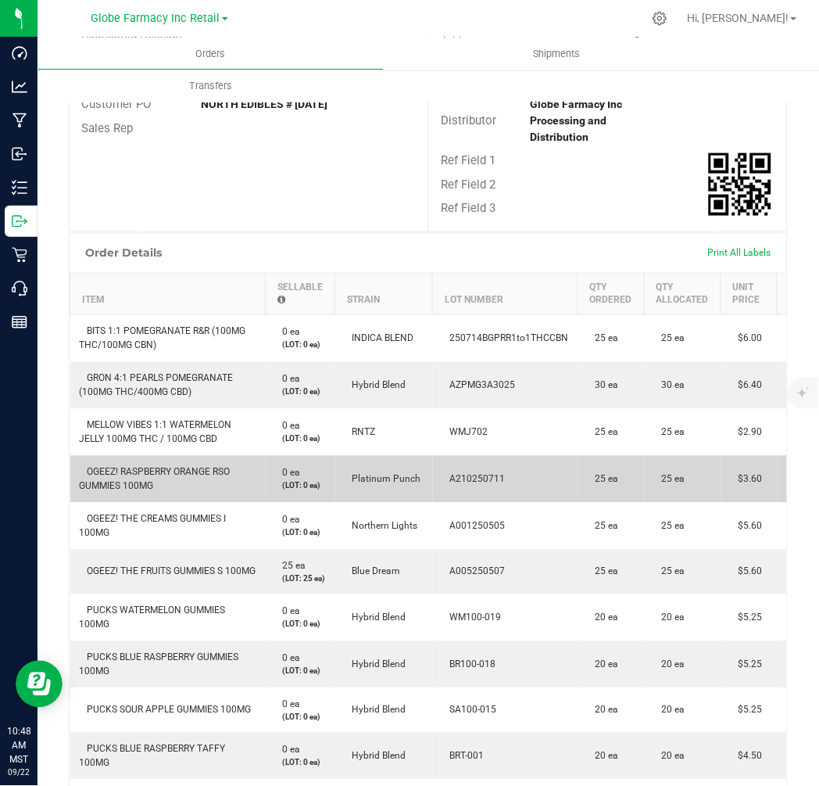
click at [188, 492] on span "OGEEZ! RASPBERRY ORANGE RSO GUMMIES 100MG" at bounding box center [155, 479] width 151 height 25
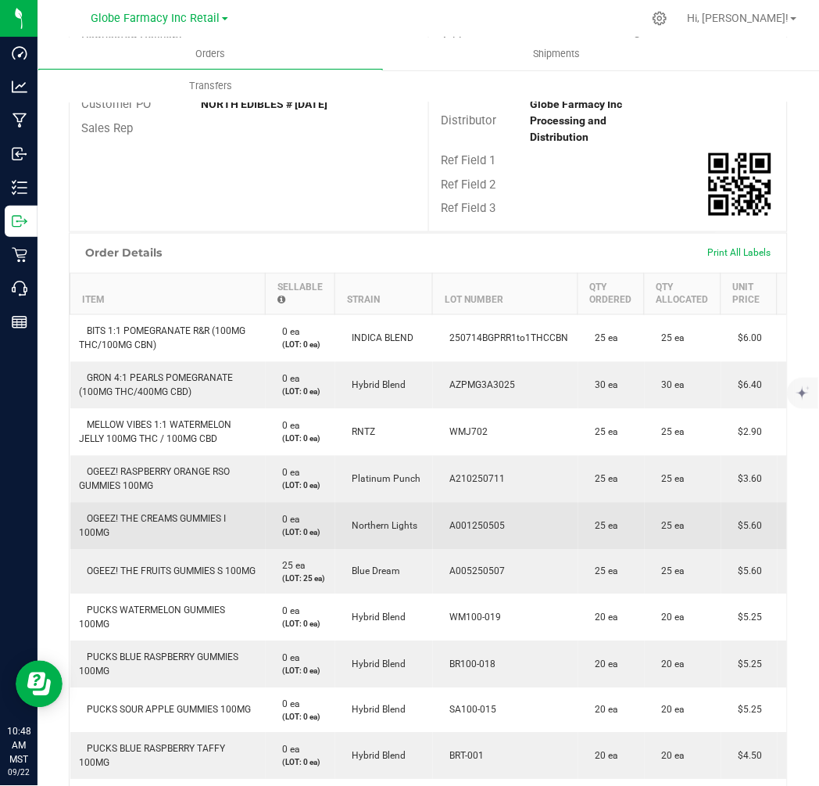
click at [219, 539] on span "OGEEZ! THE CREAMS GUMMIES I 100MG" at bounding box center [153, 526] width 147 height 25
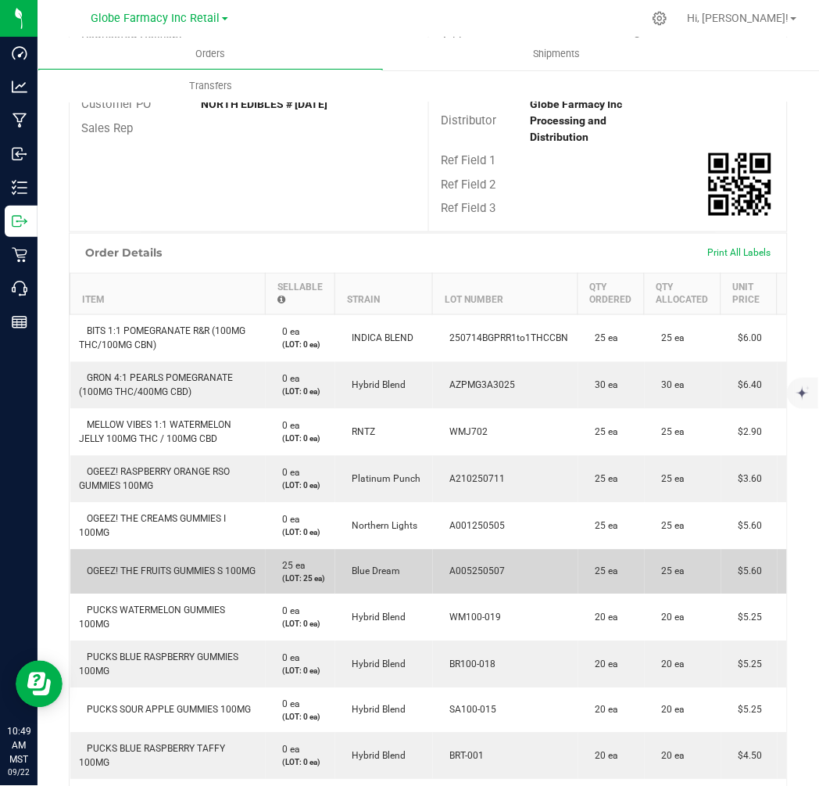
click at [217, 577] on span "OGEEZ! THE FRUITS GUMMIES S 100MG" at bounding box center [168, 571] width 177 height 11
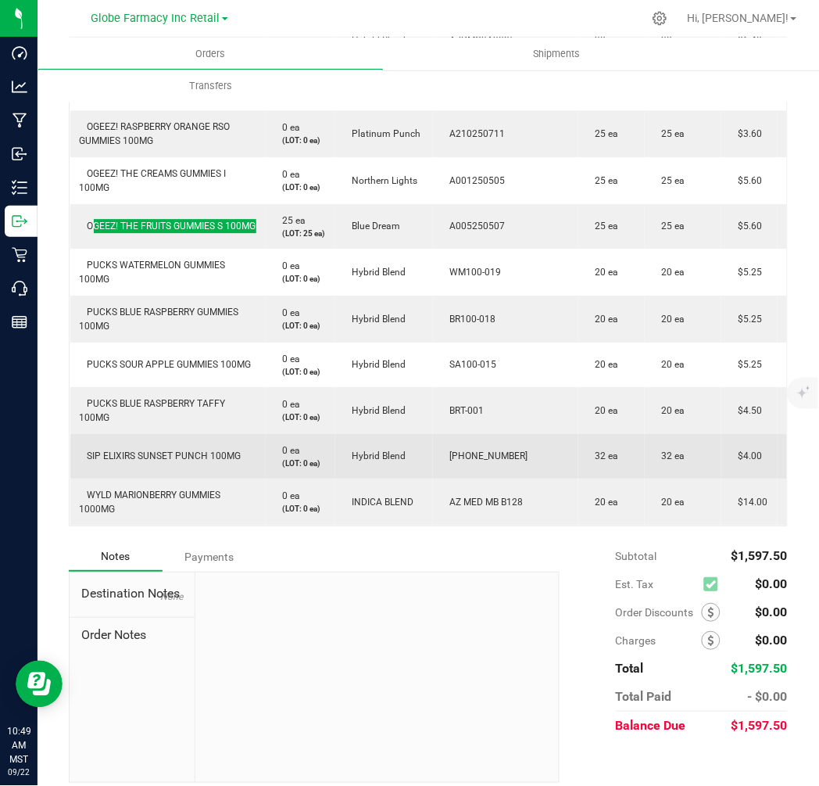
scroll to position [607, 0]
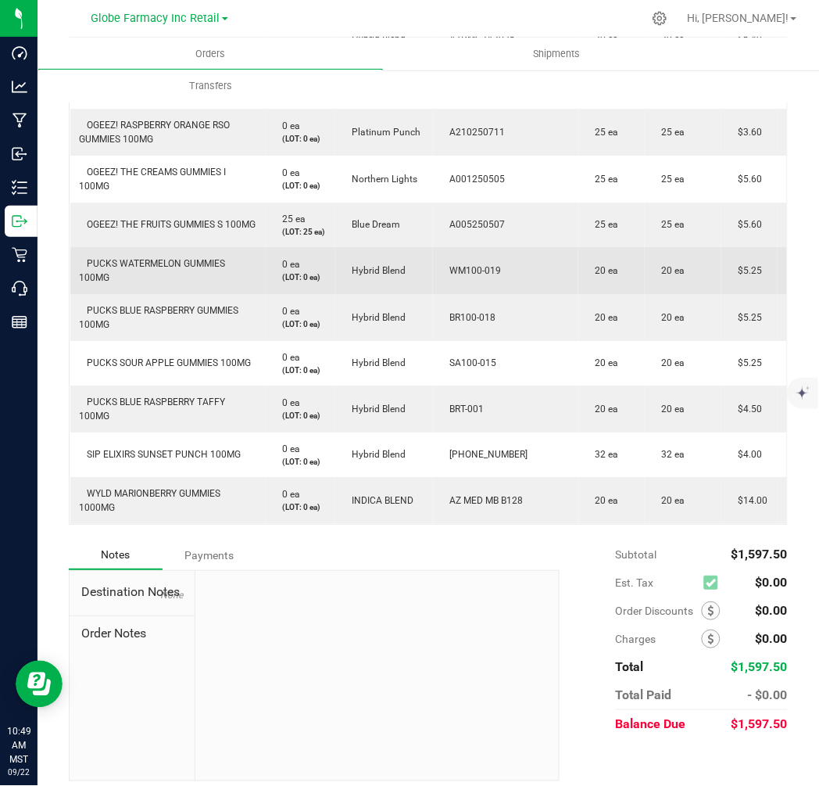
click at [134, 283] on span "PUCKS WATERMELON GUMMIES 100MG" at bounding box center [153, 270] width 146 height 25
click at [120, 294] on td "PUCKS WATERMELON GUMMIES 100MG" at bounding box center [167, 270] width 195 height 47
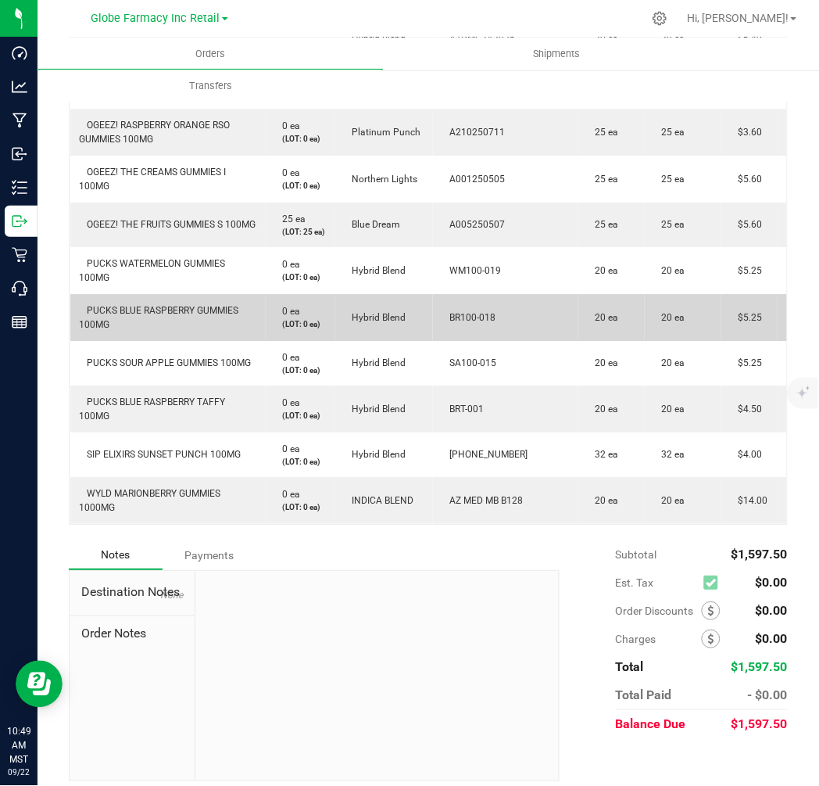
click at [120, 340] on td "PUCKS BLUE RASPBERRY GUMMIES 100MG" at bounding box center [167, 317] width 195 height 47
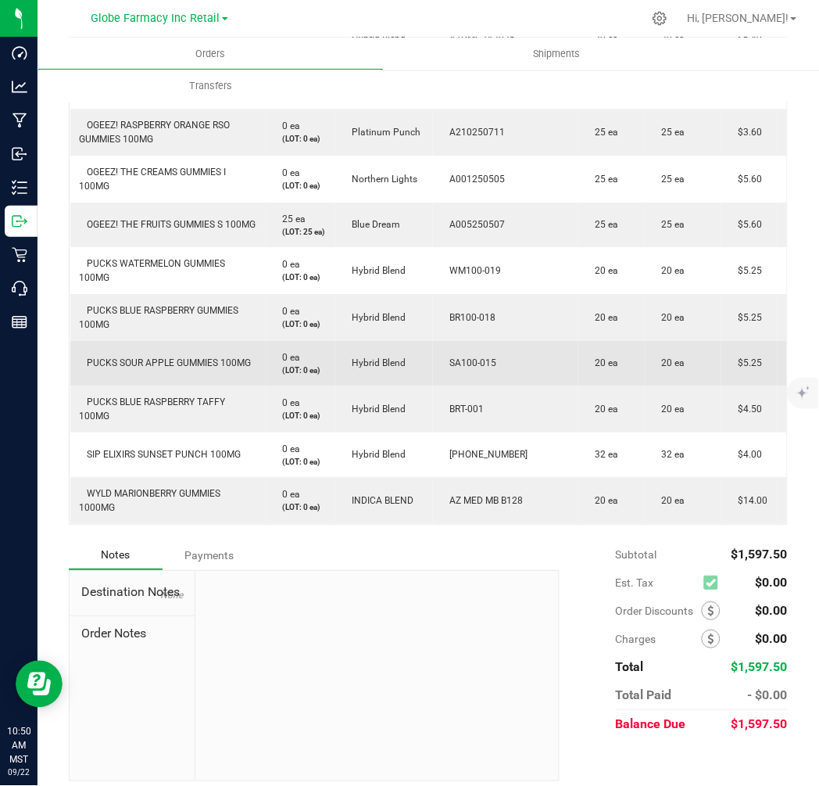
click at [206, 385] on td "PUCKS SOUR APPLE GUMMIES 100MG" at bounding box center [167, 363] width 195 height 45
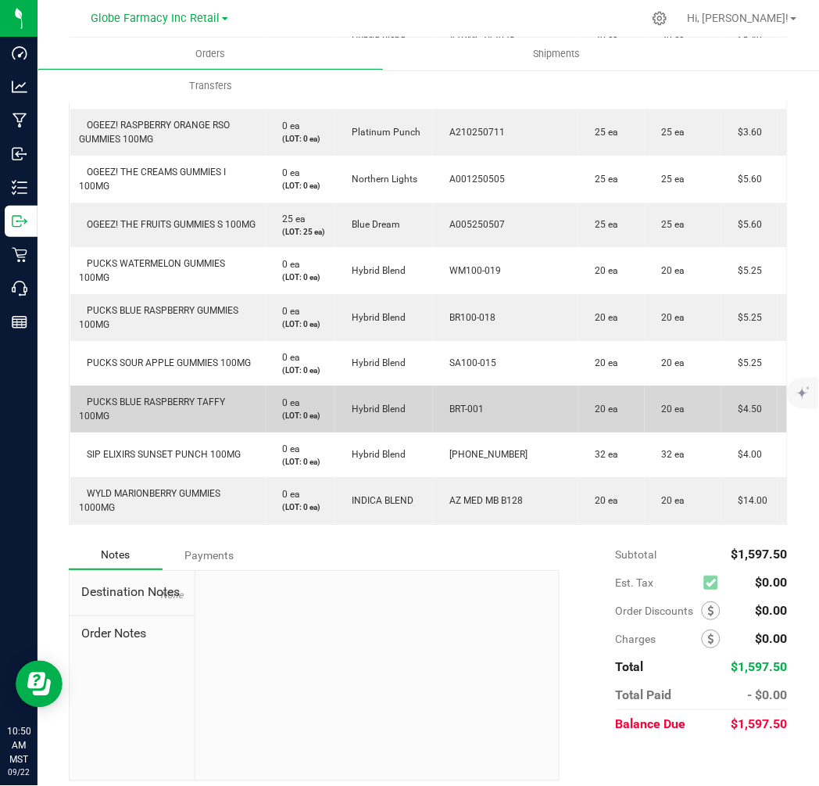
click at [147, 421] on span "PUCKS BLUE RASPBERRY TAFFY 100MG" at bounding box center [153, 408] width 146 height 25
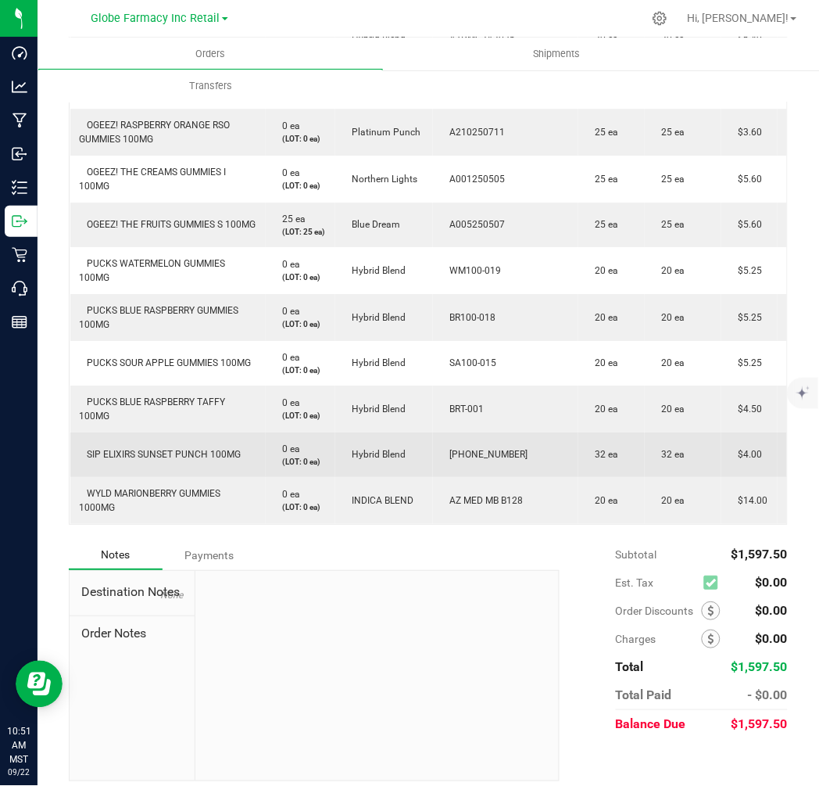
click at [210, 460] on span "SIP ELIXIRS SUNSET PUNCH 100MG" at bounding box center [161, 454] width 162 height 11
click at [174, 477] on td "SIP ELIXIRS SUNSET PUNCH 100MG" at bounding box center [167, 454] width 195 height 45
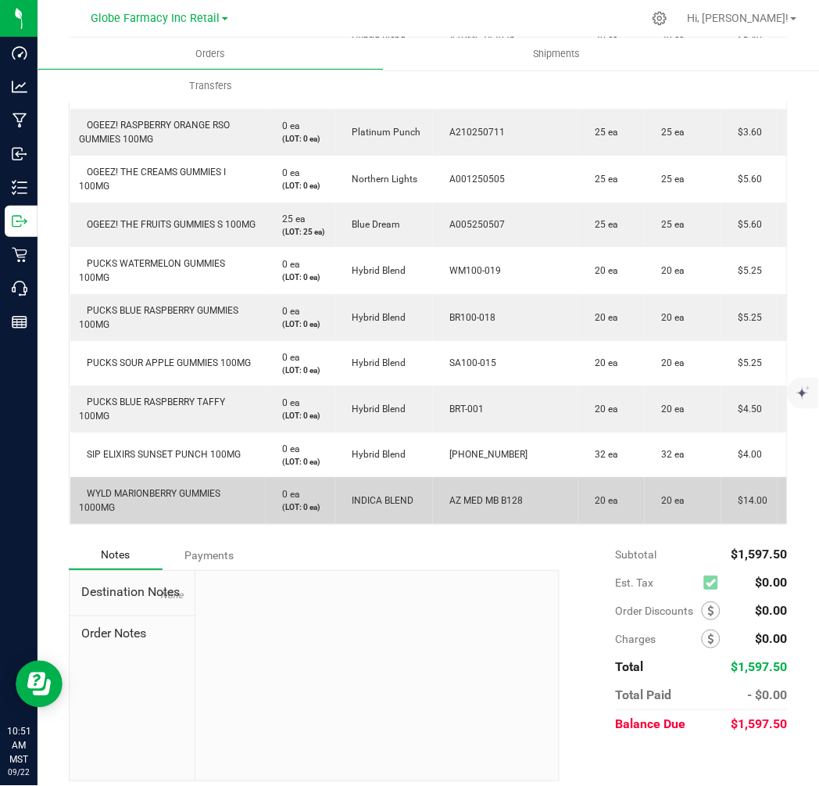
click at [161, 522] on td "WYLD MARIONBERRY GUMMIES 1000MG" at bounding box center [167, 500] width 195 height 47
click at [161, 524] on td "WYLD MARIONBERRY GUMMIES 1000MG" at bounding box center [167, 500] width 195 height 47
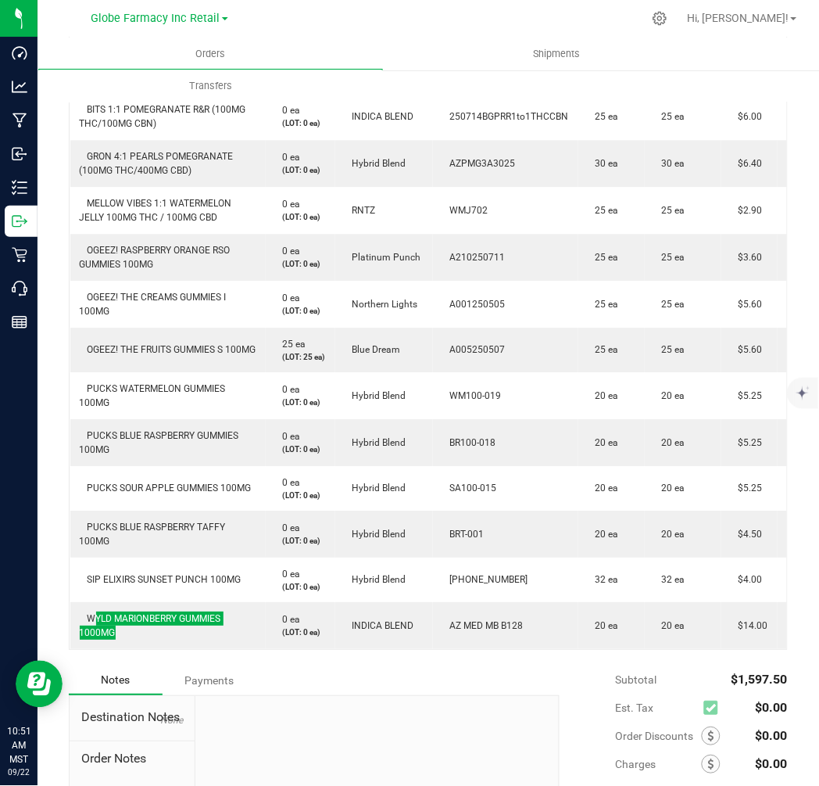
scroll to position [347, 0]
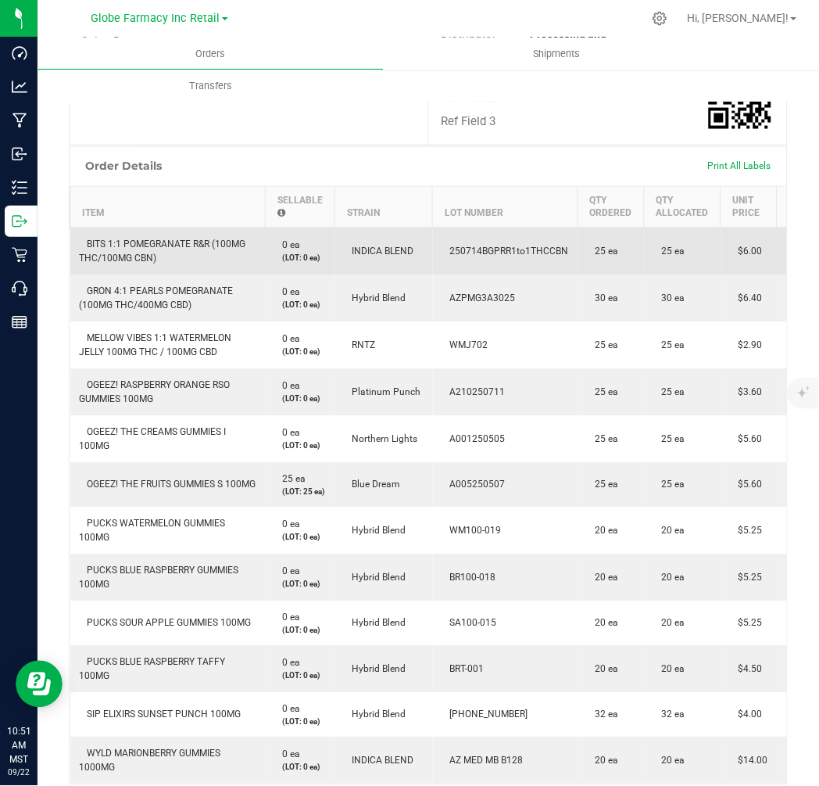
click at [503, 257] on span "250714BGPRR1to1THCCBN" at bounding box center [506, 251] width 127 height 11
click at [504, 257] on span "250714BGPRR1to1THCCBN" at bounding box center [506, 251] width 127 height 11
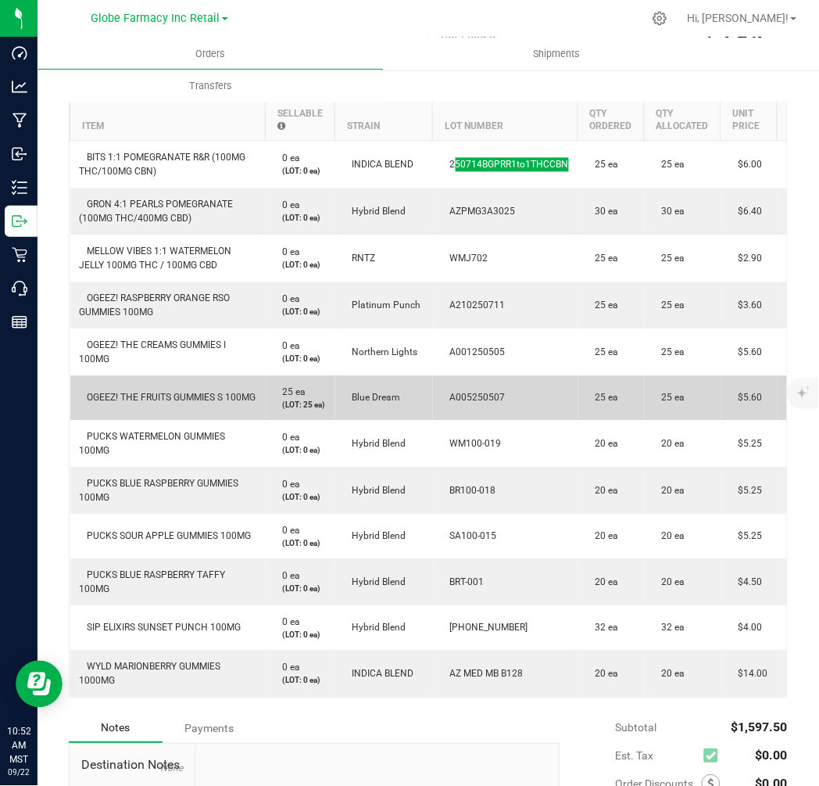
scroll to position [521, 0]
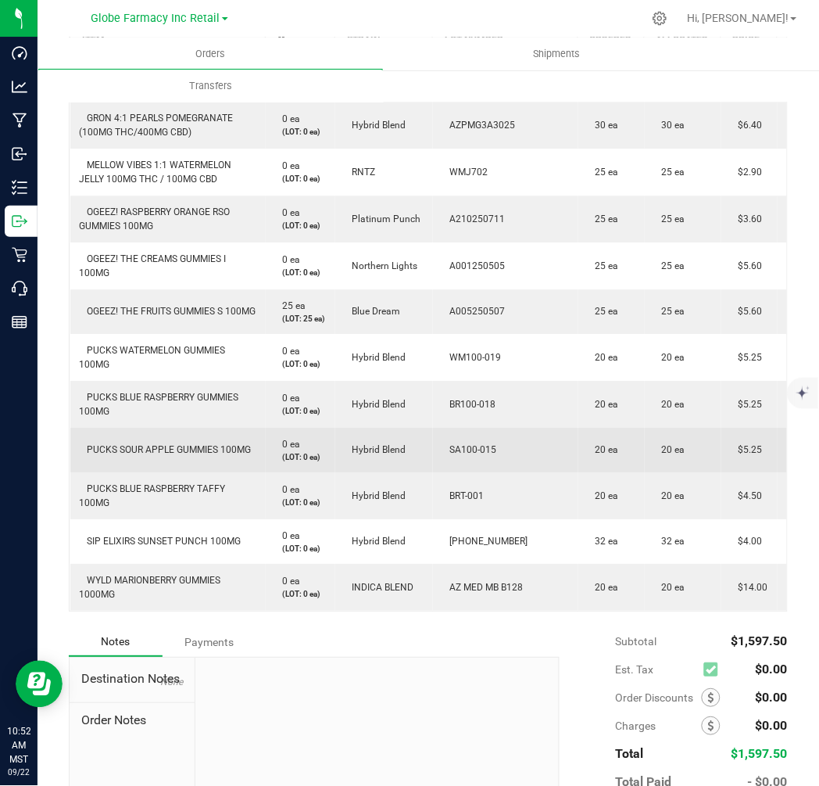
click at [752, 455] on span "$5.25" at bounding box center [747, 449] width 32 height 11
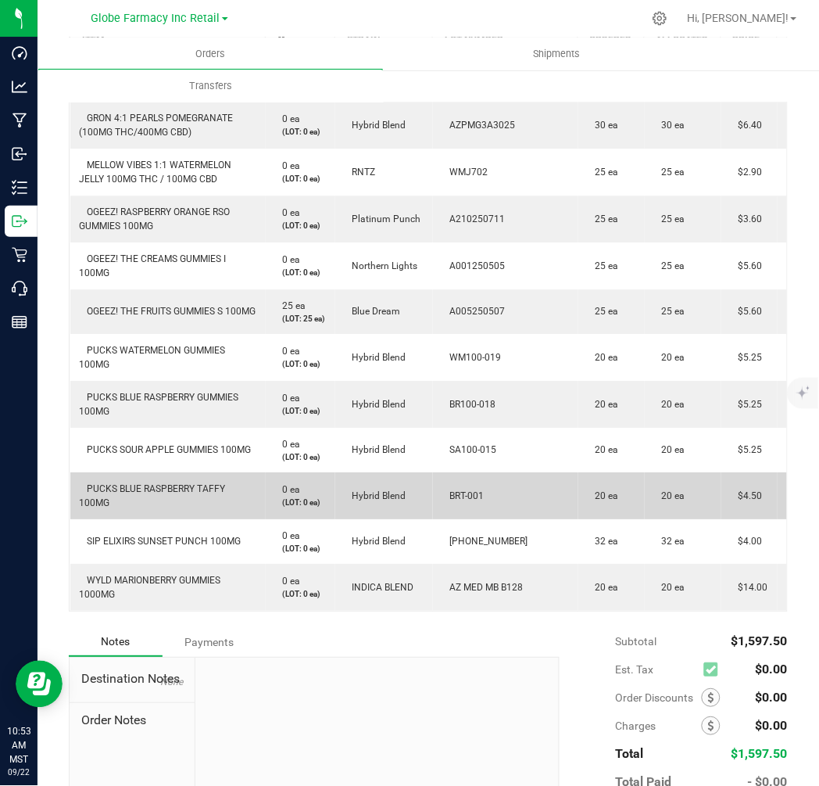
click at [173, 508] on span "PUCKS BLUE RASPBERRY TAFFY 100MG" at bounding box center [153, 495] width 146 height 25
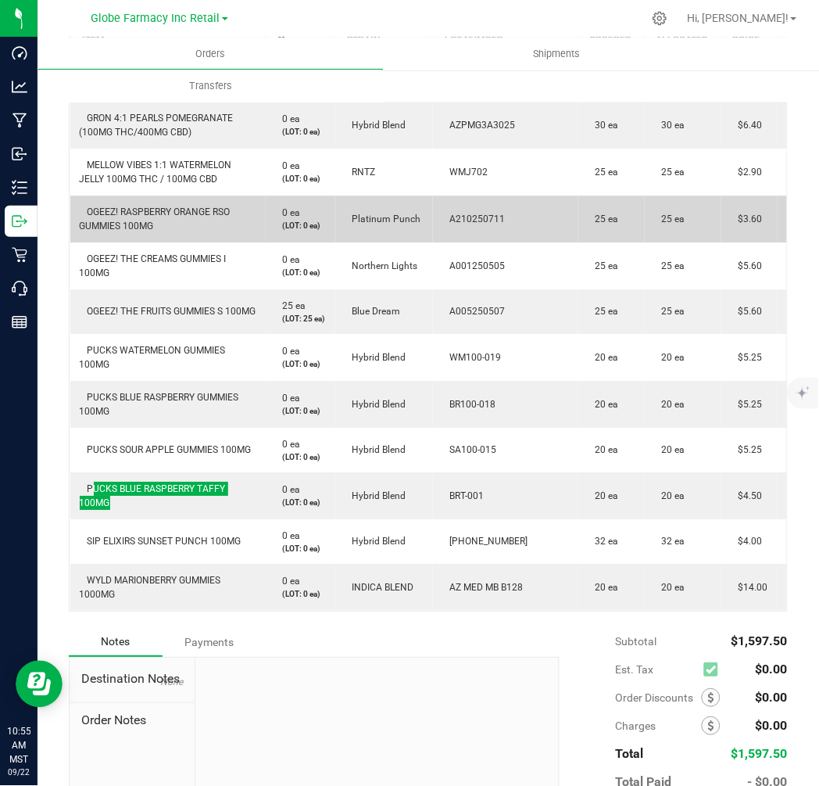
scroll to position [347, 0]
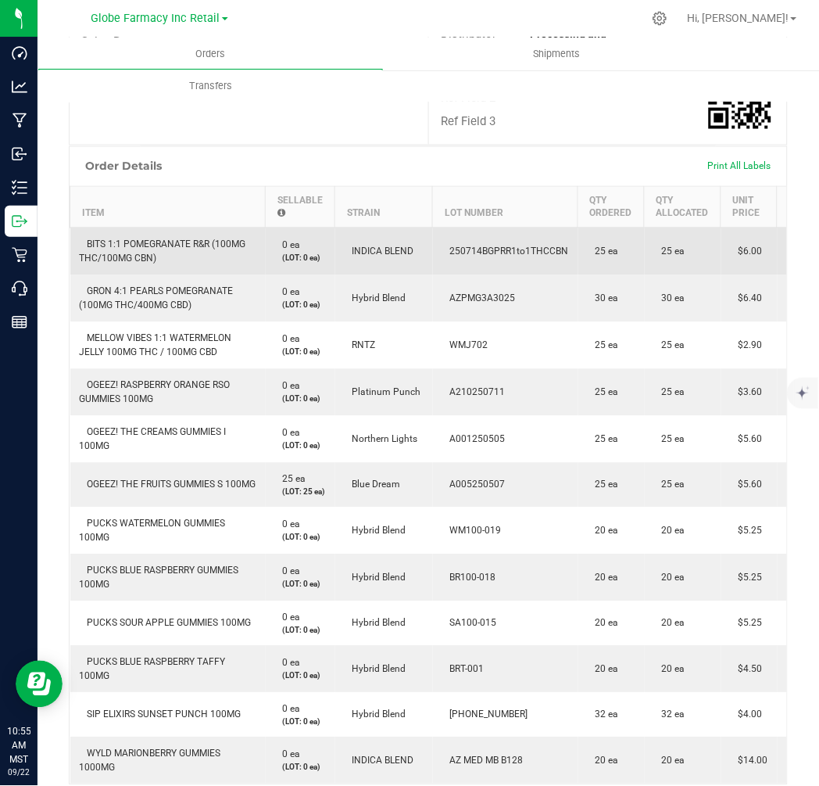
click at [506, 257] on span "250714BGPRR1to1THCCBN" at bounding box center [506, 251] width 127 height 11
click at [754, 257] on span "$6.00" at bounding box center [747, 251] width 32 height 11
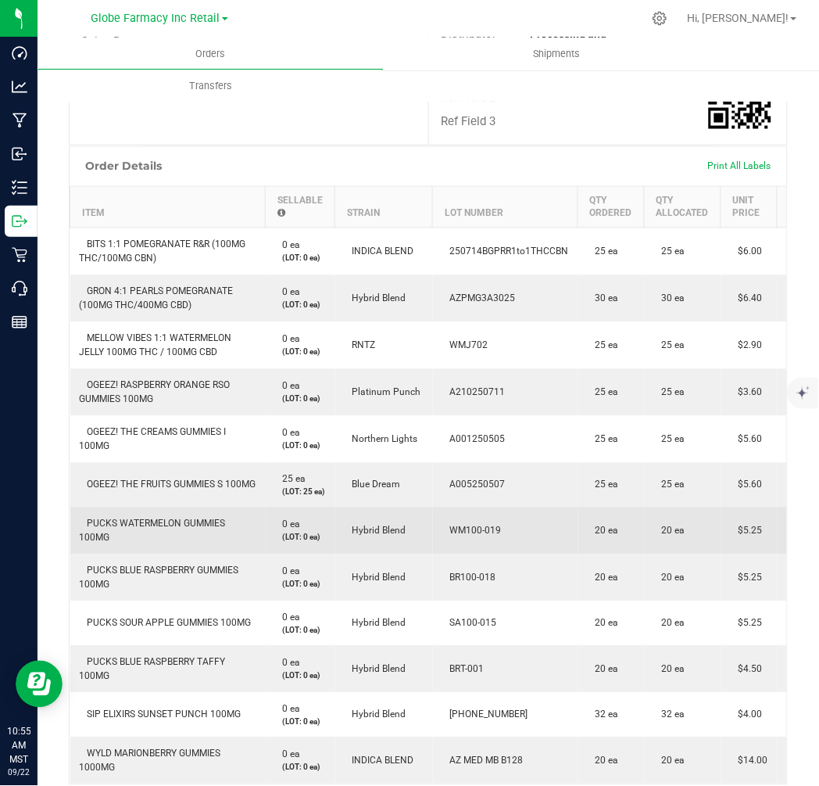
click at [744, 536] on span "$5.25" at bounding box center [747, 530] width 32 height 11
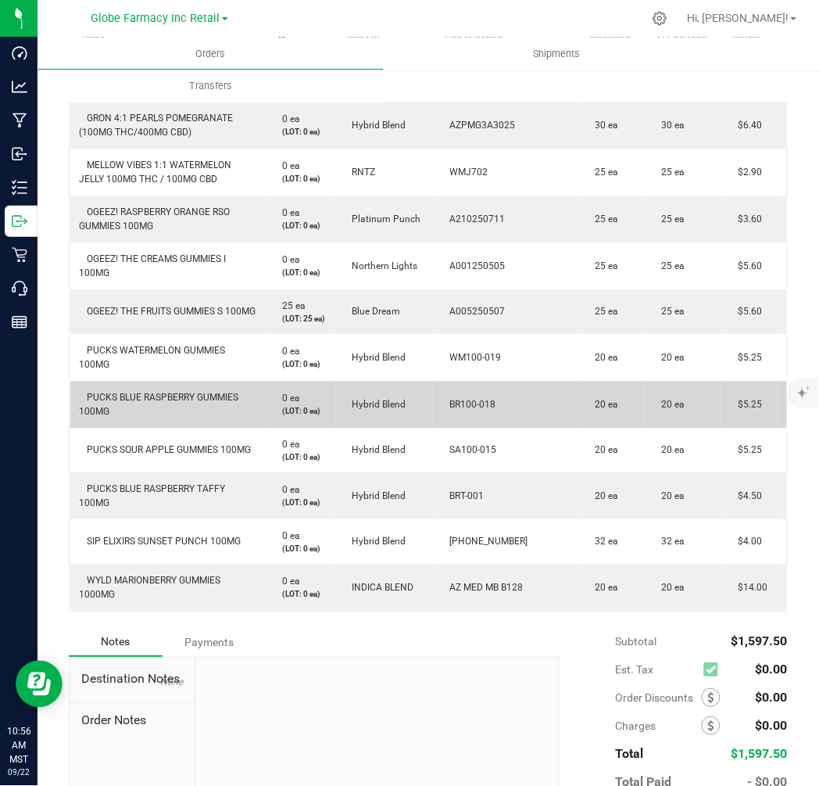
scroll to position [607, 0]
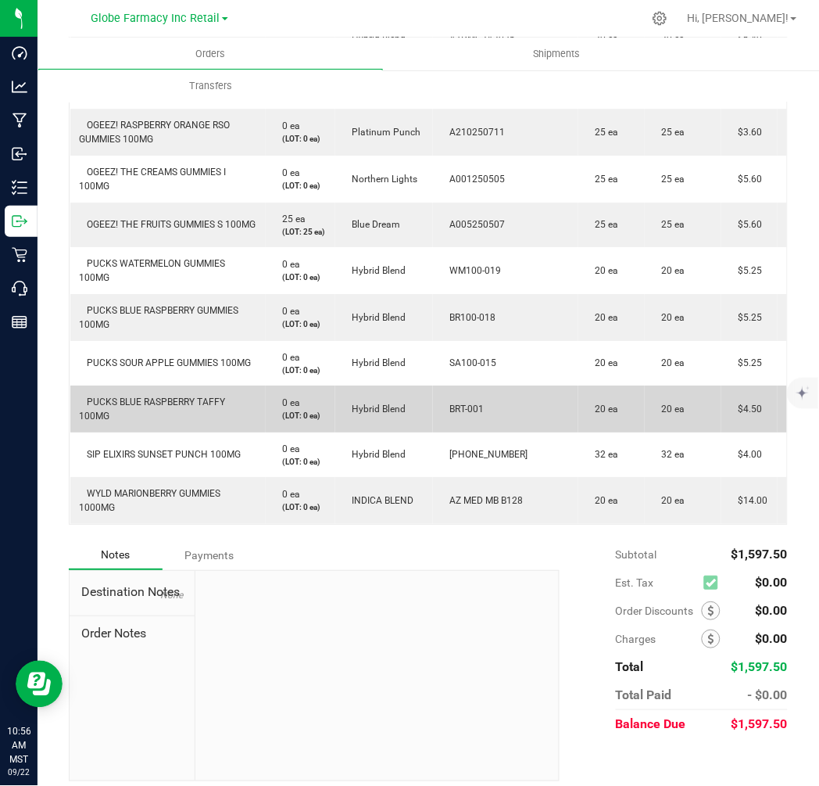
click at [747, 414] on span "$4.50" at bounding box center [747, 408] width 32 height 11
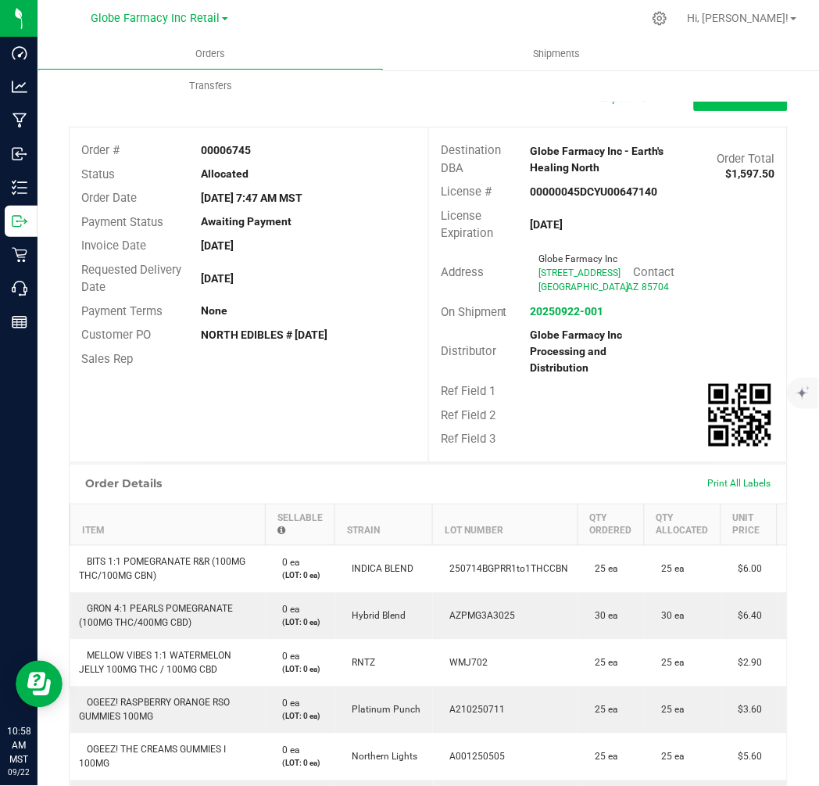
scroll to position [0, 0]
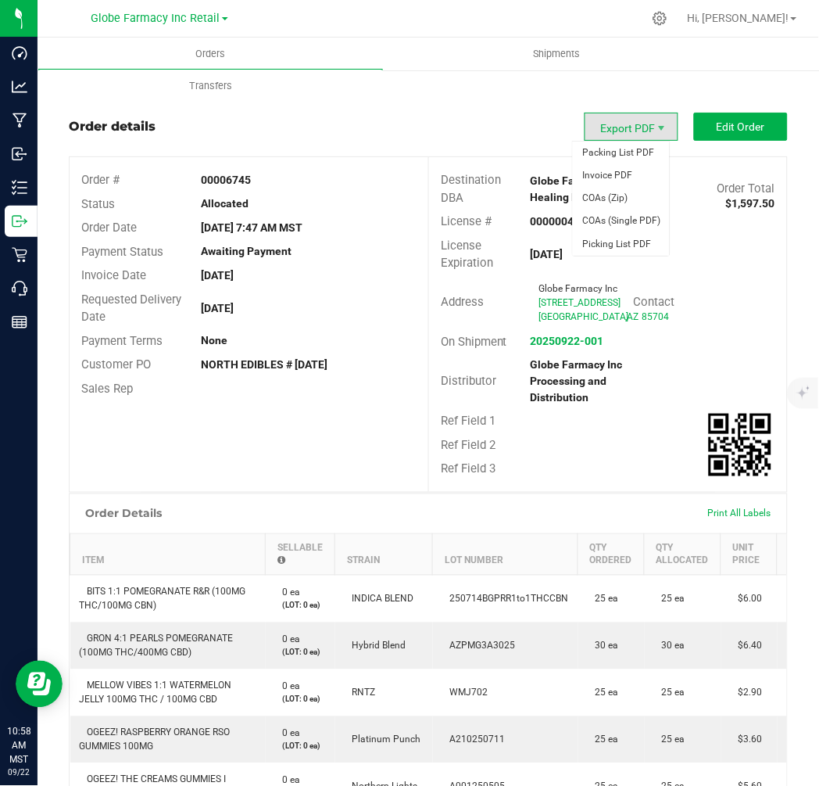
click at [658, 120] on span "Export PDF" at bounding box center [632, 127] width 94 height 28
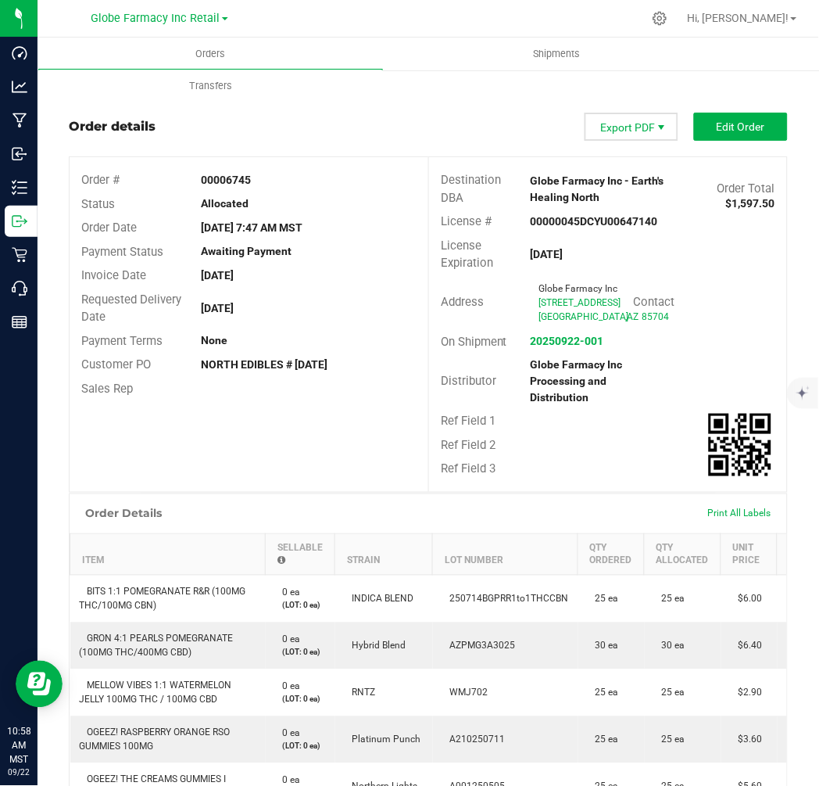
click at [647, 120] on span "Export PDF" at bounding box center [632, 127] width 94 height 28
click at [620, 108] on div "Back to Orders Order details Export PDF Edit Order Order # 00006745 Status Allo…" at bounding box center [428, 736] width 719 height 1304
click at [628, 116] on span "Export PDF" at bounding box center [632, 127] width 94 height 28
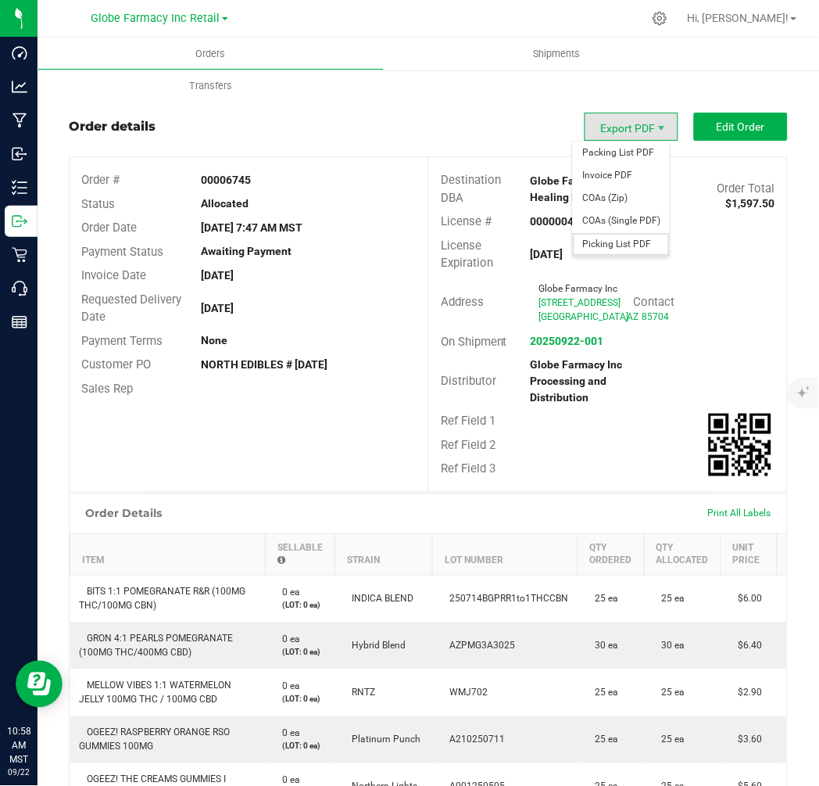
click at [643, 242] on span "Picking List PDF" at bounding box center [621, 244] width 97 height 23
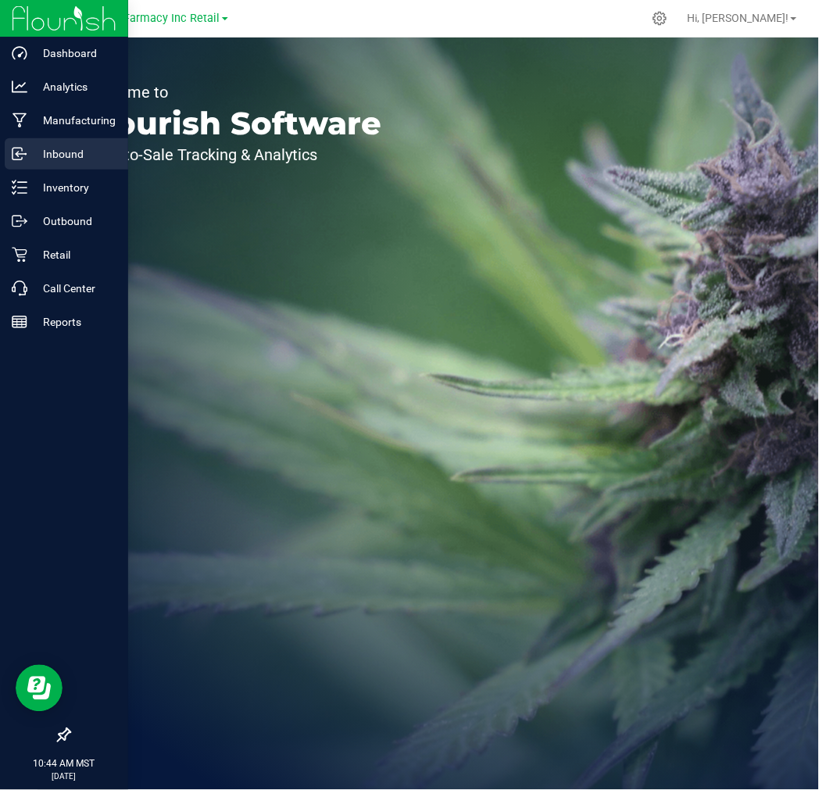
click at [69, 162] on p "Inbound" at bounding box center [74, 154] width 94 height 19
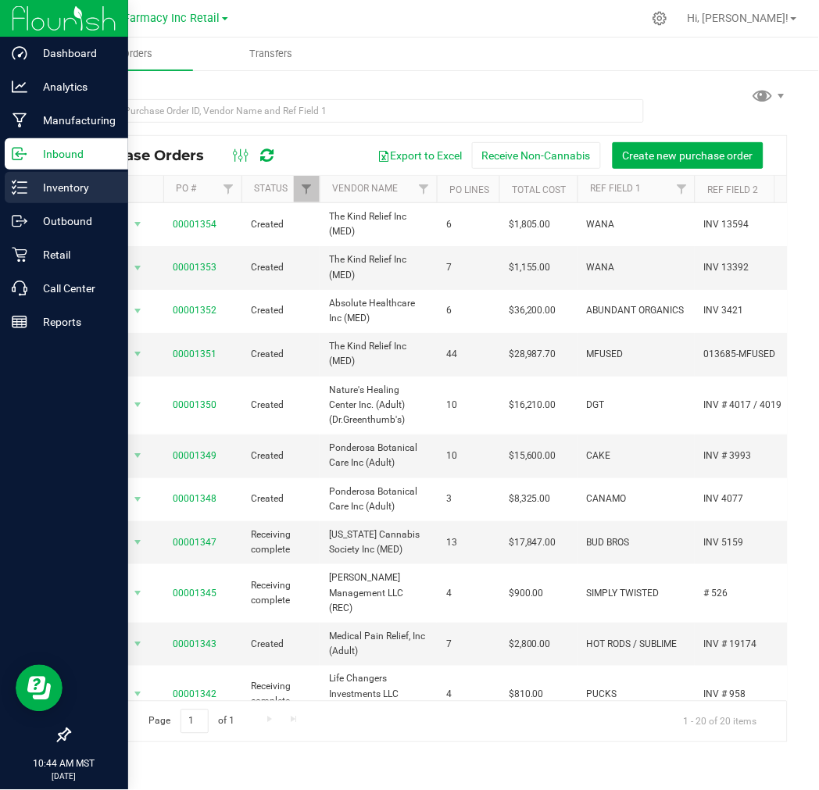
click at [27, 190] on p "Inventory" at bounding box center [74, 187] width 94 height 19
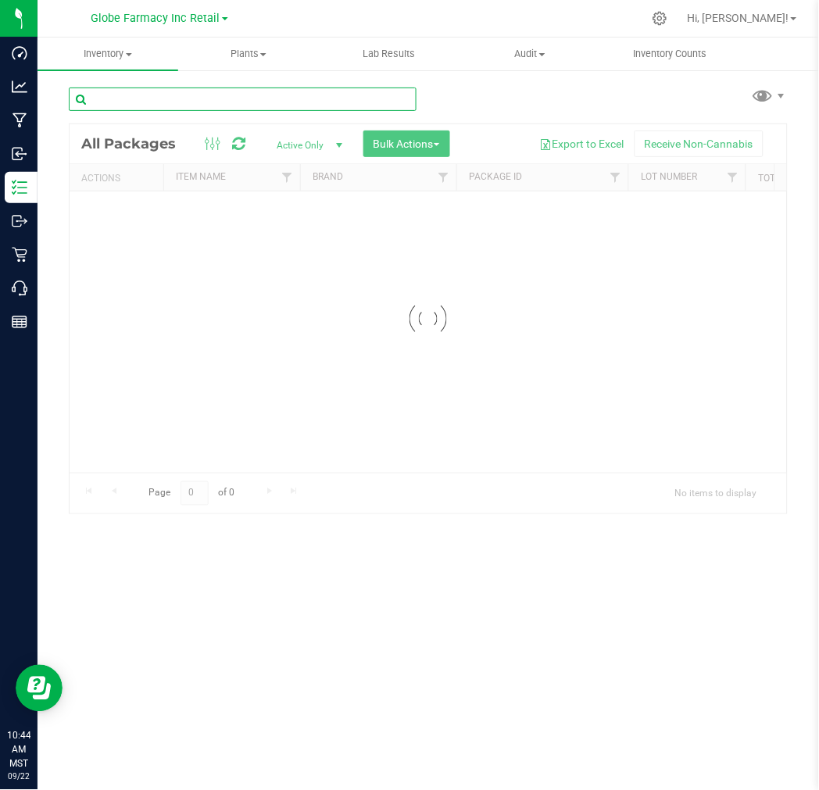
click at [264, 110] on input "text" at bounding box center [243, 99] width 348 height 23
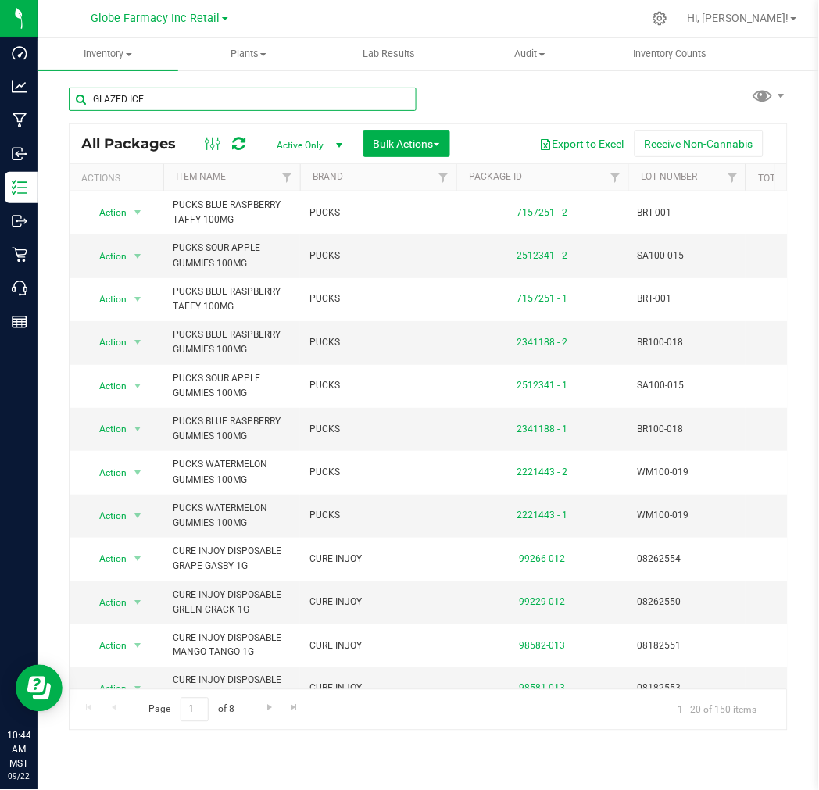
type input "GLAZED ICE"
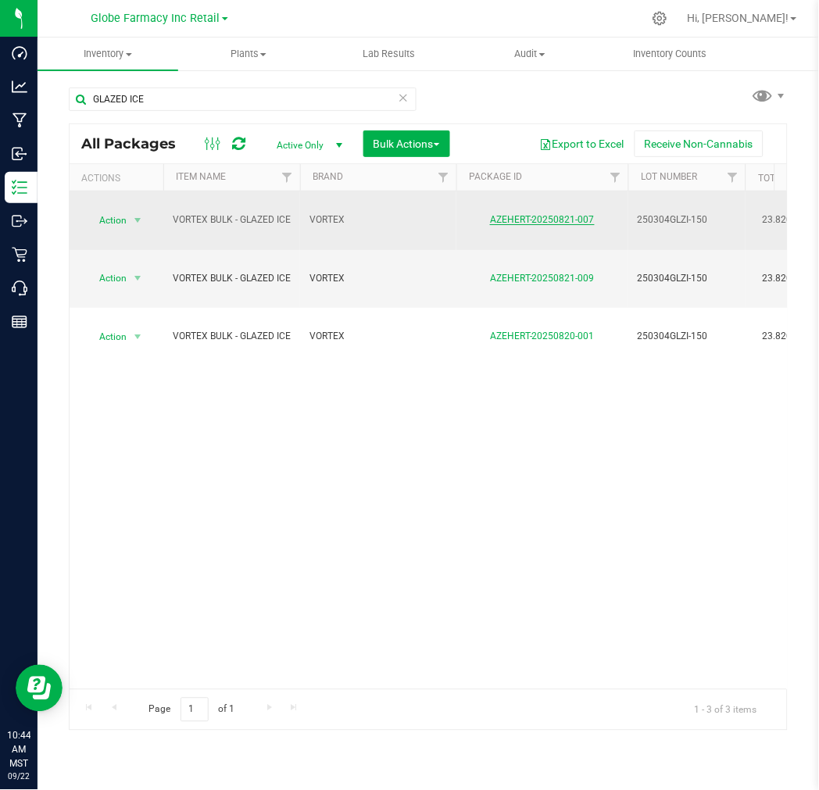
drag, startPoint x: 564, startPoint y: 197, endPoint x: 554, endPoint y: 213, distance: 18.6
click at [554, 214] on link "AZEHERT-20250821-007" at bounding box center [542, 219] width 105 height 11
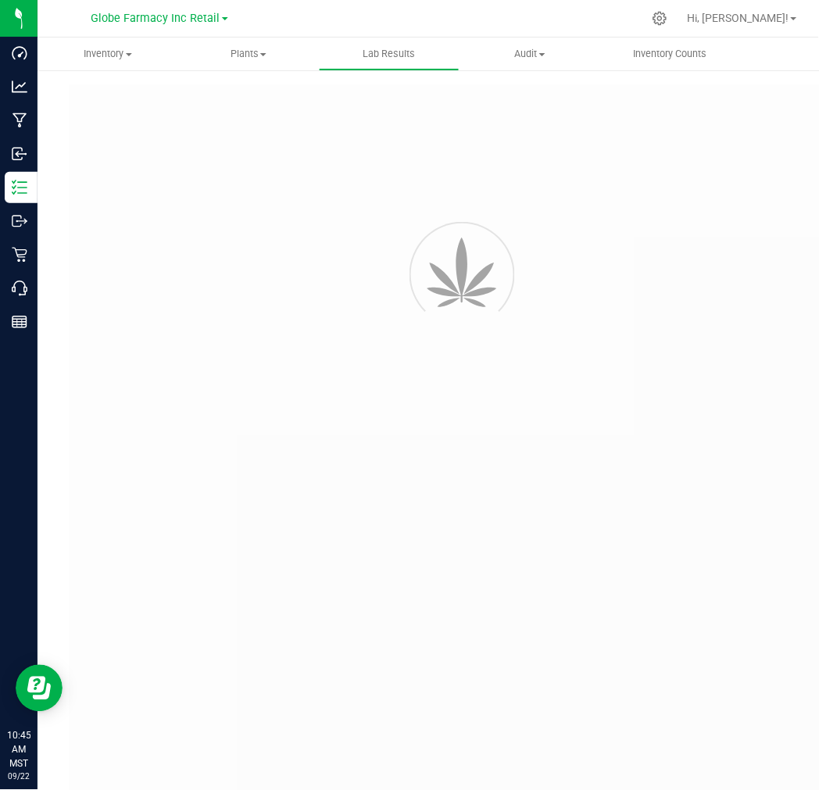
type input "AZEHERT-20250820-001"
type input "TE50730007-003"
type input "AZEHERT-20250820-001"
type input "08/20/2025 11:49 AM"
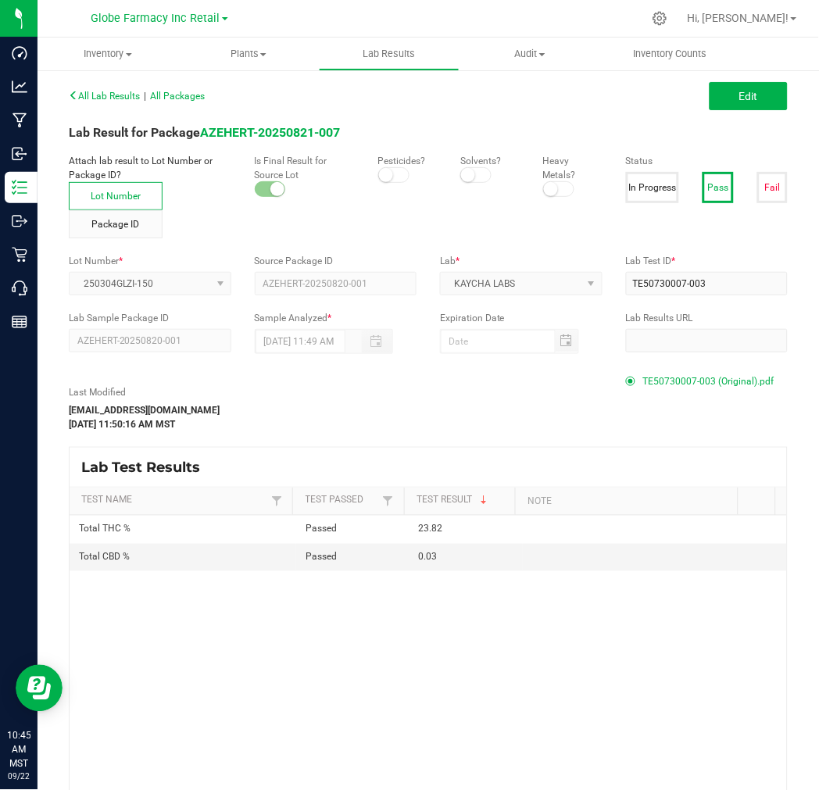
click at [681, 381] on span "TE50730007-003 (Original).pdf" at bounding box center [708, 381] width 131 height 23
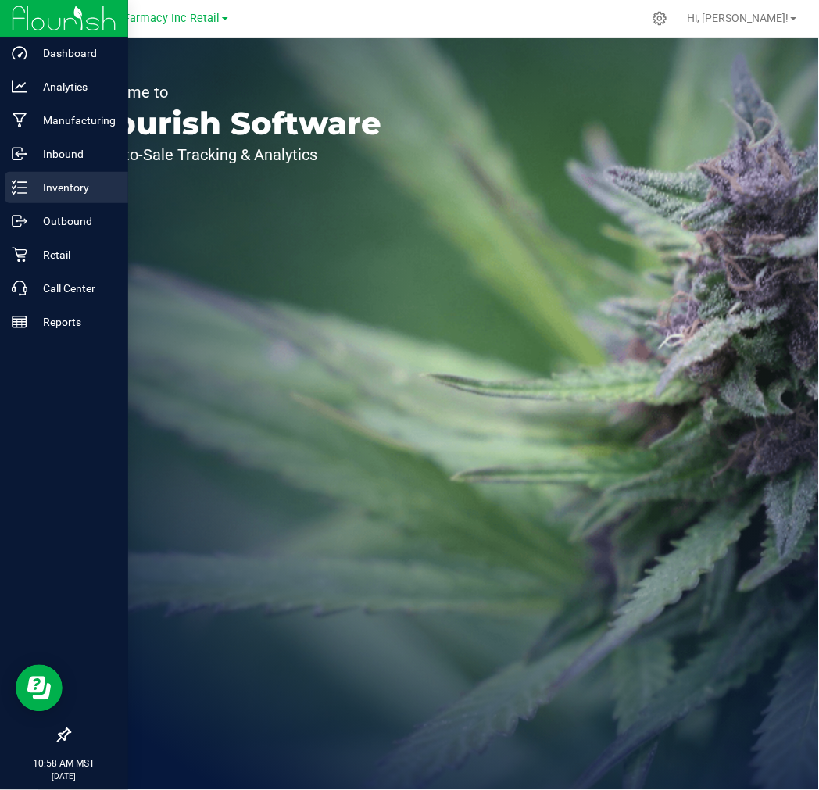
click at [59, 183] on p "Inventory" at bounding box center [74, 187] width 94 height 19
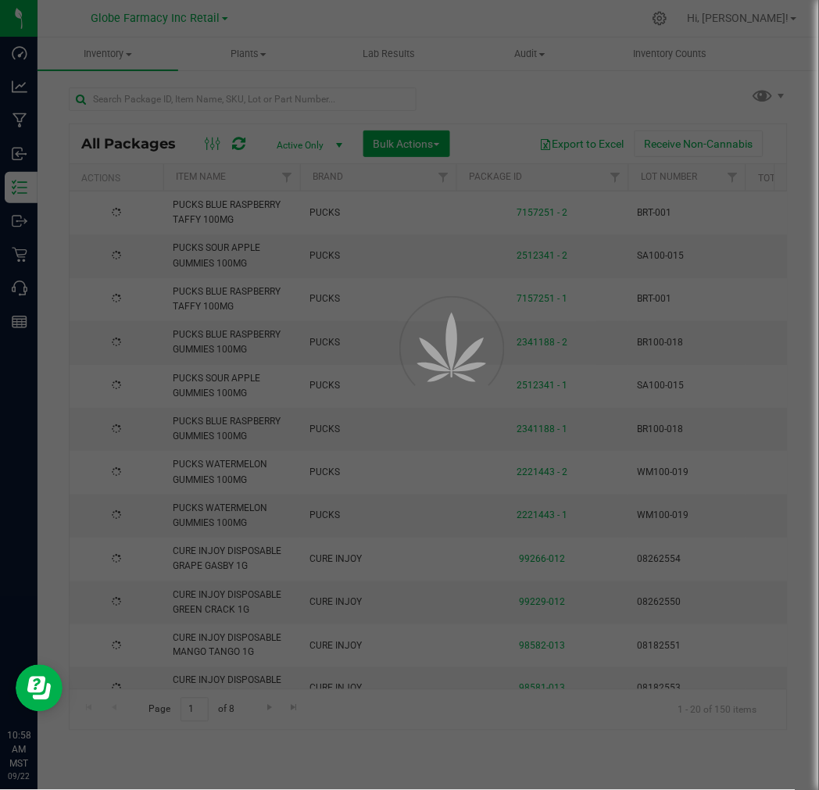
click at [337, 105] on div at bounding box center [409, 395] width 819 height 790
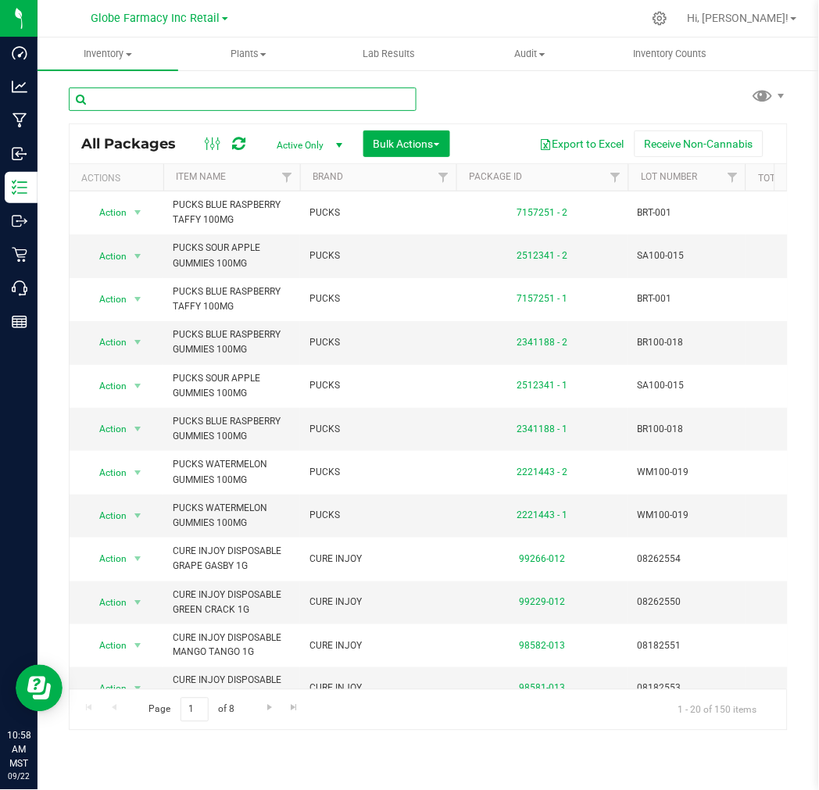
click at [330, 97] on input "text" at bounding box center [243, 99] width 348 height 23
paste input "250714BGPRR1to1THCCBN"
type input "250714BGPRR1to1THCCBN"
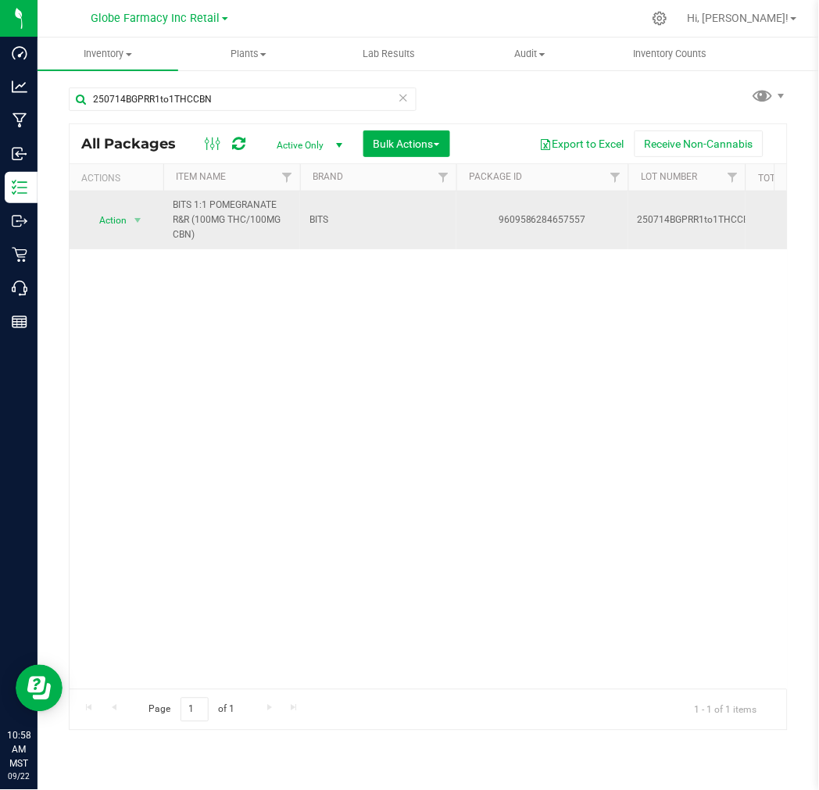
click at [203, 215] on span "BITS 1:1 POMEGRANATE R&R (100MG THC/100MG CBN)" at bounding box center [232, 220] width 118 height 45
click at [553, 221] on div "9609586284657557" at bounding box center [542, 220] width 177 height 15
